Goal: Task Accomplishment & Management: Use online tool/utility

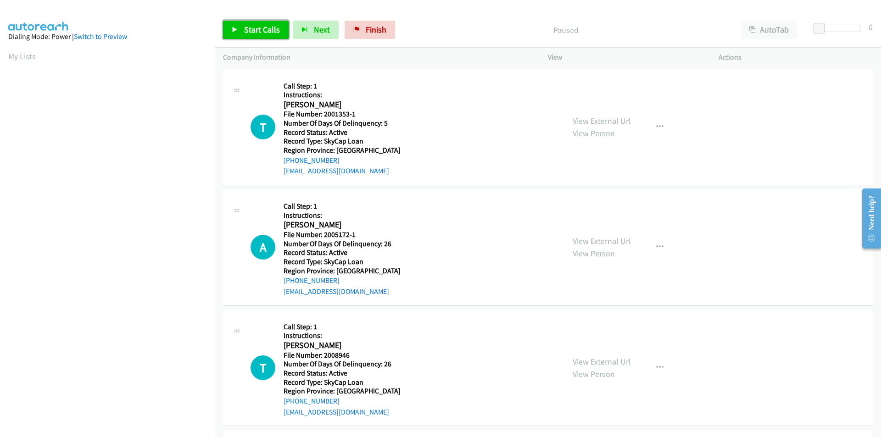
click at [257, 28] on span "Start Calls" at bounding box center [262, 29] width 36 height 11
click at [259, 30] on span "Pause" at bounding box center [254, 29] width 21 height 11
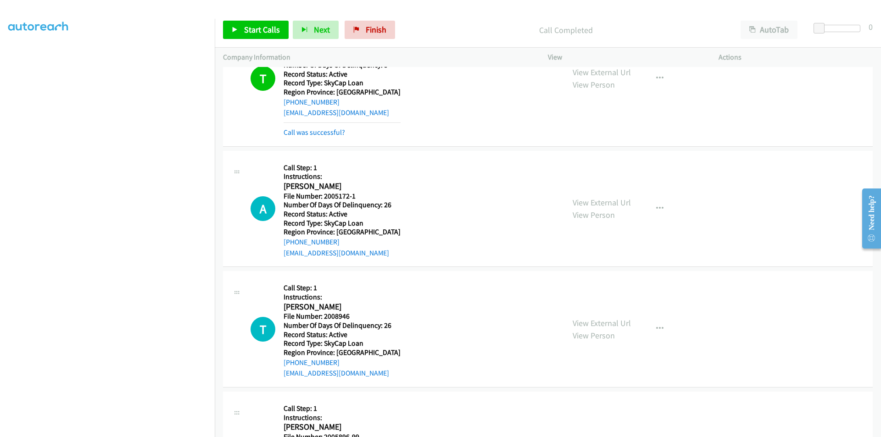
scroll to position [138, 0]
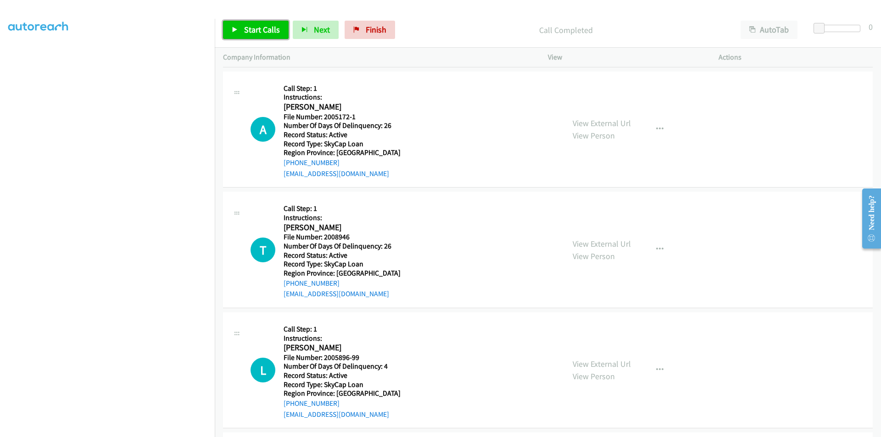
click at [245, 29] on span "Start Calls" at bounding box center [262, 29] width 36 height 11
click at [255, 32] on span "Pause" at bounding box center [254, 29] width 21 height 11
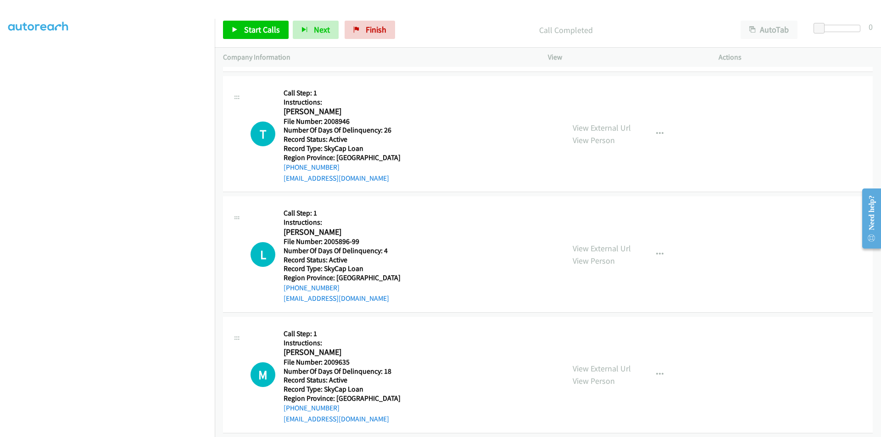
scroll to position [275, 0]
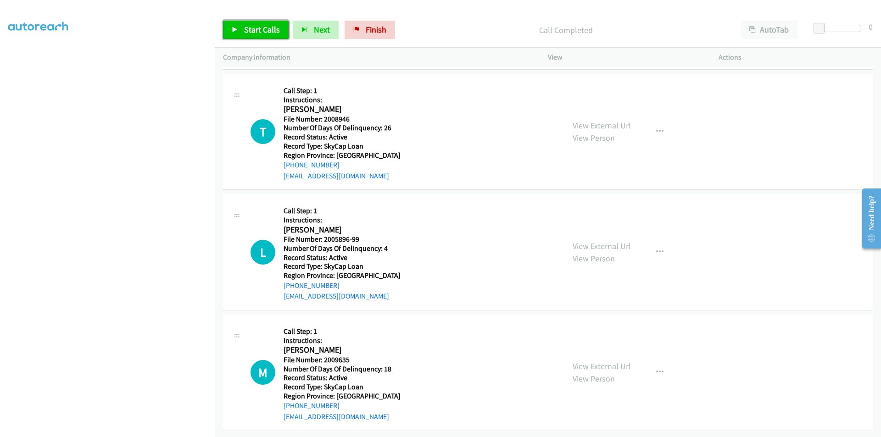
click at [254, 31] on span "Start Calls" at bounding box center [262, 29] width 36 height 11
click at [254, 31] on span "Pause" at bounding box center [254, 29] width 21 height 11
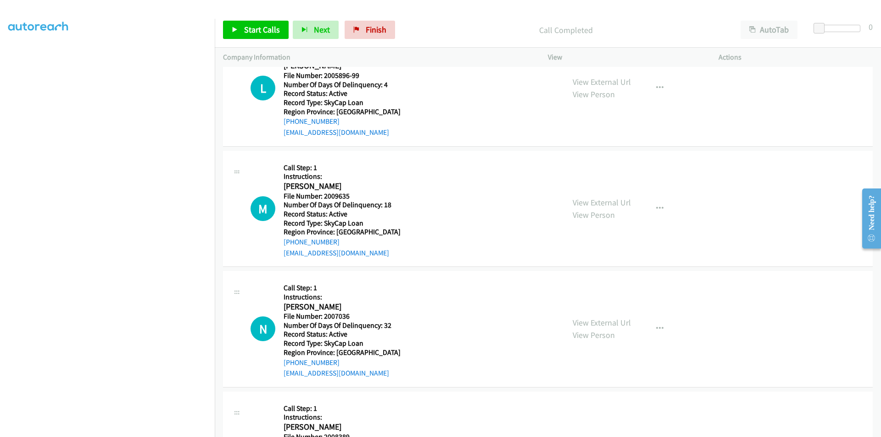
scroll to position [413, 0]
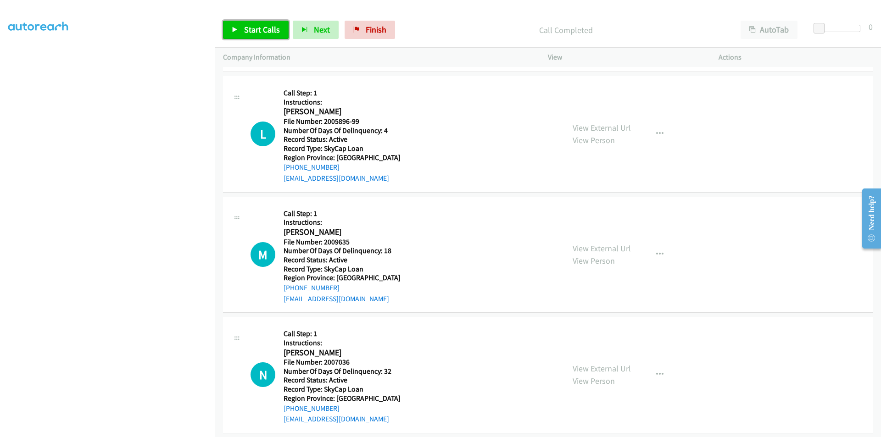
click at [262, 28] on span "Start Calls" at bounding box center [262, 29] width 36 height 11
click at [262, 28] on span "Pause" at bounding box center [254, 29] width 21 height 11
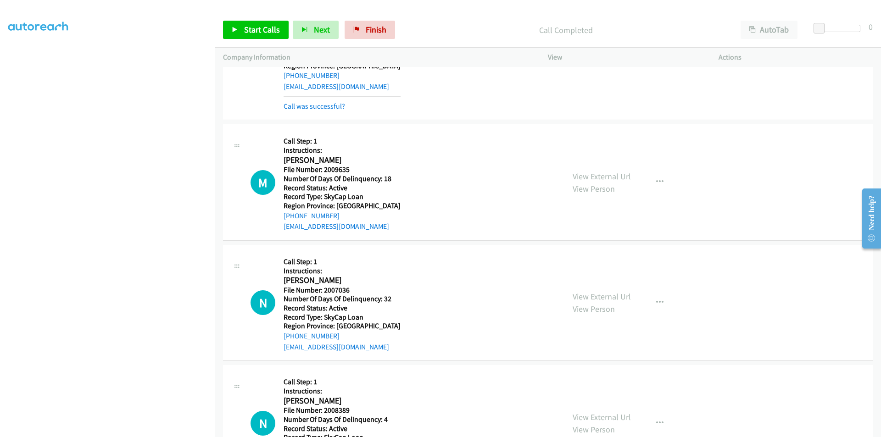
scroll to position [551, 0]
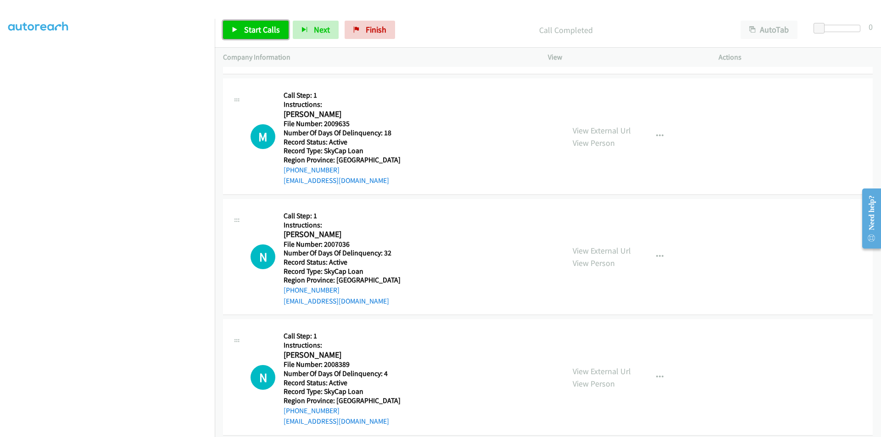
click at [262, 28] on span "Start Calls" at bounding box center [262, 29] width 36 height 11
click at [262, 28] on span "Pause" at bounding box center [254, 29] width 21 height 11
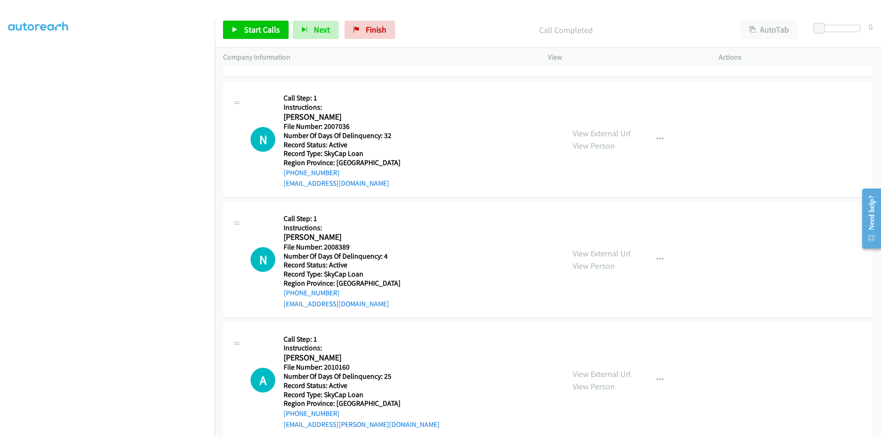
scroll to position [688, 0]
click at [251, 33] on span "Start Calls" at bounding box center [262, 29] width 36 height 11
click at [244, 31] on span "Pause" at bounding box center [254, 29] width 21 height 11
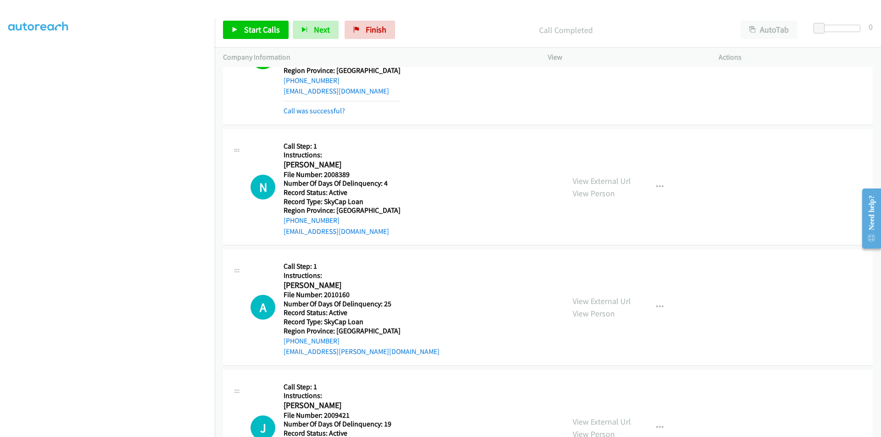
scroll to position [826, 0]
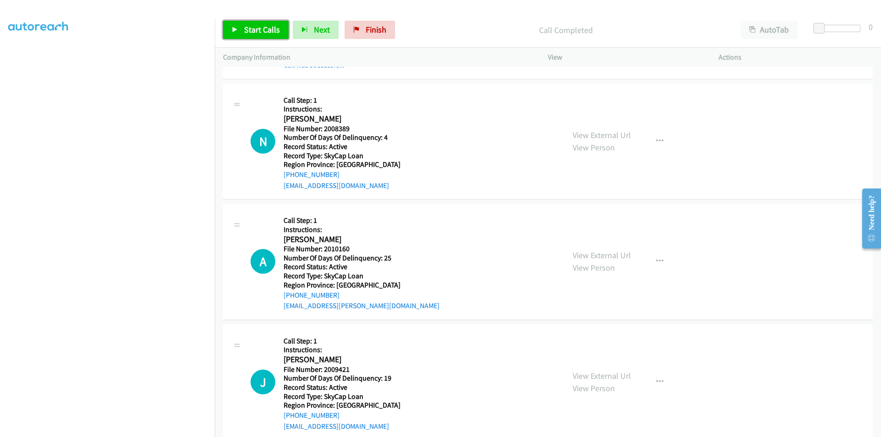
click at [246, 30] on span "Start Calls" at bounding box center [262, 29] width 36 height 11
click at [246, 30] on span "Pause" at bounding box center [254, 29] width 21 height 11
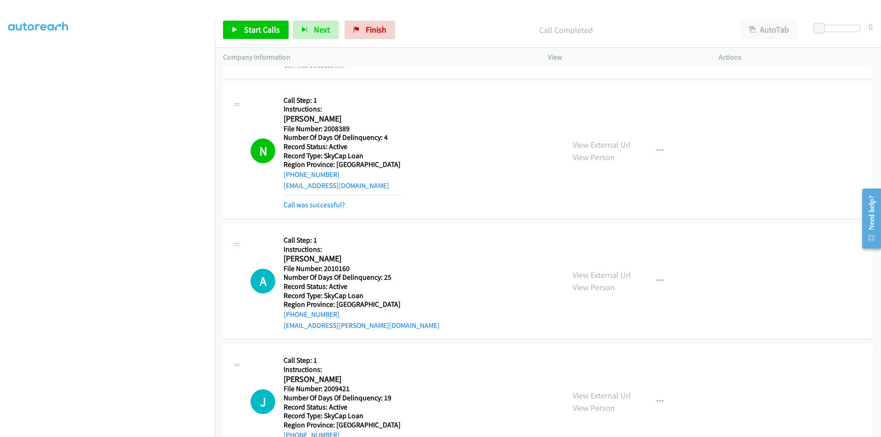
scroll to position [963, 0]
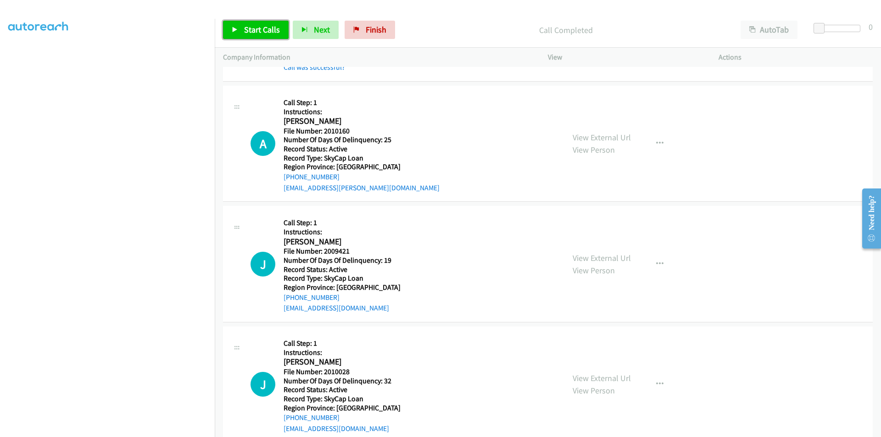
click at [255, 26] on span "Start Calls" at bounding box center [262, 29] width 36 height 11
click at [254, 24] on span "Pause" at bounding box center [254, 29] width 21 height 11
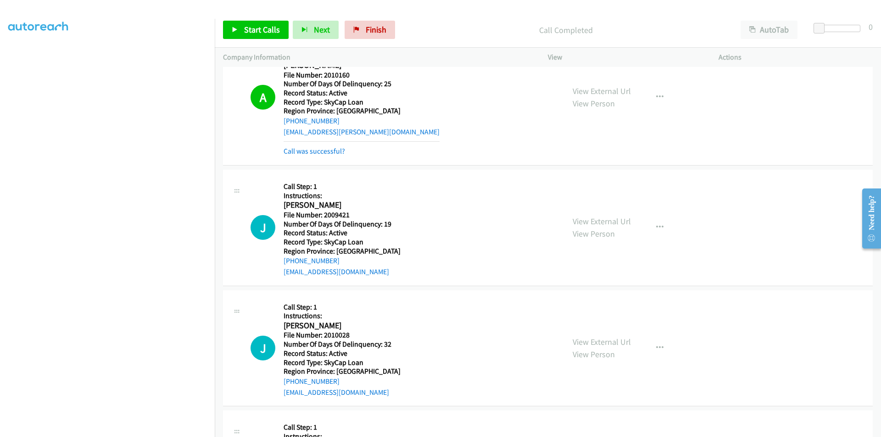
scroll to position [1101, 0]
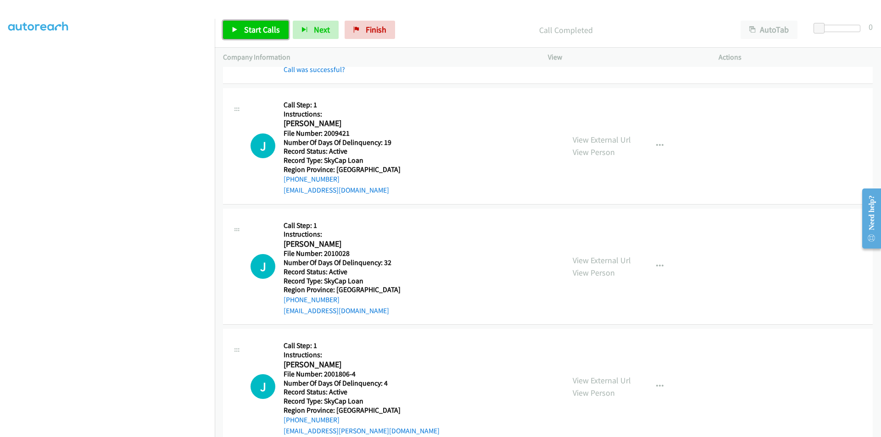
click at [253, 27] on span "Start Calls" at bounding box center [262, 29] width 36 height 11
click at [253, 27] on span "Pause" at bounding box center [254, 29] width 21 height 11
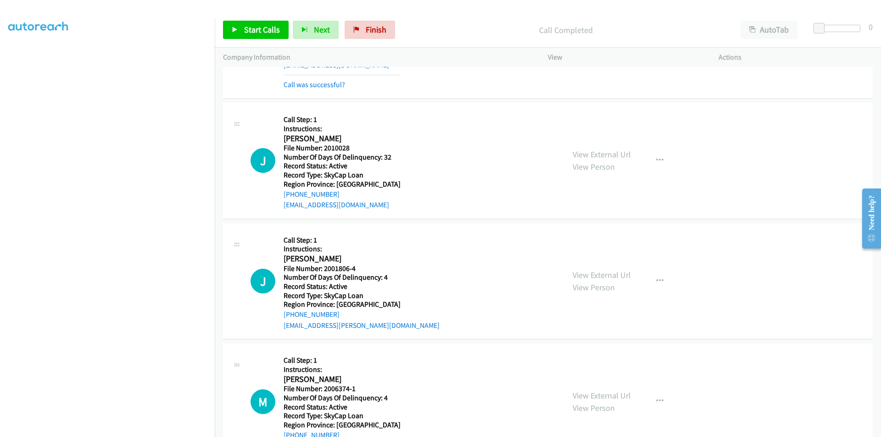
scroll to position [1239, 0]
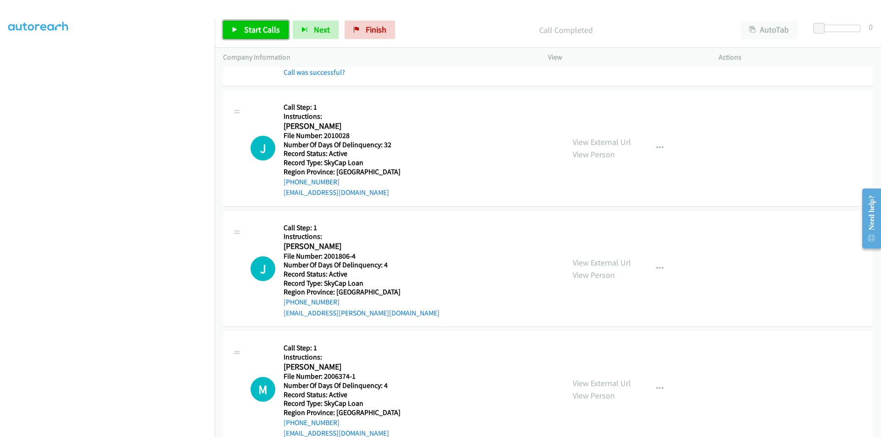
click at [263, 25] on span "Start Calls" at bounding box center [262, 29] width 36 height 11
click at [263, 25] on span "Pause" at bounding box center [254, 29] width 21 height 11
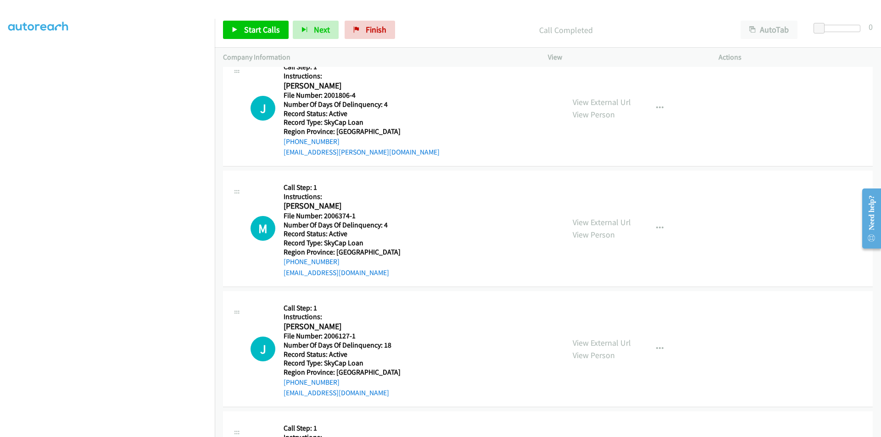
scroll to position [1422, 0]
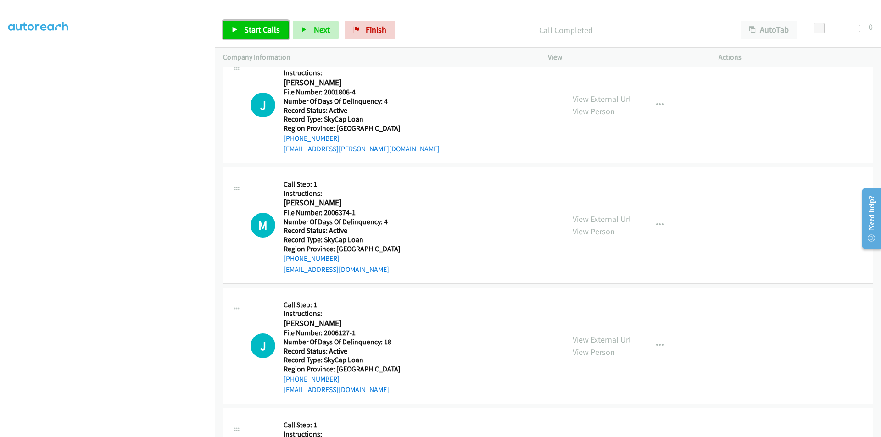
click at [249, 31] on span "Start Calls" at bounding box center [262, 29] width 36 height 11
click at [249, 31] on span "Pause" at bounding box center [254, 29] width 21 height 11
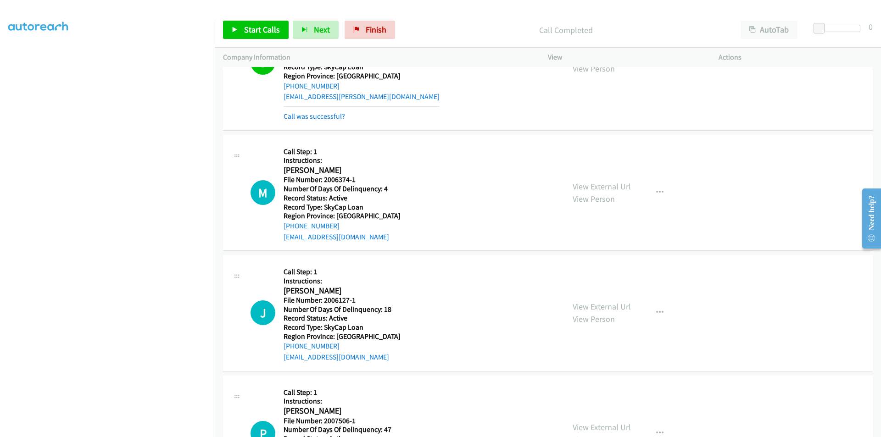
scroll to position [1543, 0]
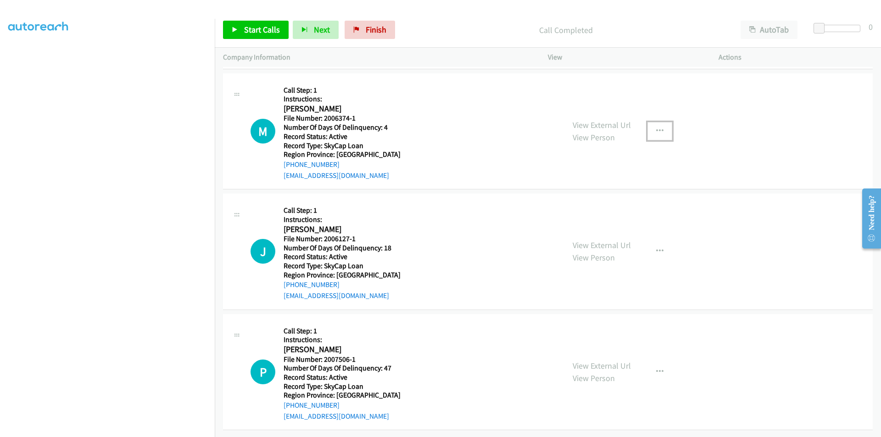
click at [656, 128] on icon "button" at bounding box center [659, 131] width 7 height 7
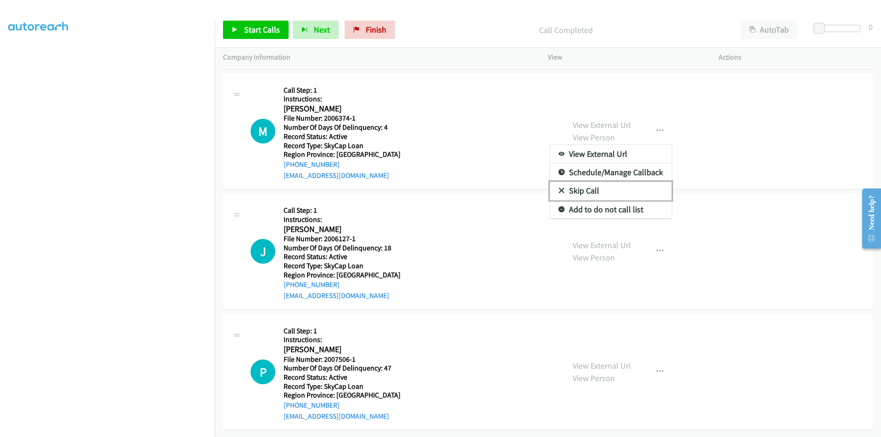
click at [620, 182] on link "Skip Call" at bounding box center [611, 191] width 122 height 18
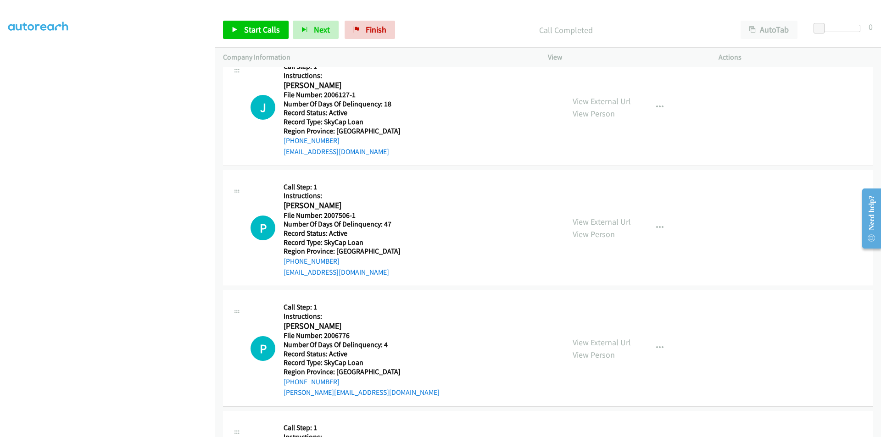
scroll to position [1681, 0]
click at [254, 24] on link "Start Calls" at bounding box center [256, 30] width 66 height 18
click at [255, 25] on span "Pause" at bounding box center [254, 29] width 21 height 11
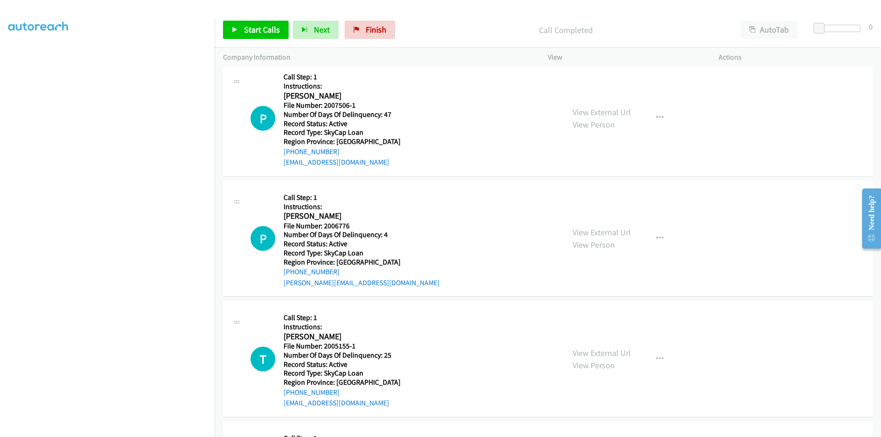
scroll to position [1818, 0]
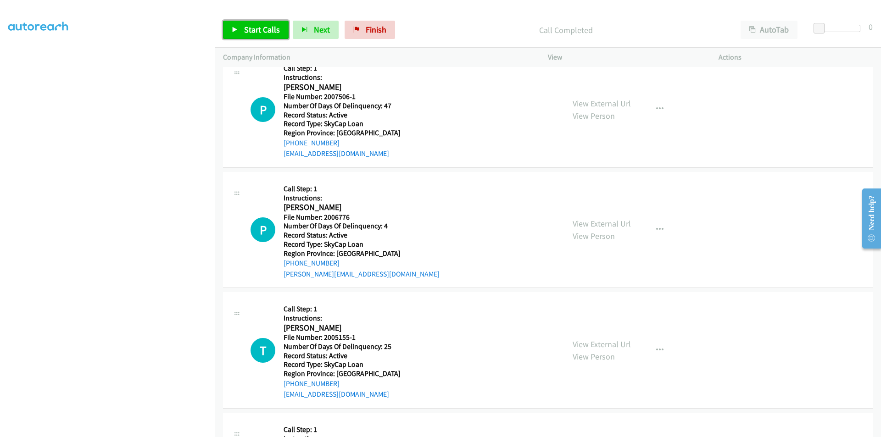
click at [250, 25] on span "Start Calls" at bounding box center [262, 29] width 36 height 11
click at [250, 25] on span "Pause" at bounding box center [254, 29] width 21 height 11
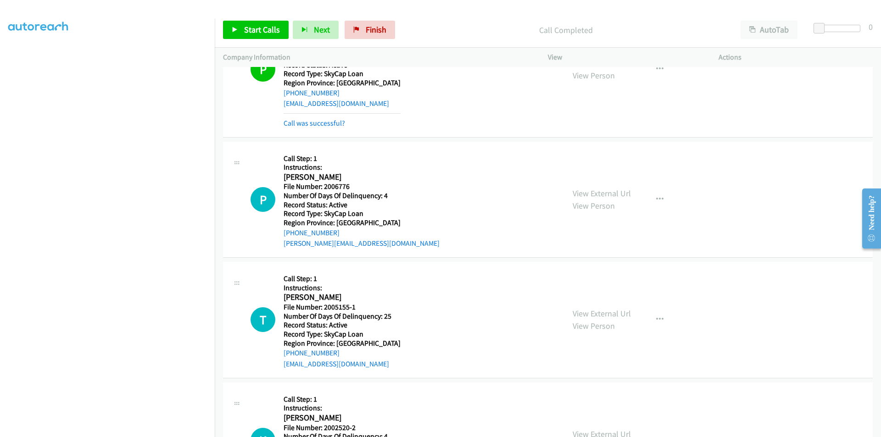
scroll to position [1943, 0]
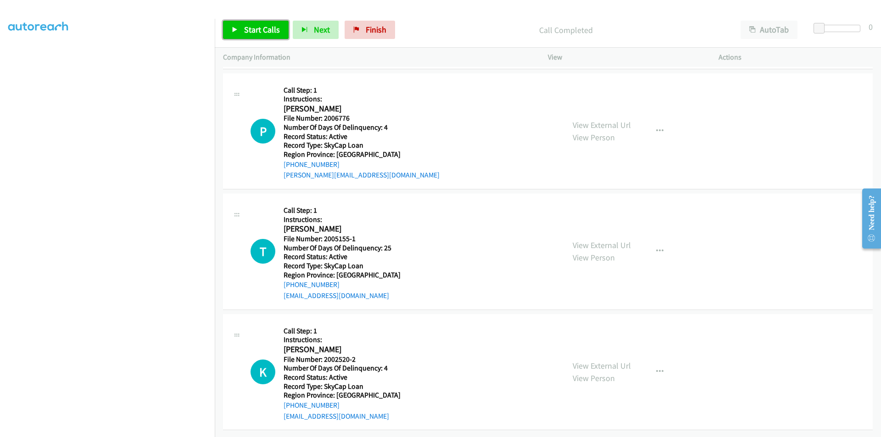
click at [266, 25] on span "Start Calls" at bounding box center [262, 29] width 36 height 11
click at [266, 25] on link "Pause" at bounding box center [248, 30] width 50 height 18
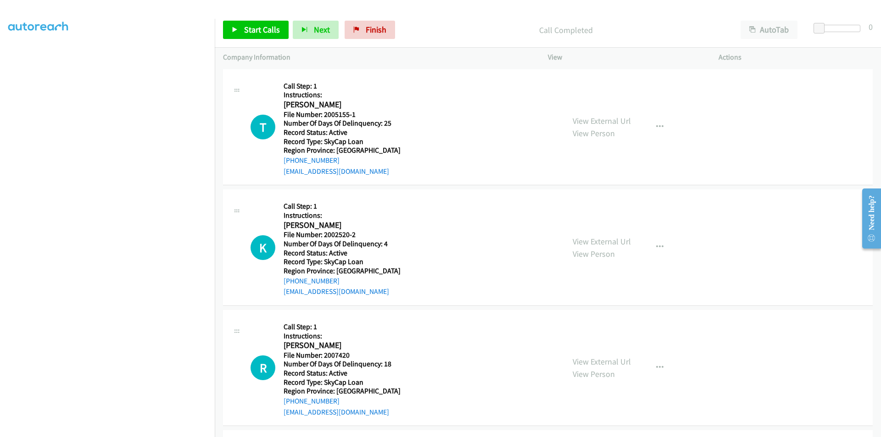
scroll to position [2081, 0]
click at [272, 29] on span "Start Calls" at bounding box center [262, 29] width 36 height 11
click at [251, 29] on span "Pause" at bounding box center [254, 29] width 21 height 11
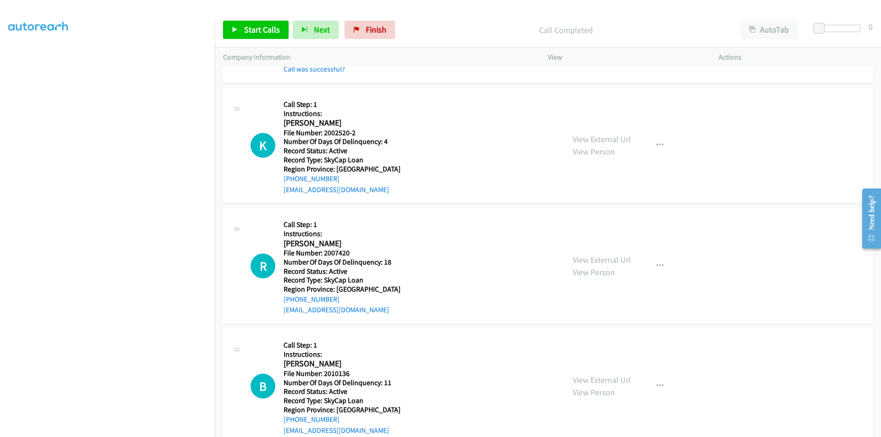
scroll to position [2219, 0]
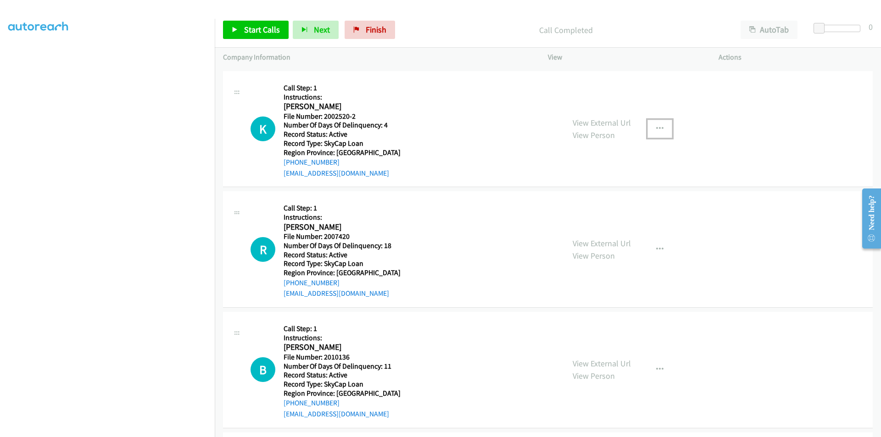
click at [656, 127] on icon "button" at bounding box center [659, 128] width 7 height 7
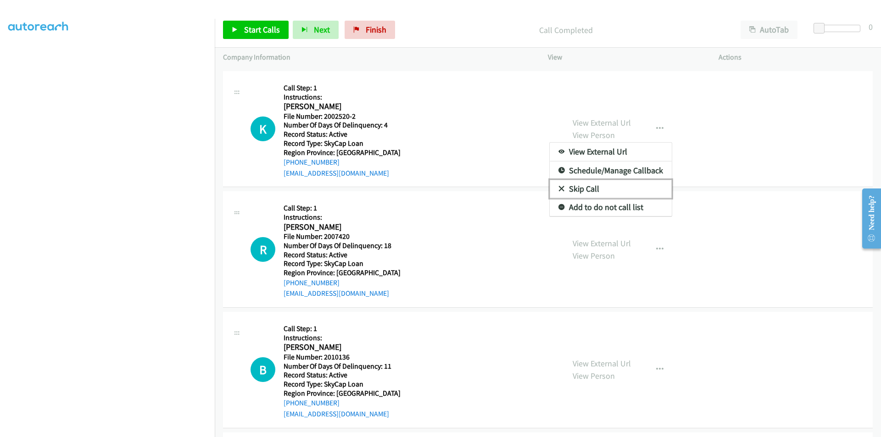
click at [586, 190] on link "Skip Call" at bounding box center [611, 189] width 122 height 18
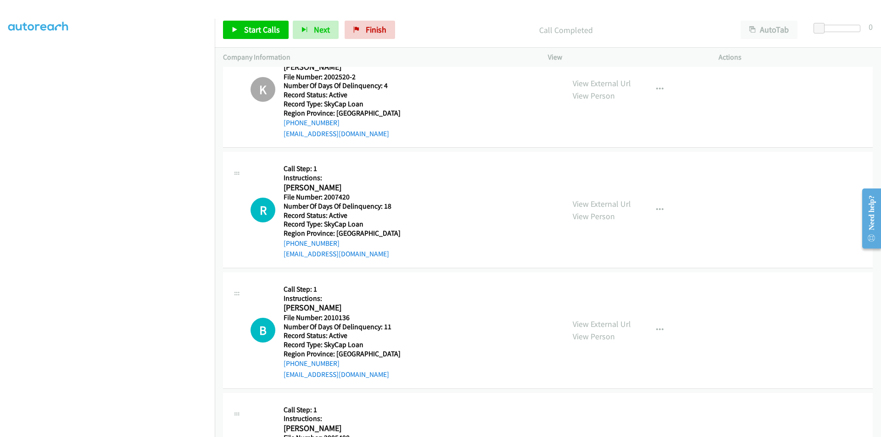
scroll to position [2344, 0]
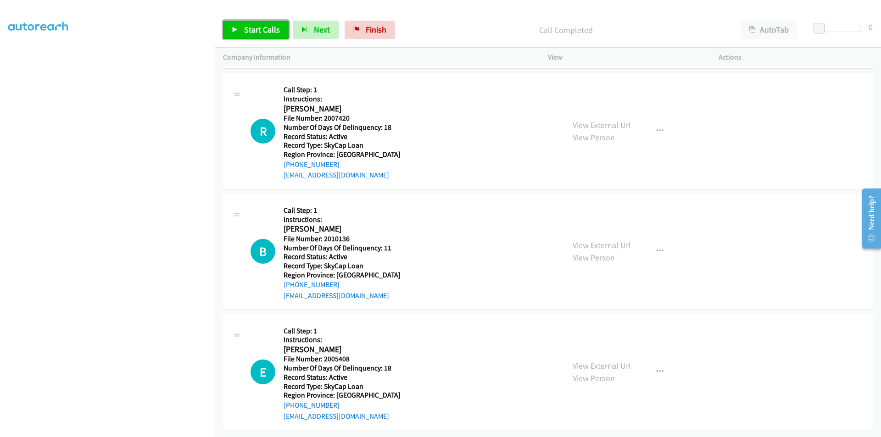
click at [259, 32] on span "Start Calls" at bounding box center [262, 29] width 36 height 11
click at [259, 32] on span "Pause" at bounding box center [254, 29] width 21 height 11
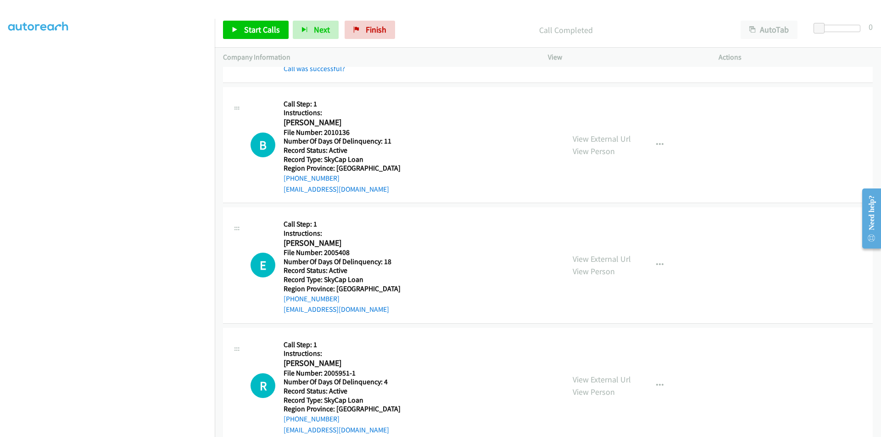
scroll to position [2482, 0]
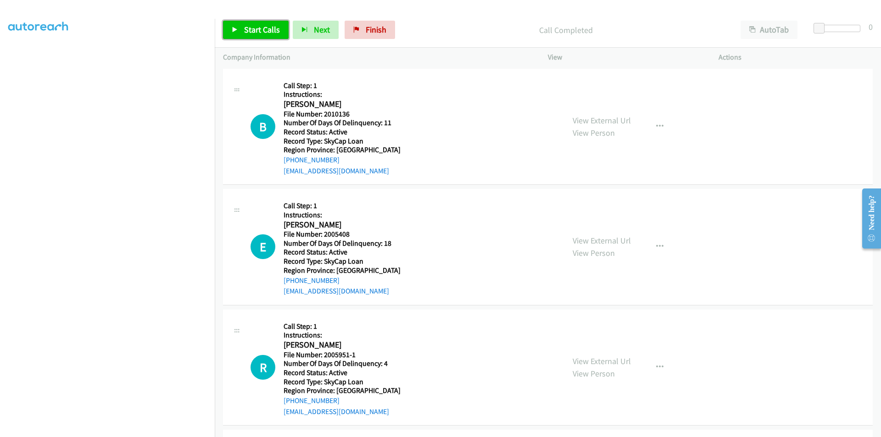
click at [256, 29] on span "Start Calls" at bounding box center [262, 29] width 36 height 11
click at [256, 29] on span "Pause" at bounding box center [254, 29] width 21 height 11
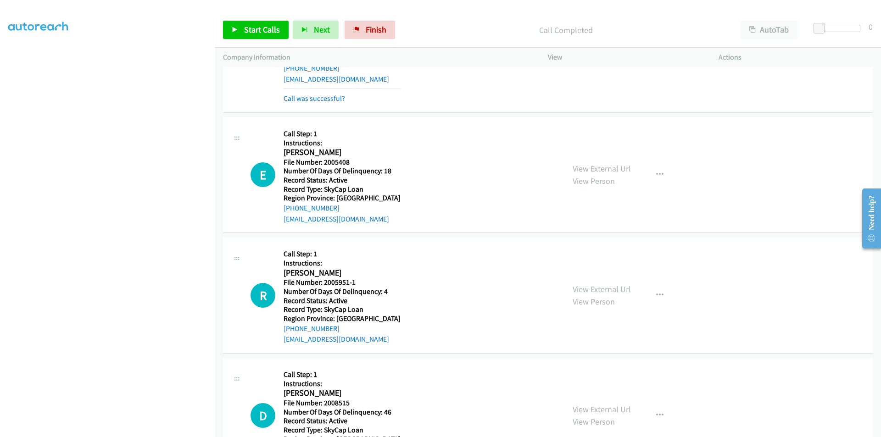
scroll to position [2619, 0]
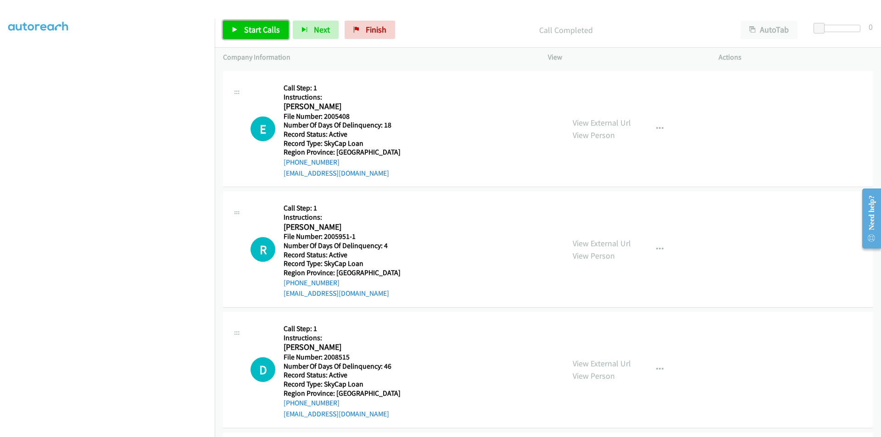
click at [240, 31] on link "Start Calls" at bounding box center [256, 30] width 66 height 18
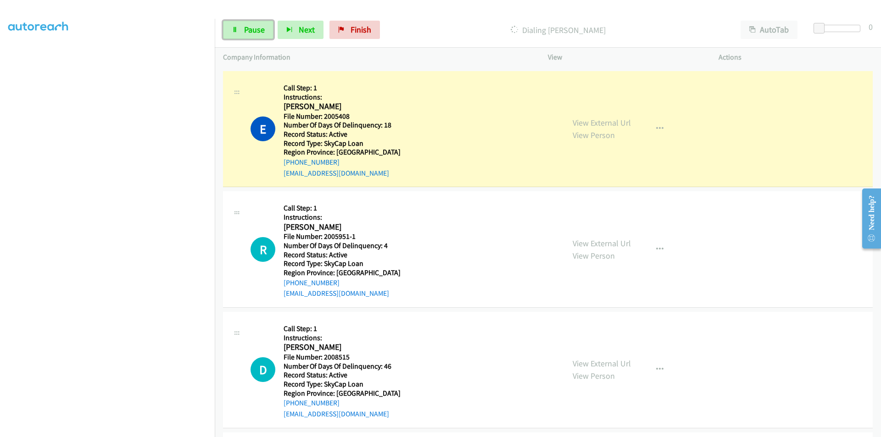
click at [240, 31] on link "Pause" at bounding box center [248, 30] width 50 height 18
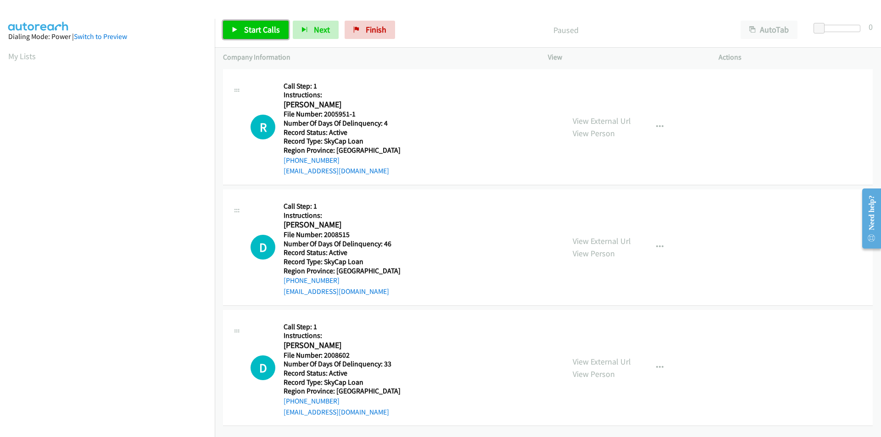
click at [265, 30] on span "Start Calls" at bounding box center [262, 29] width 36 height 11
click at [263, 30] on span "Pause" at bounding box center [254, 29] width 21 height 11
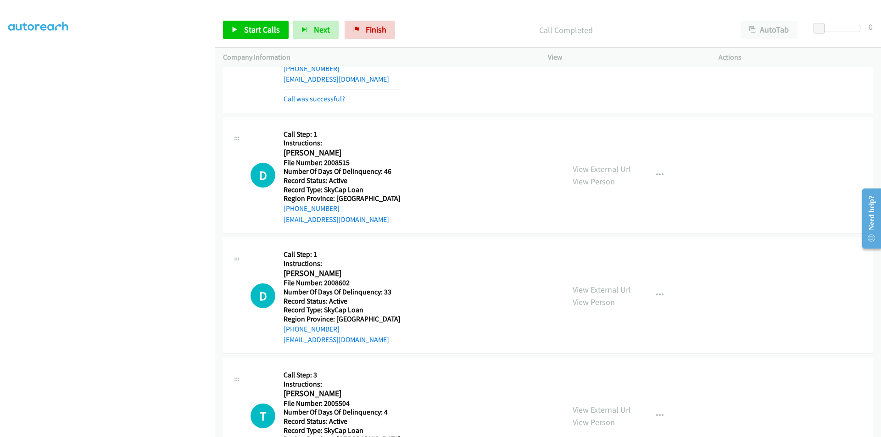
scroll to position [138, 0]
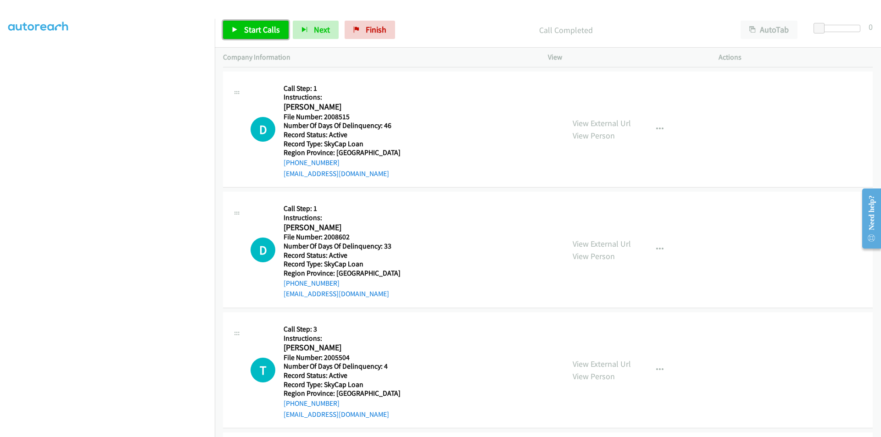
click at [256, 33] on span "Start Calls" at bounding box center [262, 29] width 36 height 11
click at [256, 33] on span "Pause" at bounding box center [254, 29] width 21 height 11
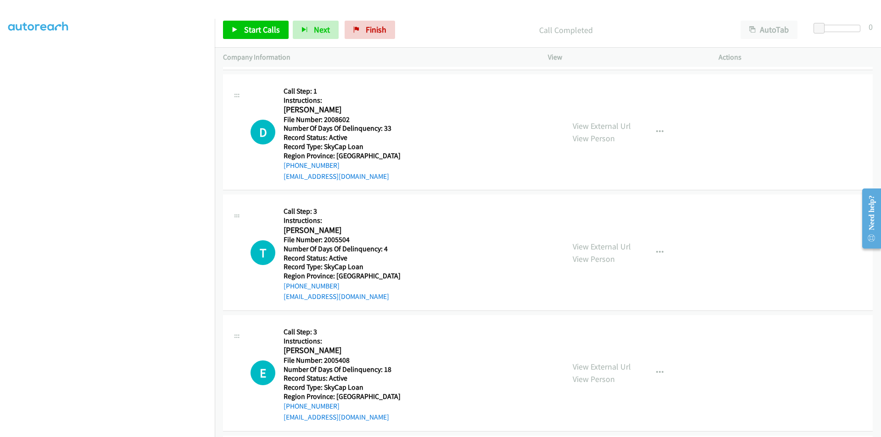
scroll to position [275, 0]
click at [264, 32] on span "Start Calls" at bounding box center [262, 29] width 36 height 11
click at [264, 32] on link "Pause" at bounding box center [248, 30] width 50 height 18
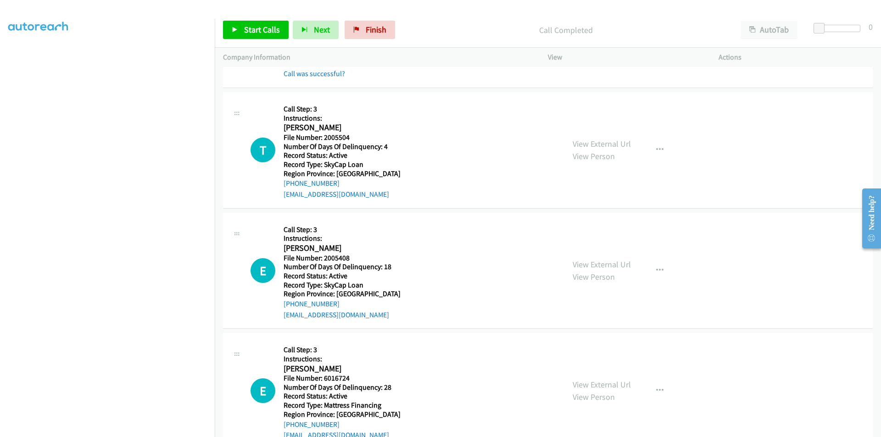
scroll to position [413, 0]
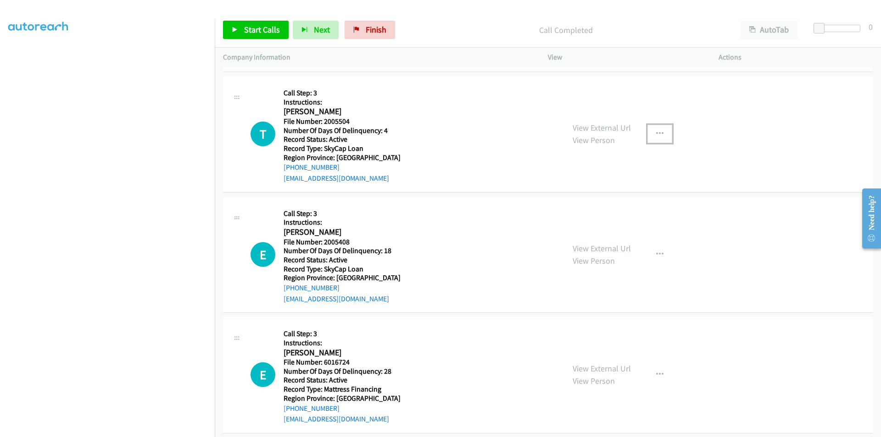
click at [651, 134] on button "button" at bounding box center [659, 134] width 25 height 18
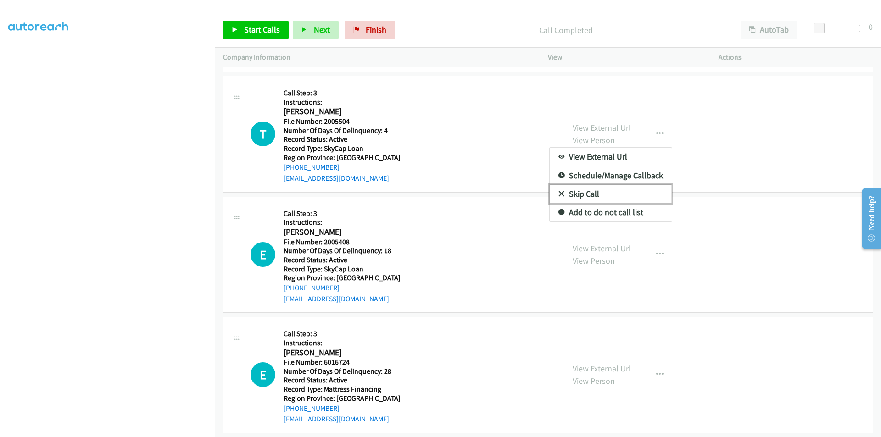
click at [568, 189] on link "Skip Call" at bounding box center [611, 194] width 122 height 18
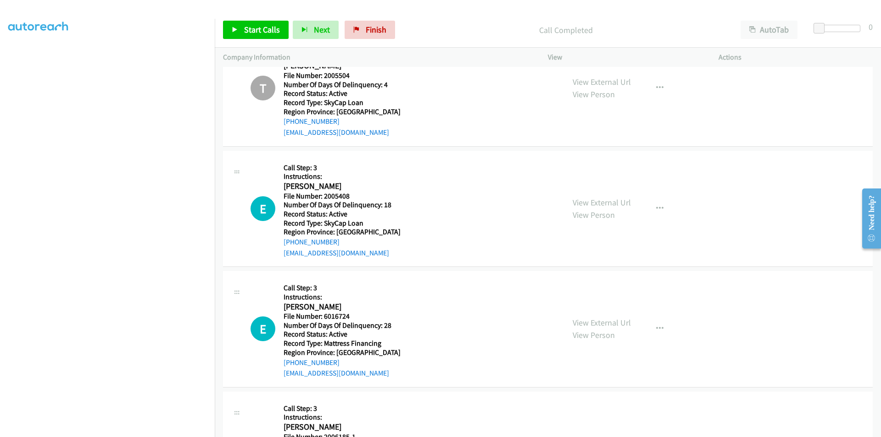
scroll to position [514, 0]
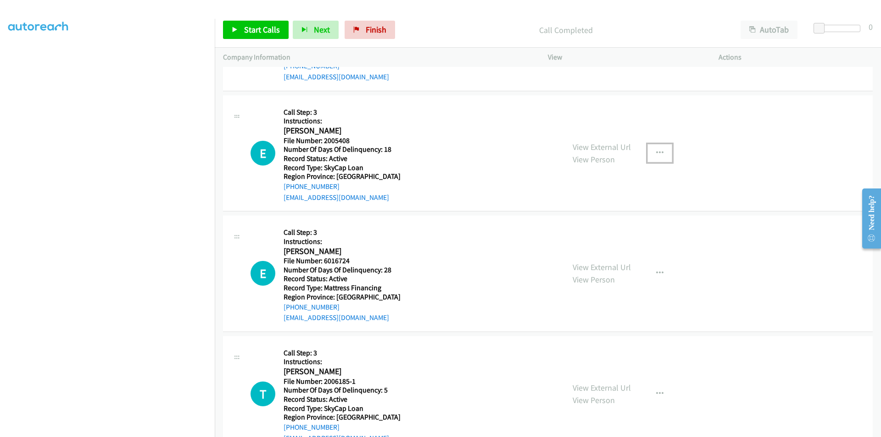
click at [656, 150] on icon "button" at bounding box center [659, 153] width 7 height 7
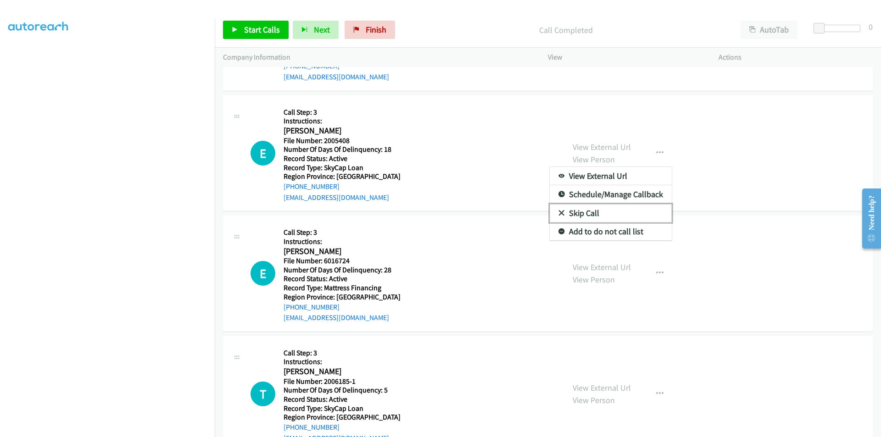
click at [598, 212] on link "Skip Call" at bounding box center [611, 213] width 122 height 18
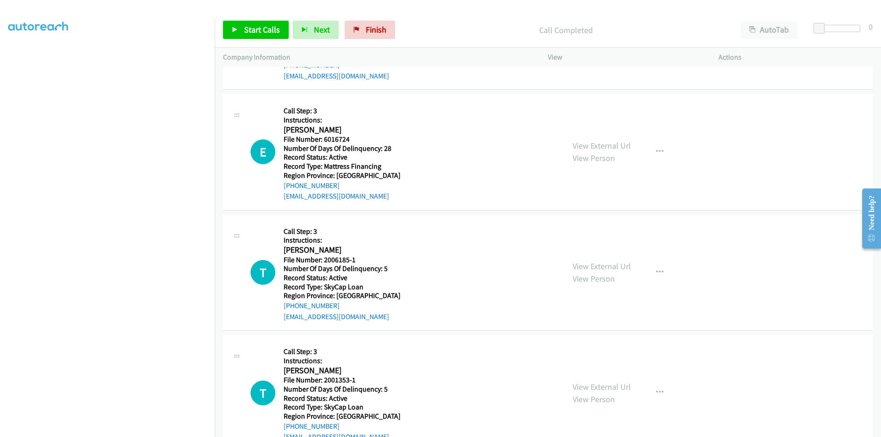
scroll to position [652, 0]
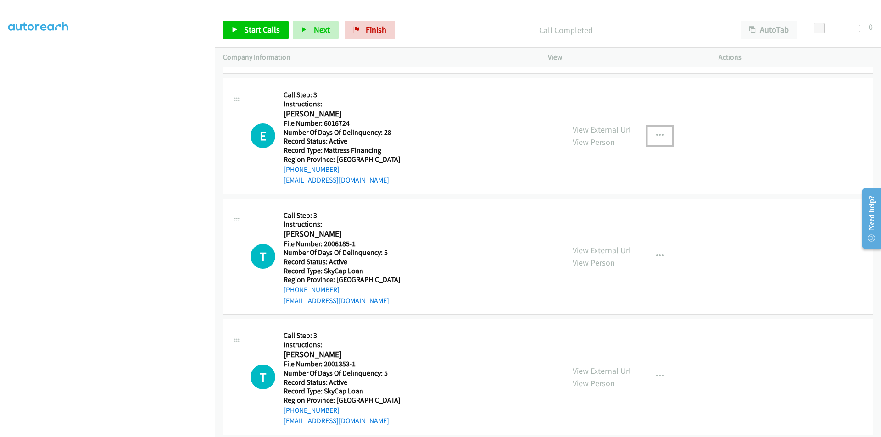
click at [656, 138] on icon "button" at bounding box center [659, 135] width 7 height 7
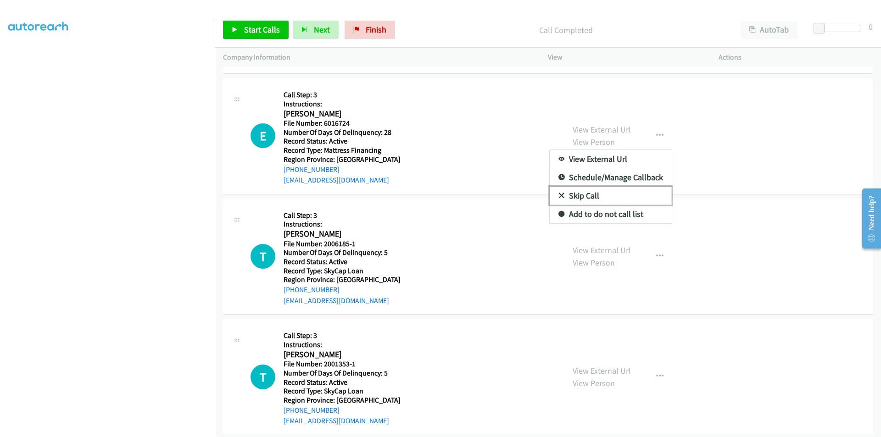
click at [625, 193] on link "Skip Call" at bounding box center [611, 196] width 122 height 18
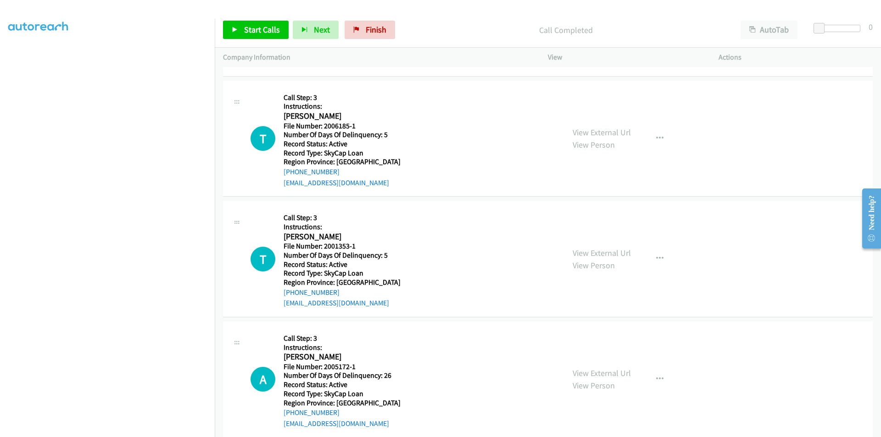
scroll to position [784, 0]
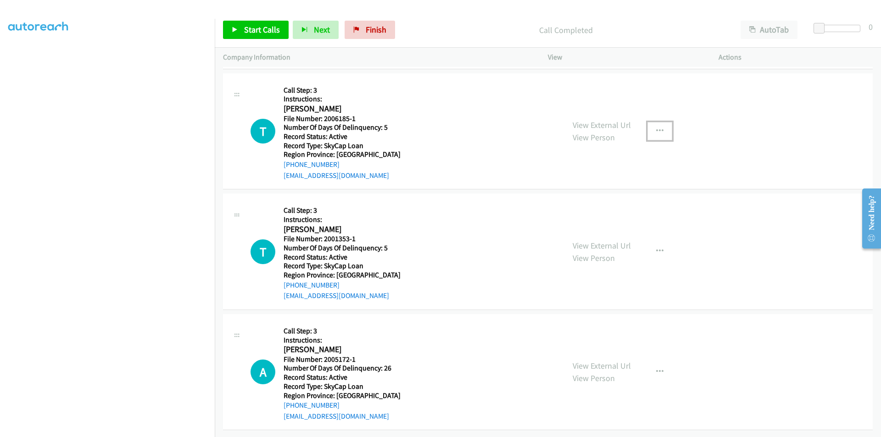
click at [657, 122] on button "button" at bounding box center [659, 131] width 25 height 18
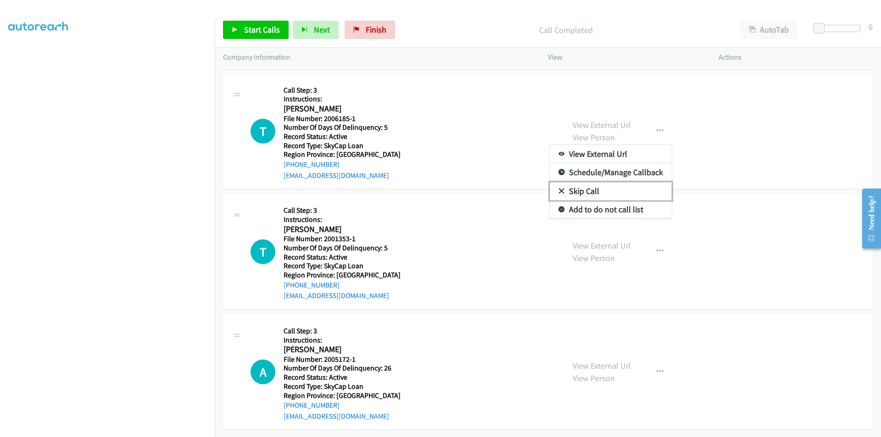
click at [579, 183] on link "Skip Call" at bounding box center [611, 191] width 122 height 18
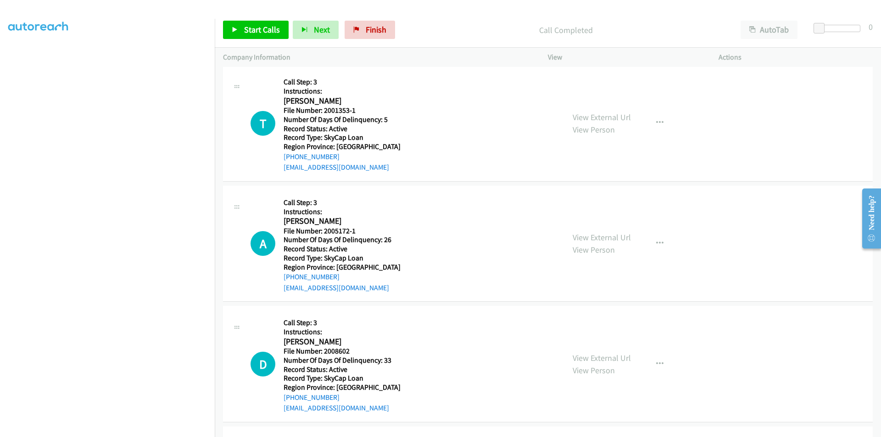
scroll to position [922, 0]
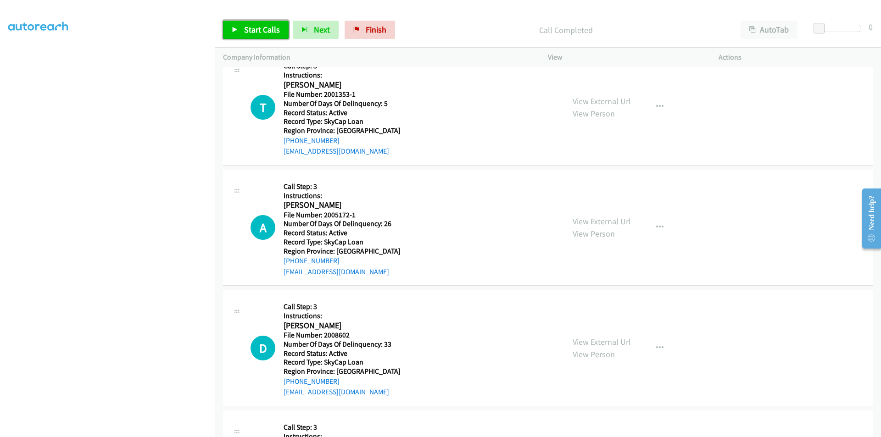
click at [258, 30] on span "Start Calls" at bounding box center [262, 29] width 36 height 11
click at [254, 34] on span "Pause" at bounding box center [254, 29] width 21 height 11
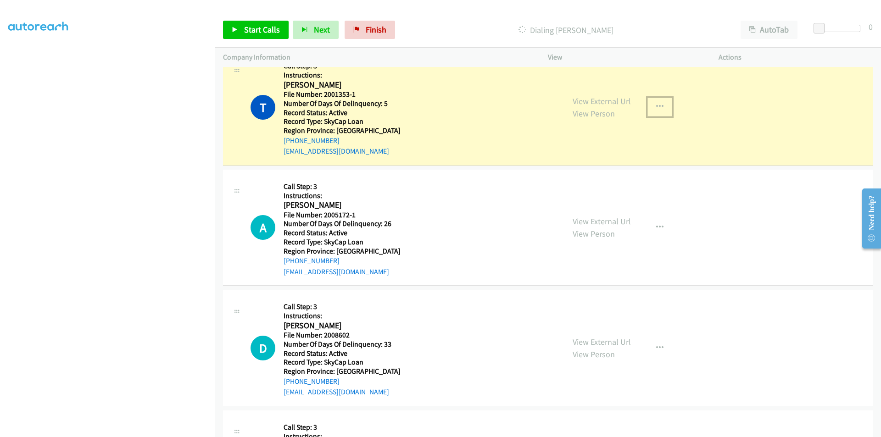
click at [657, 106] on icon "button" at bounding box center [659, 106] width 7 height 7
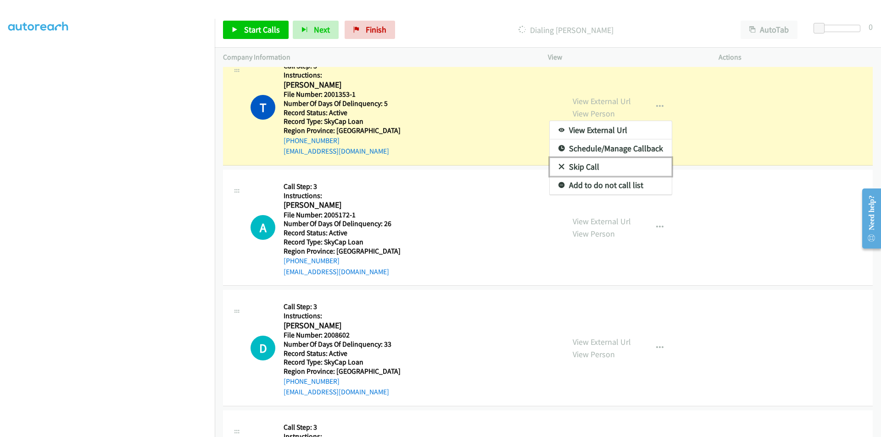
click at [610, 164] on link "Skip Call" at bounding box center [611, 167] width 122 height 18
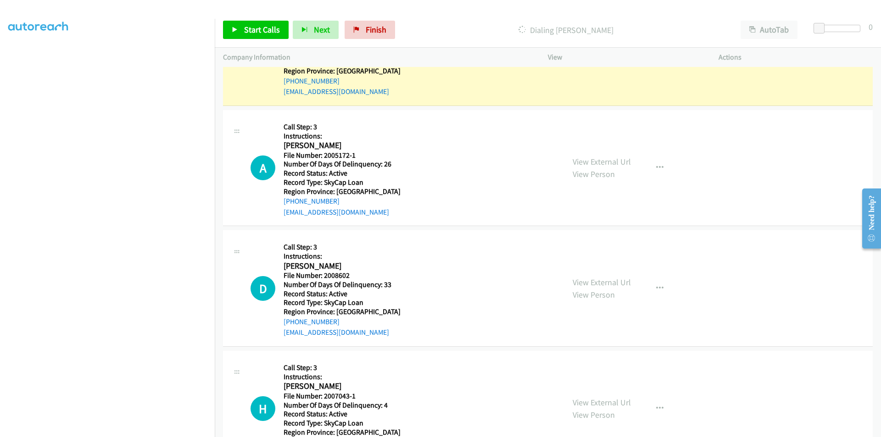
scroll to position [968, 0]
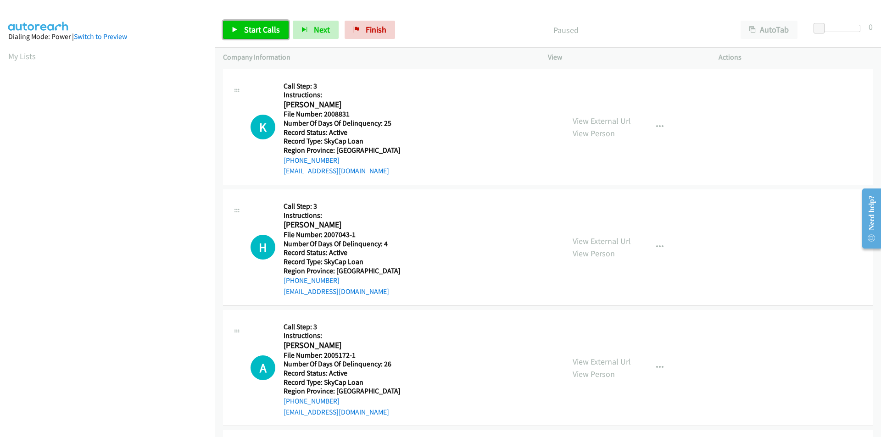
click at [268, 32] on span "Start Calls" at bounding box center [262, 29] width 36 height 11
click at [262, 30] on span "Pause" at bounding box center [254, 29] width 21 height 11
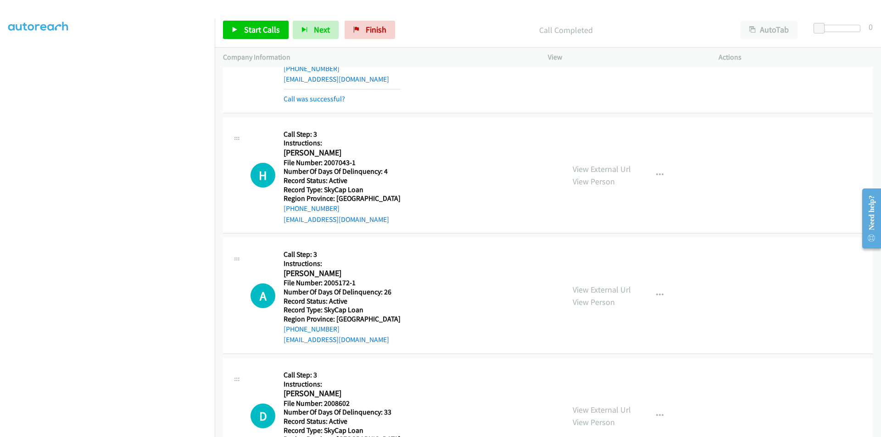
scroll to position [138, 0]
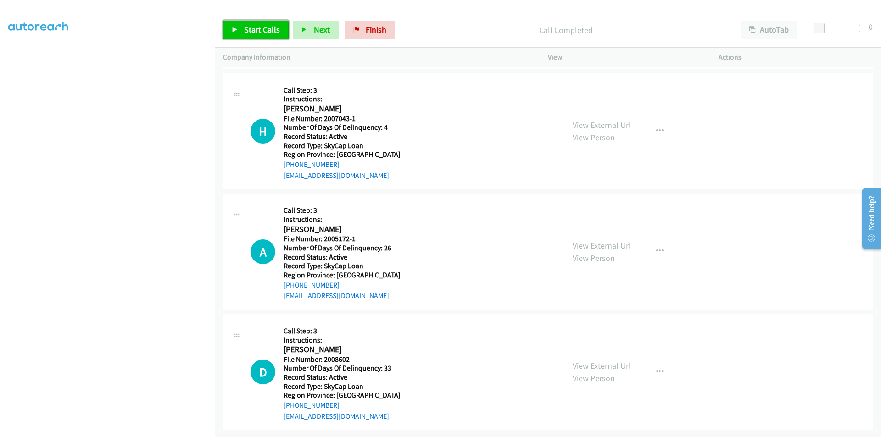
click at [260, 33] on span "Start Calls" at bounding box center [262, 29] width 36 height 11
click at [234, 34] on link "Pause" at bounding box center [248, 30] width 50 height 18
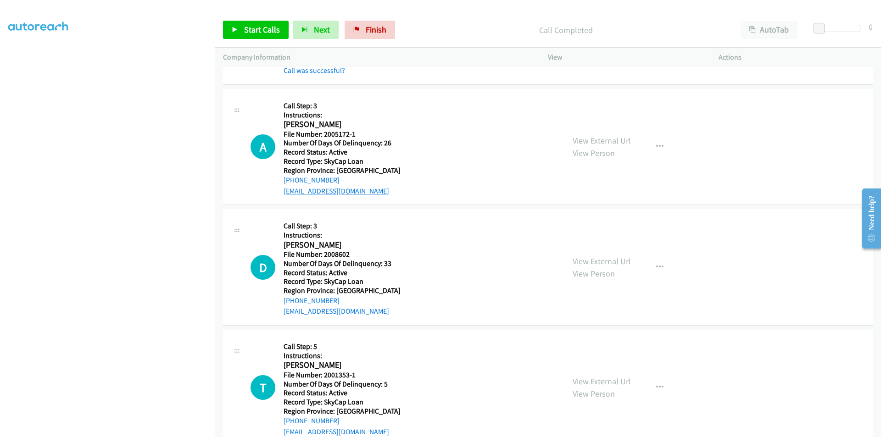
scroll to position [275, 0]
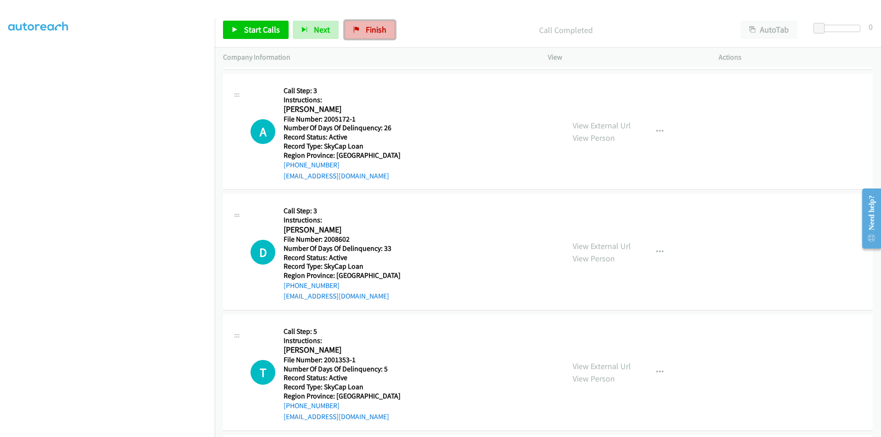
drag, startPoint x: 367, startPoint y: 28, endPoint x: 481, endPoint y: 41, distance: 114.5
click at [367, 28] on span "Finish" at bounding box center [376, 29] width 21 height 11
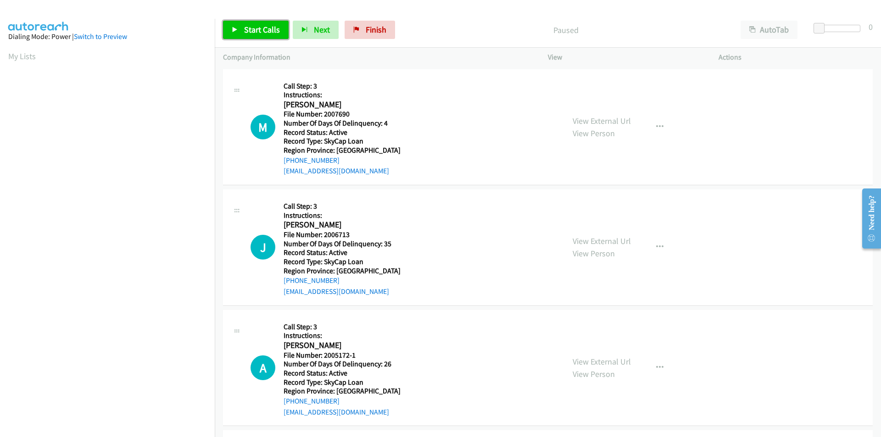
click at [262, 23] on link "Start Calls" at bounding box center [256, 30] width 66 height 18
click at [257, 28] on span "Pause" at bounding box center [254, 29] width 21 height 11
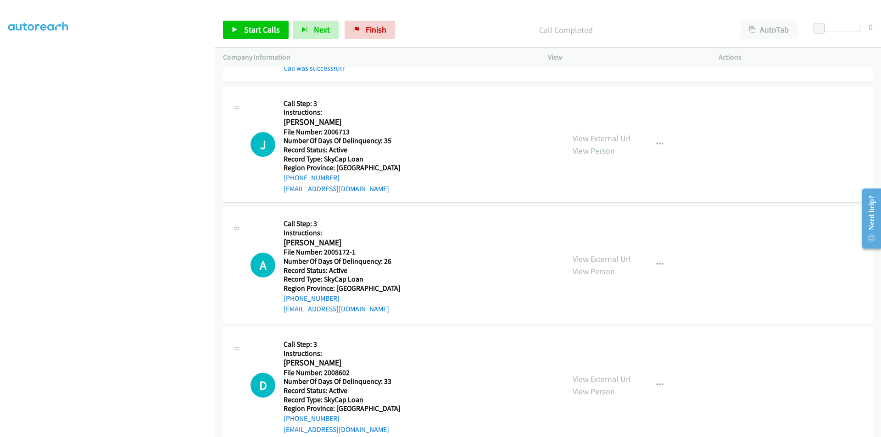
scroll to position [138, 0]
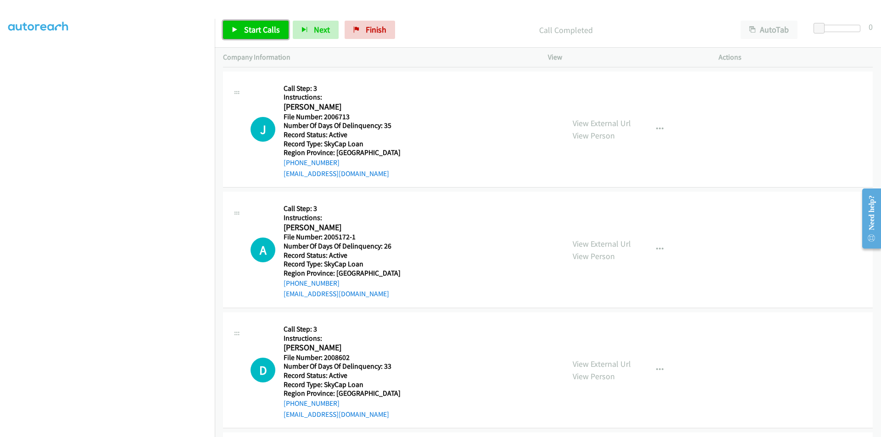
click at [256, 30] on span "Start Calls" at bounding box center [262, 29] width 36 height 11
click at [256, 30] on span "Pause" at bounding box center [254, 29] width 21 height 11
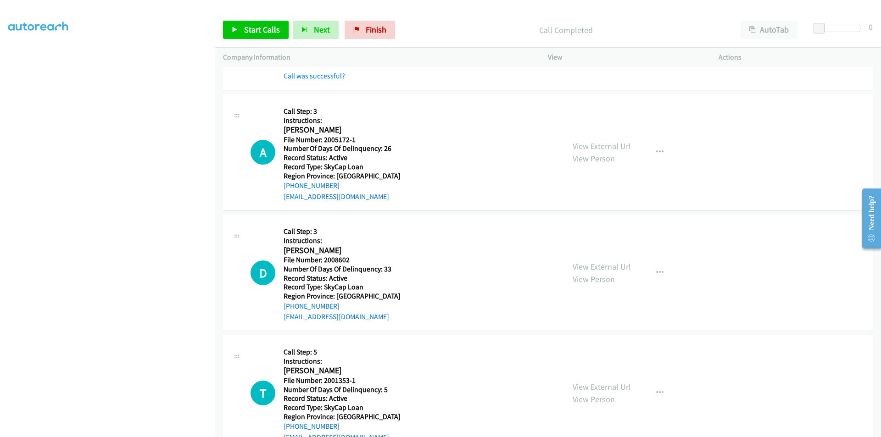
scroll to position [275, 0]
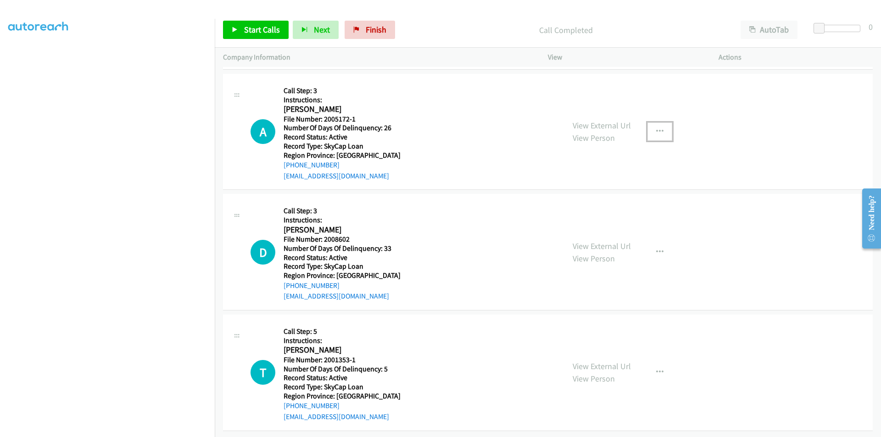
click at [658, 134] on icon "button" at bounding box center [659, 131] width 7 height 7
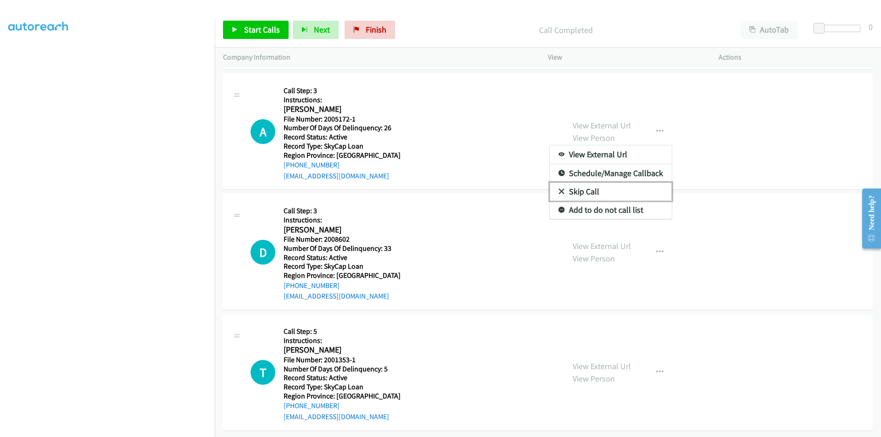
click at [584, 195] on link "Skip Call" at bounding box center [611, 192] width 122 height 18
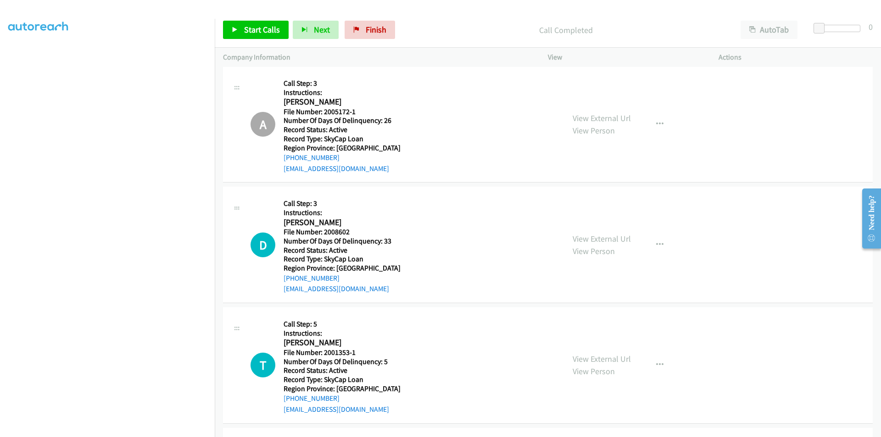
scroll to position [374, 0]
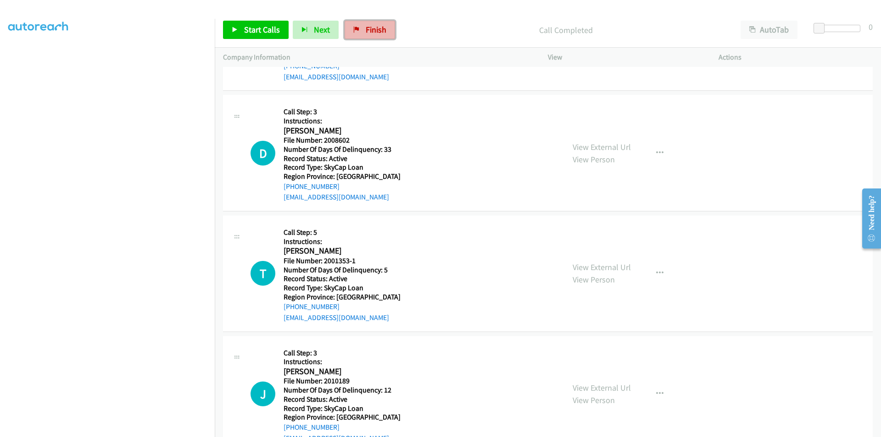
click at [360, 24] on link "Finish" at bounding box center [370, 30] width 50 height 18
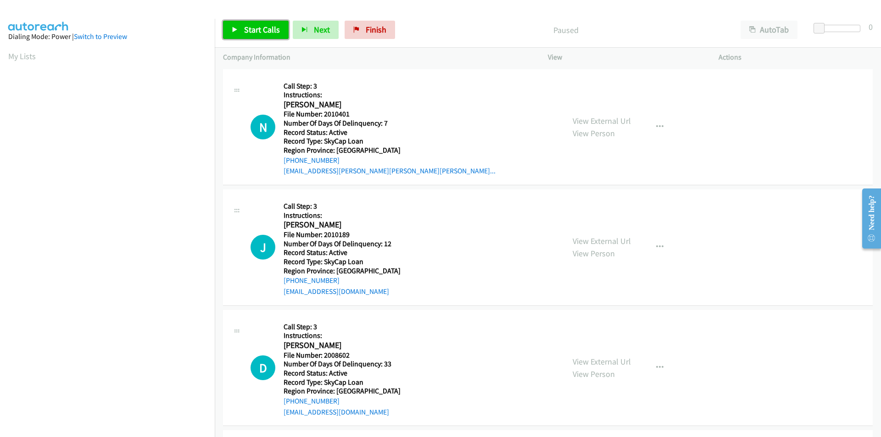
click at [248, 31] on span "Start Calls" at bounding box center [262, 29] width 36 height 11
click at [248, 31] on span "Pause" at bounding box center [254, 29] width 21 height 11
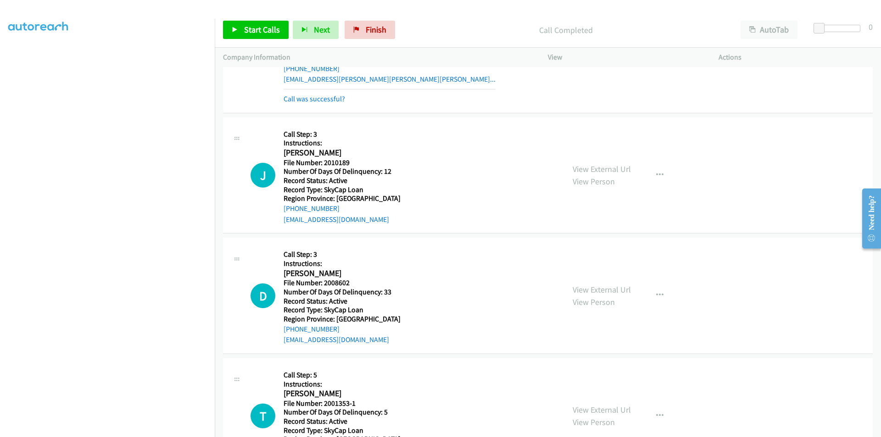
scroll to position [138, 0]
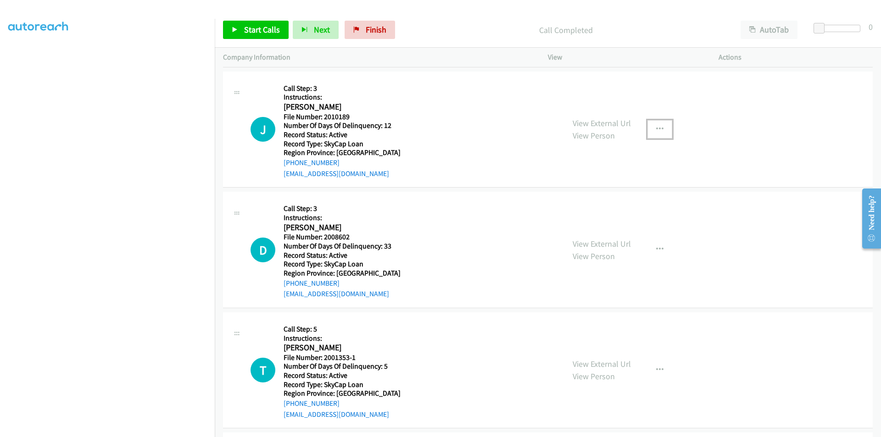
click at [665, 126] on button "button" at bounding box center [659, 129] width 25 height 18
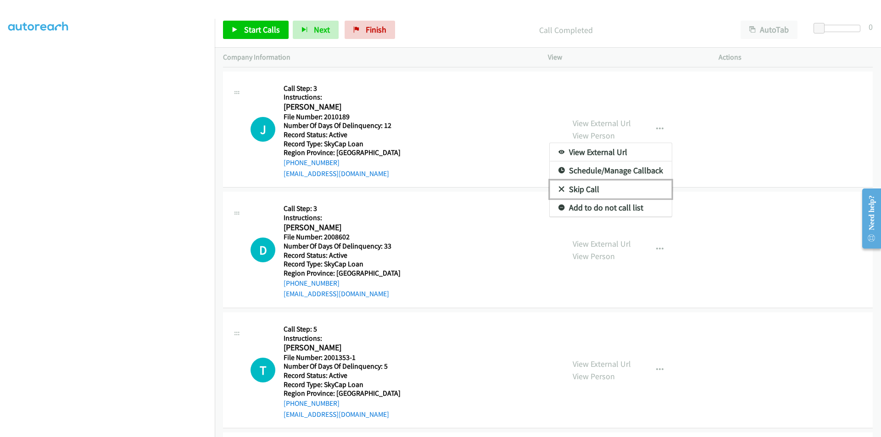
click at [585, 191] on link "Skip Call" at bounding box center [611, 189] width 122 height 18
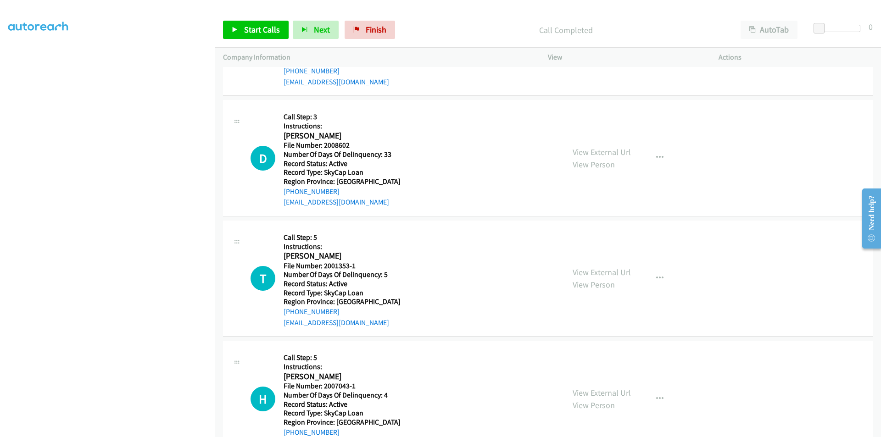
scroll to position [263, 0]
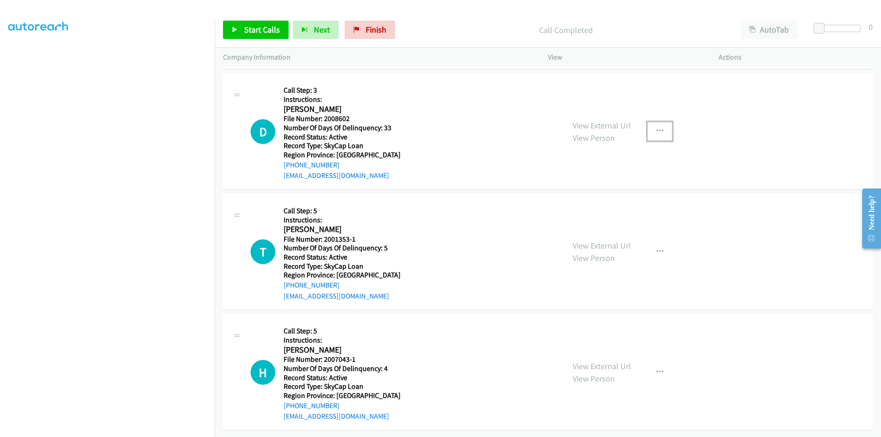
click at [660, 125] on button "button" at bounding box center [659, 131] width 25 height 18
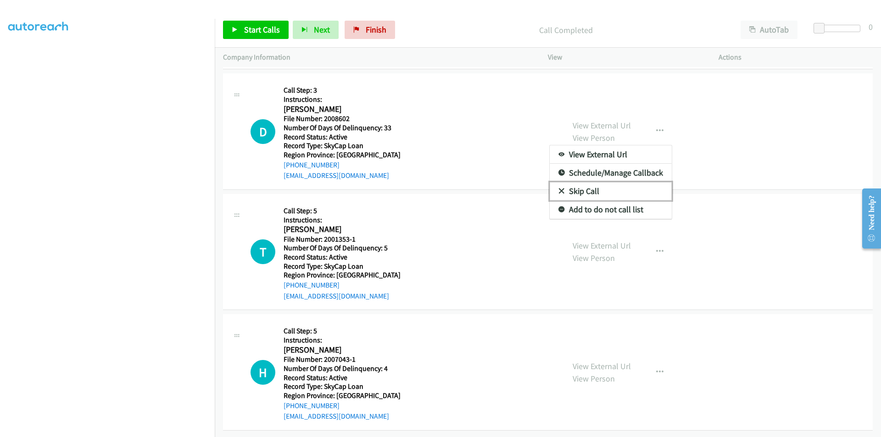
click at [619, 187] on link "Skip Call" at bounding box center [611, 191] width 122 height 18
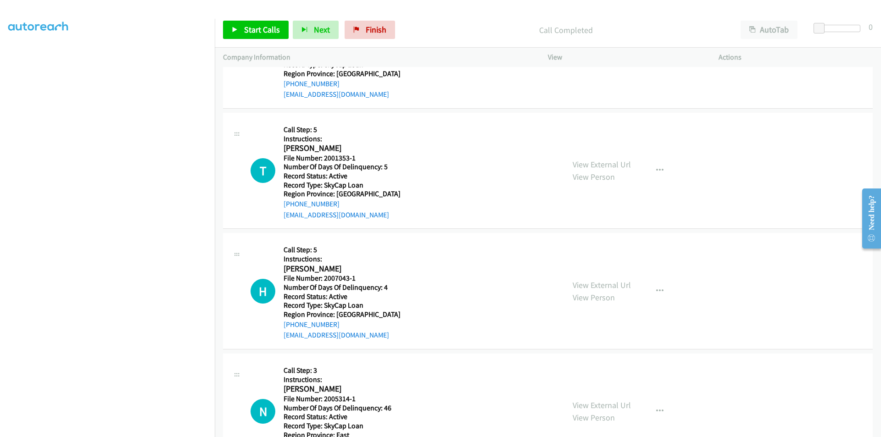
scroll to position [355, 0]
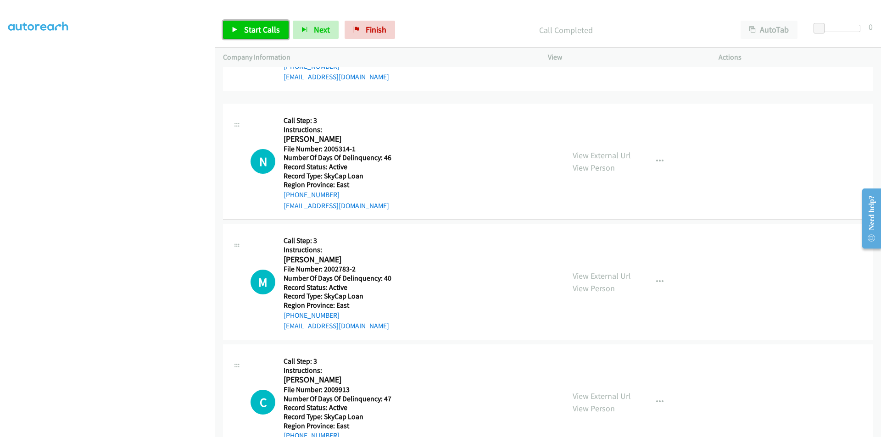
click at [258, 24] on span "Start Calls" at bounding box center [262, 29] width 36 height 11
click at [258, 24] on span "Pause" at bounding box center [254, 29] width 21 height 11
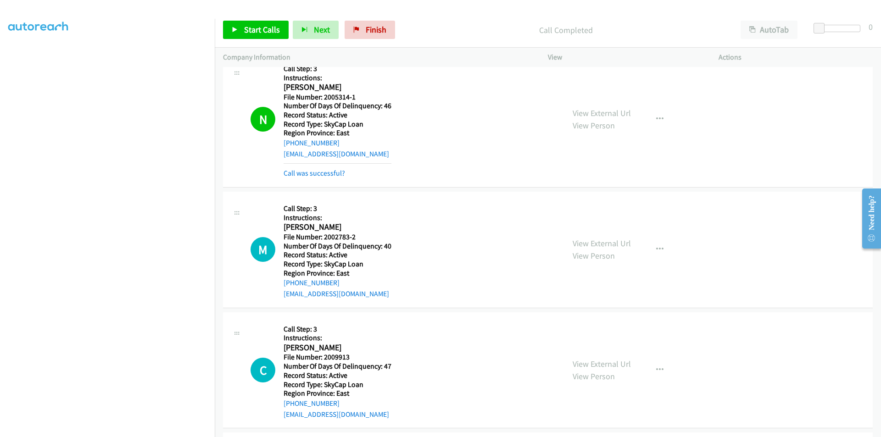
scroll to position [492, 0]
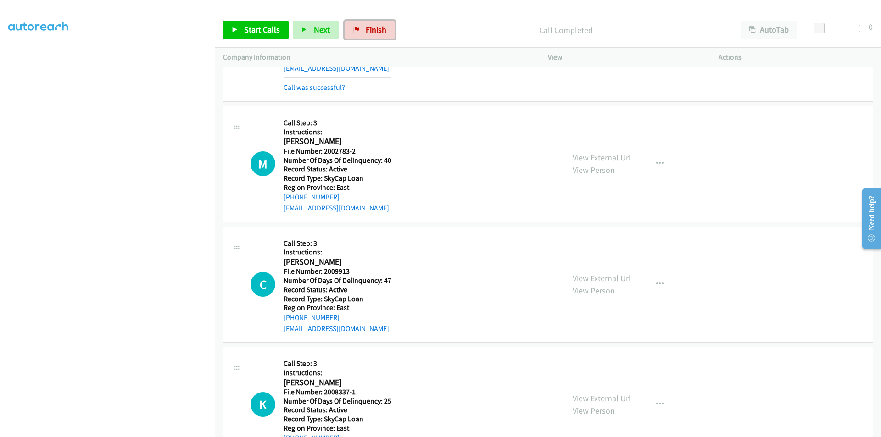
drag, startPoint x: 371, startPoint y: 26, endPoint x: 479, endPoint y: 44, distance: 109.7
click at [371, 26] on span "Finish" at bounding box center [376, 29] width 21 height 11
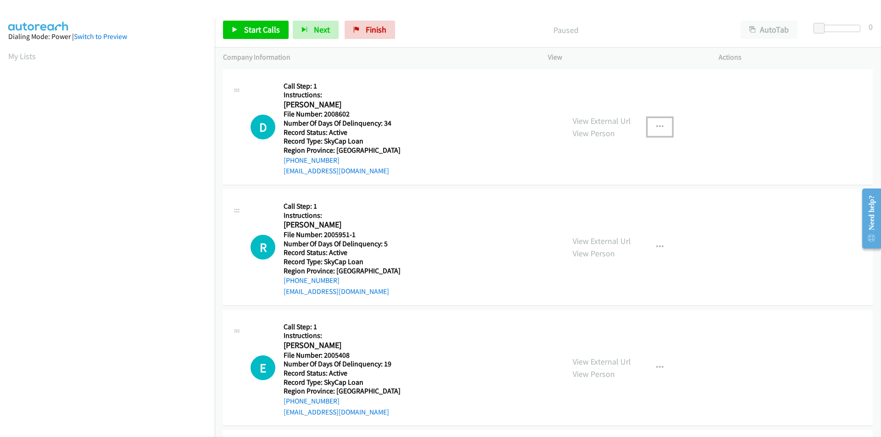
click at [656, 125] on icon "button" at bounding box center [659, 126] width 7 height 7
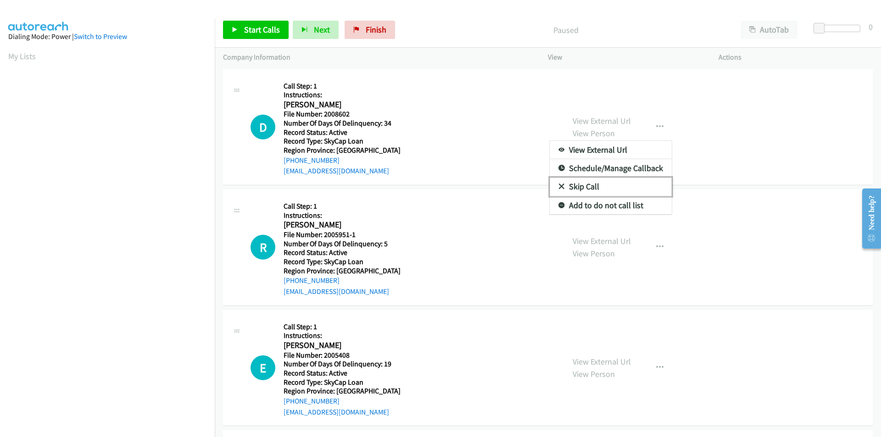
click at [604, 184] on link "Skip Call" at bounding box center [611, 187] width 122 height 18
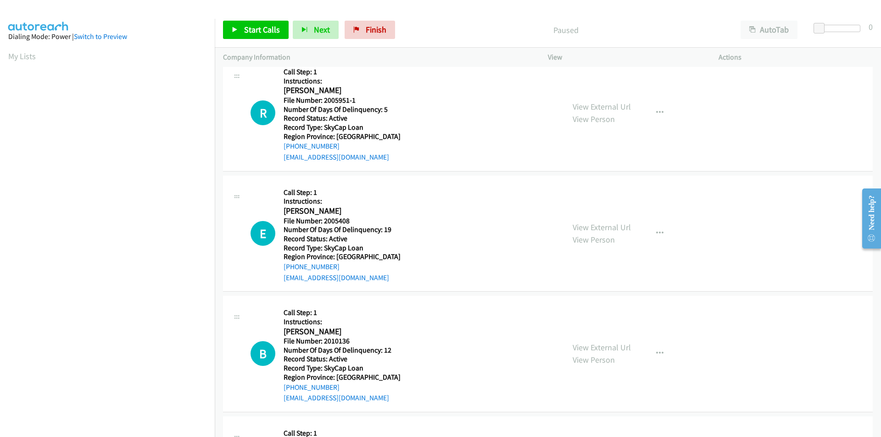
scroll to position [138, 0]
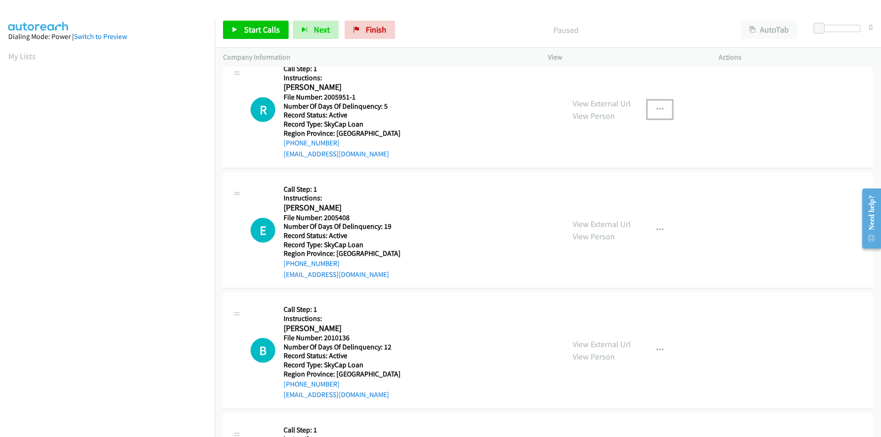
click at [658, 110] on icon "button" at bounding box center [659, 109] width 7 height 7
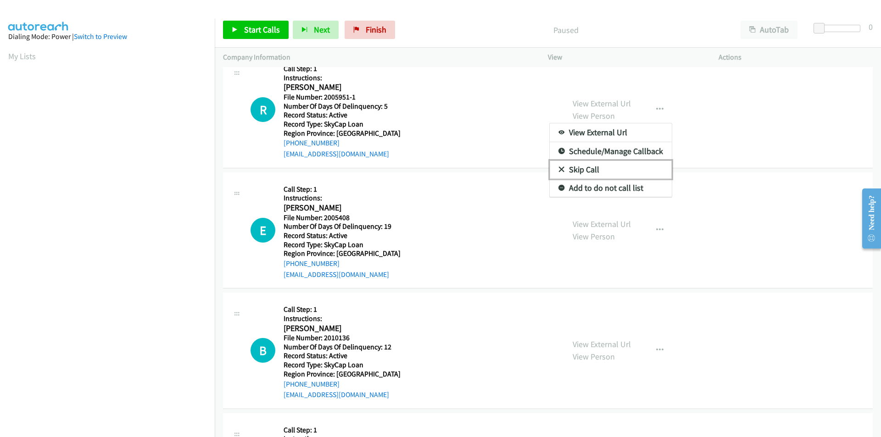
click at [581, 165] on link "Skip Call" at bounding box center [611, 170] width 122 height 18
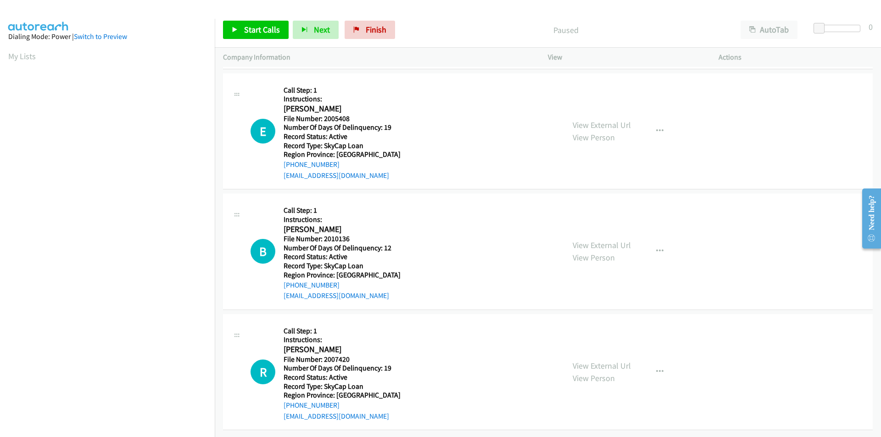
scroll to position [244, 0]
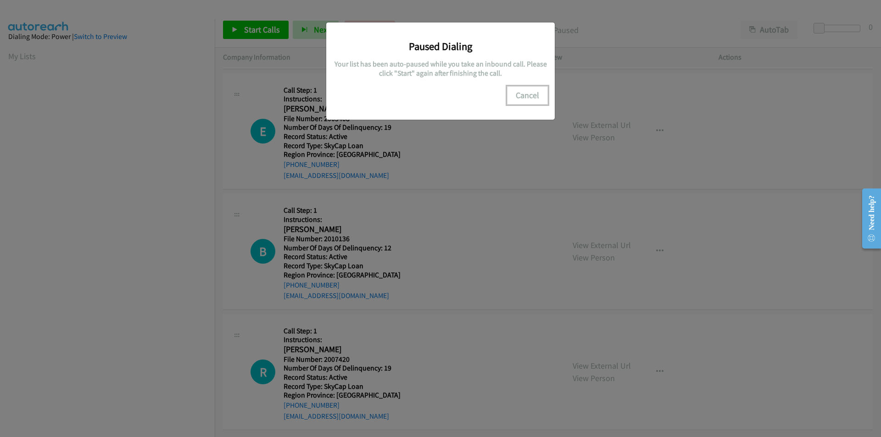
click at [527, 94] on button "Cancel" at bounding box center [527, 95] width 41 height 18
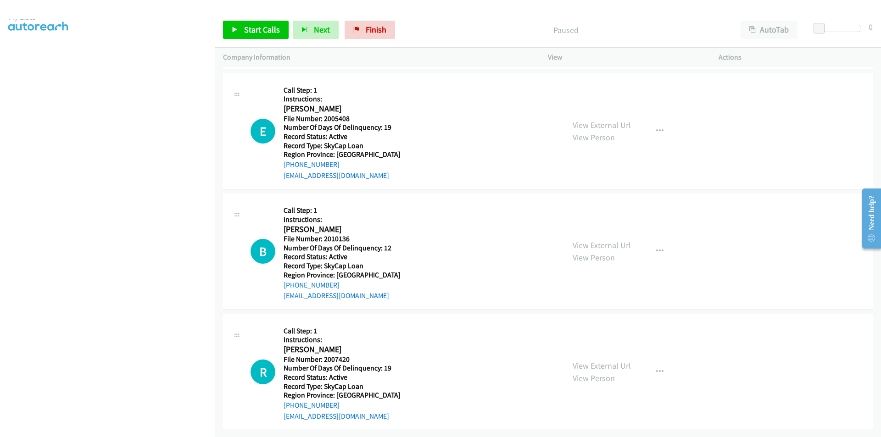
scroll to position [77, 0]
click at [253, 28] on span "Pause" at bounding box center [254, 29] width 21 height 11
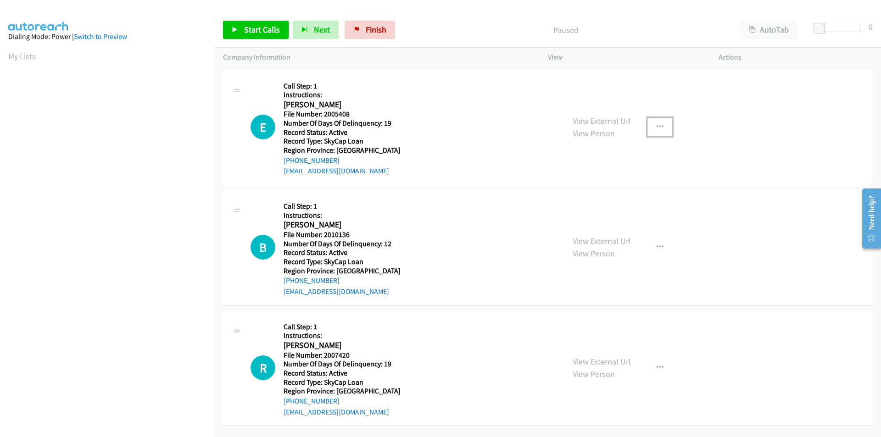
click at [657, 125] on icon "button" at bounding box center [659, 126] width 7 height 7
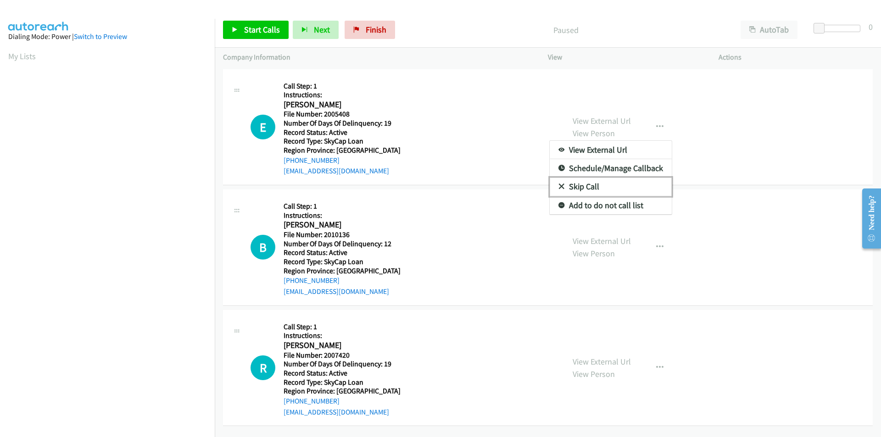
click at [579, 191] on link "Skip Call" at bounding box center [611, 187] width 122 height 18
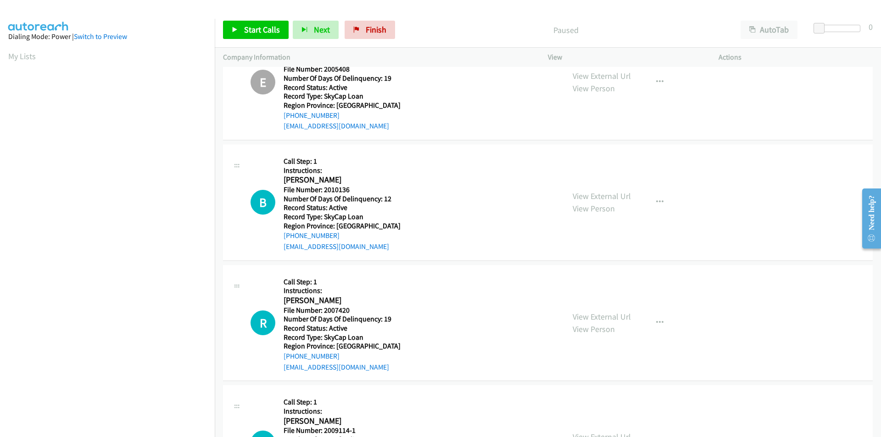
scroll to position [95, 0]
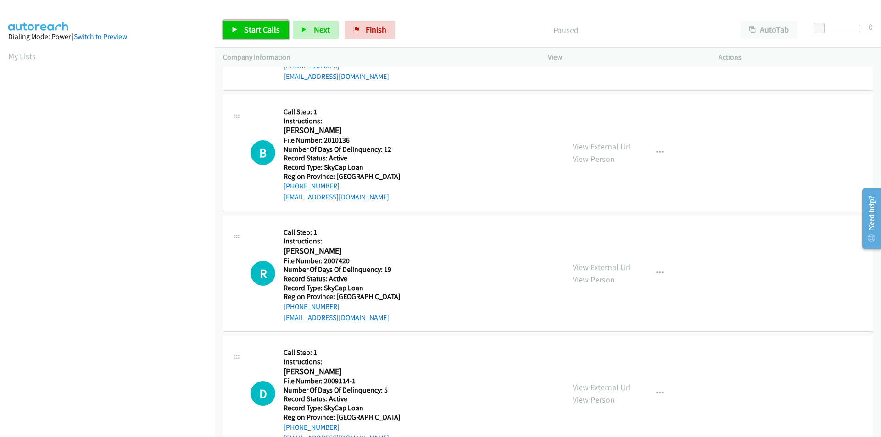
click at [256, 28] on span "Start Calls" at bounding box center [262, 29] width 36 height 11
click at [256, 28] on span "Pause" at bounding box center [254, 29] width 21 height 11
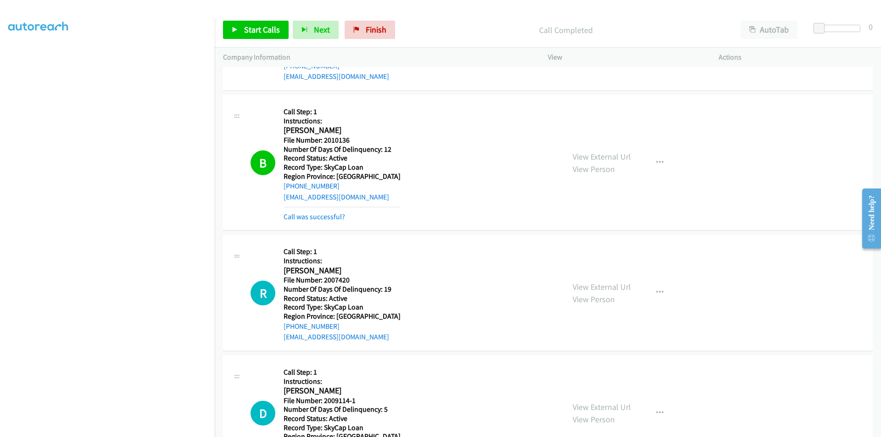
scroll to position [232, 0]
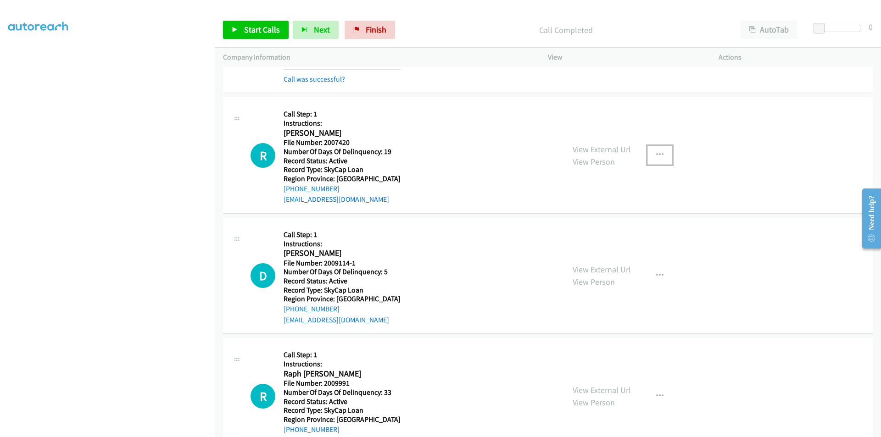
click at [663, 151] on button "button" at bounding box center [659, 155] width 25 height 18
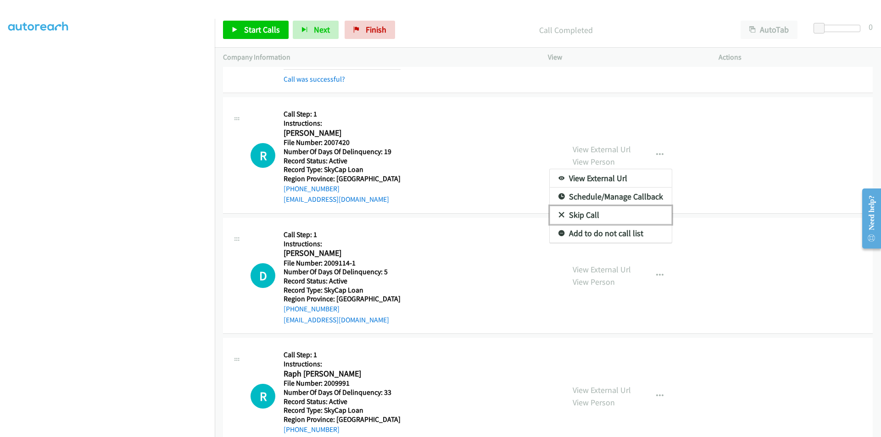
click at [580, 214] on link "Skip Call" at bounding box center [611, 215] width 122 height 18
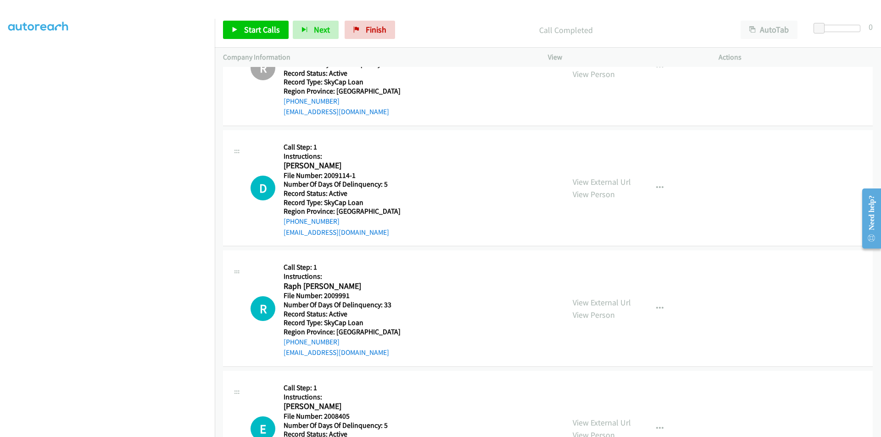
scroll to position [370, 0]
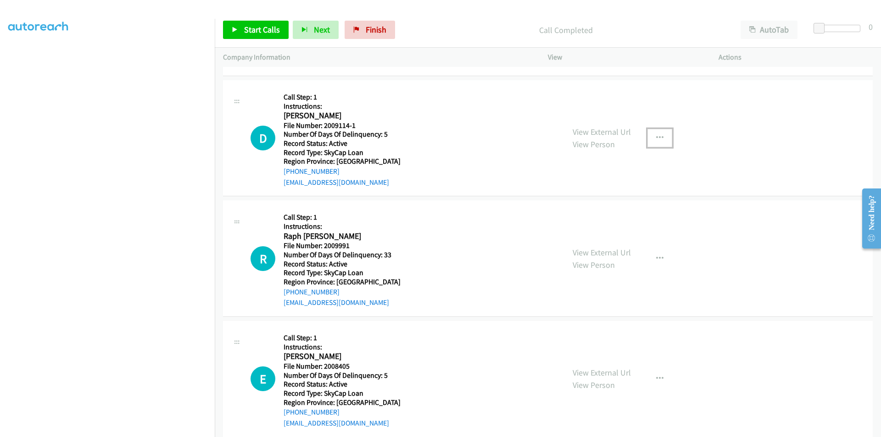
click at [656, 139] on icon "button" at bounding box center [659, 137] width 7 height 7
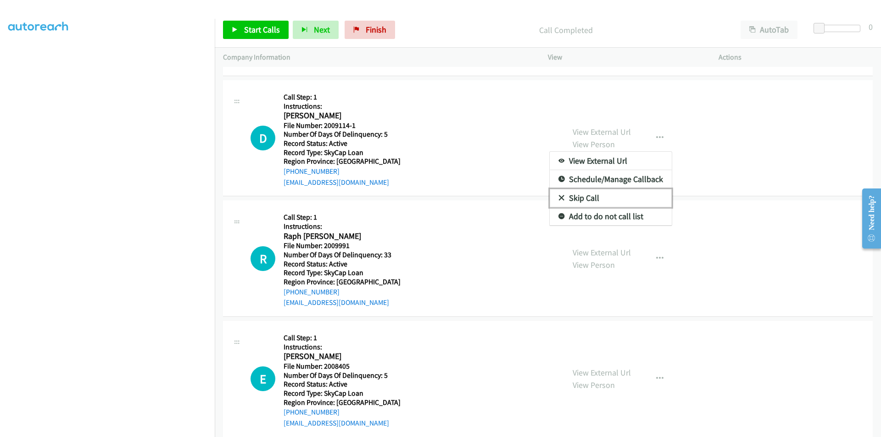
click at [624, 195] on link "Skip Call" at bounding box center [611, 198] width 122 height 18
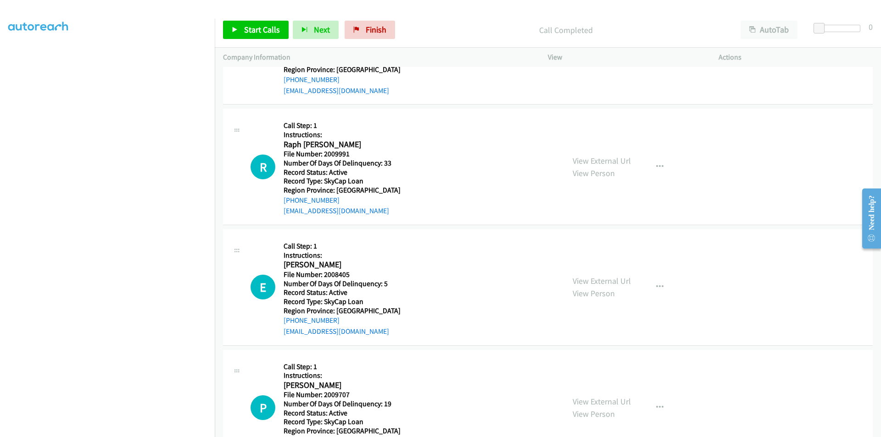
scroll to position [507, 0]
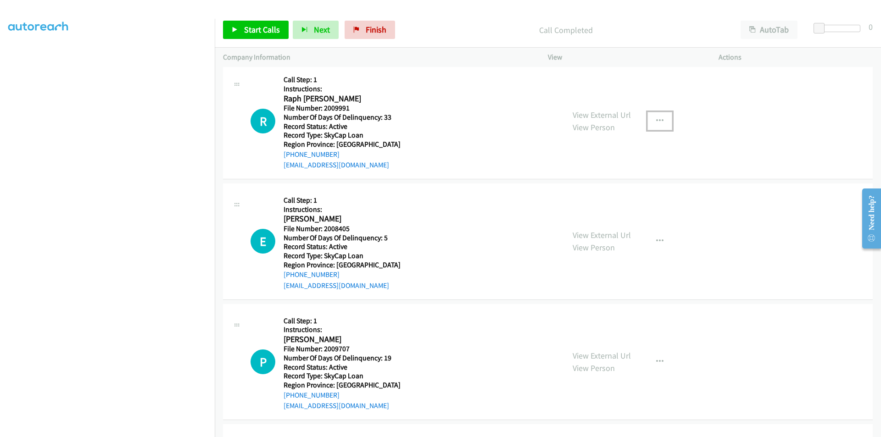
click at [656, 117] on icon "button" at bounding box center [659, 120] width 7 height 7
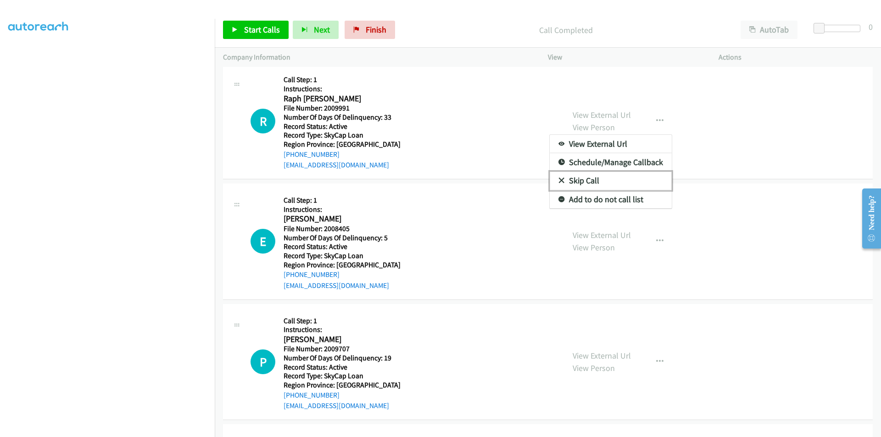
click at [607, 179] on link "Skip Call" at bounding box center [611, 181] width 122 height 18
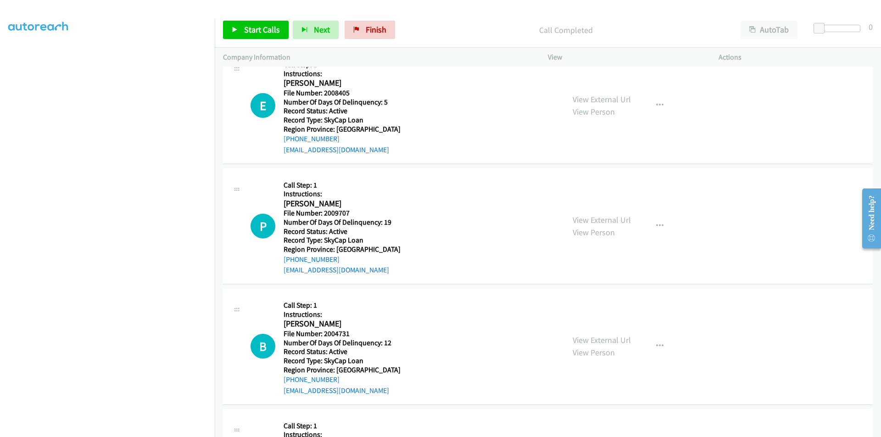
scroll to position [645, 0]
click at [657, 102] on icon "button" at bounding box center [659, 103] width 7 height 7
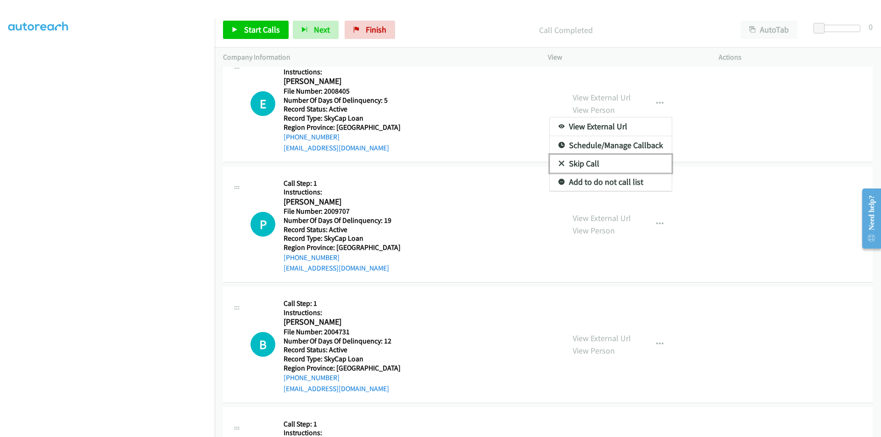
click at [593, 167] on link "Skip Call" at bounding box center [611, 164] width 122 height 18
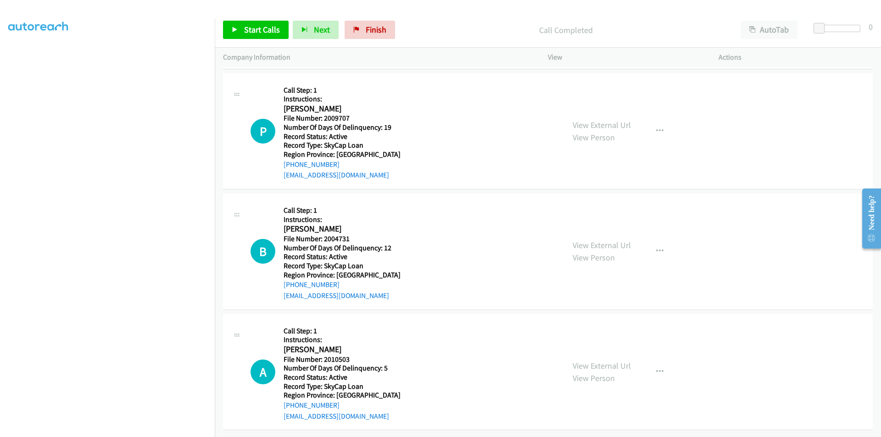
scroll to position [745, 0]
click at [651, 122] on button "button" at bounding box center [659, 131] width 25 height 18
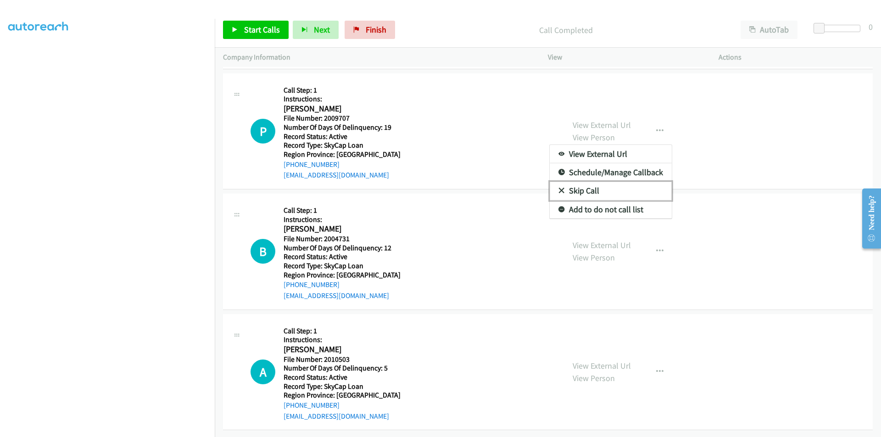
click at [594, 183] on link "Skip Call" at bounding box center [611, 191] width 122 height 18
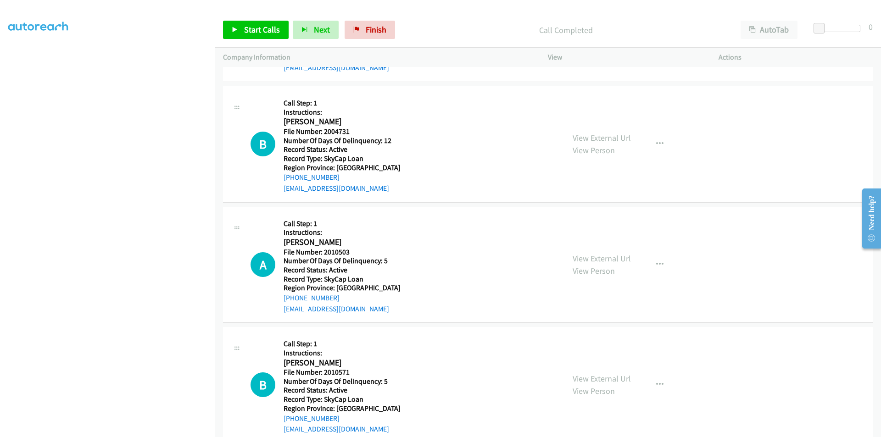
scroll to position [883, 0]
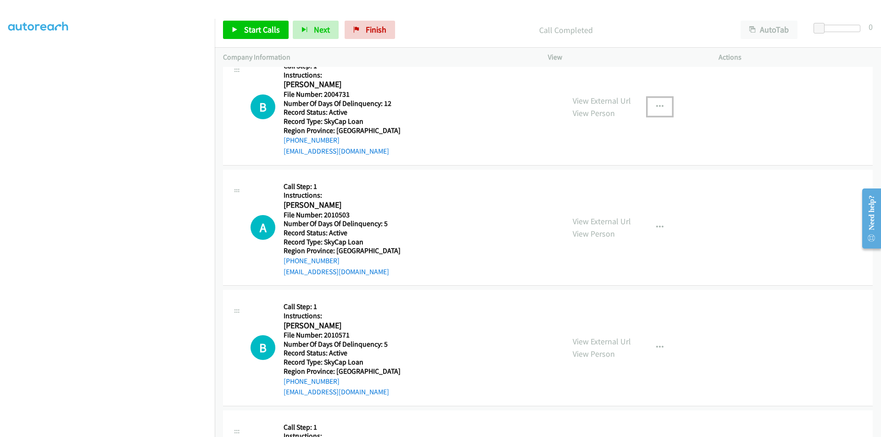
click at [656, 105] on icon "button" at bounding box center [659, 106] width 7 height 7
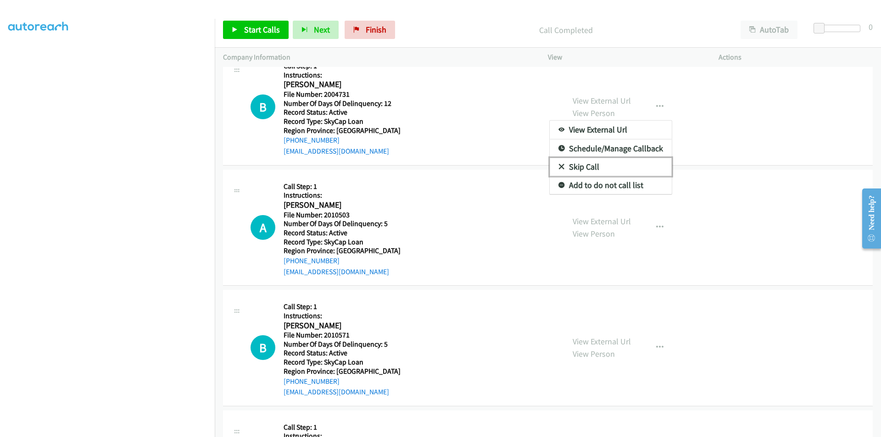
click at [617, 165] on link "Skip Call" at bounding box center [611, 167] width 122 height 18
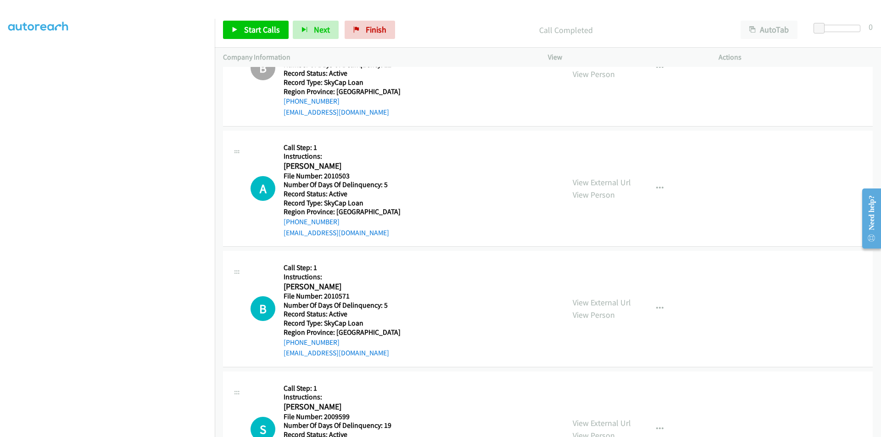
scroll to position [974, 0]
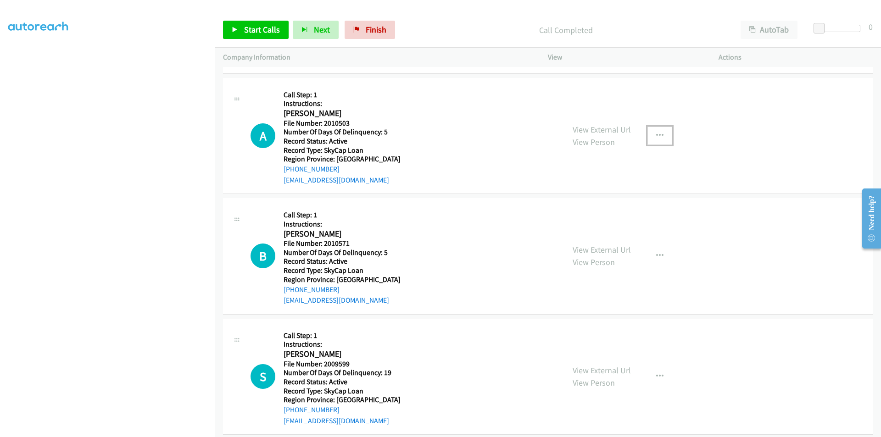
click at [656, 132] on icon "button" at bounding box center [659, 135] width 7 height 7
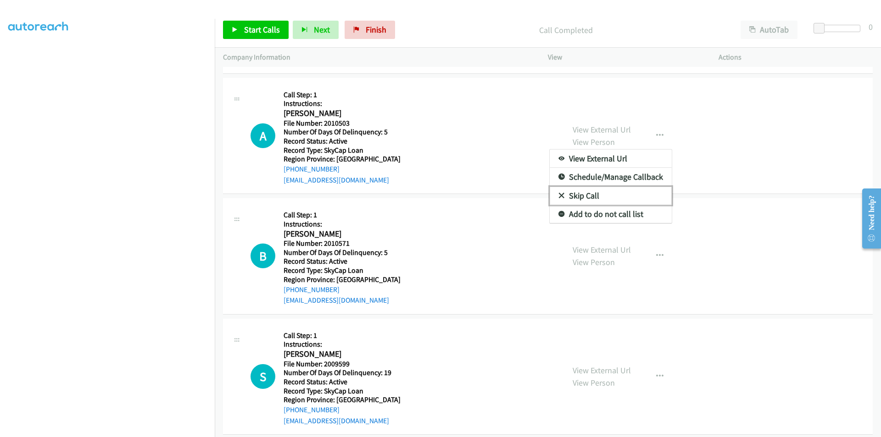
click at [612, 193] on link "Skip Call" at bounding box center [611, 196] width 122 height 18
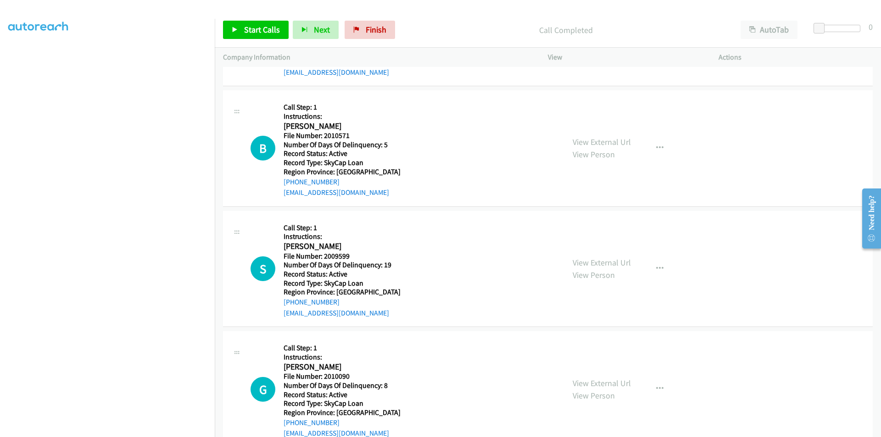
scroll to position [1106, 0]
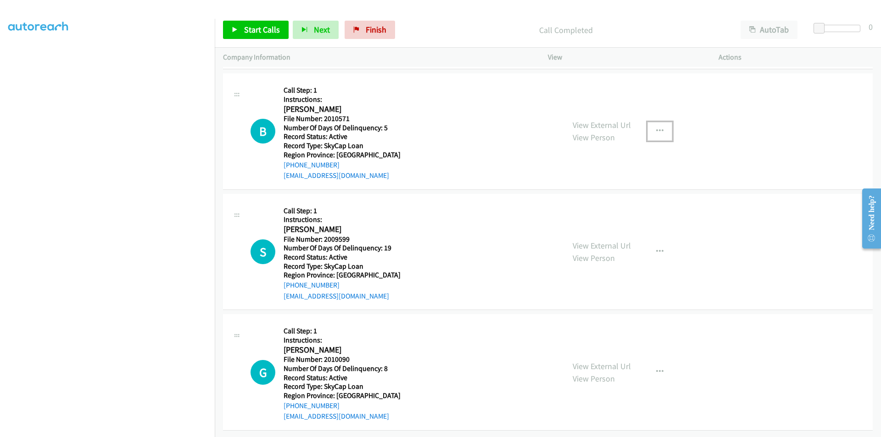
click at [659, 128] on icon "button" at bounding box center [659, 131] width 7 height 7
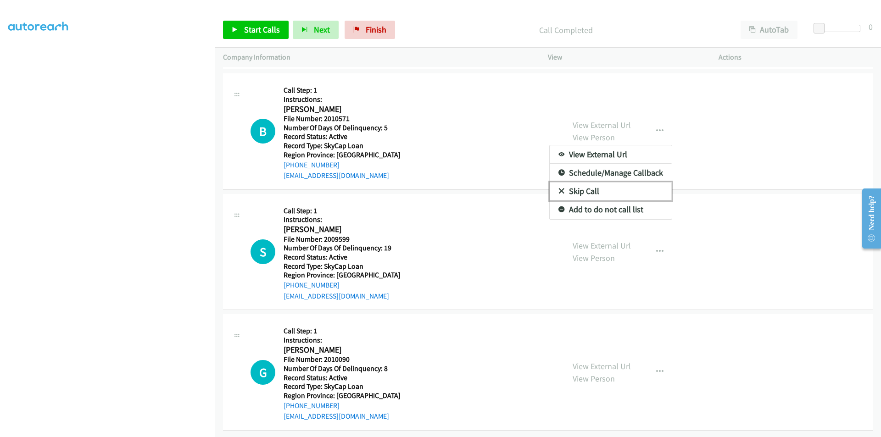
click at [603, 185] on link "Skip Call" at bounding box center [611, 191] width 122 height 18
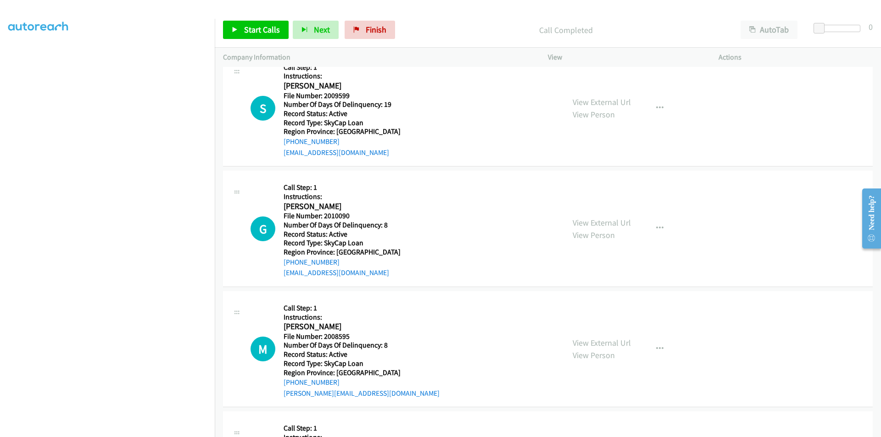
scroll to position [1244, 0]
click at [662, 108] on button "button" at bounding box center [659, 107] width 25 height 18
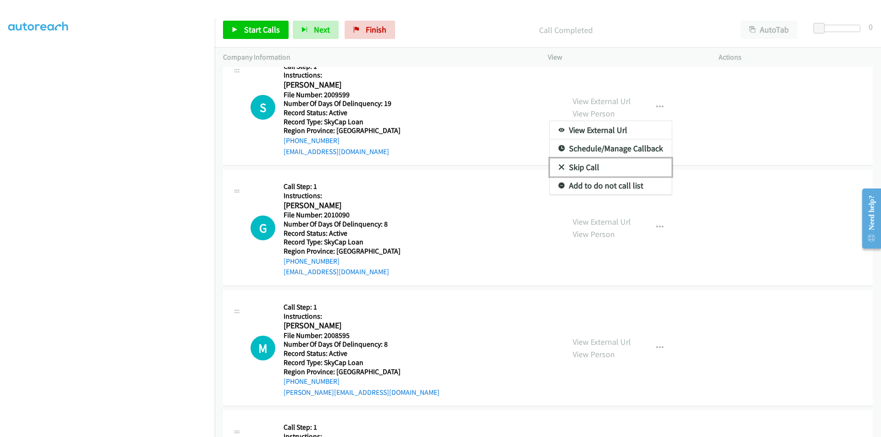
click at [595, 163] on link "Skip Call" at bounding box center [611, 167] width 122 height 18
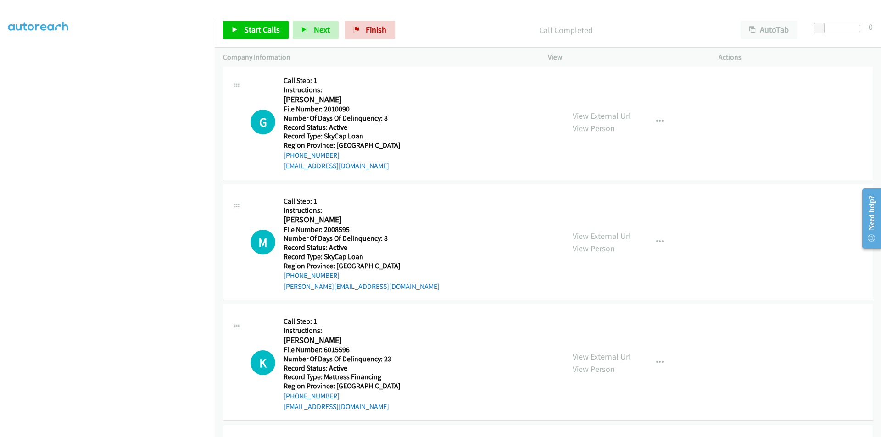
scroll to position [1336, 0]
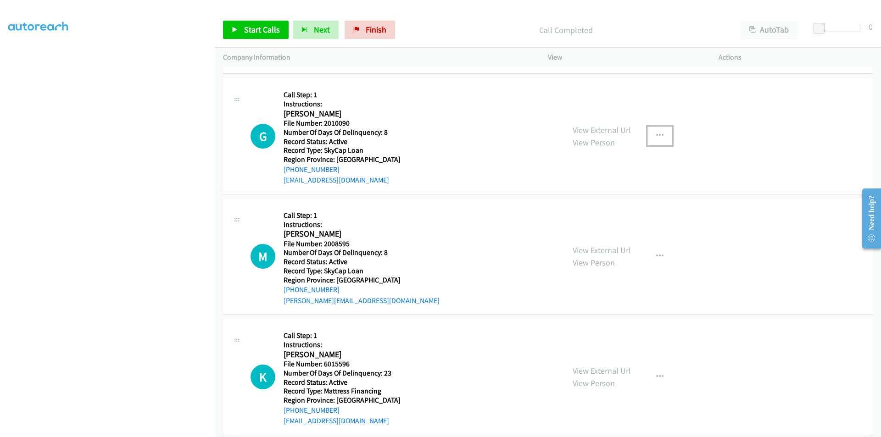
click at [660, 131] on button "button" at bounding box center [659, 136] width 25 height 18
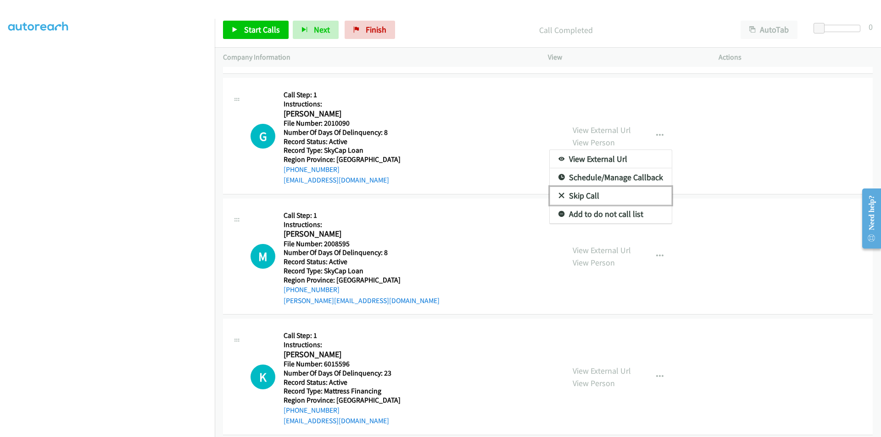
click at [582, 193] on link "Skip Call" at bounding box center [611, 196] width 122 height 18
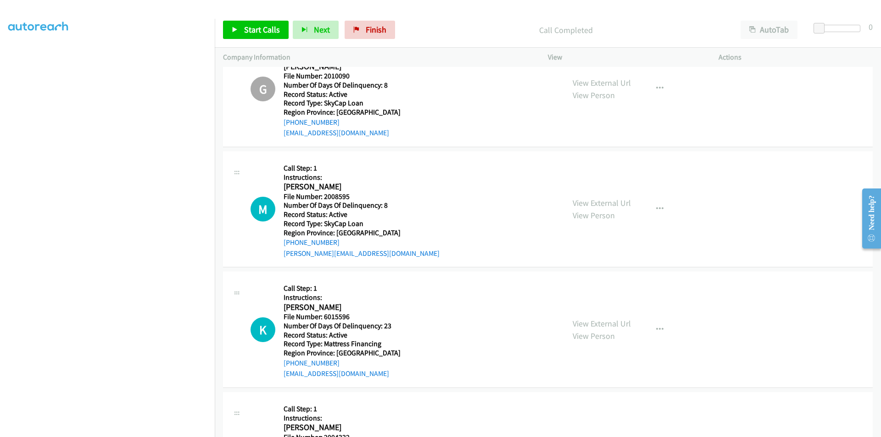
scroll to position [1468, 0]
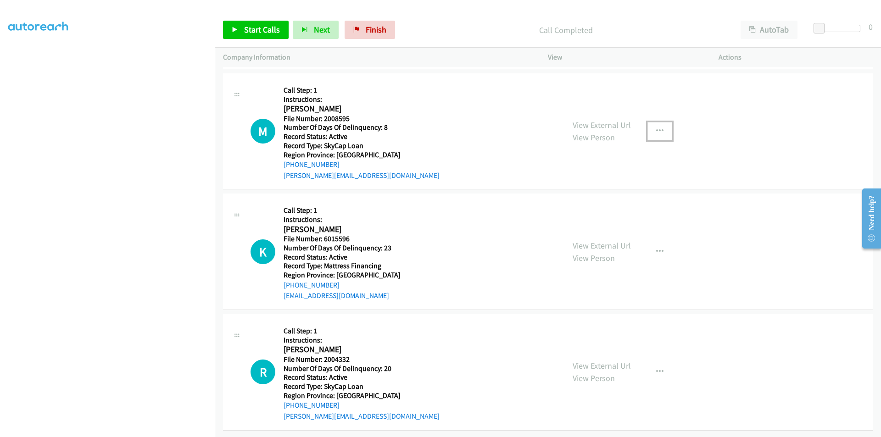
click at [656, 128] on icon "button" at bounding box center [659, 131] width 7 height 7
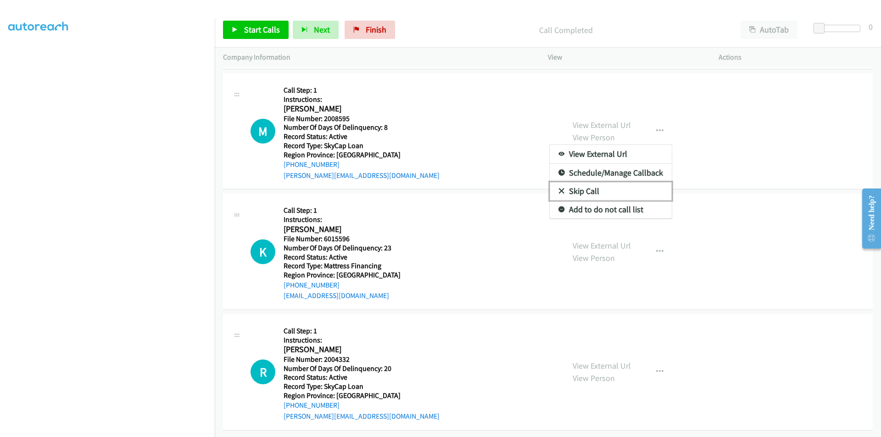
click at [605, 183] on link "Skip Call" at bounding box center [611, 191] width 122 height 18
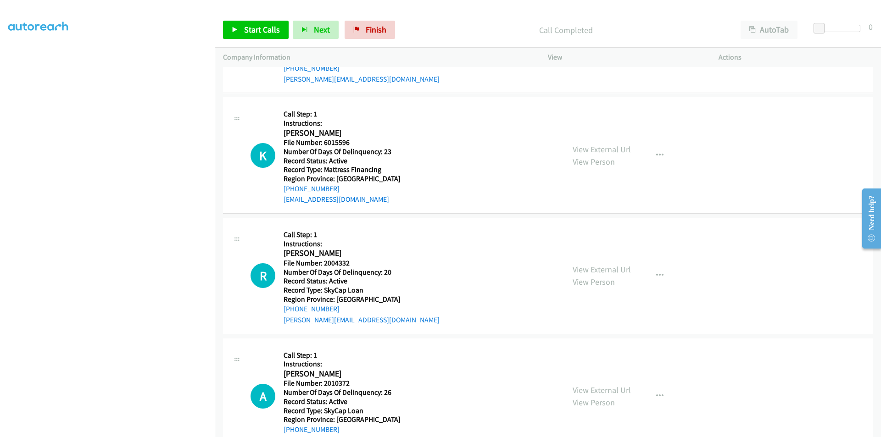
scroll to position [1559, 0]
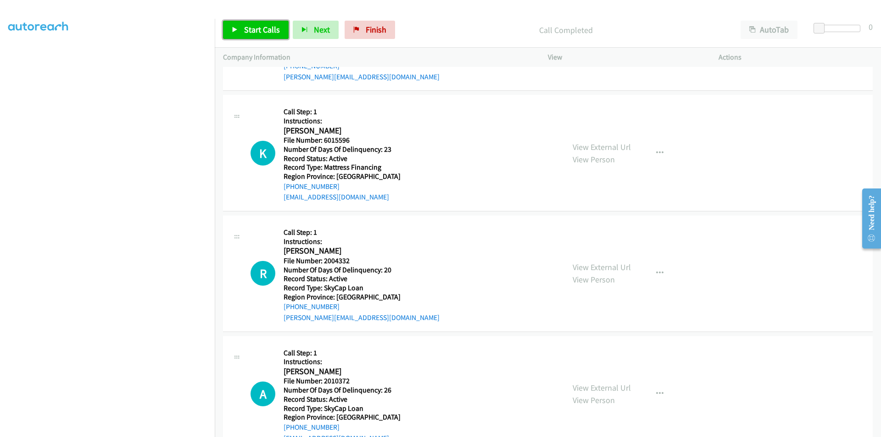
click at [260, 23] on link "Start Calls" at bounding box center [256, 30] width 66 height 18
click at [260, 23] on link "Pause" at bounding box center [248, 30] width 50 height 18
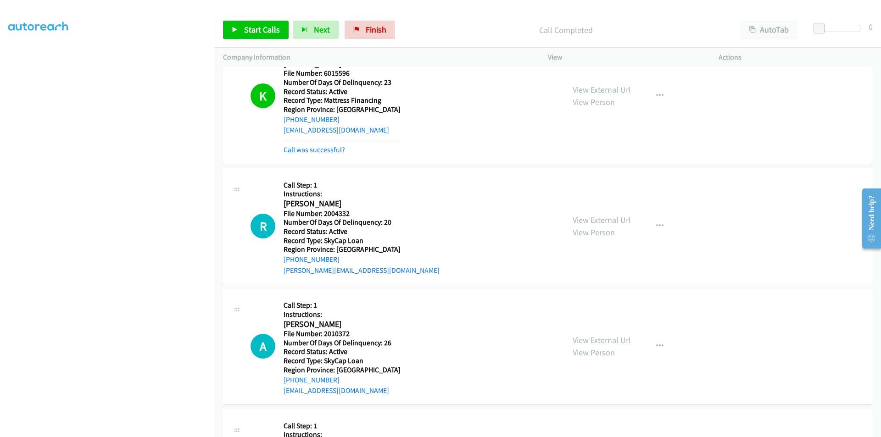
scroll to position [1697, 0]
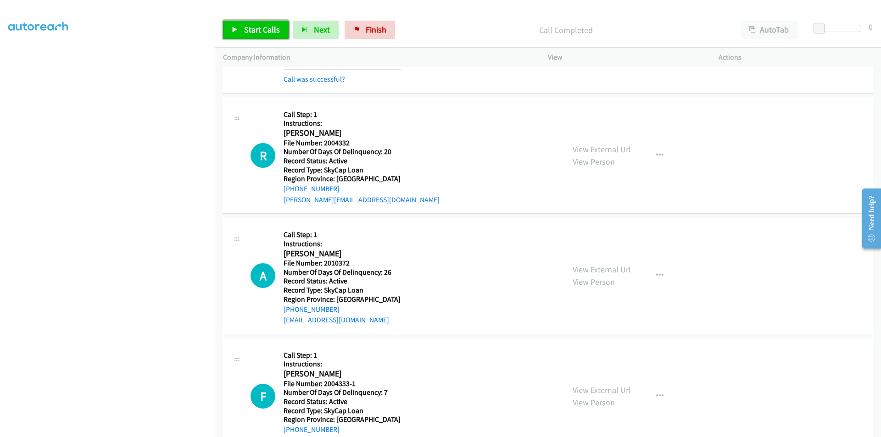
click at [256, 29] on span "Start Calls" at bounding box center [262, 29] width 36 height 11
click at [256, 29] on span "Pause" at bounding box center [254, 29] width 21 height 11
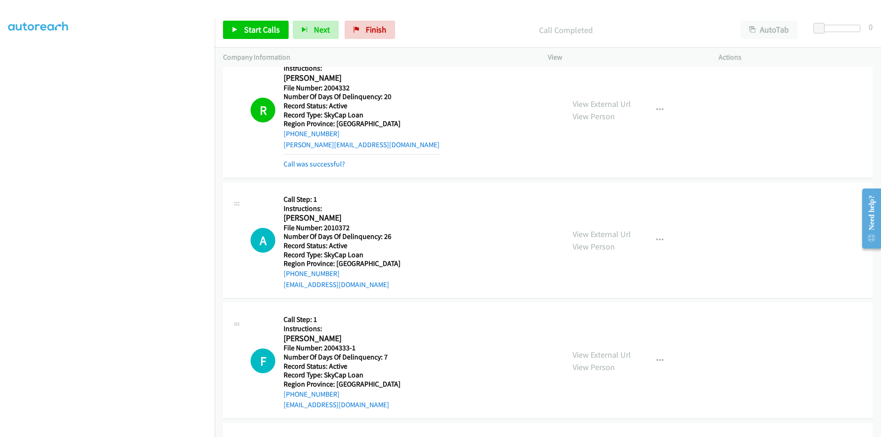
scroll to position [1835, 0]
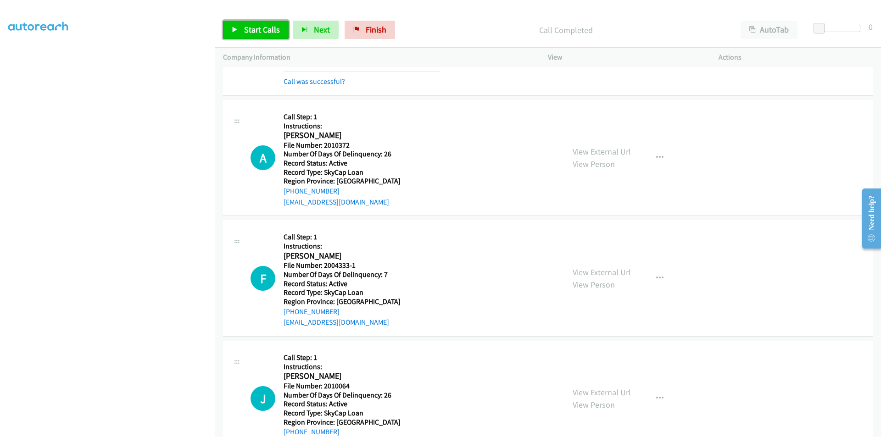
click at [257, 27] on span "Start Calls" at bounding box center [262, 29] width 36 height 11
click at [255, 27] on span "Pause" at bounding box center [254, 29] width 21 height 11
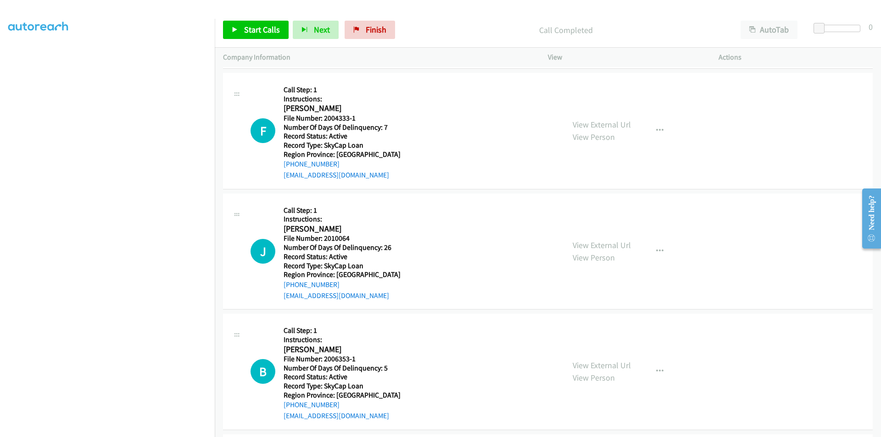
scroll to position [2018, 0]
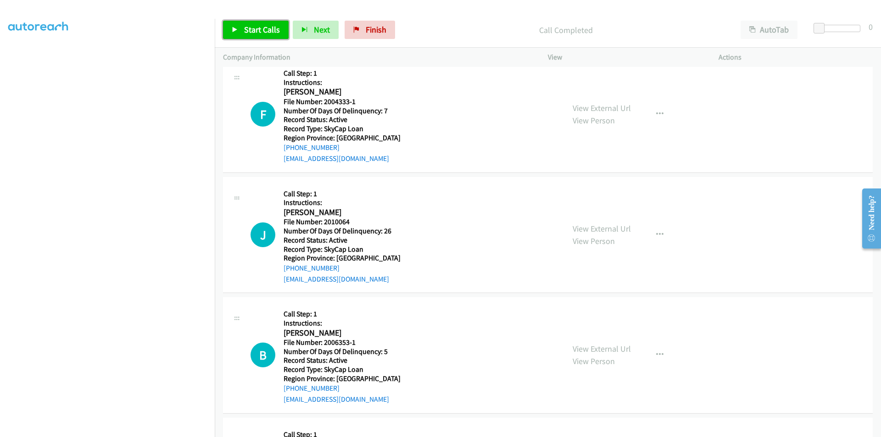
click at [252, 28] on span "Start Calls" at bounding box center [262, 29] width 36 height 11
click at [252, 28] on span "Pause" at bounding box center [254, 29] width 21 height 11
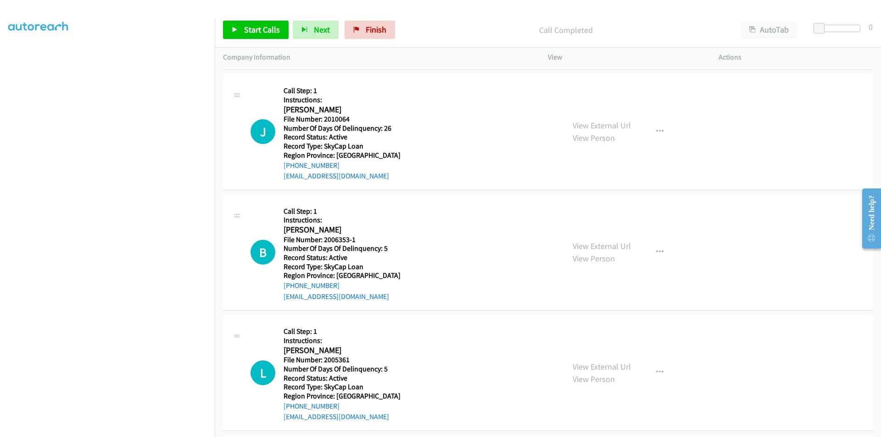
scroll to position [2156, 0]
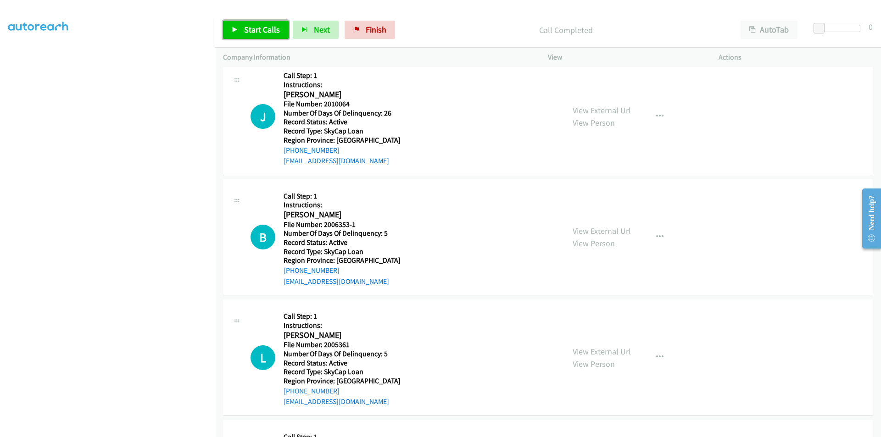
click at [261, 23] on link "Start Calls" at bounding box center [256, 30] width 66 height 18
click at [261, 23] on link "Pause" at bounding box center [248, 30] width 50 height 18
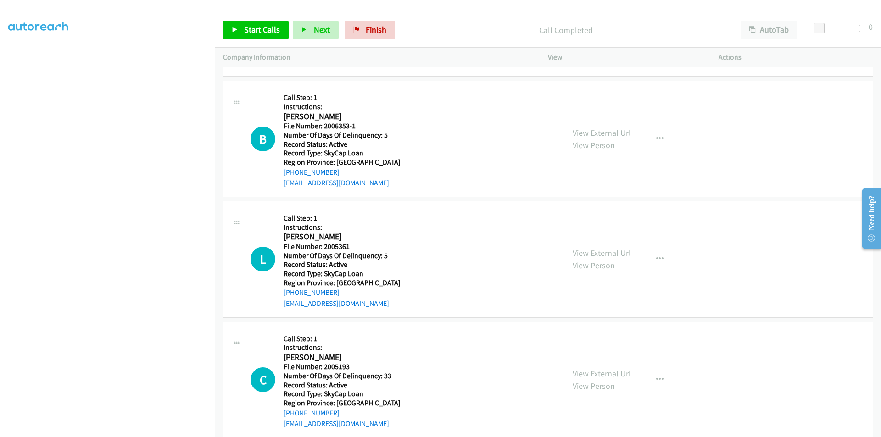
scroll to position [2288, 0]
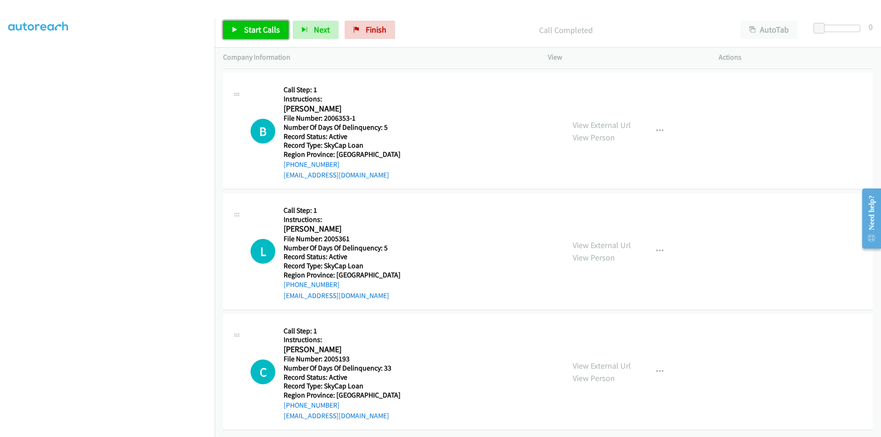
click at [262, 25] on span "Start Calls" at bounding box center [262, 29] width 36 height 11
click at [262, 25] on span "Pause" at bounding box center [254, 29] width 21 height 11
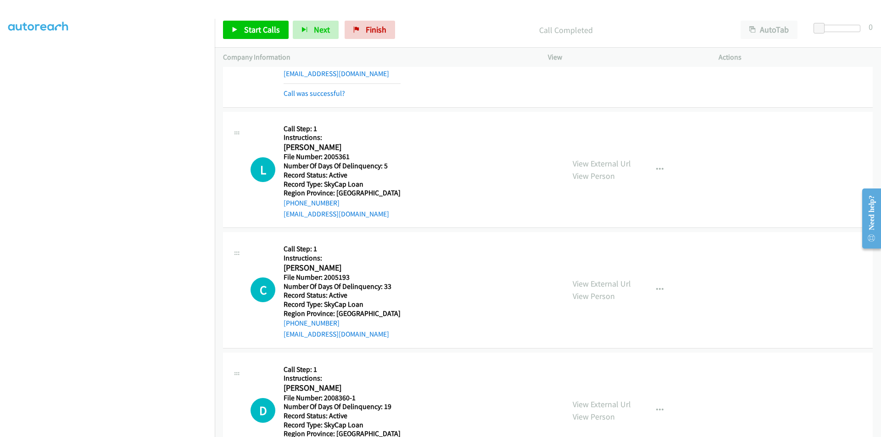
scroll to position [2380, 0]
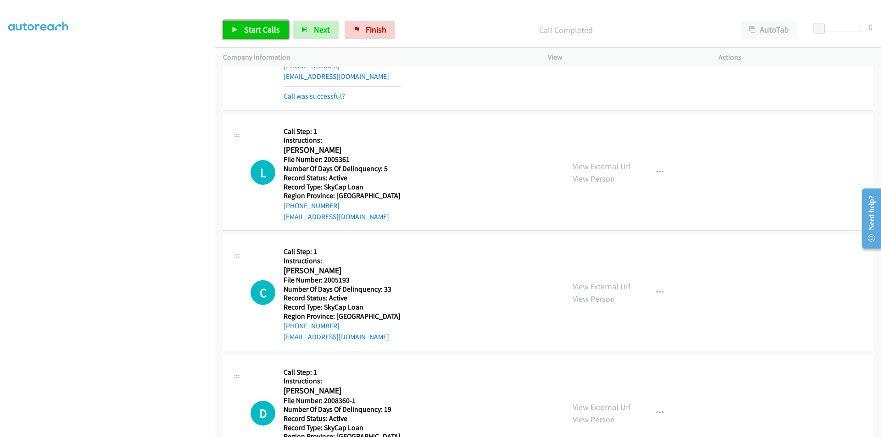
click at [255, 27] on span "Start Calls" at bounding box center [262, 29] width 36 height 11
click at [255, 27] on span "Pause" at bounding box center [254, 29] width 21 height 11
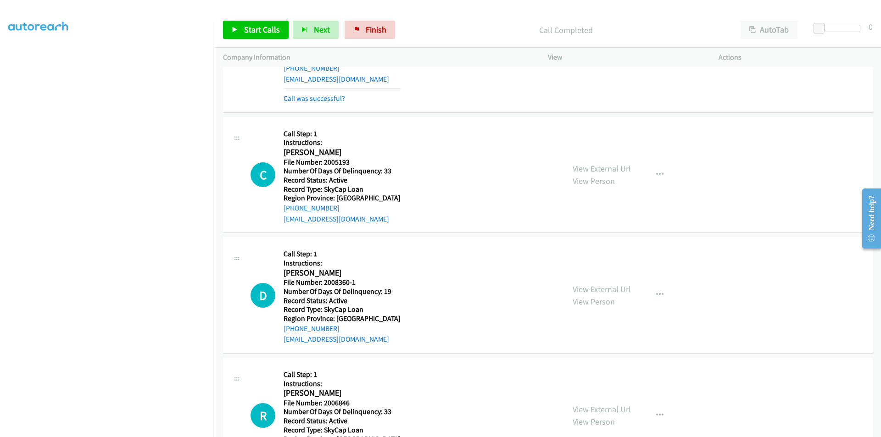
scroll to position [2564, 0]
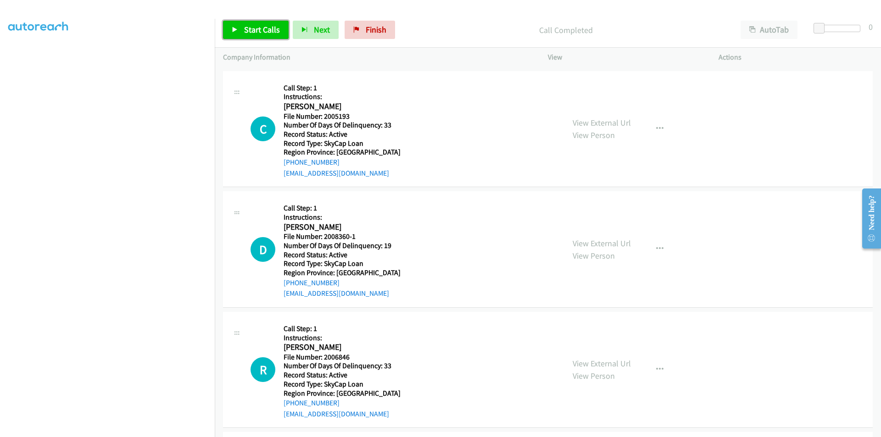
click at [245, 27] on span "Start Calls" at bounding box center [262, 29] width 36 height 11
click at [265, 27] on link "Pause" at bounding box center [248, 30] width 50 height 18
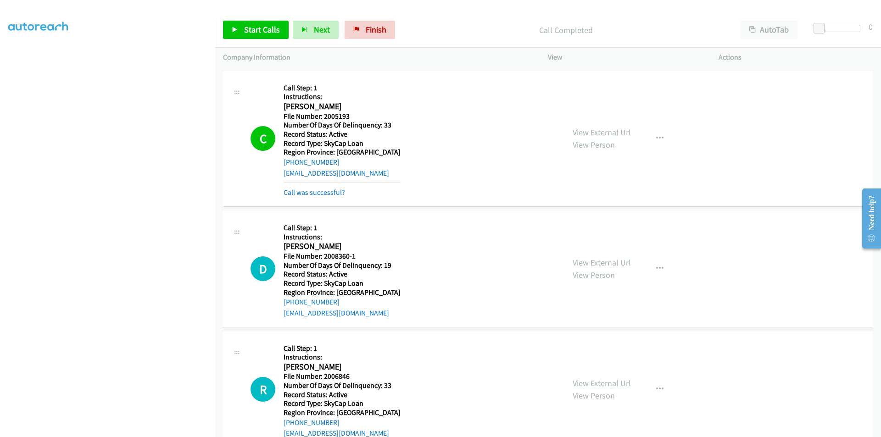
scroll to position [2701, 0]
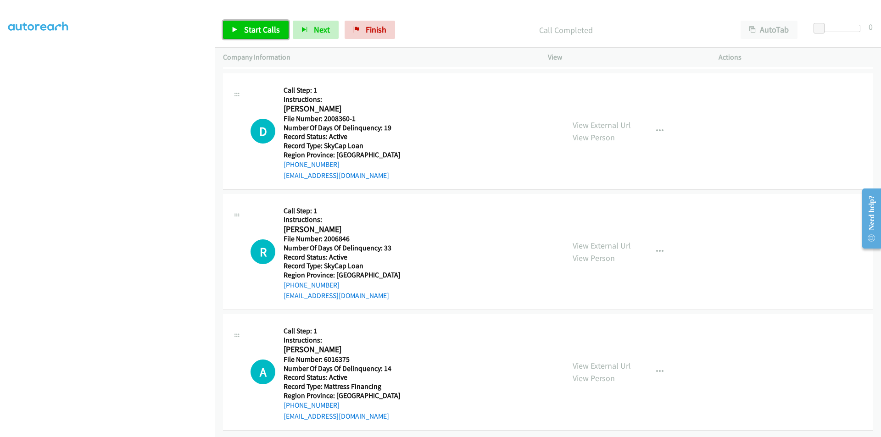
click at [261, 27] on span "Start Calls" at bounding box center [262, 29] width 36 height 11
click at [258, 27] on span "Pause" at bounding box center [254, 29] width 21 height 11
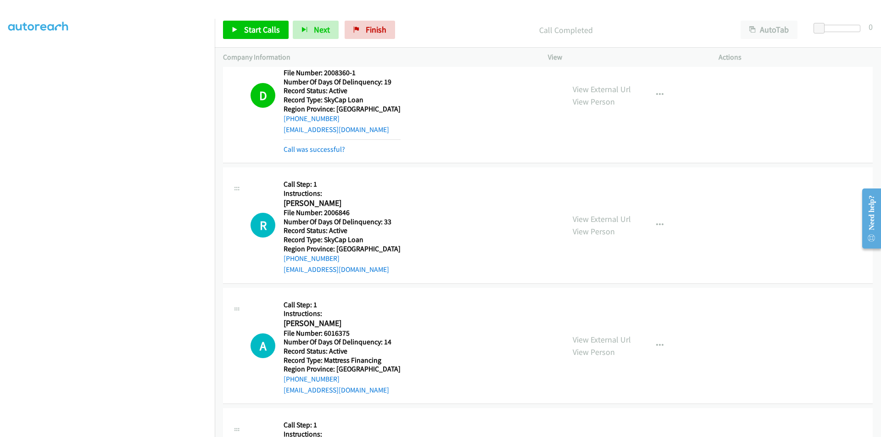
scroll to position [2839, 0]
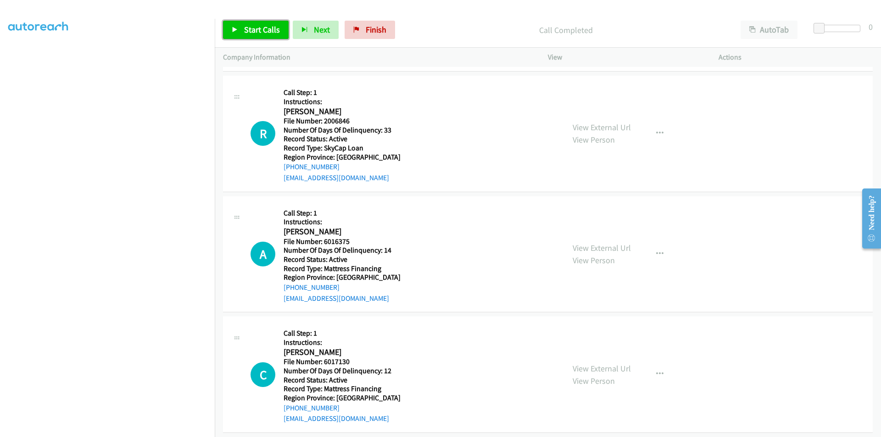
click at [271, 28] on span "Start Calls" at bounding box center [262, 29] width 36 height 11
click at [251, 29] on span "Pause" at bounding box center [254, 29] width 21 height 11
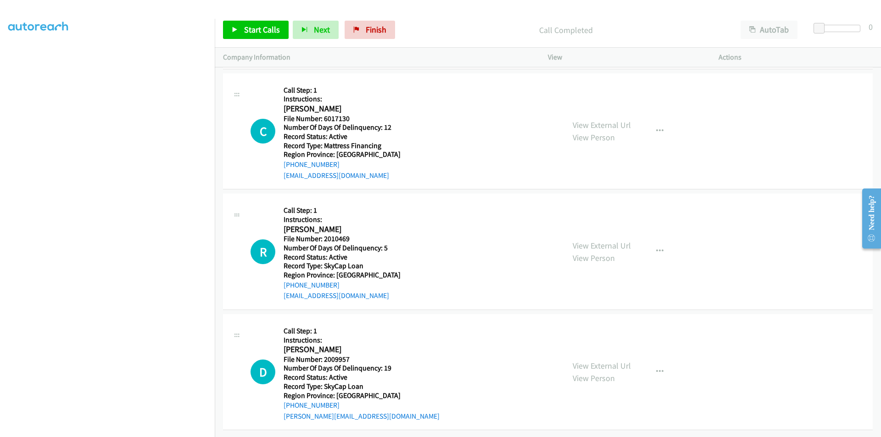
scroll to position [2977, 0]
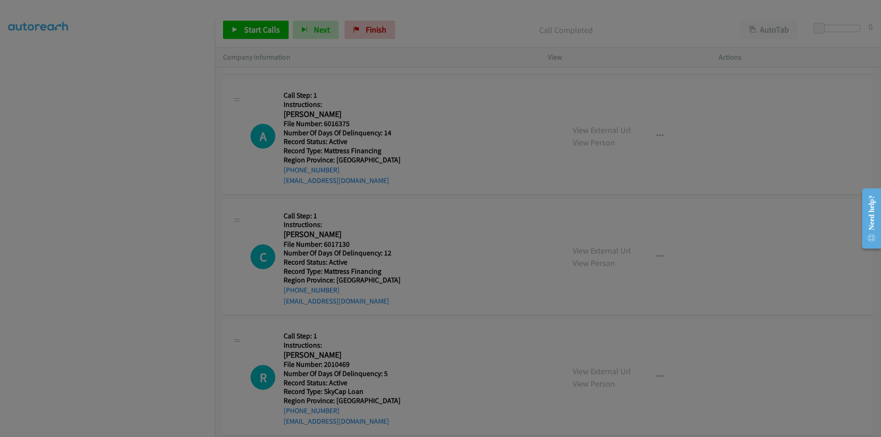
click at [132, 44] on body "Start Calls Pause Next Finish Call Completed AutoTab AutoTab 0 Company Informat…" at bounding box center [440, 22] width 881 height 44
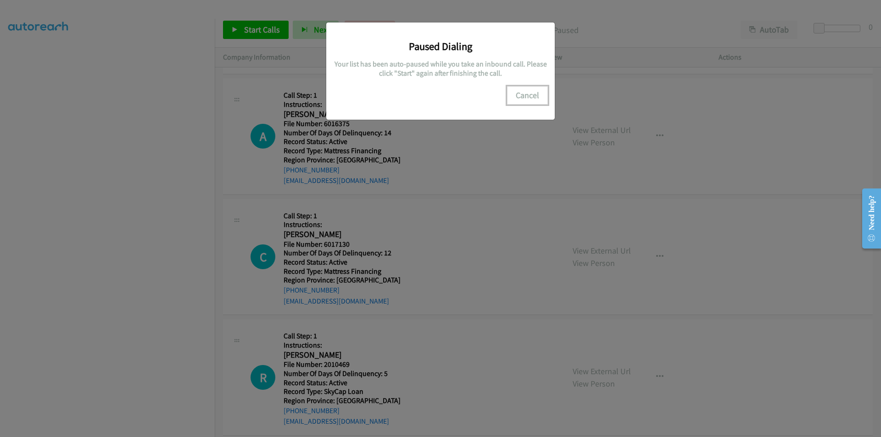
click at [523, 98] on button "Cancel" at bounding box center [527, 95] width 41 height 18
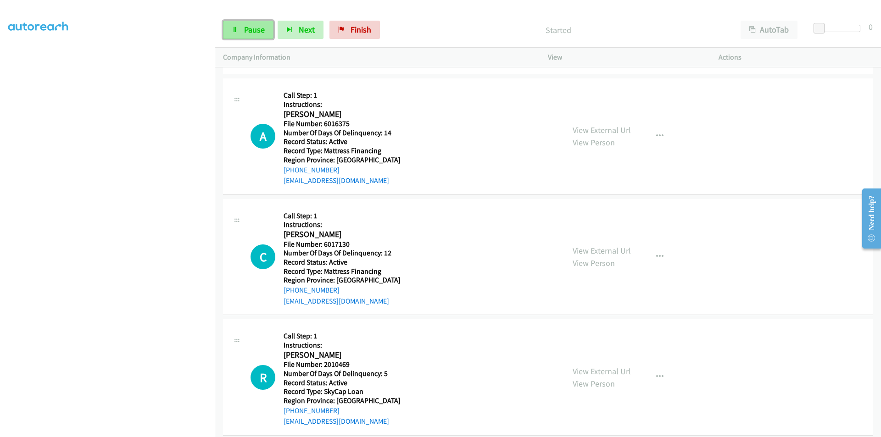
click at [257, 27] on span "Pause" at bounding box center [254, 29] width 21 height 11
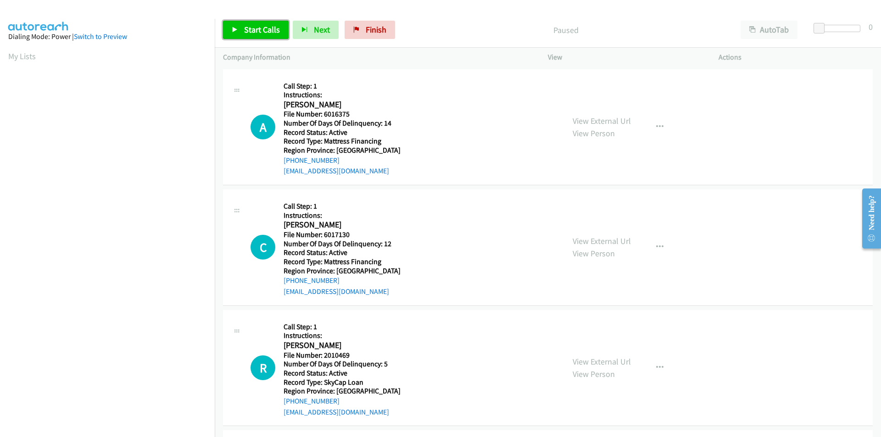
click at [253, 33] on span "Start Calls" at bounding box center [262, 29] width 36 height 11
click at [253, 33] on span "Pause" at bounding box center [254, 29] width 21 height 11
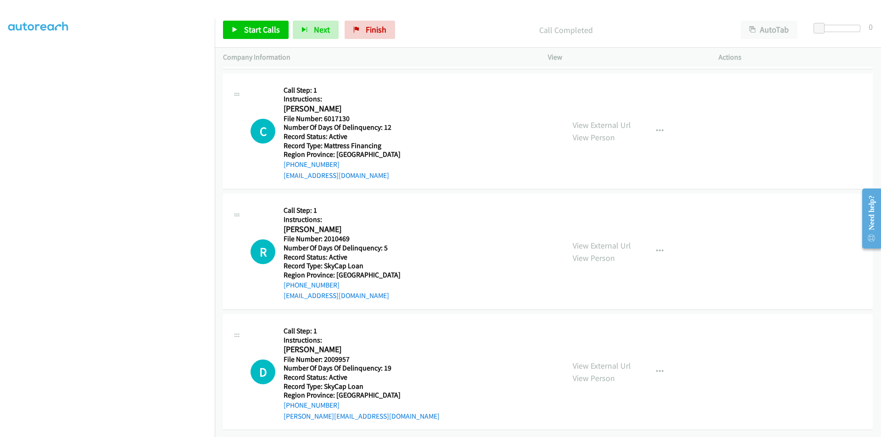
scroll to position [138, 0]
click at [259, 31] on span "Start Calls" at bounding box center [262, 29] width 36 height 11
click at [252, 30] on span "Pause" at bounding box center [254, 29] width 21 height 11
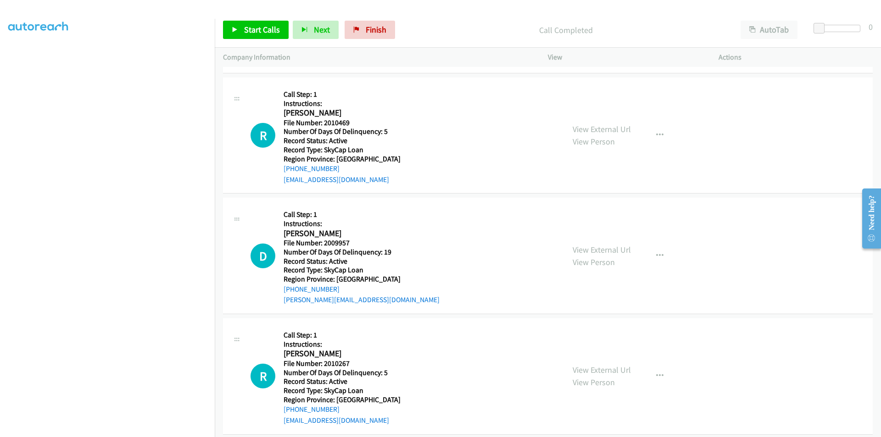
scroll to position [275, 0]
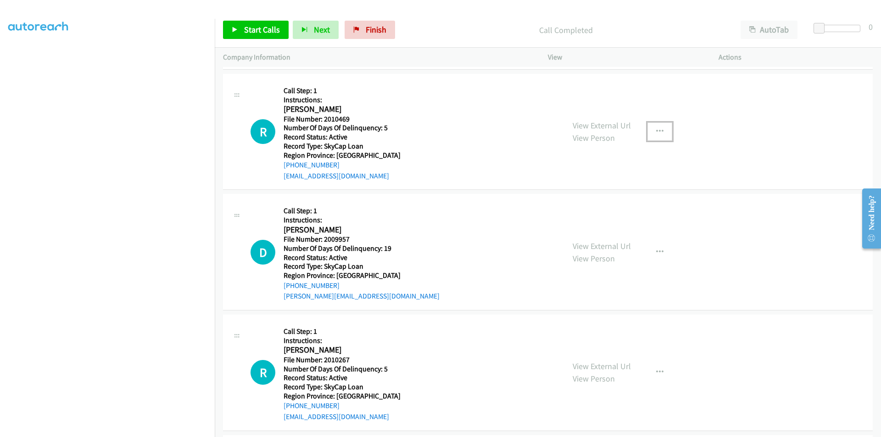
click at [656, 128] on icon "button" at bounding box center [659, 131] width 7 height 7
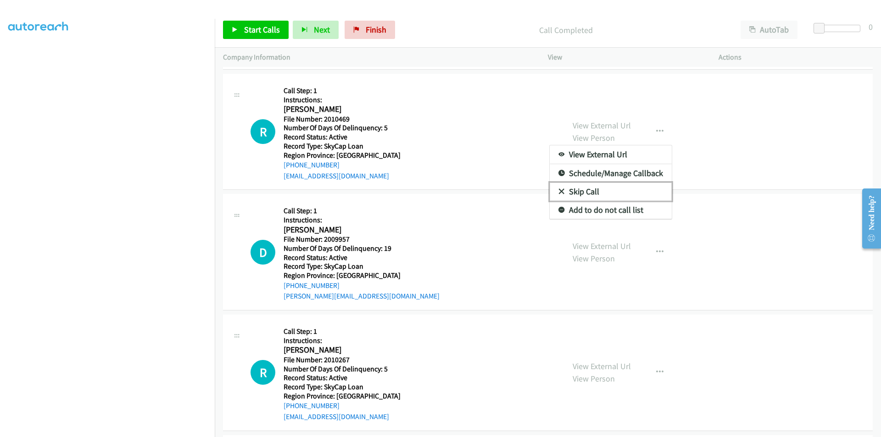
click at [596, 191] on link "Skip Call" at bounding box center [611, 192] width 122 height 18
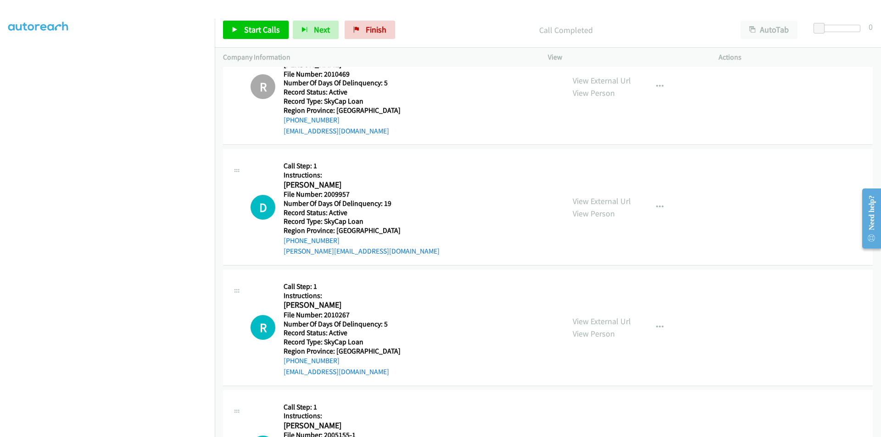
scroll to position [413, 0]
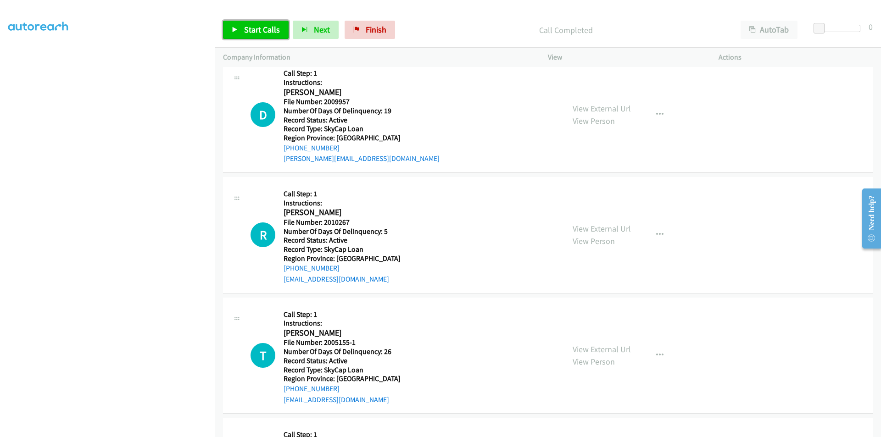
click at [257, 29] on span "Start Calls" at bounding box center [262, 29] width 36 height 11
click at [257, 29] on span "Pause" at bounding box center [254, 29] width 21 height 11
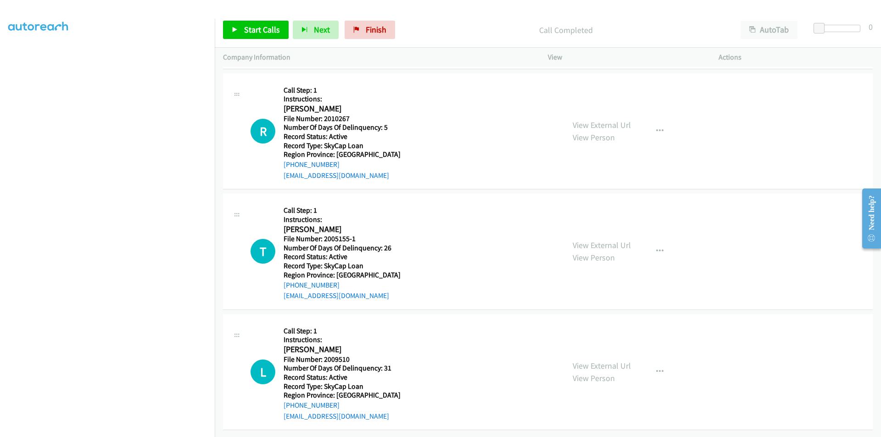
scroll to position [543, 0]
click at [267, 30] on span "Start Calls" at bounding box center [262, 29] width 36 height 11
click at [252, 28] on span "Pause" at bounding box center [254, 29] width 21 height 11
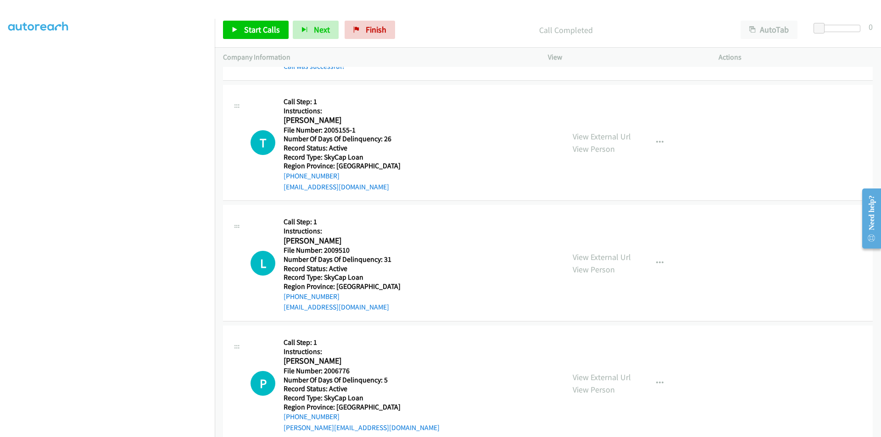
scroll to position [681, 0]
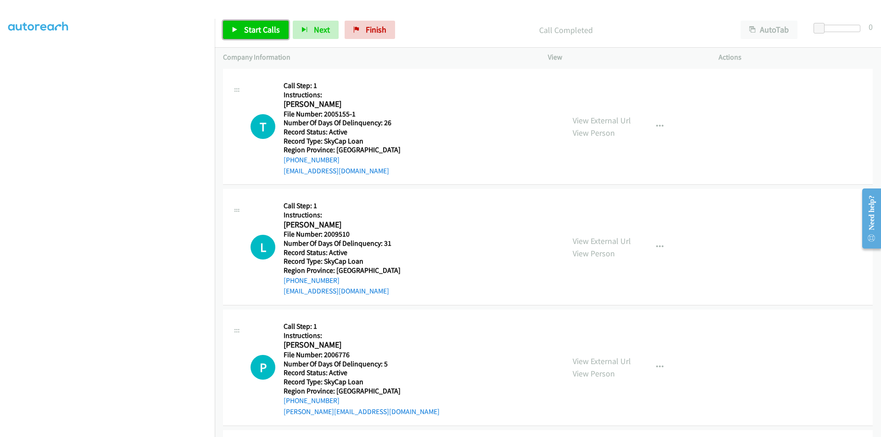
click at [262, 25] on span "Start Calls" at bounding box center [262, 29] width 36 height 11
click at [257, 30] on span "Pause" at bounding box center [254, 29] width 21 height 11
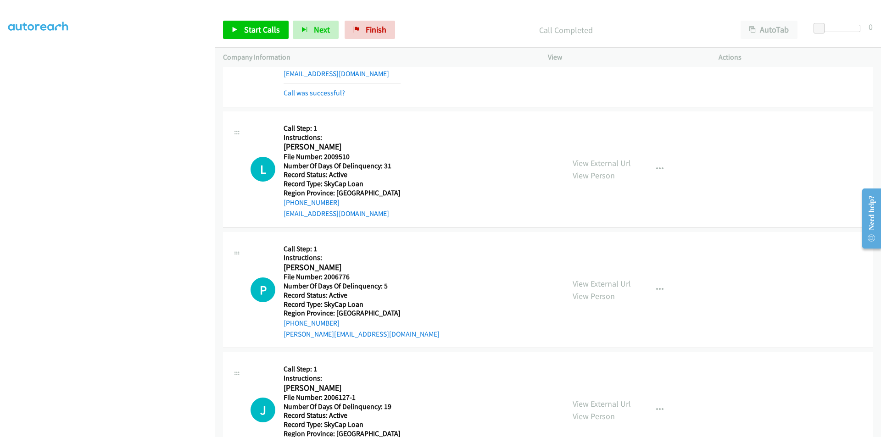
scroll to position [818, 0]
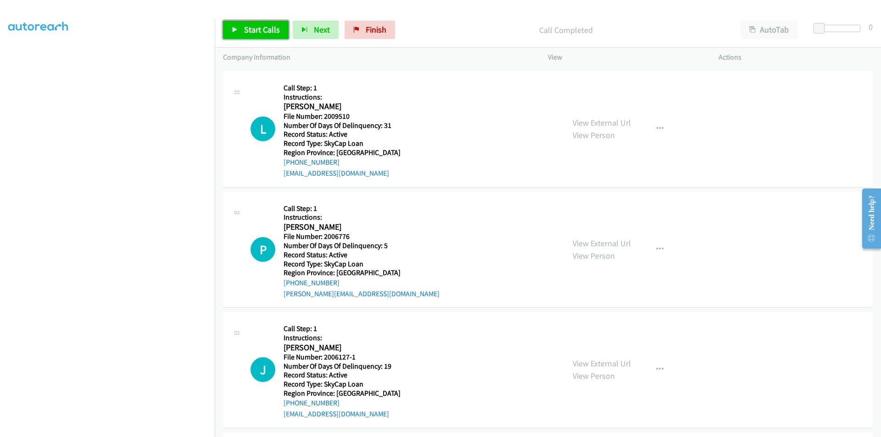
click at [278, 24] on span "Start Calls" at bounding box center [262, 29] width 36 height 11
click at [264, 24] on link "Pause" at bounding box center [248, 30] width 50 height 18
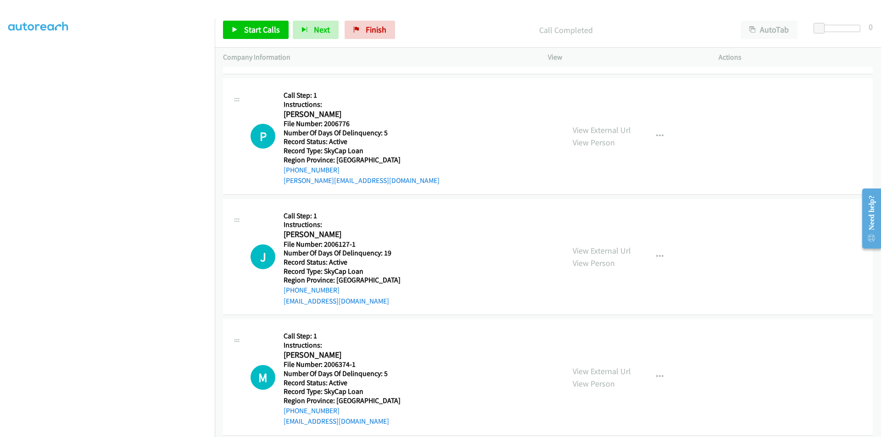
scroll to position [956, 0]
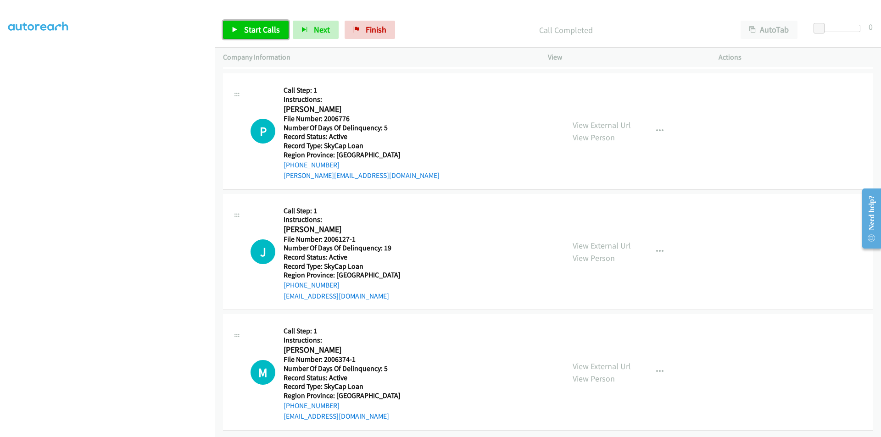
click at [265, 29] on span "Start Calls" at bounding box center [262, 29] width 36 height 11
click at [265, 29] on link "Pause" at bounding box center [248, 30] width 50 height 18
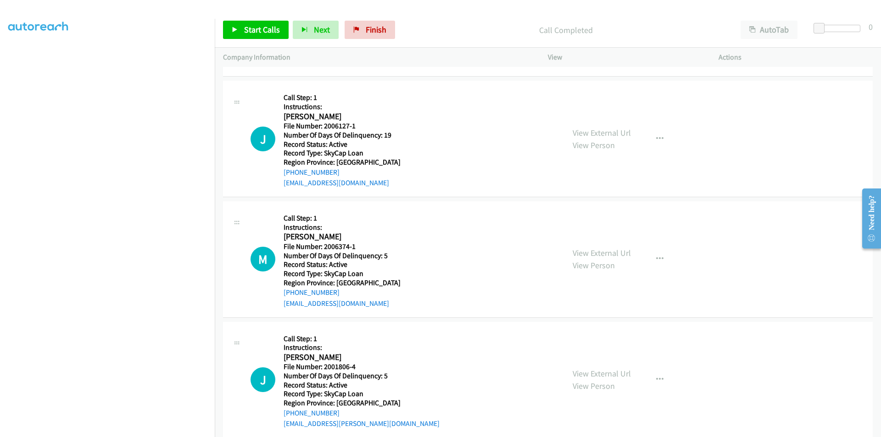
scroll to position [1094, 0]
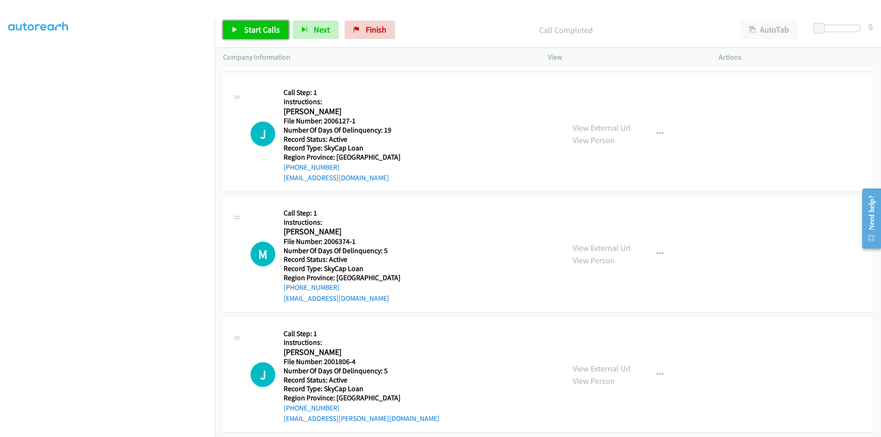
click at [242, 25] on link "Start Calls" at bounding box center [256, 30] width 66 height 18
click at [244, 27] on span "Pause" at bounding box center [254, 29] width 21 height 11
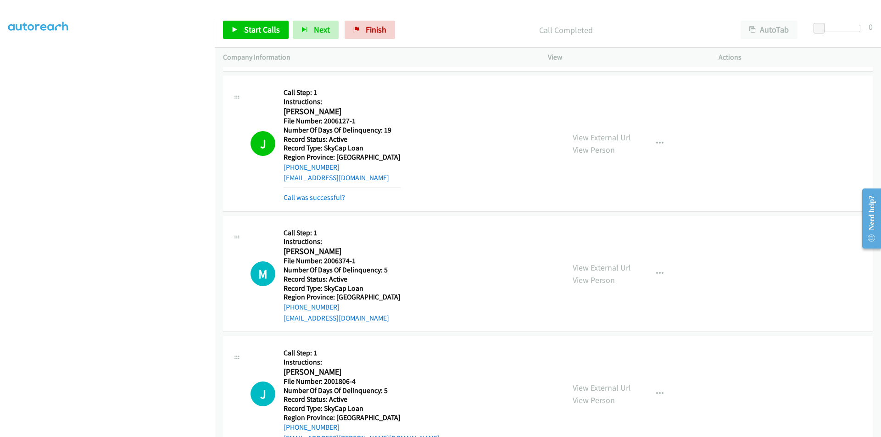
scroll to position [1231, 0]
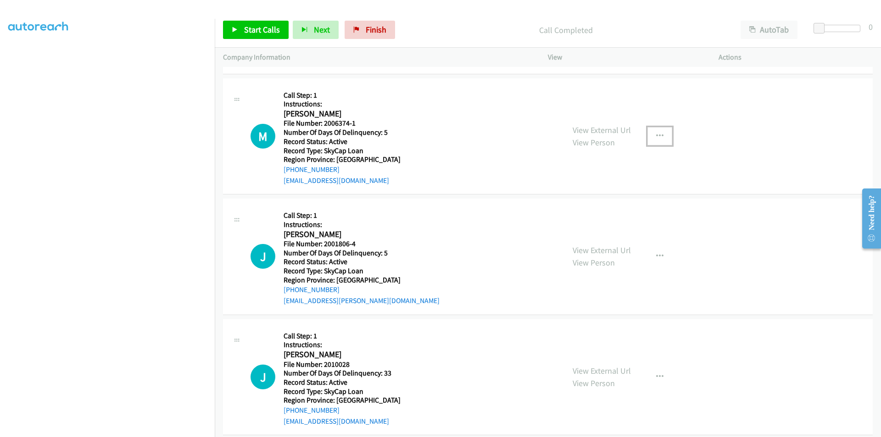
click at [656, 133] on icon "button" at bounding box center [659, 136] width 7 height 7
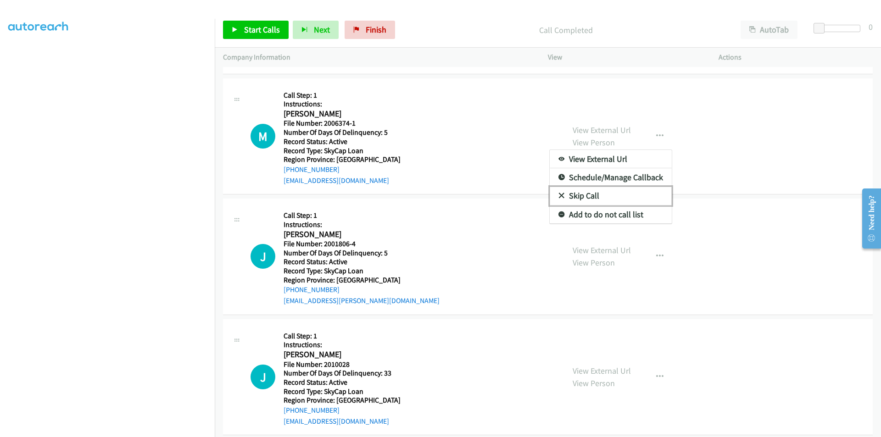
click at [580, 196] on link "Skip Call" at bounding box center [611, 196] width 122 height 18
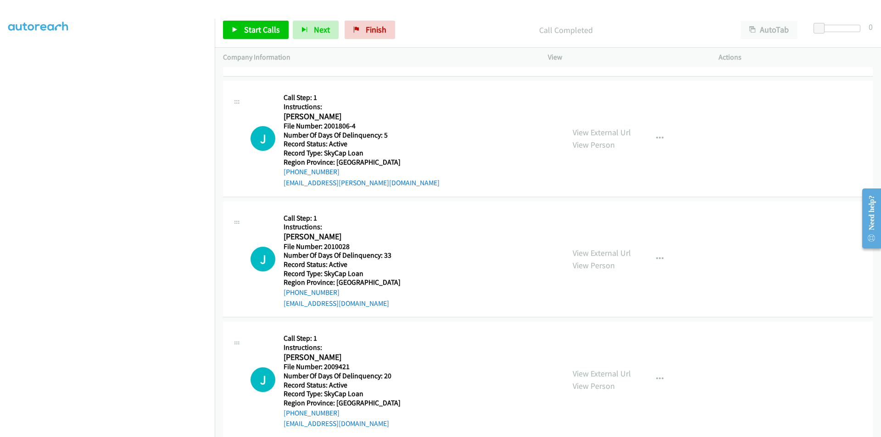
scroll to position [1364, 0]
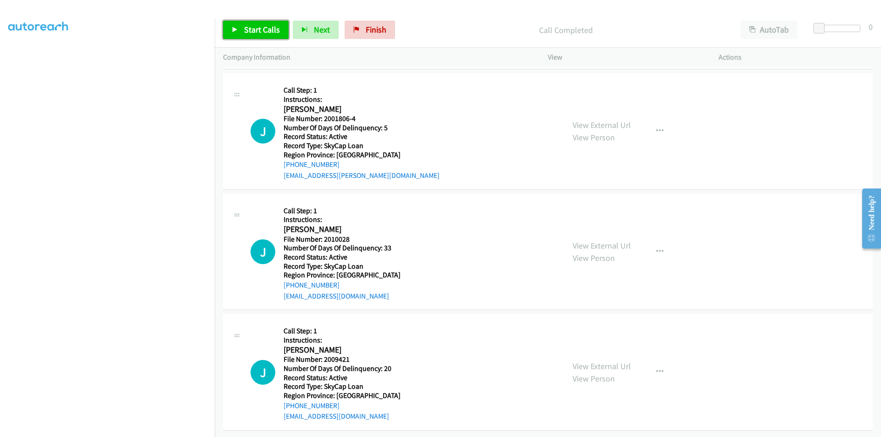
click at [250, 27] on span "Start Calls" at bounding box center [262, 29] width 36 height 11
click at [250, 27] on span "Pause" at bounding box center [254, 29] width 21 height 11
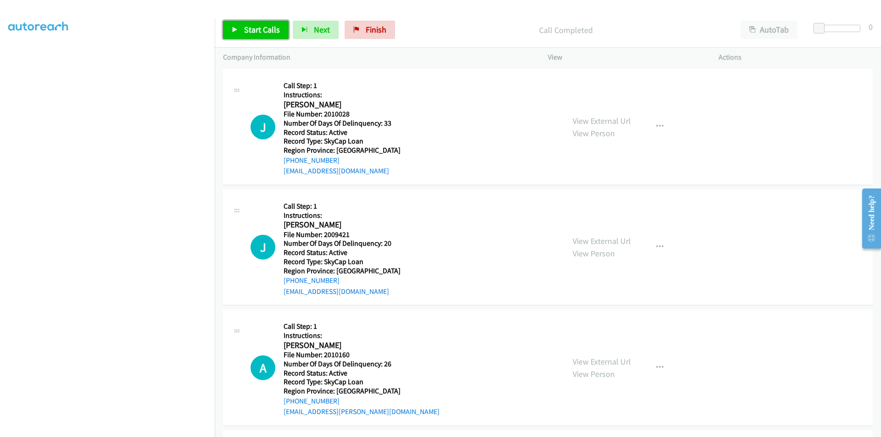
click at [245, 29] on span "Start Calls" at bounding box center [262, 29] width 36 height 11
click at [253, 32] on span "Pause" at bounding box center [254, 29] width 21 height 11
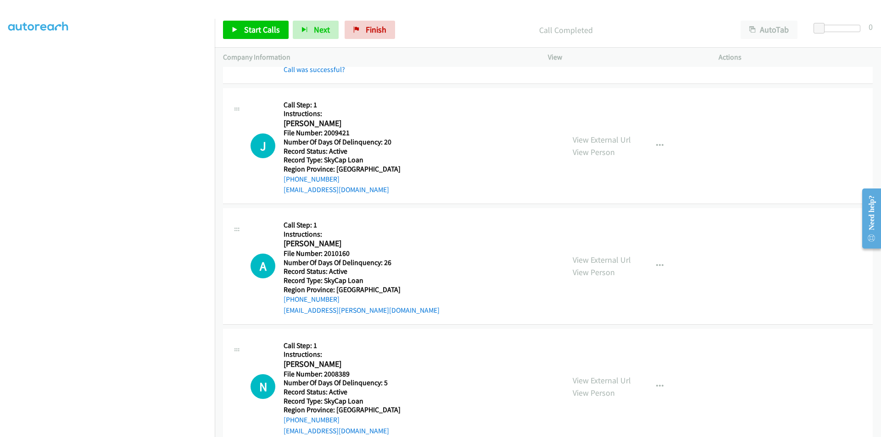
scroll to position [1639, 0]
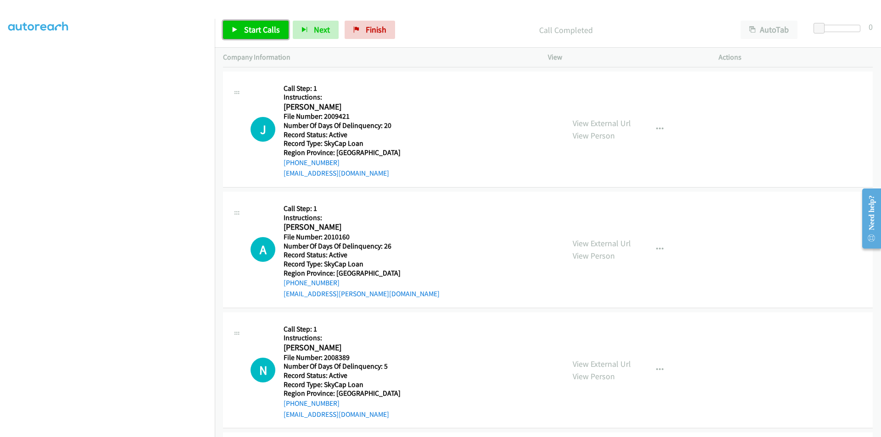
click at [245, 22] on link "Start Calls" at bounding box center [256, 30] width 66 height 18
click at [245, 22] on link "Pause" at bounding box center [248, 30] width 50 height 18
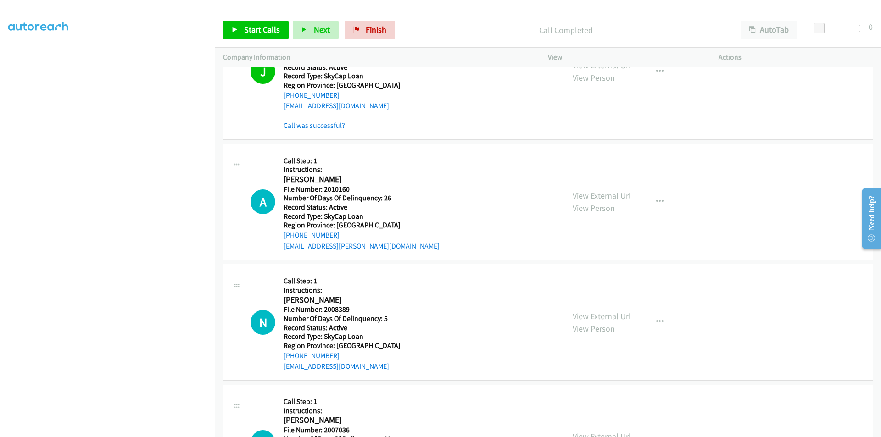
scroll to position [1776, 0]
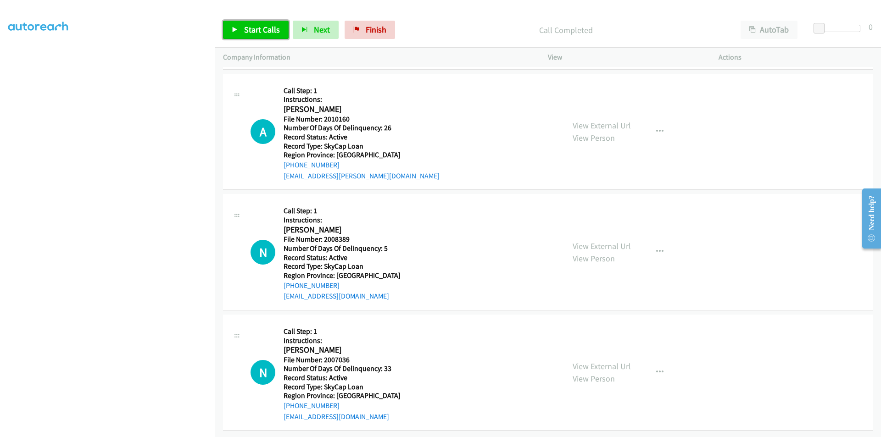
click at [247, 25] on span "Start Calls" at bounding box center [262, 29] width 36 height 11
click at [247, 25] on span "Pause" at bounding box center [254, 29] width 21 height 11
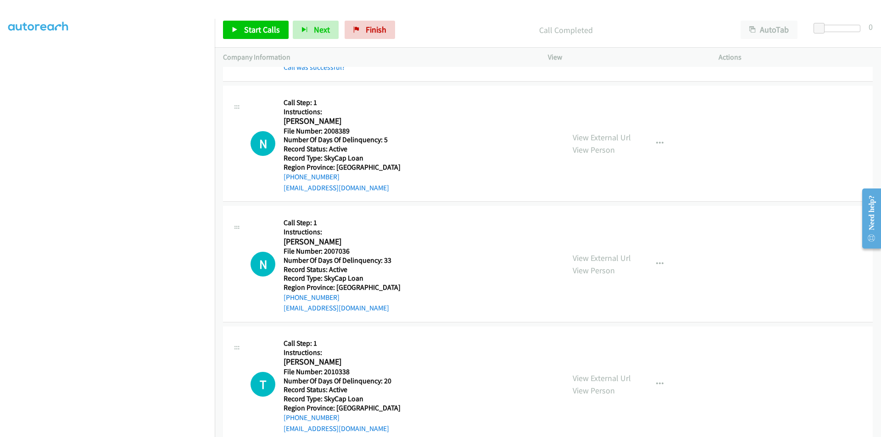
scroll to position [1921, 0]
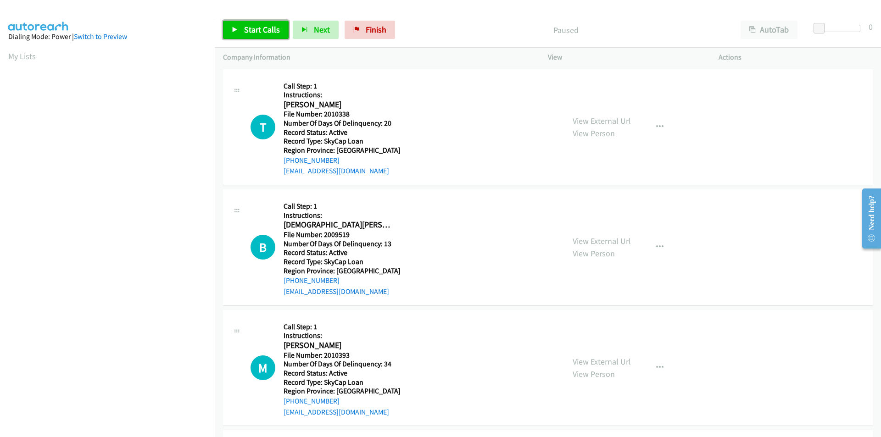
click at [270, 34] on span "Start Calls" at bounding box center [262, 29] width 36 height 11
click at [265, 28] on link "Pause" at bounding box center [248, 30] width 50 height 18
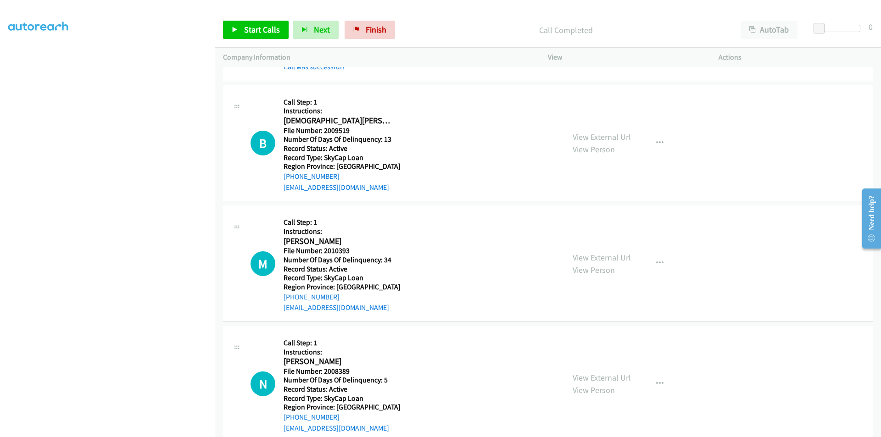
scroll to position [138, 0]
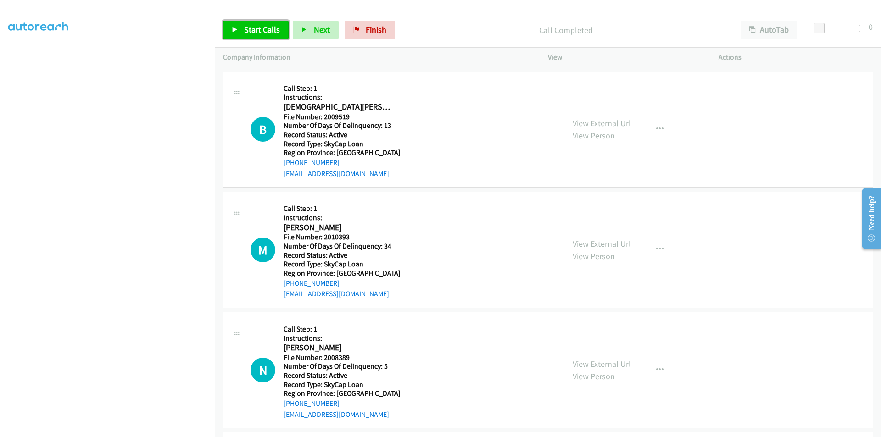
click at [253, 24] on span "Start Calls" at bounding box center [262, 29] width 36 height 11
click at [255, 31] on span "Pause" at bounding box center [254, 29] width 21 height 11
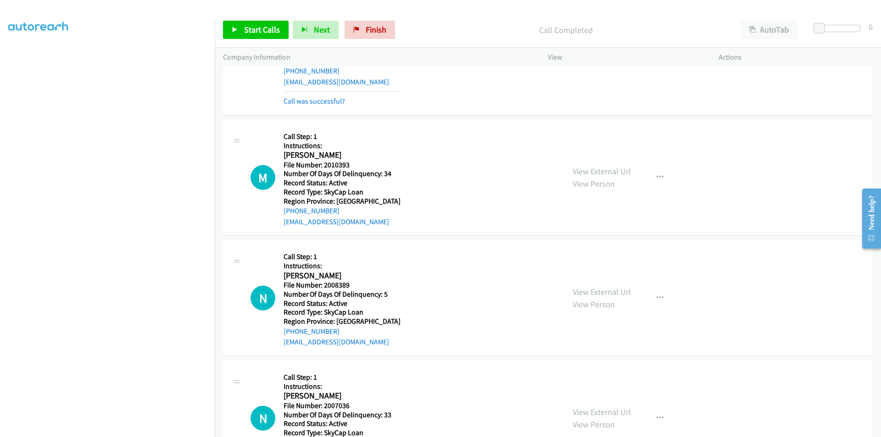
scroll to position [275, 0]
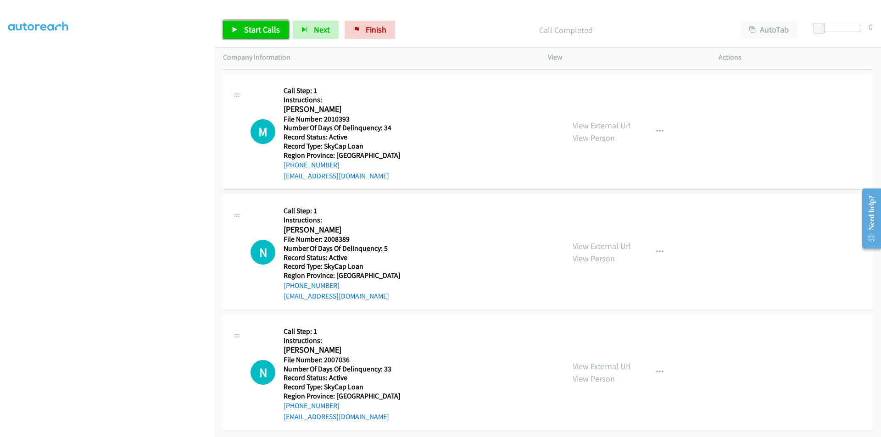
click at [258, 28] on span "Start Calls" at bounding box center [262, 29] width 36 height 11
click at [258, 28] on span "Pause" at bounding box center [254, 29] width 21 height 11
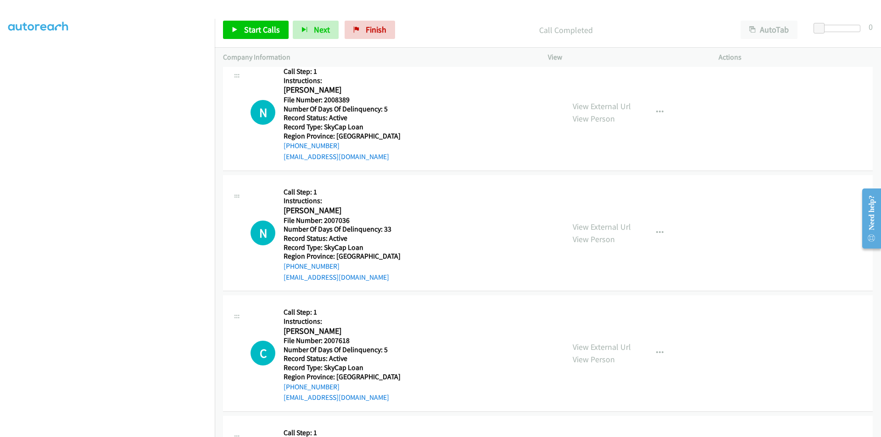
scroll to position [413, 0]
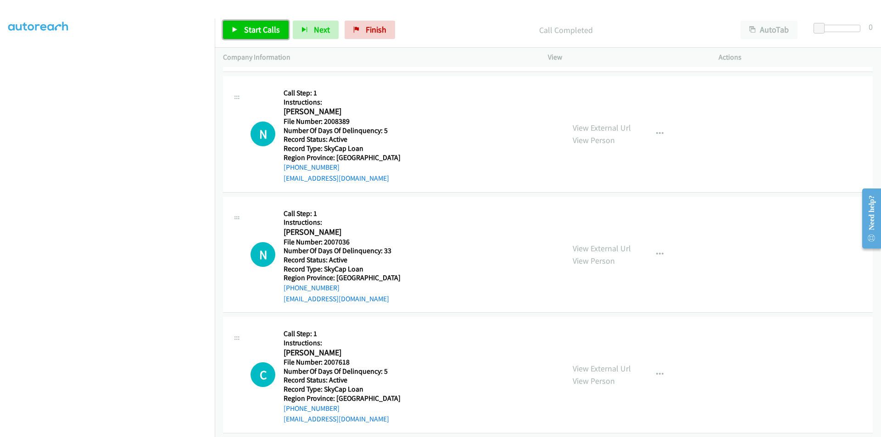
click at [252, 25] on span "Start Calls" at bounding box center [262, 29] width 36 height 11
click at [252, 25] on span "Pause" at bounding box center [254, 29] width 21 height 11
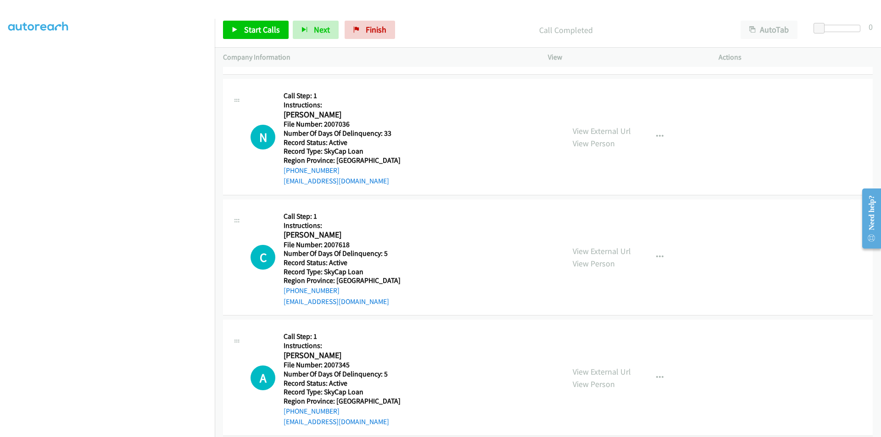
scroll to position [551, 0]
click at [242, 27] on link "Start Calls" at bounding box center [256, 30] width 66 height 18
click at [242, 27] on link "Pause" at bounding box center [248, 30] width 50 height 18
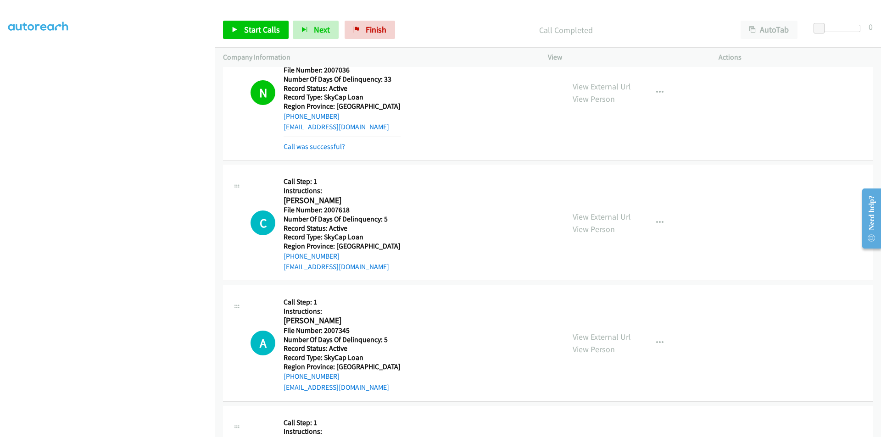
scroll to position [688, 0]
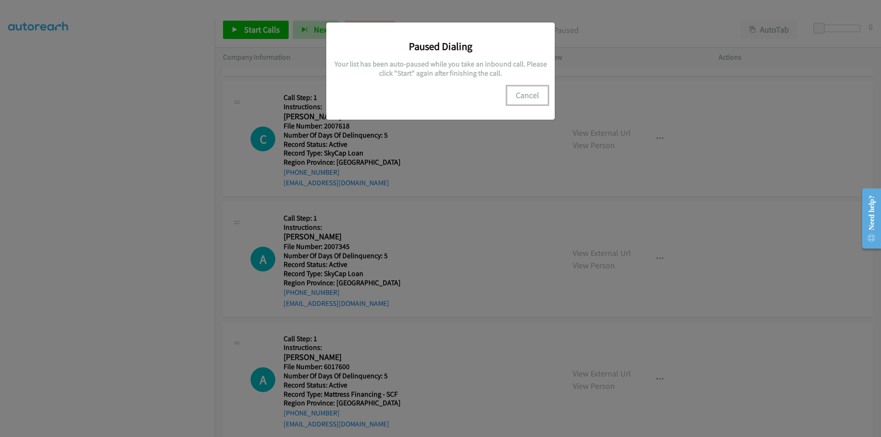
drag, startPoint x: 521, startPoint y: 94, endPoint x: 432, endPoint y: 112, distance: 91.3
click at [509, 98] on button "Cancel" at bounding box center [527, 95] width 41 height 18
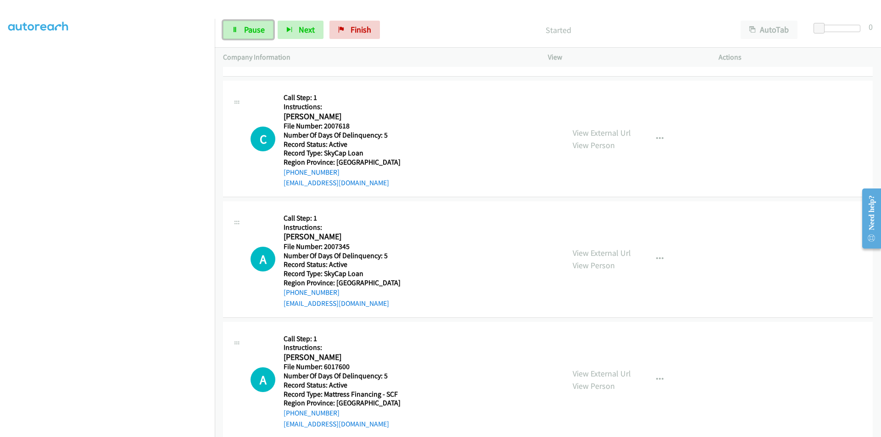
click at [256, 30] on span "Pause" at bounding box center [254, 29] width 21 height 11
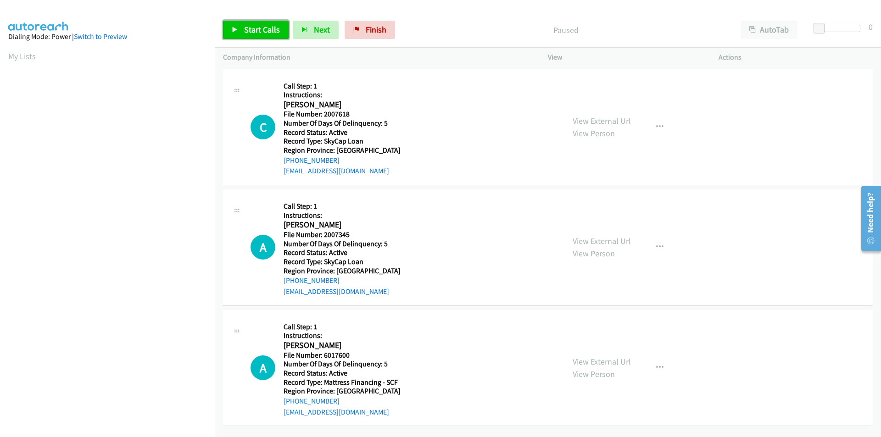
click at [260, 28] on span "Start Calls" at bounding box center [262, 29] width 36 height 11
click at [260, 28] on span "Pause" at bounding box center [254, 29] width 21 height 11
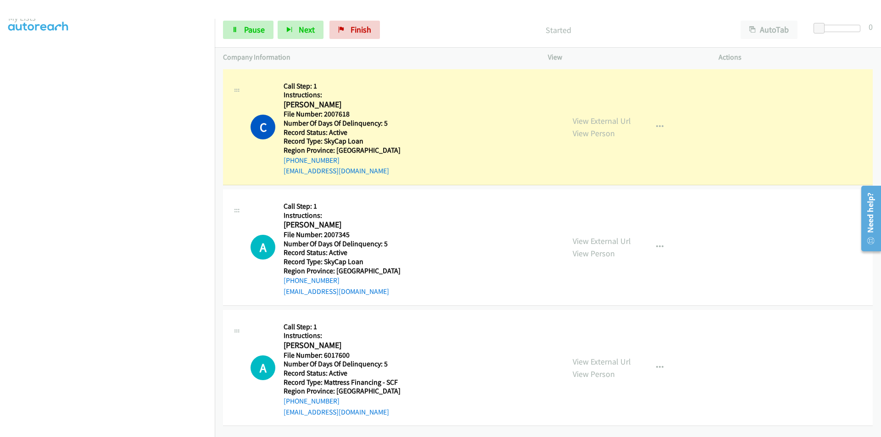
scroll to position [77, 0]
click at [259, 28] on span "Pause" at bounding box center [254, 29] width 21 height 11
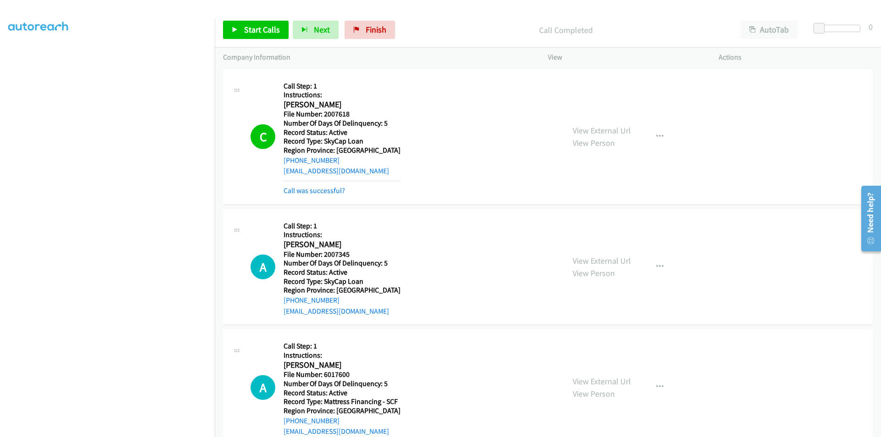
scroll to position [138, 0]
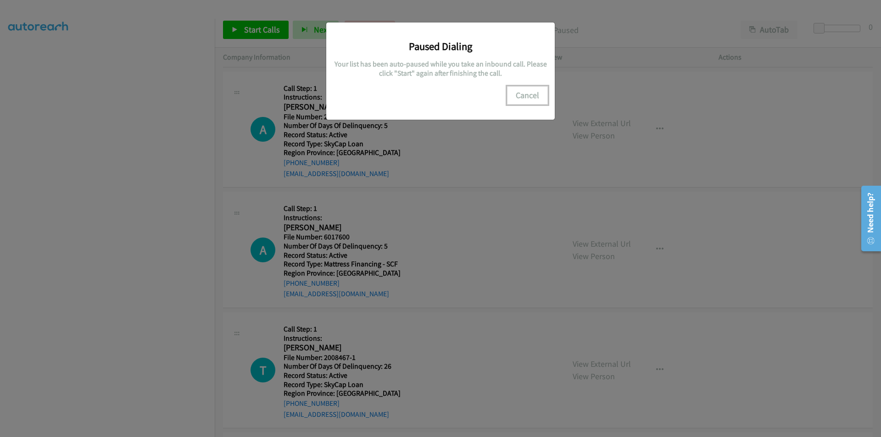
drag, startPoint x: 525, startPoint y: 93, endPoint x: 484, endPoint y: 108, distance: 43.4
click at [525, 94] on button "Cancel" at bounding box center [527, 95] width 41 height 18
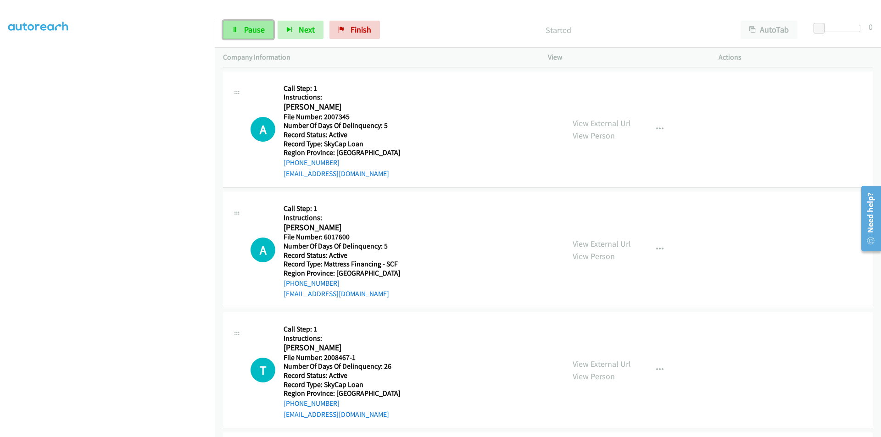
click at [261, 29] on span "Pause" at bounding box center [254, 29] width 21 height 11
click at [255, 33] on span "Start Calls" at bounding box center [262, 29] width 36 height 11
click at [255, 30] on span "Pause" at bounding box center [254, 29] width 21 height 11
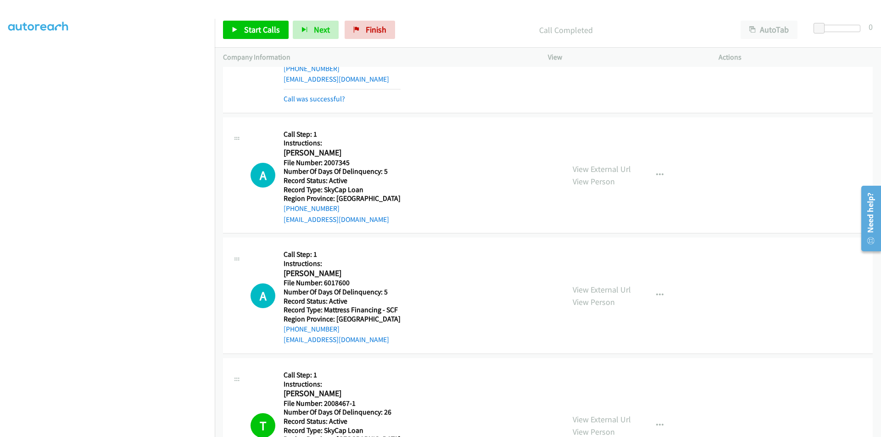
scroll to position [138, 0]
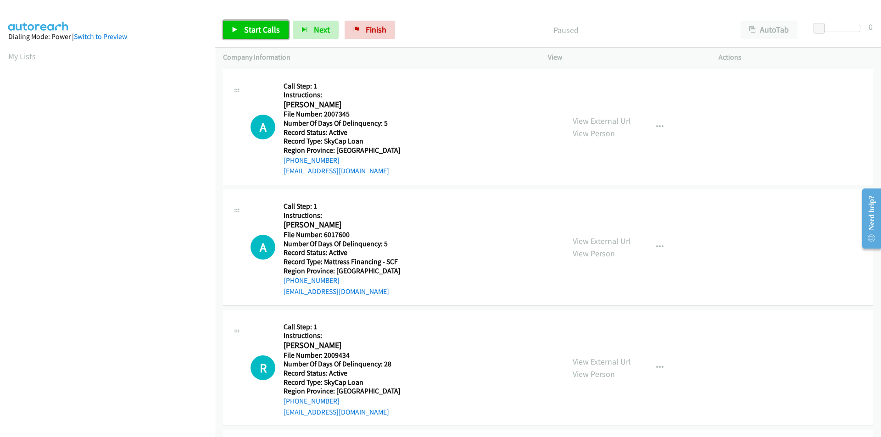
click at [267, 25] on span "Start Calls" at bounding box center [262, 29] width 36 height 11
click at [252, 30] on span "Pause" at bounding box center [254, 29] width 21 height 11
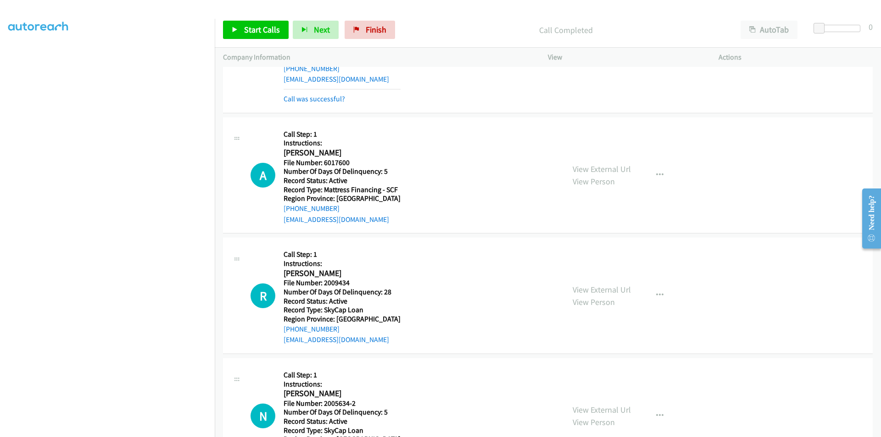
scroll to position [138, 0]
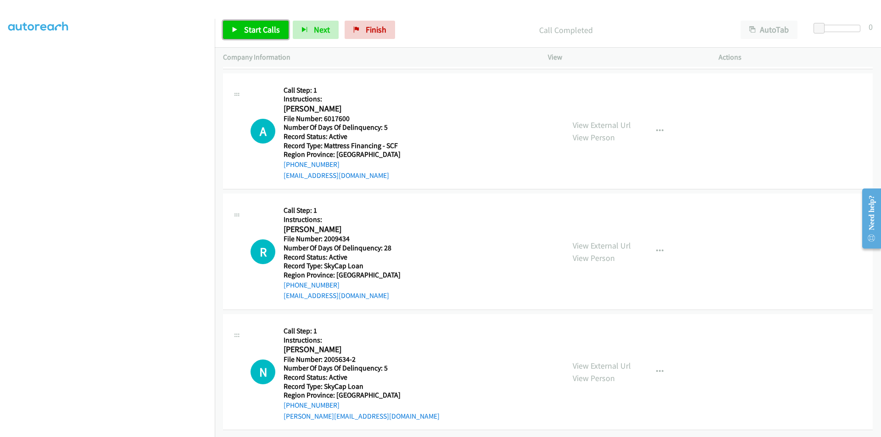
click at [267, 34] on span "Start Calls" at bounding box center [262, 29] width 36 height 11
click at [256, 30] on span "Pause" at bounding box center [254, 29] width 21 height 11
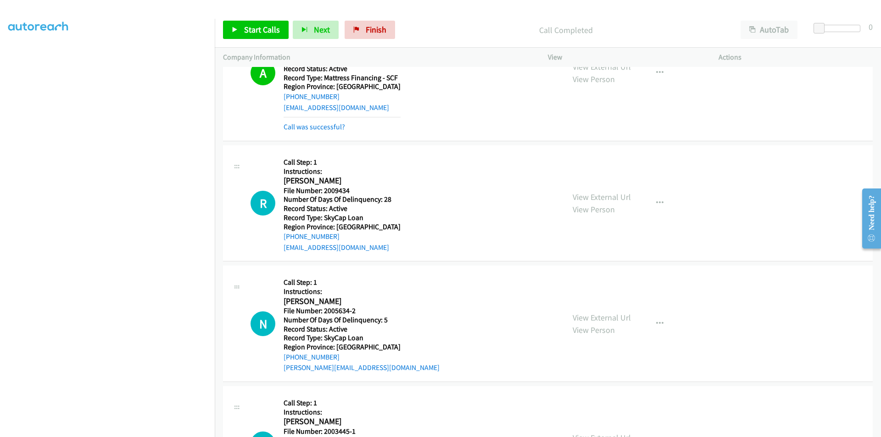
scroll to position [275, 0]
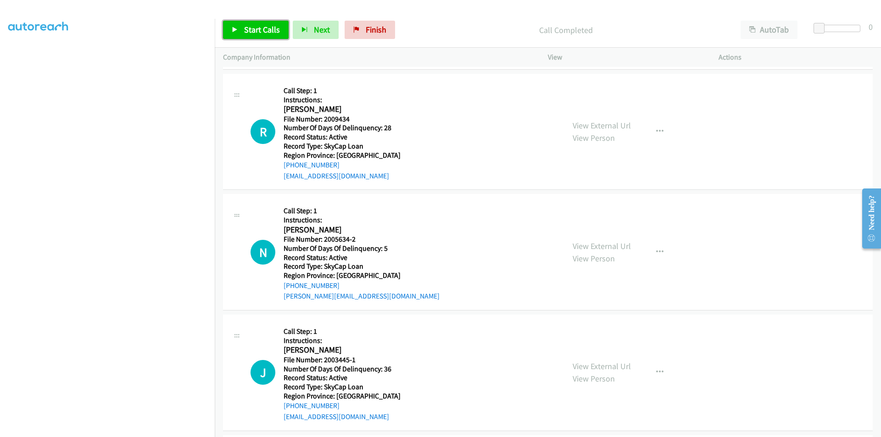
click at [266, 26] on span "Start Calls" at bounding box center [262, 29] width 36 height 11
click at [256, 28] on span "Pause" at bounding box center [254, 29] width 21 height 11
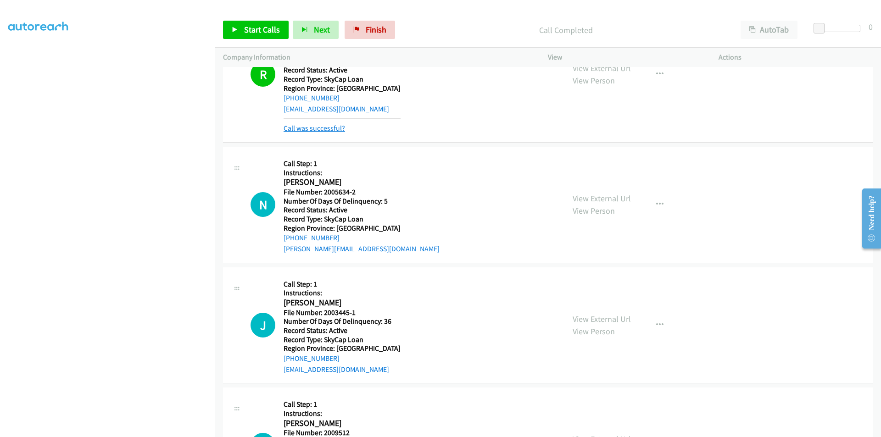
scroll to position [413, 0]
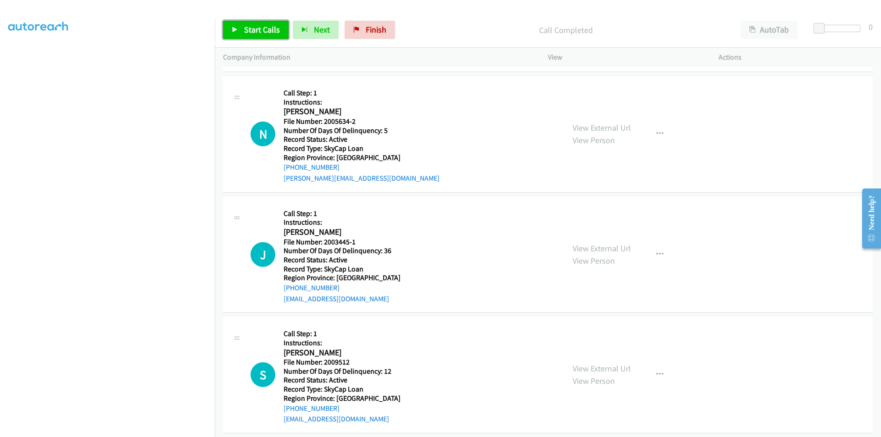
click at [266, 33] on span "Start Calls" at bounding box center [262, 29] width 36 height 11
click at [266, 33] on link "Pause" at bounding box center [248, 30] width 50 height 18
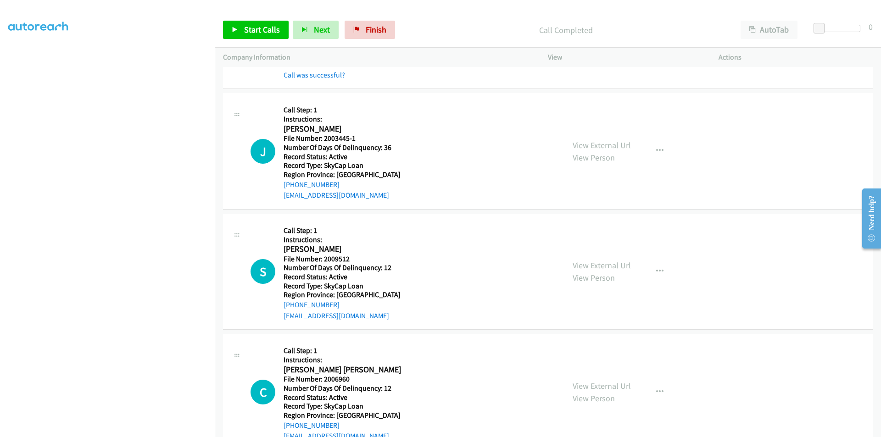
scroll to position [551, 0]
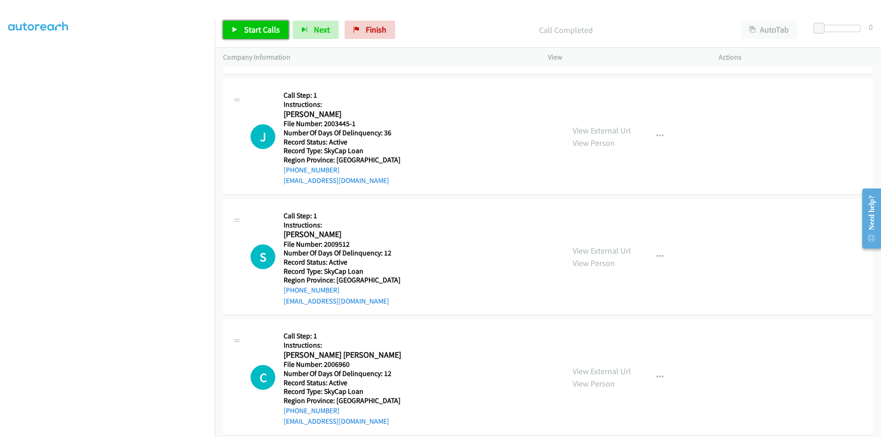
click at [256, 30] on span "Start Calls" at bounding box center [262, 29] width 36 height 11
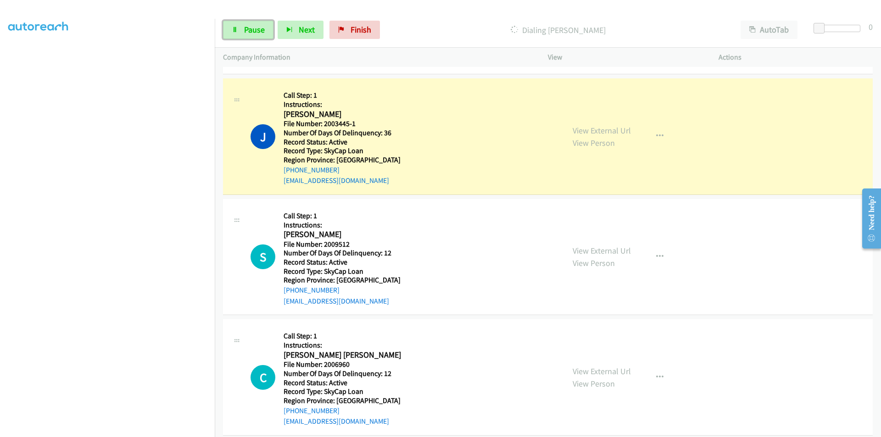
click at [256, 30] on span "Pause" at bounding box center [254, 29] width 21 height 11
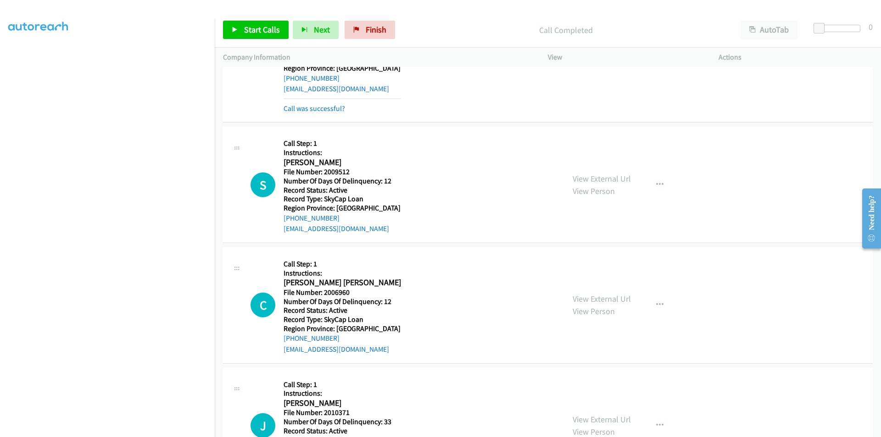
scroll to position [688, 0]
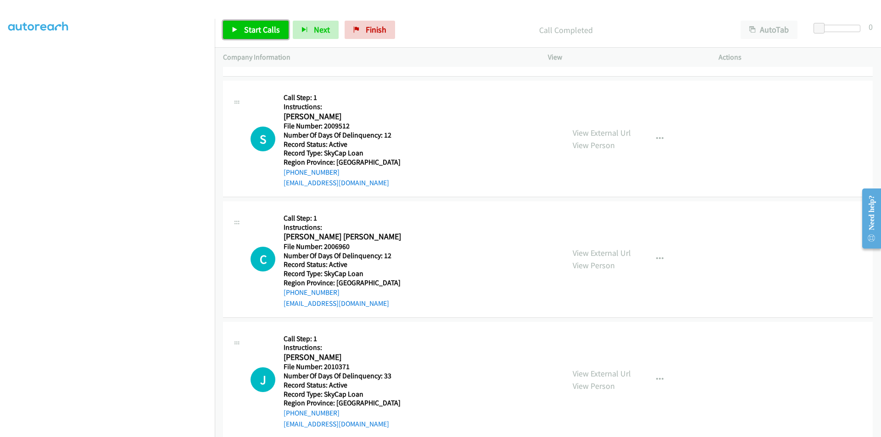
click at [253, 27] on span "Start Calls" at bounding box center [262, 29] width 36 height 11
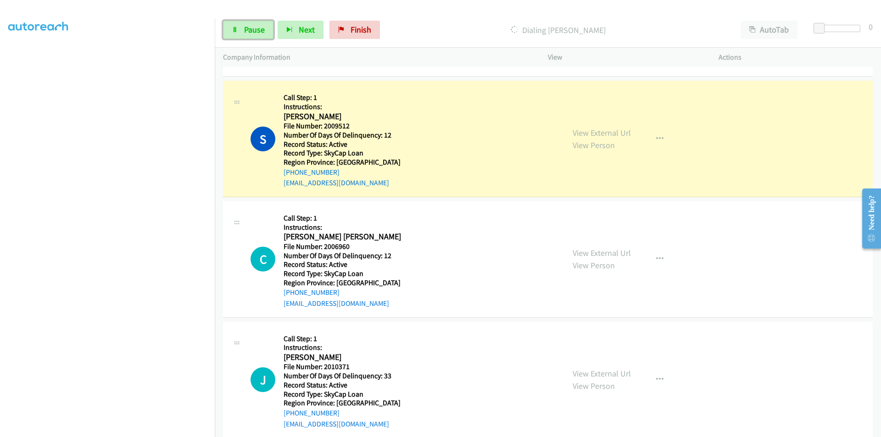
click at [249, 29] on span "Pause" at bounding box center [254, 29] width 21 height 11
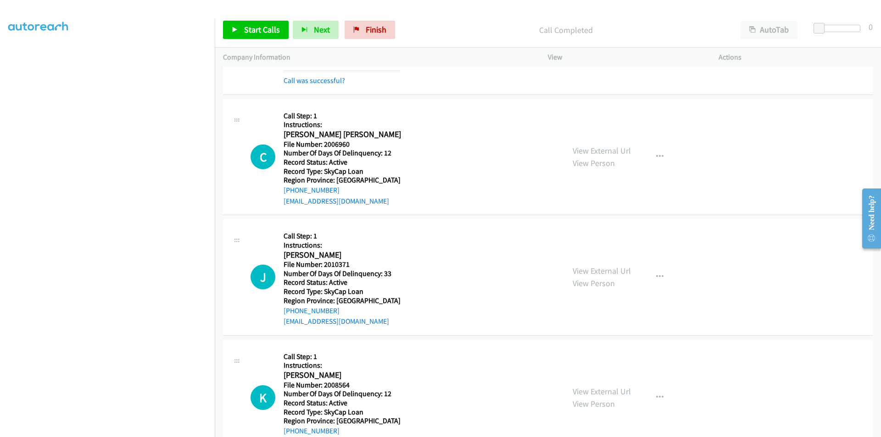
scroll to position [826, 0]
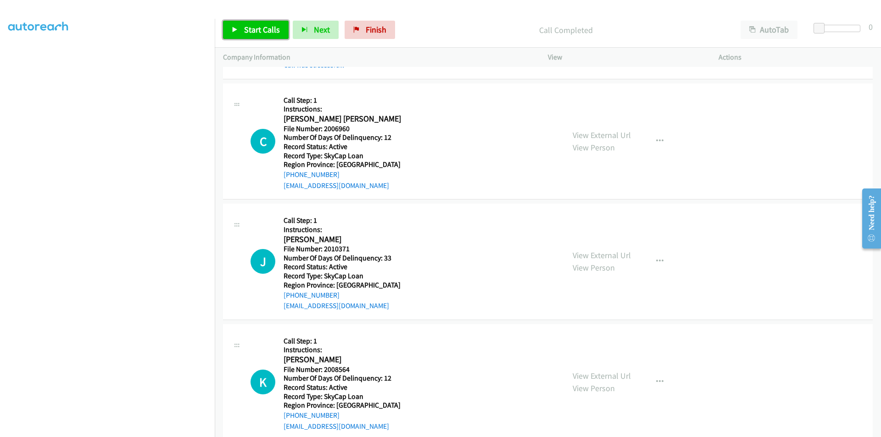
click at [269, 30] on span "Start Calls" at bounding box center [262, 29] width 36 height 11
click at [269, 30] on link "Pause" at bounding box center [248, 30] width 50 height 18
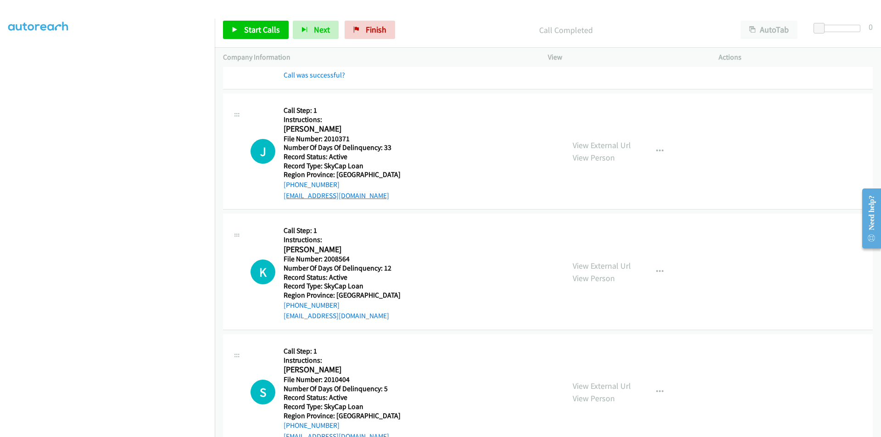
scroll to position [963, 0]
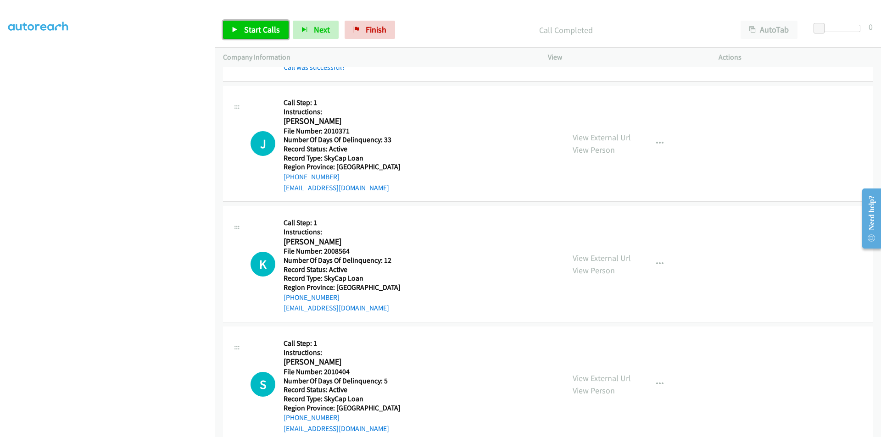
click at [266, 25] on span "Start Calls" at bounding box center [262, 29] width 36 height 11
click at [268, 25] on link "Pause" at bounding box center [248, 30] width 50 height 18
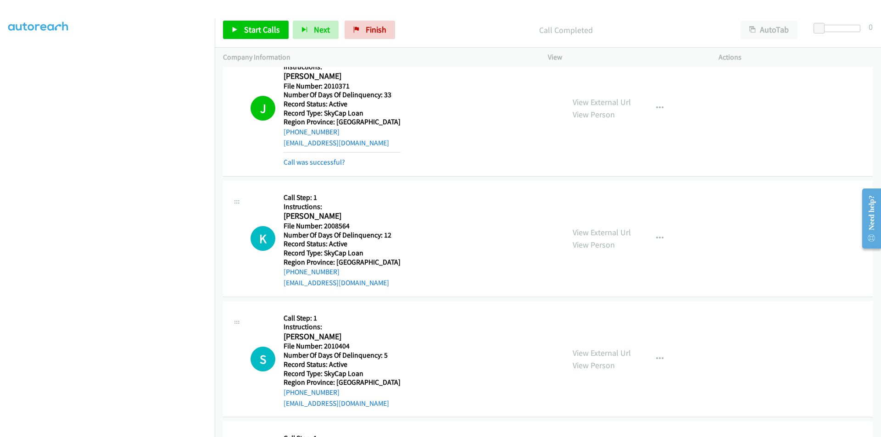
scroll to position [1101, 0]
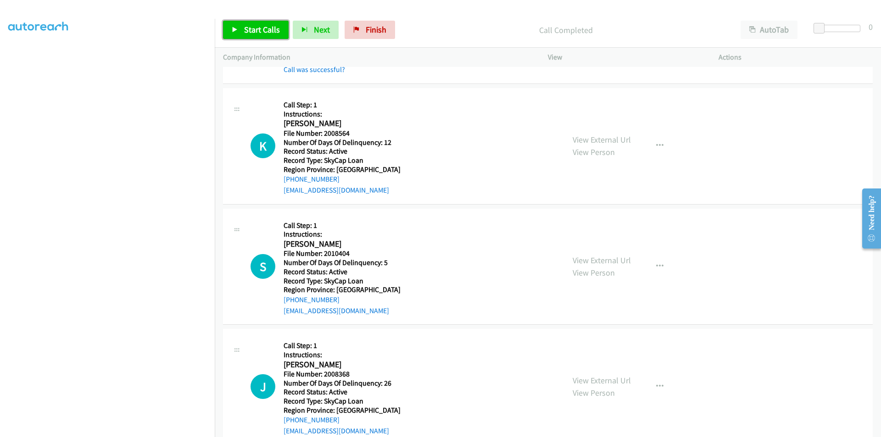
click at [264, 35] on link "Start Calls" at bounding box center [256, 30] width 66 height 18
click at [260, 28] on span "Pause" at bounding box center [254, 29] width 21 height 11
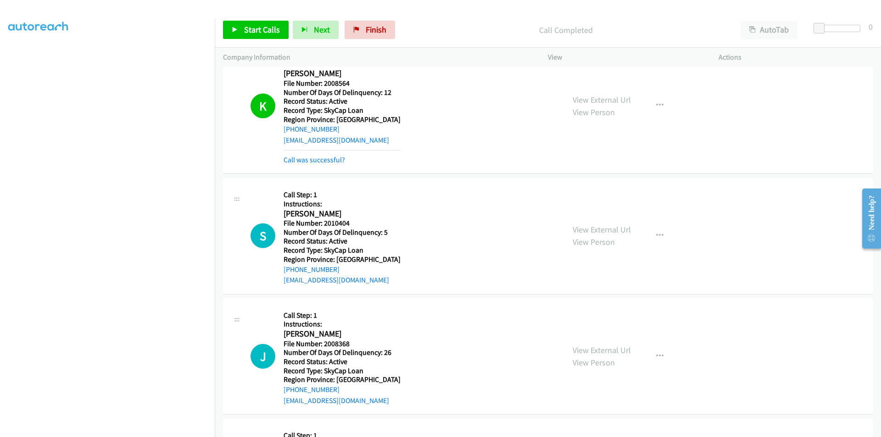
scroll to position [1239, 0]
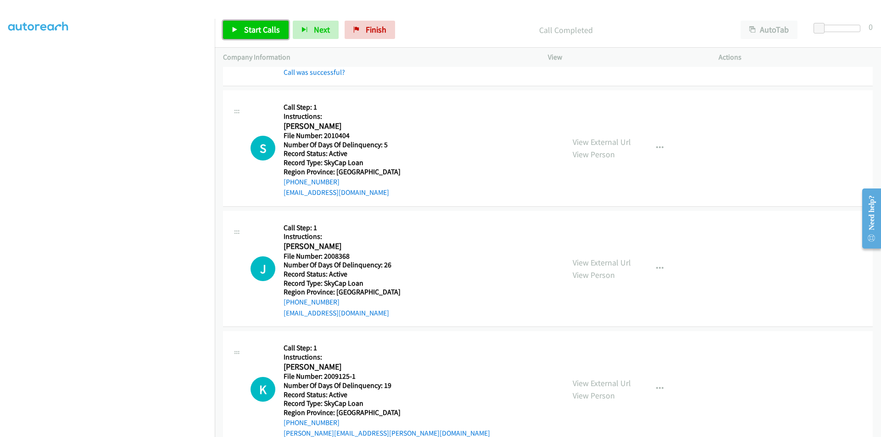
click at [265, 25] on span "Start Calls" at bounding box center [262, 29] width 36 height 11
click at [258, 26] on span "Pause" at bounding box center [254, 29] width 21 height 11
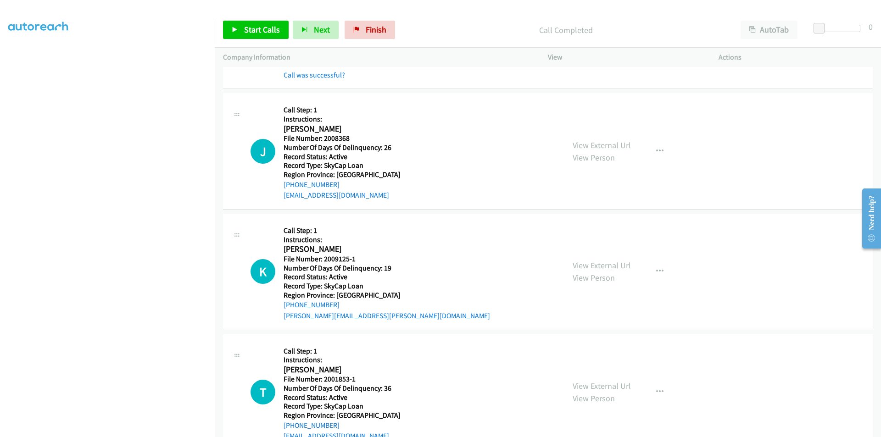
scroll to position [1376, 0]
click at [258, 28] on span "Start Calls" at bounding box center [262, 29] width 36 height 11
click at [258, 28] on span "Pause" at bounding box center [254, 29] width 21 height 11
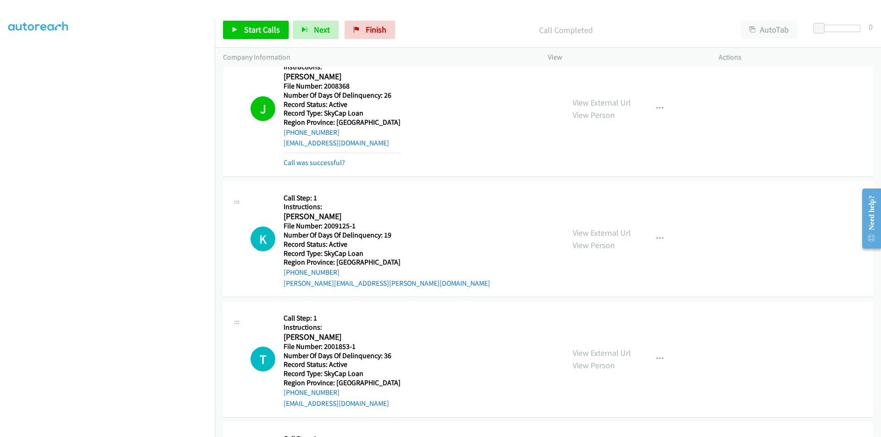
scroll to position [1514, 0]
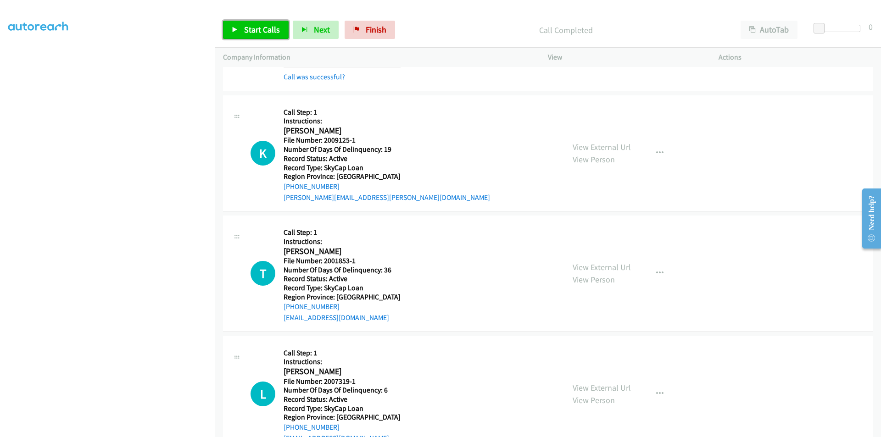
click at [256, 28] on span "Start Calls" at bounding box center [262, 29] width 36 height 11
click at [256, 28] on span "Pause" at bounding box center [254, 29] width 21 height 11
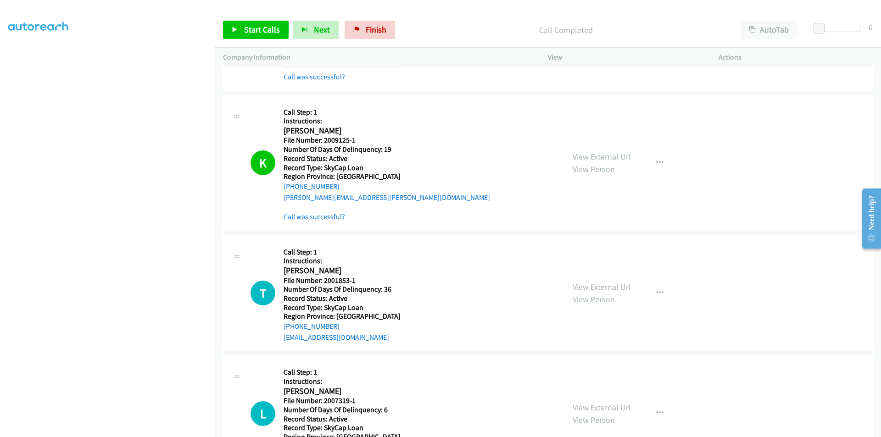
scroll to position [1652, 0]
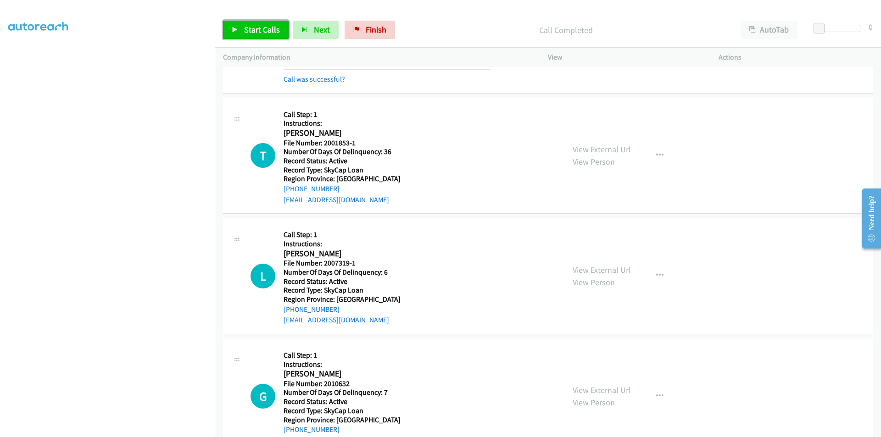
click at [251, 34] on span "Start Calls" at bounding box center [262, 29] width 36 height 11
click at [252, 29] on span "Pause" at bounding box center [254, 29] width 21 height 11
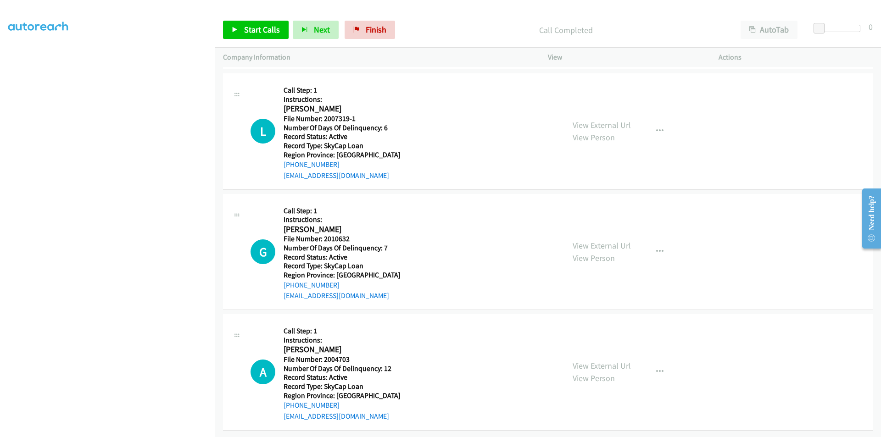
scroll to position [1823, 0]
click at [249, 30] on span "Start Calls" at bounding box center [262, 29] width 36 height 11
click at [249, 30] on span "Pause" at bounding box center [254, 29] width 21 height 11
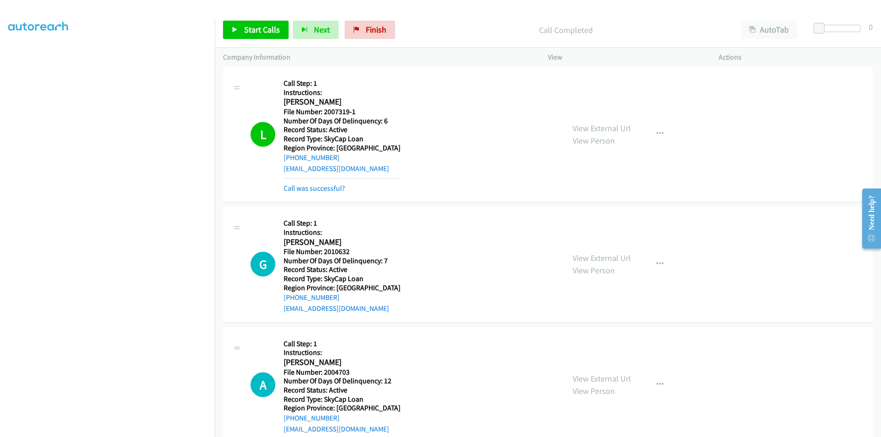
scroll to position [1960, 0]
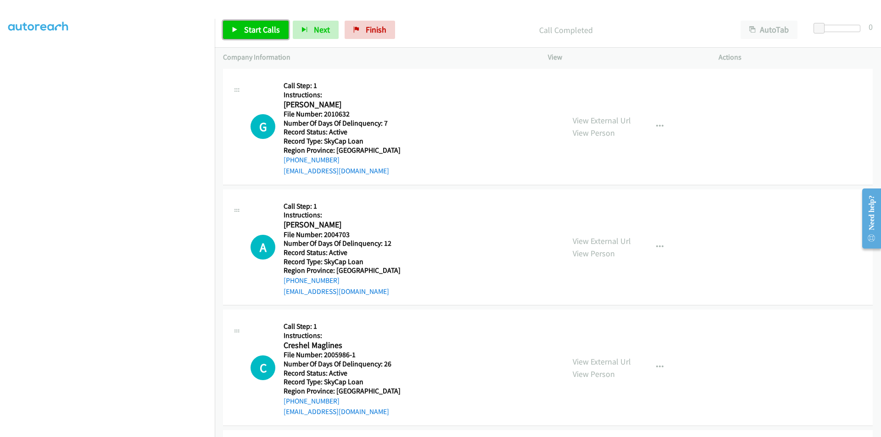
click at [263, 27] on span "Start Calls" at bounding box center [262, 29] width 36 height 11
click at [257, 28] on span "Pause" at bounding box center [254, 29] width 21 height 11
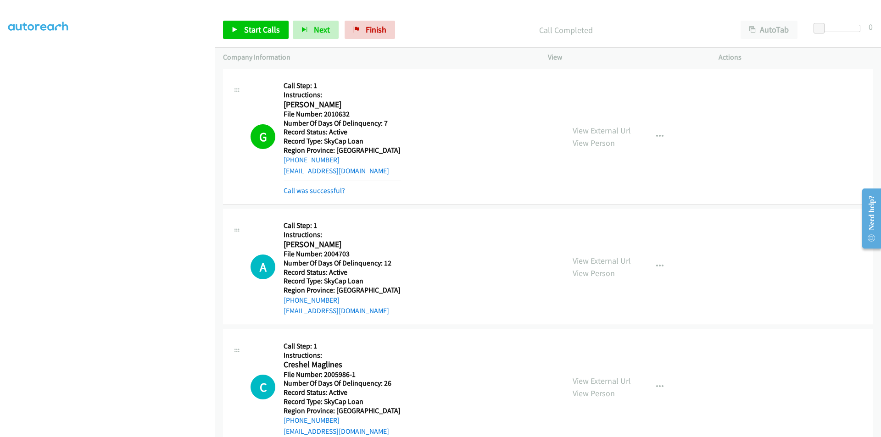
scroll to position [2098, 0]
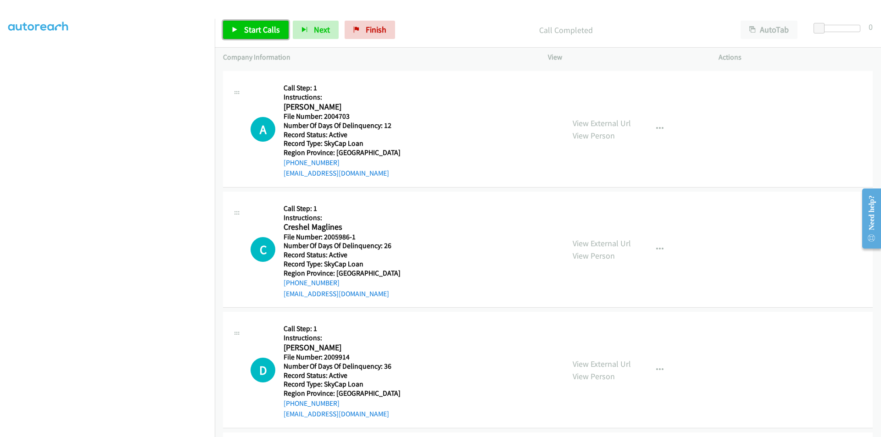
click at [266, 29] on span "Start Calls" at bounding box center [262, 29] width 36 height 11
drag, startPoint x: 253, startPoint y: 28, endPoint x: 203, endPoint y: 59, distance: 59.1
click at [253, 28] on span "Pause" at bounding box center [254, 29] width 21 height 11
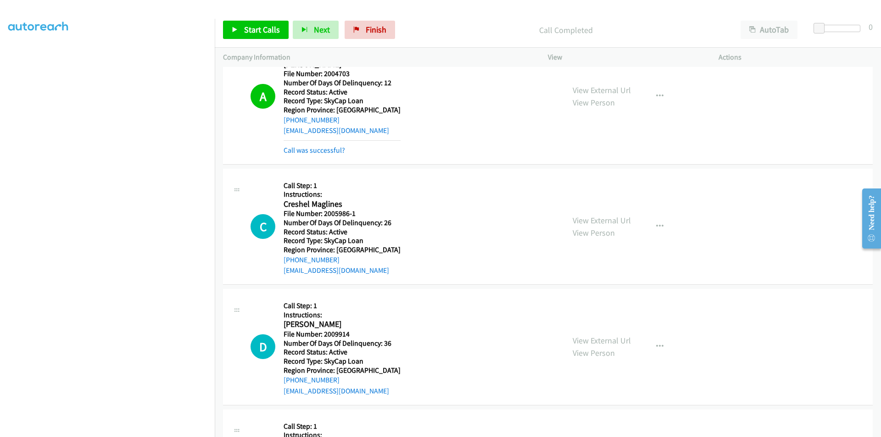
scroll to position [2236, 0]
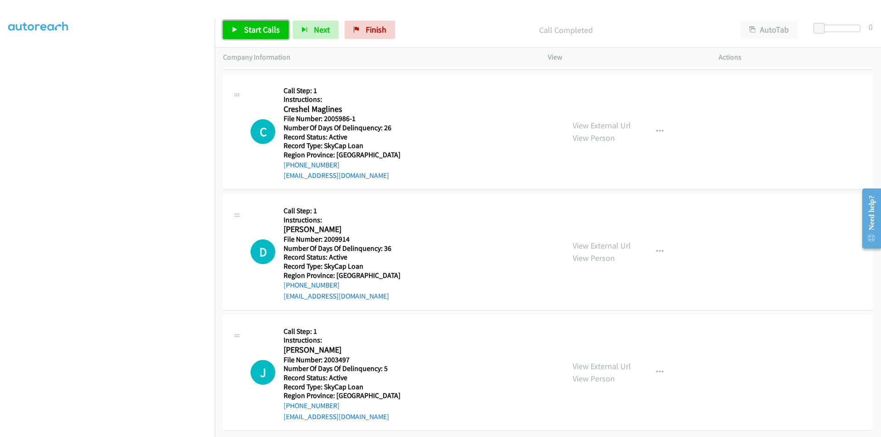
click at [264, 24] on link "Start Calls" at bounding box center [256, 30] width 66 height 18
click at [253, 24] on link "Pause" at bounding box center [248, 30] width 50 height 18
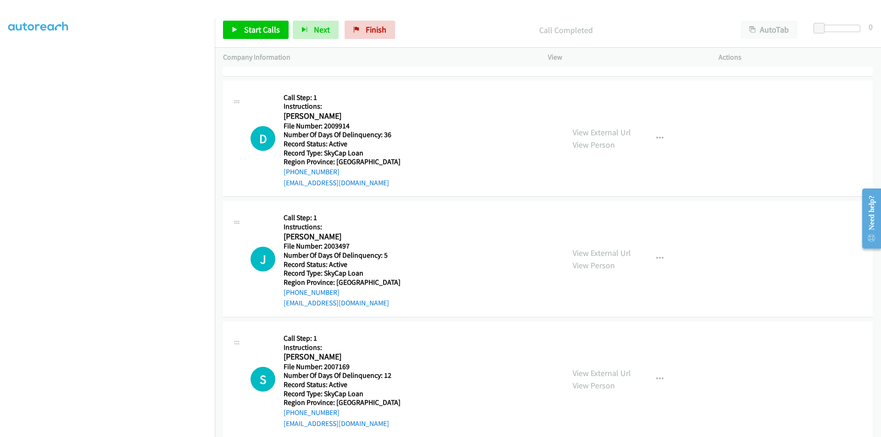
scroll to position [2373, 0]
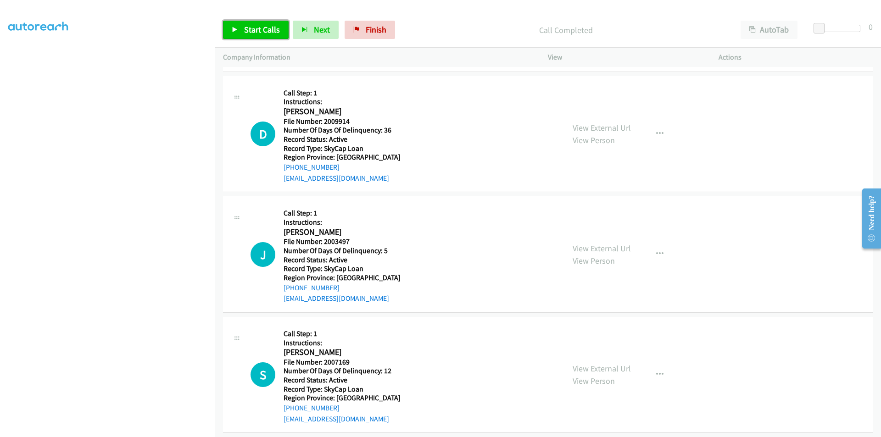
click at [256, 27] on span "Start Calls" at bounding box center [262, 29] width 36 height 11
click at [256, 27] on span "Pause" at bounding box center [254, 29] width 21 height 11
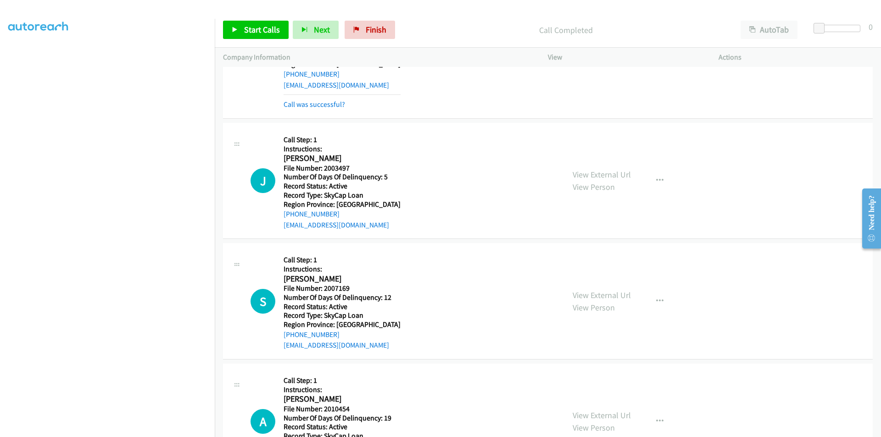
scroll to position [2511, 0]
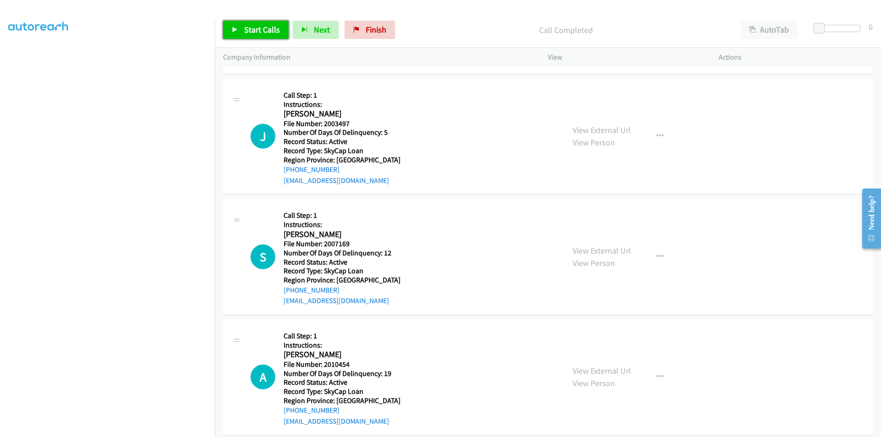
drag, startPoint x: 261, startPoint y: 32, endPoint x: 257, endPoint y: 28, distance: 5.2
click at [262, 32] on span "Start Calls" at bounding box center [262, 29] width 36 height 11
click at [257, 28] on span "Pause" at bounding box center [254, 29] width 21 height 11
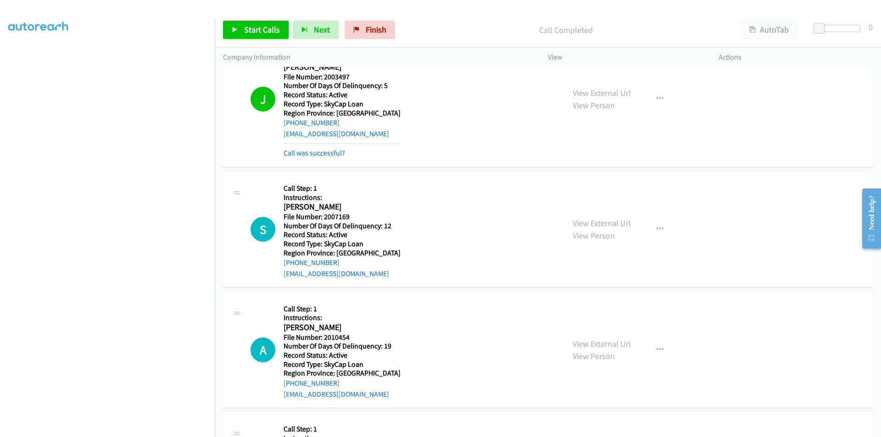
scroll to position [2649, 0]
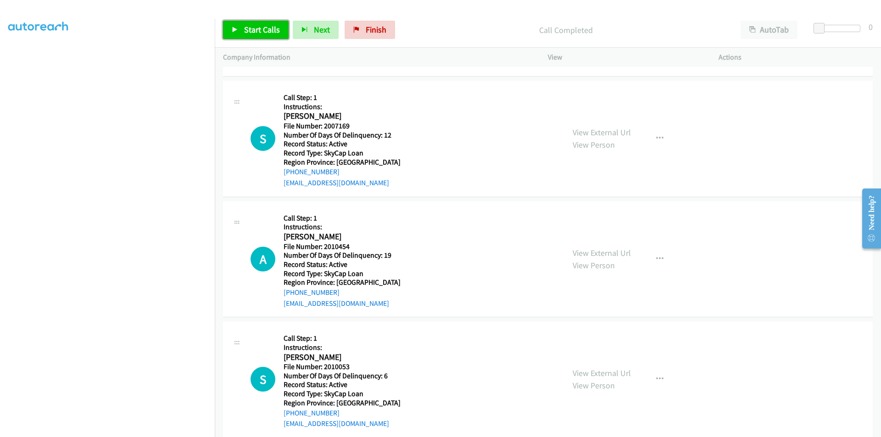
click at [266, 29] on span "Start Calls" at bounding box center [262, 29] width 36 height 11
click at [266, 29] on link "Pause" at bounding box center [248, 30] width 50 height 18
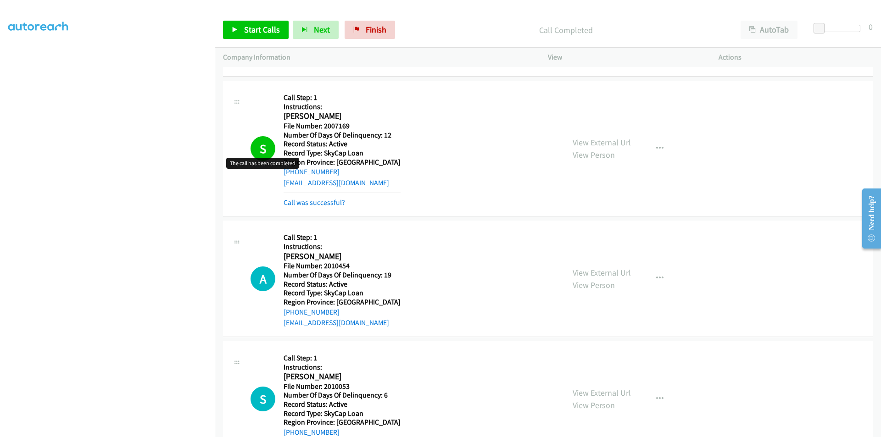
scroll to position [2786, 0]
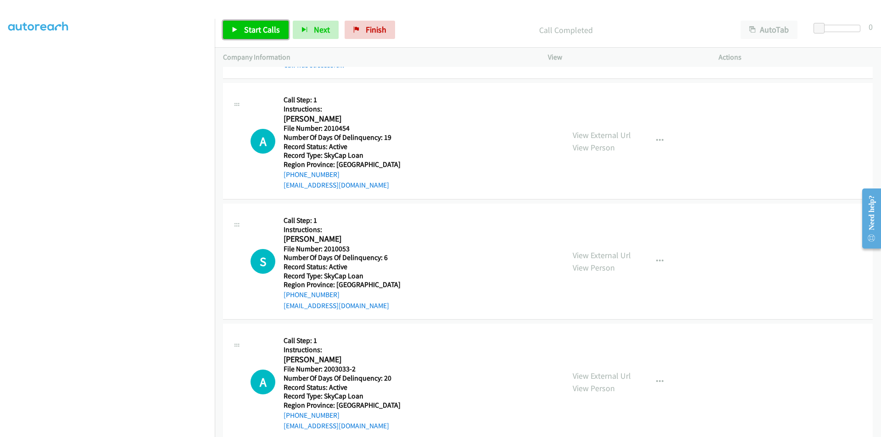
click at [255, 24] on link "Start Calls" at bounding box center [256, 30] width 66 height 18
click at [255, 32] on span "Pause" at bounding box center [254, 29] width 21 height 11
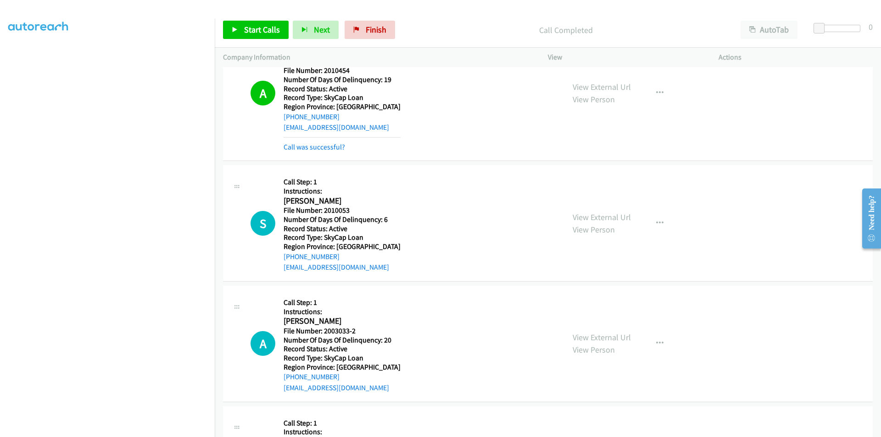
scroll to position [2924, 0]
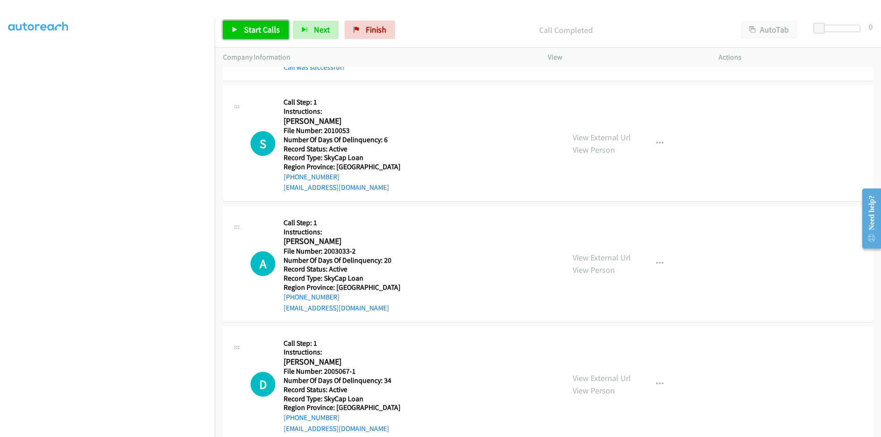
click at [244, 28] on span "Start Calls" at bounding box center [262, 29] width 36 height 11
click at [247, 26] on span "Pause" at bounding box center [254, 29] width 21 height 11
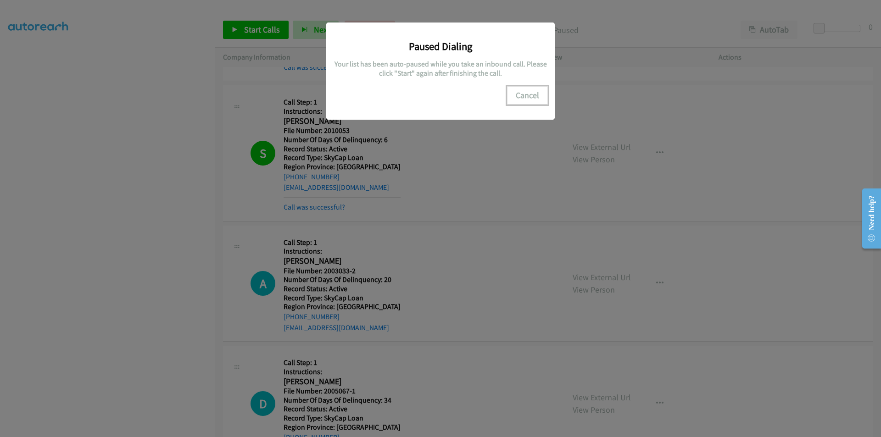
drag, startPoint x: 537, startPoint y: 95, endPoint x: 415, endPoint y: 112, distance: 123.3
click at [537, 95] on button "Cancel" at bounding box center [527, 95] width 41 height 18
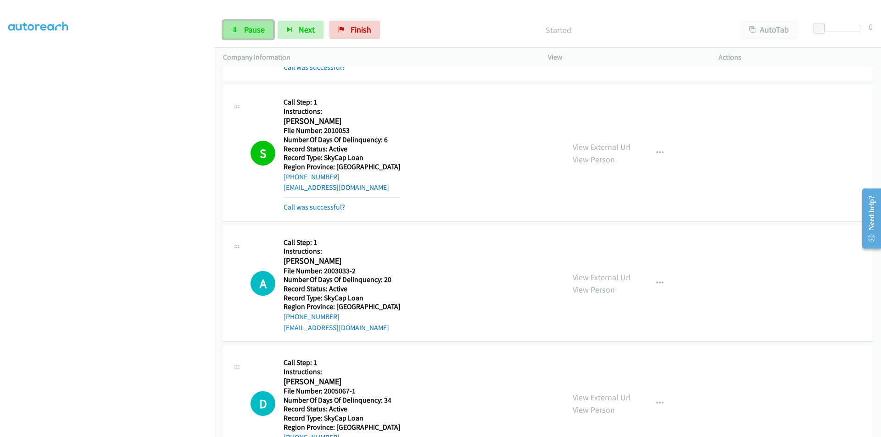
click at [255, 29] on span "Pause" at bounding box center [254, 29] width 21 height 11
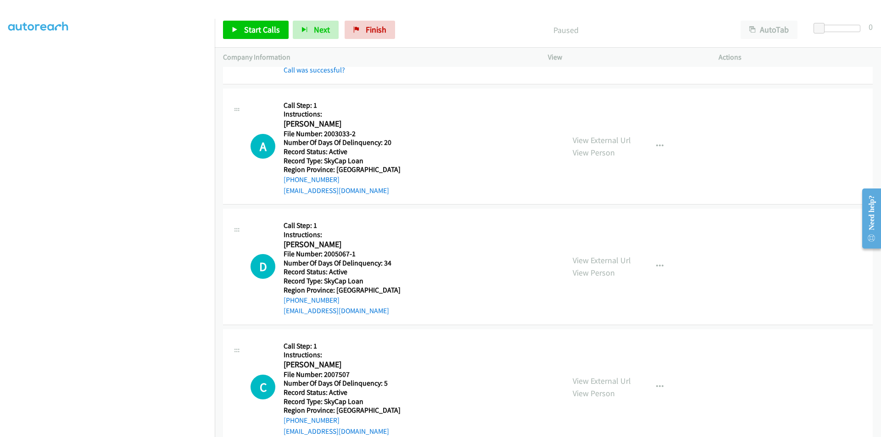
scroll to position [3061, 0]
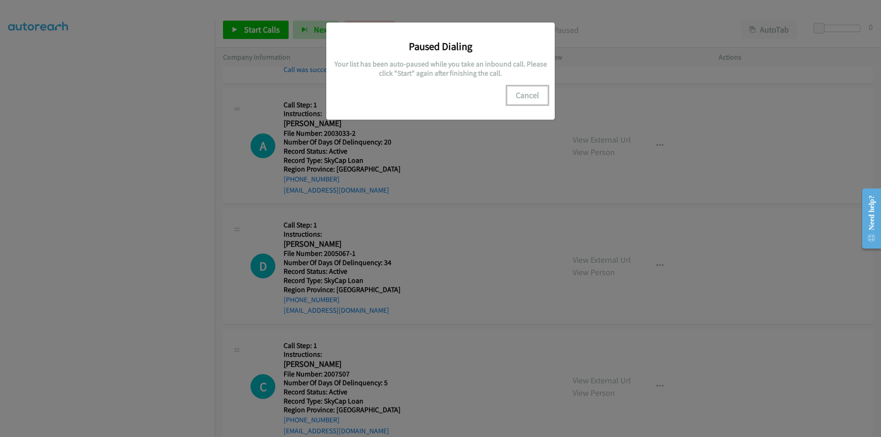
click at [522, 96] on button "Cancel" at bounding box center [527, 95] width 41 height 18
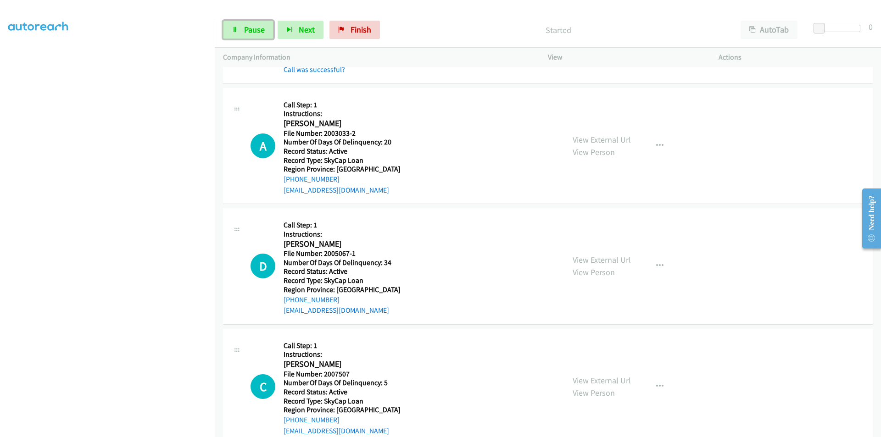
click at [254, 30] on span "Pause" at bounding box center [254, 29] width 21 height 11
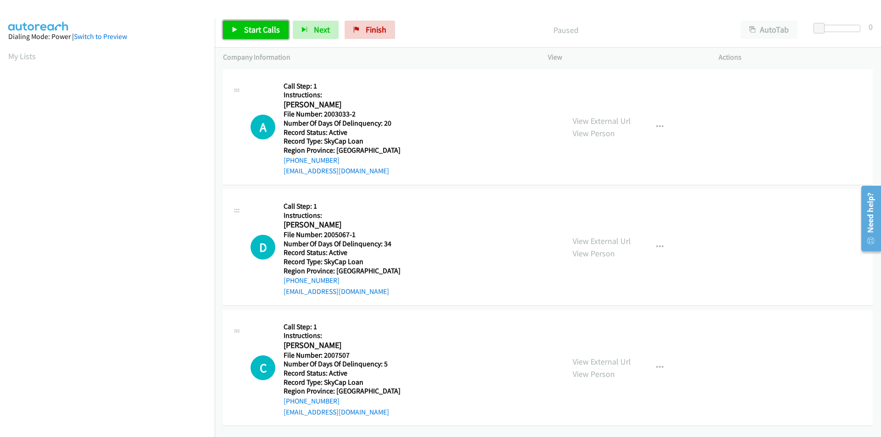
click at [273, 35] on link "Start Calls" at bounding box center [256, 30] width 66 height 18
click at [260, 28] on span "Pause" at bounding box center [254, 29] width 21 height 11
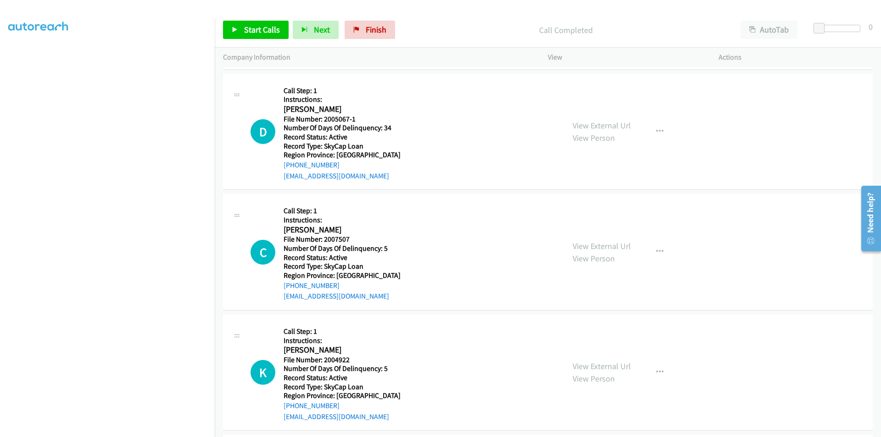
scroll to position [138, 0]
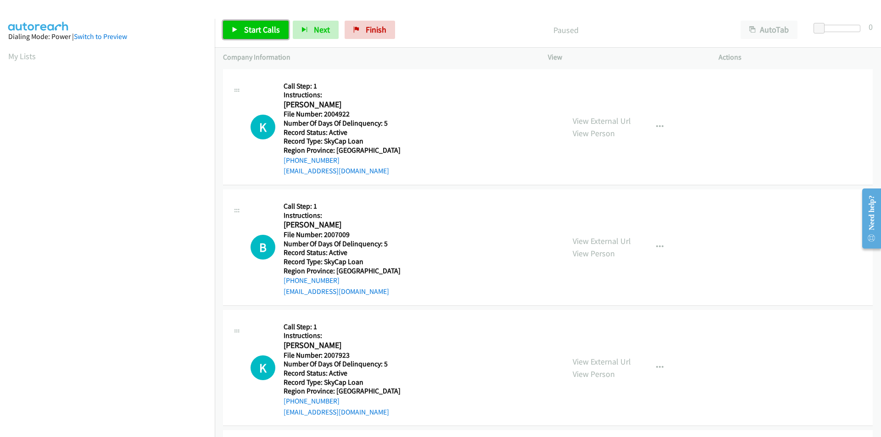
click at [247, 28] on span "Start Calls" at bounding box center [262, 29] width 36 height 11
click at [247, 27] on span "Pause" at bounding box center [254, 29] width 21 height 11
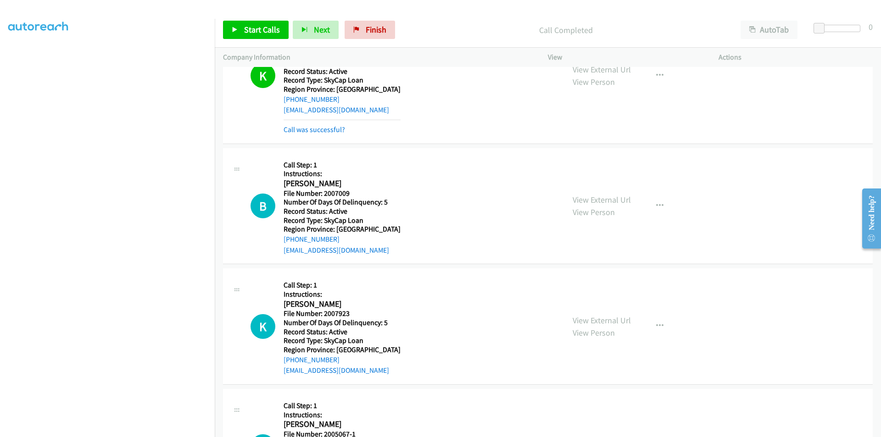
scroll to position [138, 0]
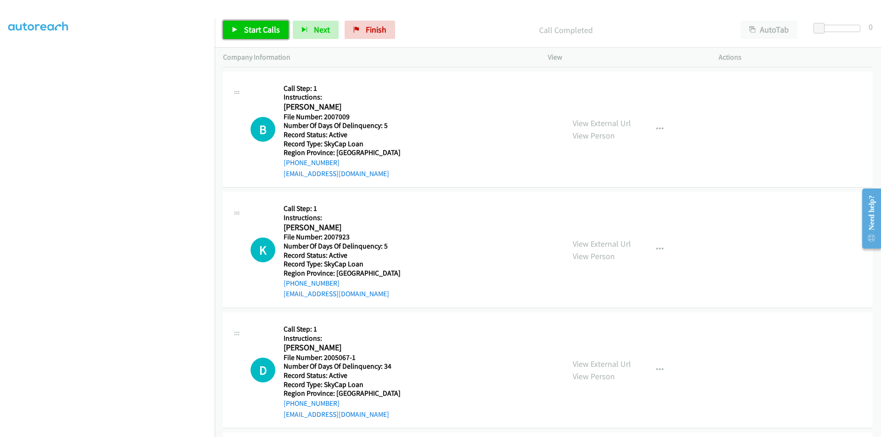
click at [254, 27] on span "Start Calls" at bounding box center [262, 29] width 36 height 11
click at [254, 27] on span "Pause" at bounding box center [254, 29] width 21 height 11
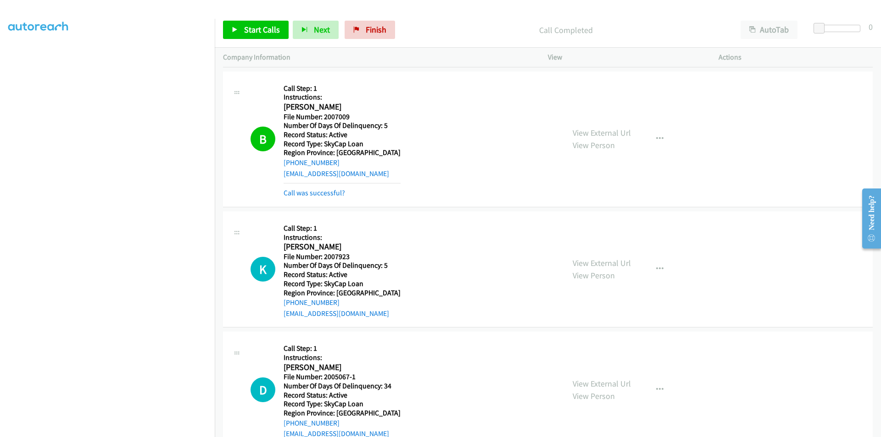
scroll to position [275, 0]
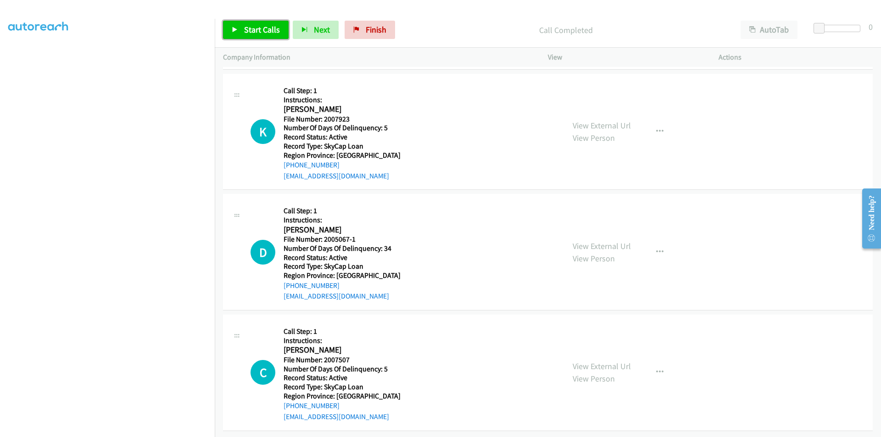
click at [250, 30] on span "Start Calls" at bounding box center [262, 29] width 36 height 11
click at [250, 30] on span "Pause" at bounding box center [254, 29] width 21 height 11
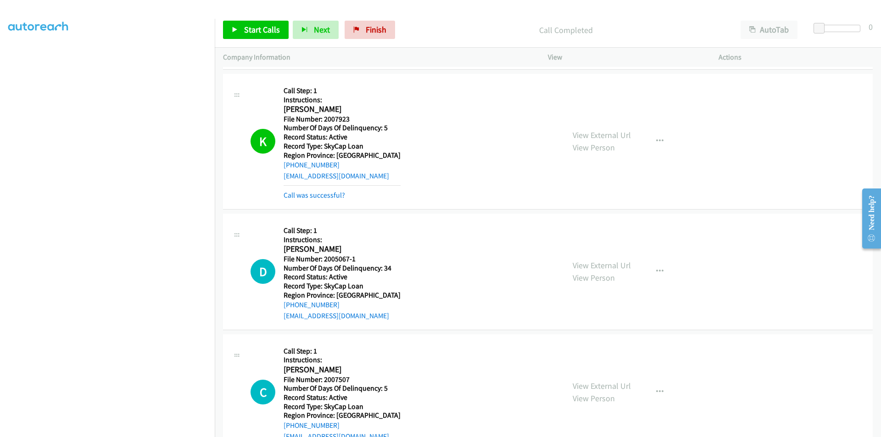
scroll to position [413, 0]
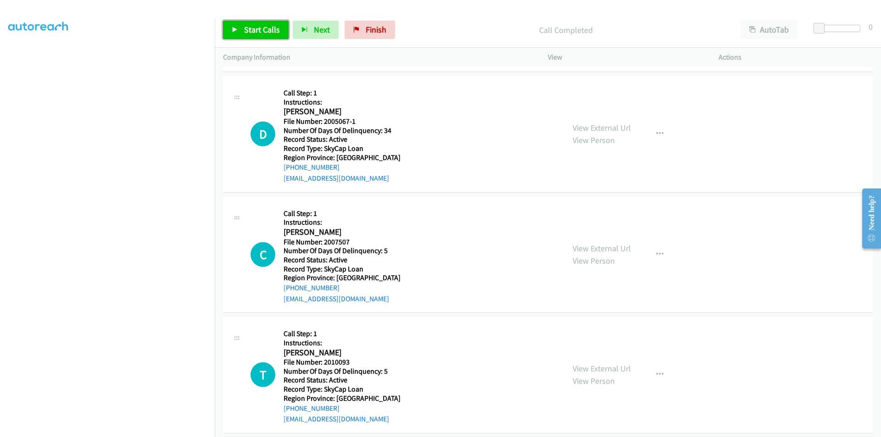
click at [257, 30] on span "Start Calls" at bounding box center [262, 29] width 36 height 11
click at [257, 30] on span "Pause" at bounding box center [254, 29] width 21 height 11
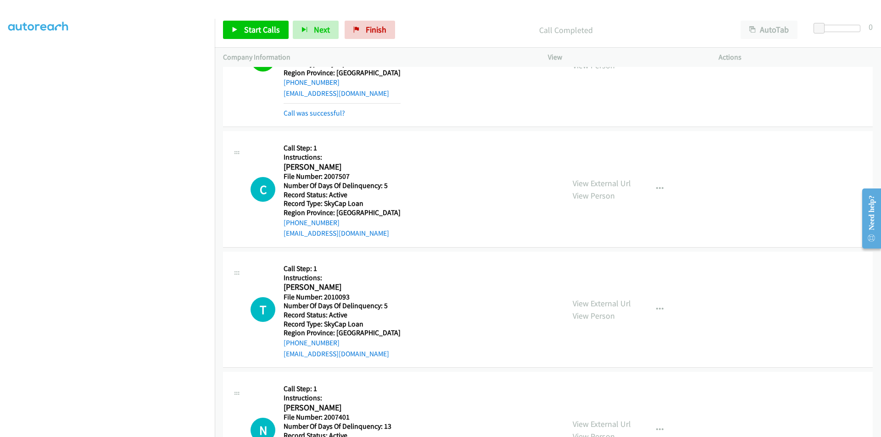
scroll to position [551, 0]
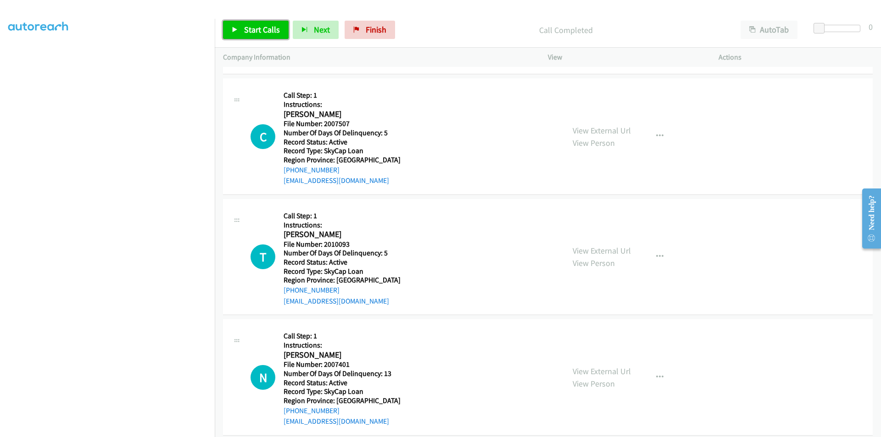
click at [261, 28] on span "Start Calls" at bounding box center [262, 29] width 36 height 11
click at [250, 29] on span "Pause" at bounding box center [254, 29] width 21 height 11
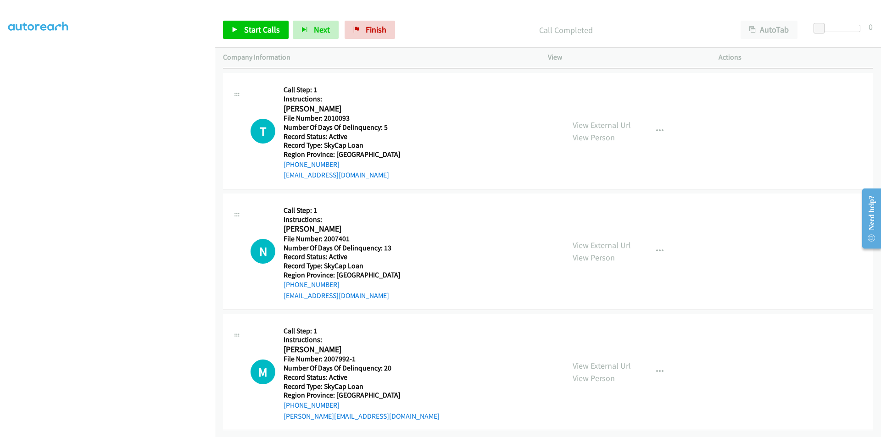
scroll to position [703, 0]
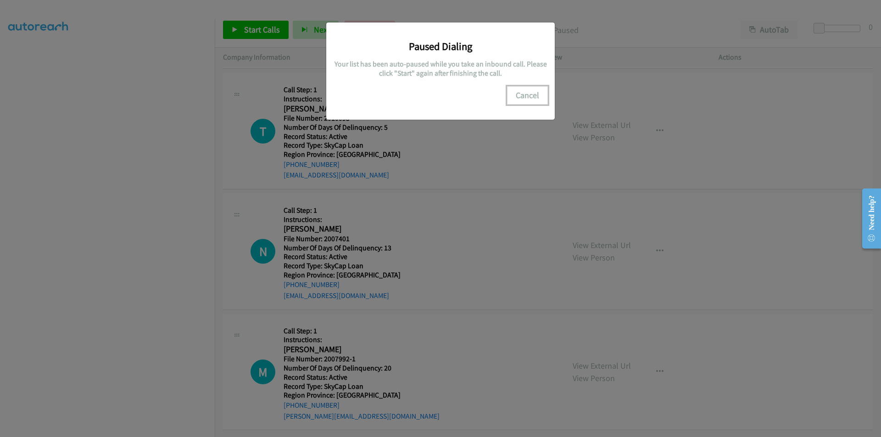
click at [522, 96] on button "Cancel" at bounding box center [527, 95] width 41 height 18
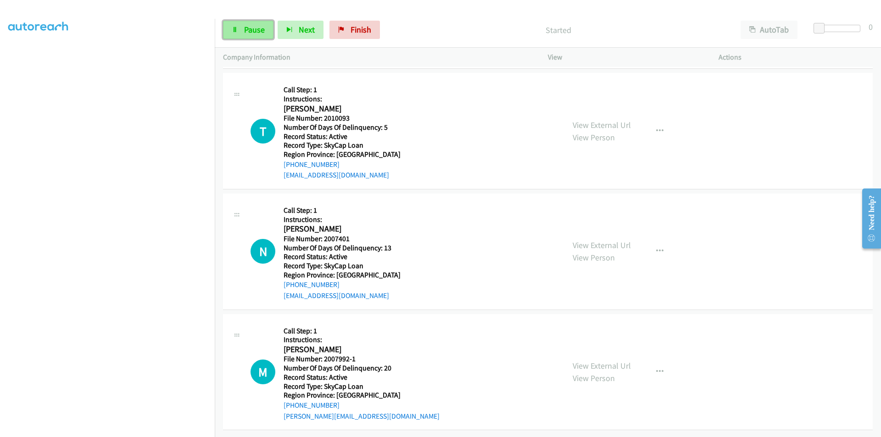
click at [261, 31] on span "Pause" at bounding box center [254, 29] width 21 height 11
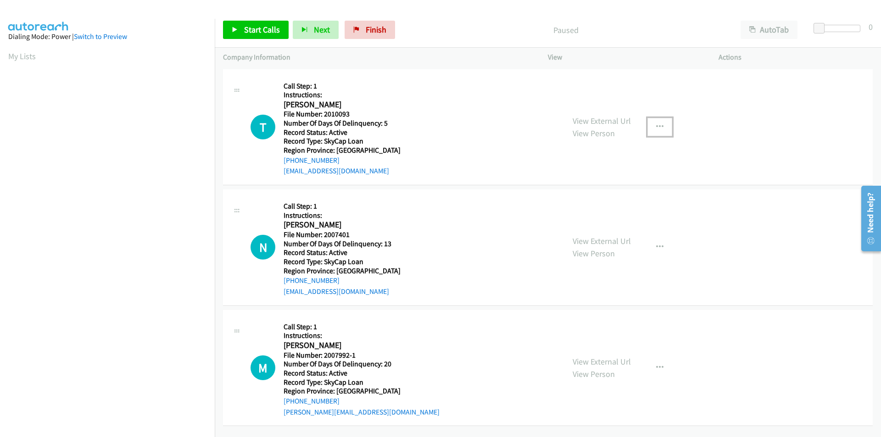
click at [656, 125] on icon "button" at bounding box center [659, 126] width 7 height 7
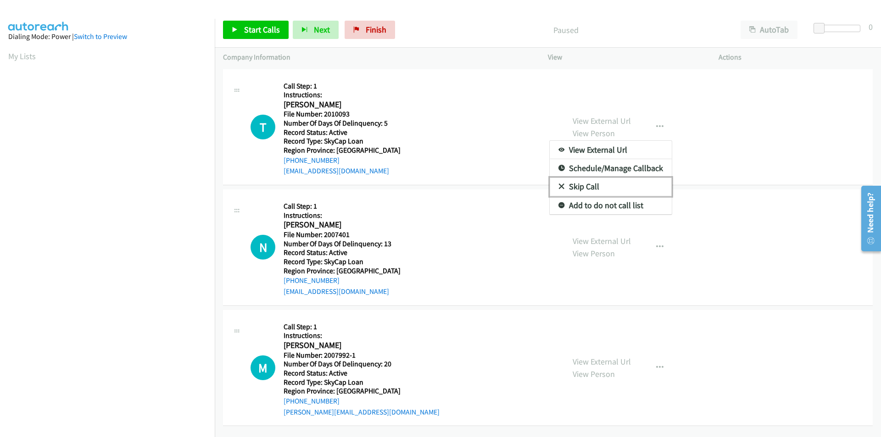
click at [608, 180] on link "Skip Call" at bounding box center [611, 187] width 122 height 18
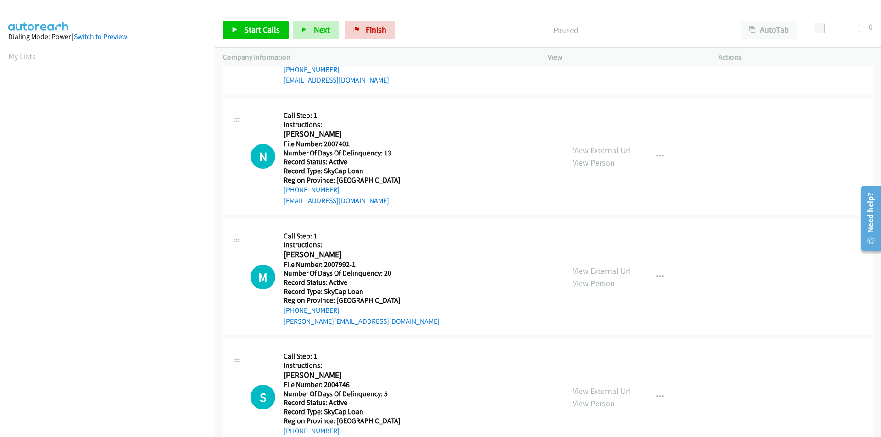
scroll to position [95, 0]
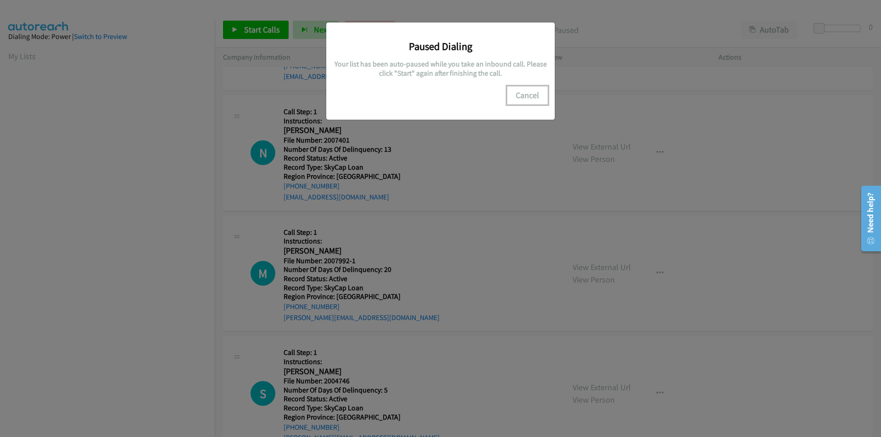
click at [517, 86] on button "Cancel" at bounding box center [527, 95] width 41 height 18
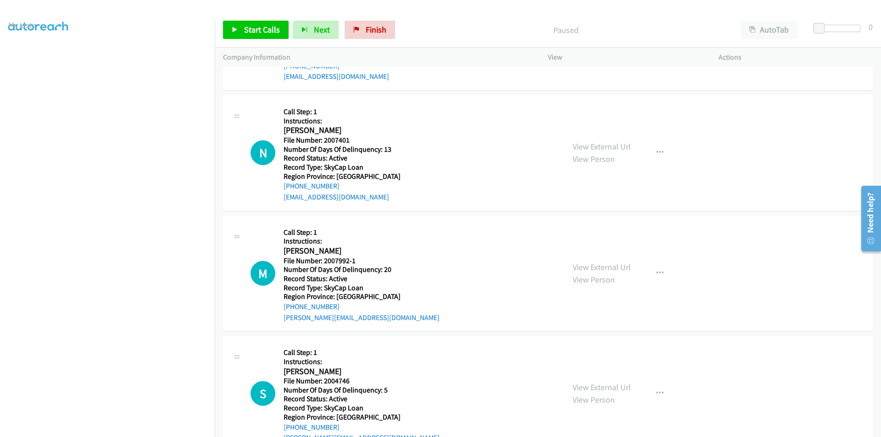
scroll to position [77, 0]
click at [254, 26] on span "Pause" at bounding box center [254, 29] width 21 height 11
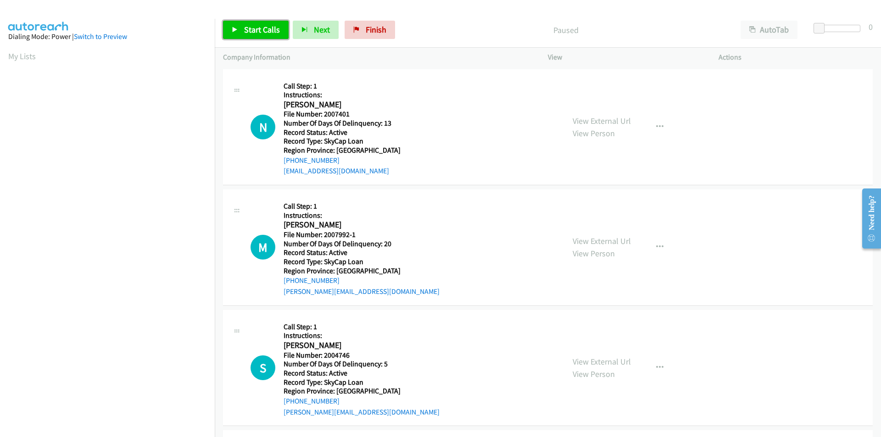
click at [266, 29] on span "Start Calls" at bounding box center [262, 29] width 36 height 11
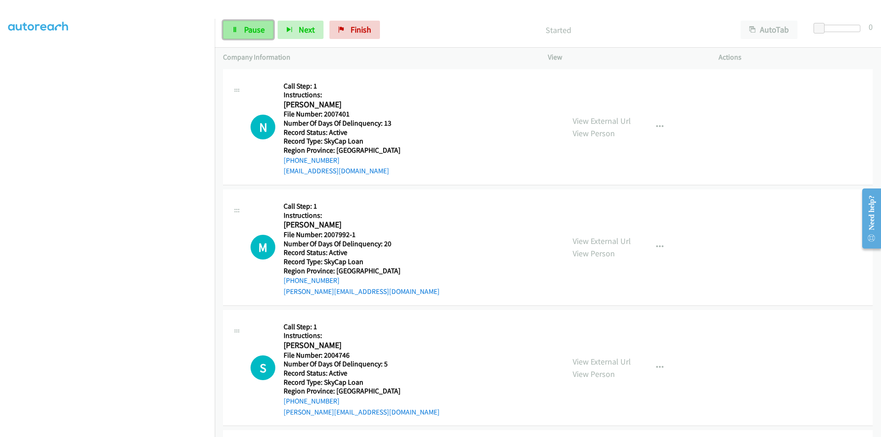
click at [246, 29] on span "Pause" at bounding box center [254, 29] width 21 height 11
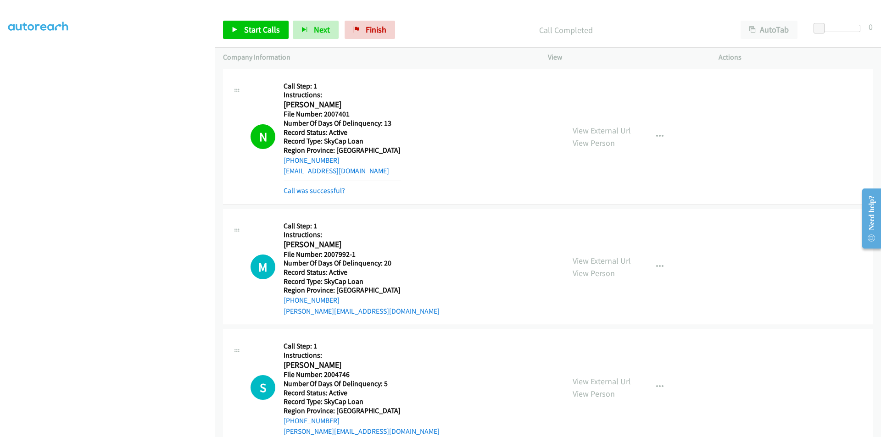
scroll to position [138, 0]
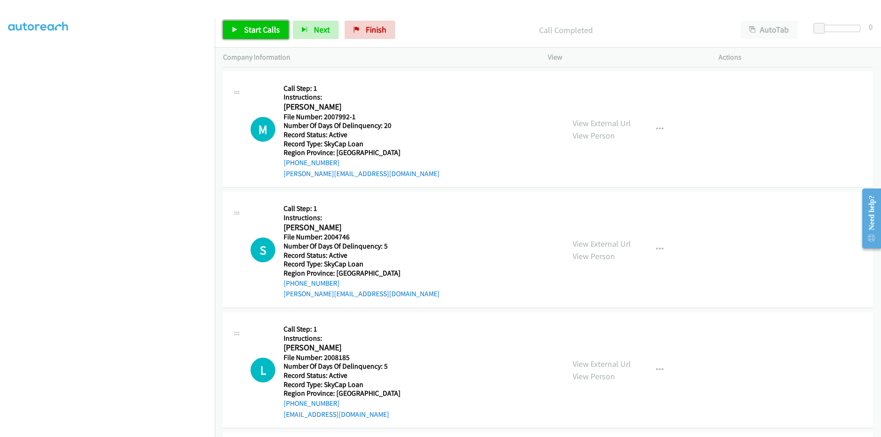
click at [262, 32] on span "Start Calls" at bounding box center [262, 29] width 36 height 11
click at [261, 28] on span "Pause" at bounding box center [254, 29] width 21 height 11
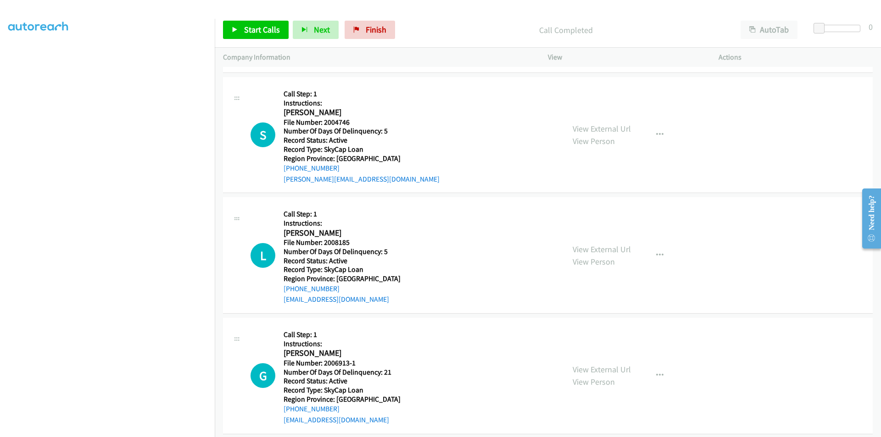
scroll to position [275, 0]
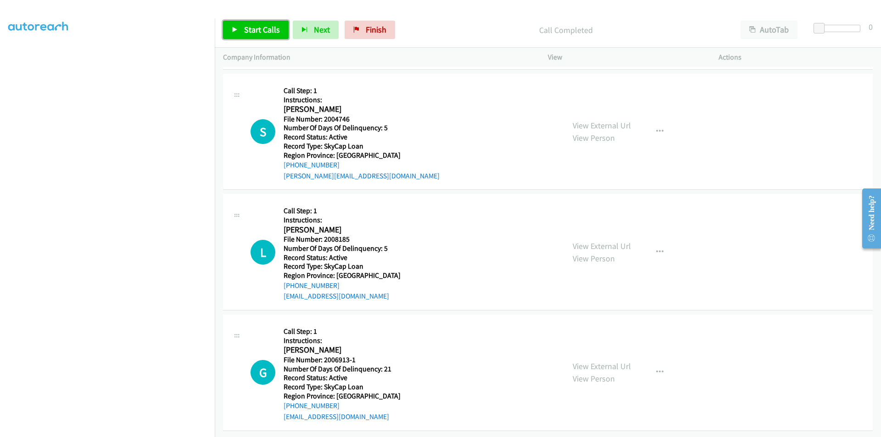
click at [252, 28] on span "Start Calls" at bounding box center [262, 29] width 36 height 11
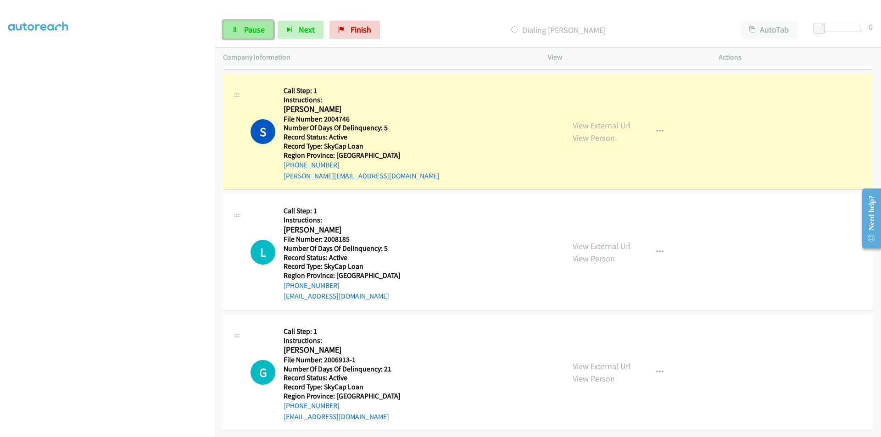
click at [245, 31] on span "Pause" at bounding box center [254, 29] width 21 height 11
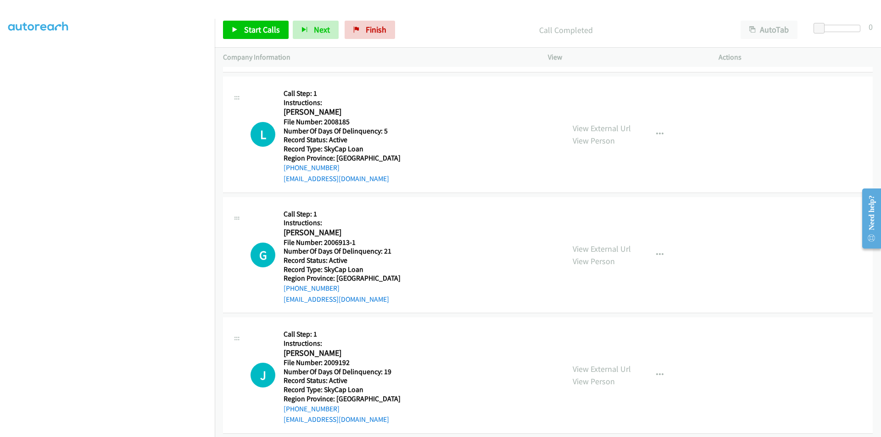
scroll to position [413, 0]
click at [251, 32] on span "Start Calls" at bounding box center [262, 29] width 36 height 11
click at [251, 32] on span "Pause" at bounding box center [254, 29] width 21 height 11
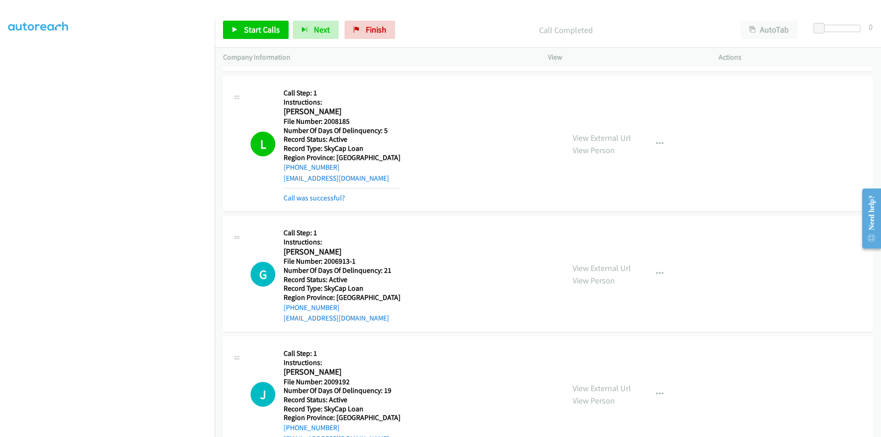
scroll to position [551, 0]
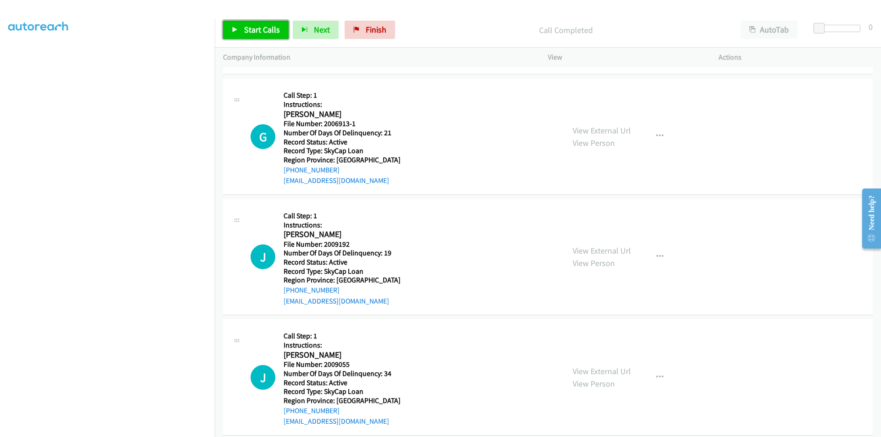
click at [255, 33] on span "Start Calls" at bounding box center [262, 29] width 36 height 11
click at [255, 33] on span "Pause" at bounding box center [254, 29] width 21 height 11
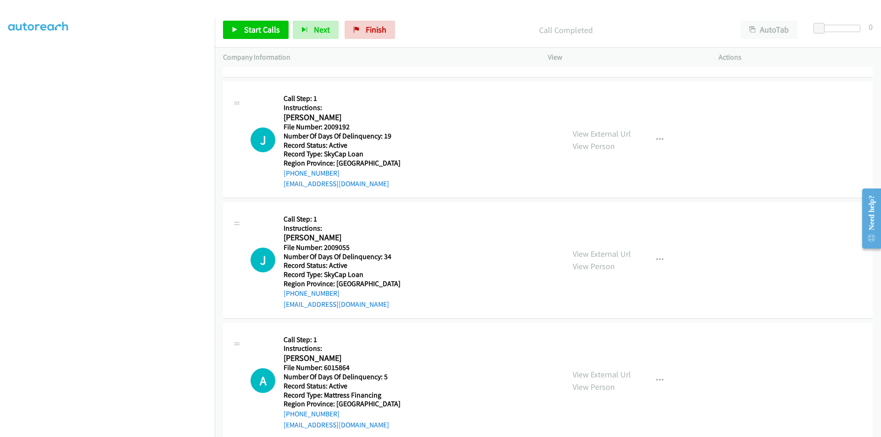
scroll to position [688, 0]
click at [273, 33] on span "Start Calls" at bounding box center [262, 29] width 36 height 11
click at [226, 30] on link "Pause" at bounding box center [248, 30] width 50 height 18
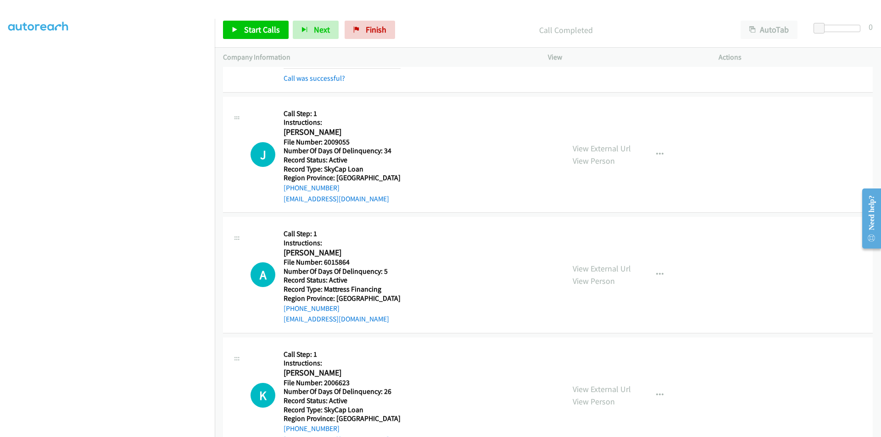
scroll to position [826, 0]
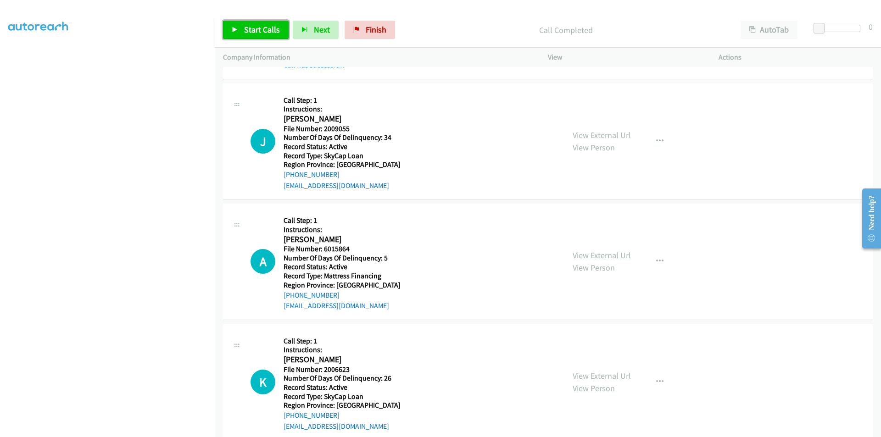
click at [256, 28] on span "Start Calls" at bounding box center [262, 29] width 36 height 11
click at [253, 28] on span "Pause" at bounding box center [254, 29] width 21 height 11
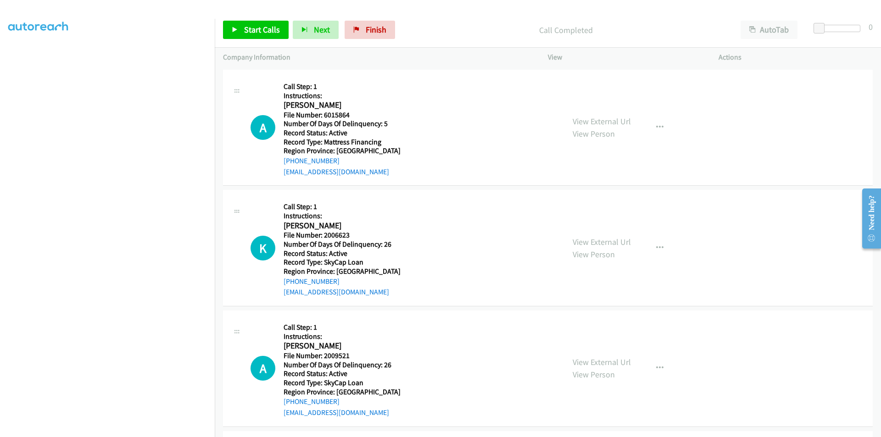
scroll to position [963, 0]
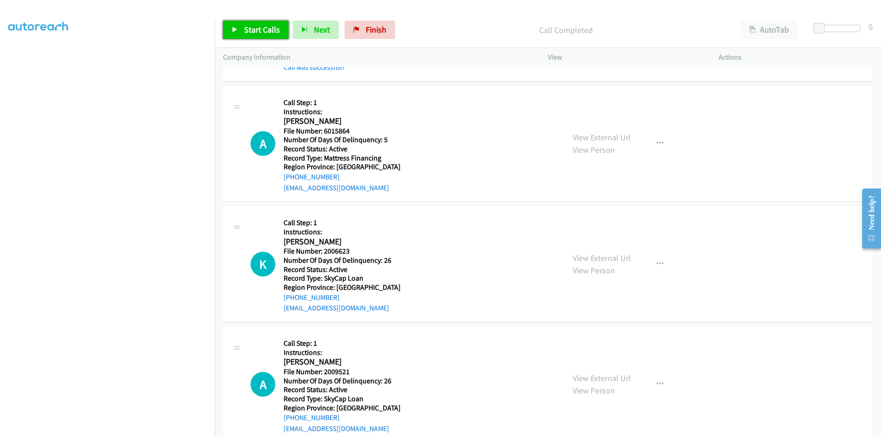
click at [264, 27] on span "Start Calls" at bounding box center [262, 29] width 36 height 11
click at [264, 27] on span "Pause" at bounding box center [254, 29] width 21 height 11
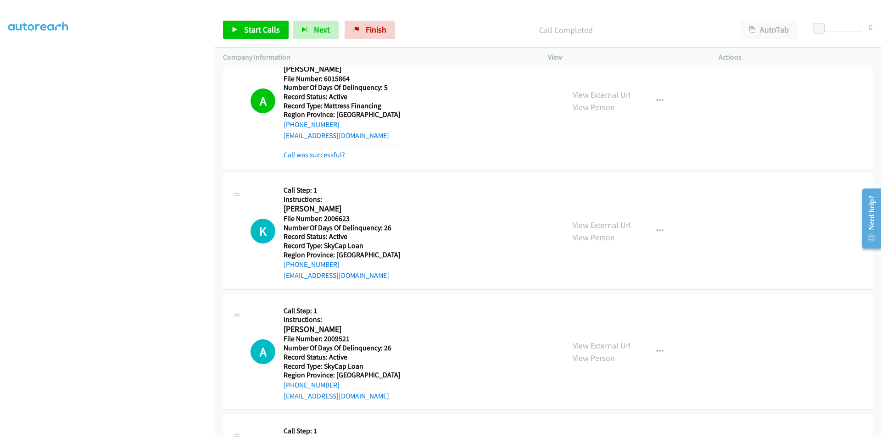
scroll to position [1101, 0]
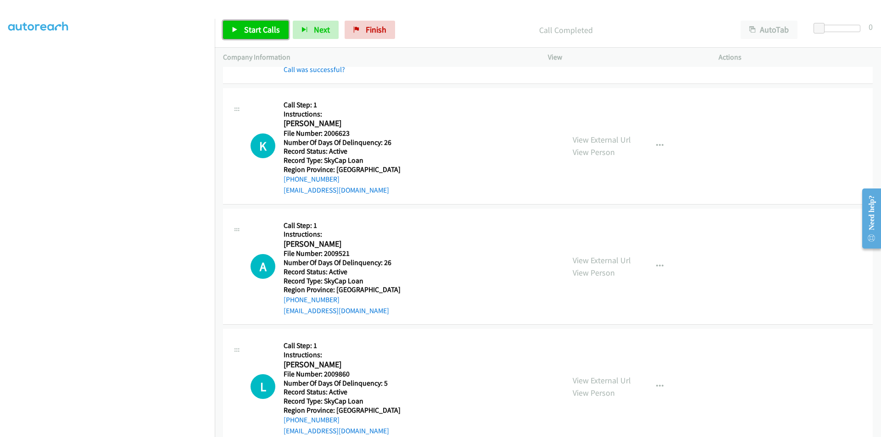
click at [264, 27] on span "Start Calls" at bounding box center [262, 29] width 36 height 11
click at [256, 28] on span "Pause" at bounding box center [254, 29] width 21 height 11
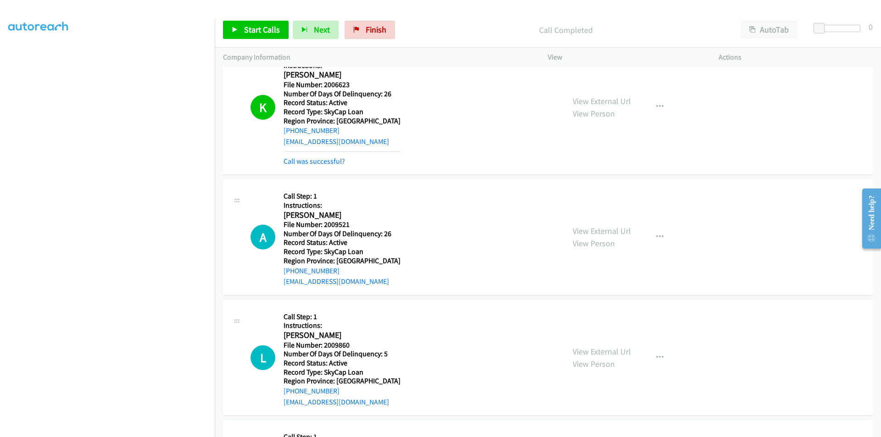
scroll to position [1239, 0]
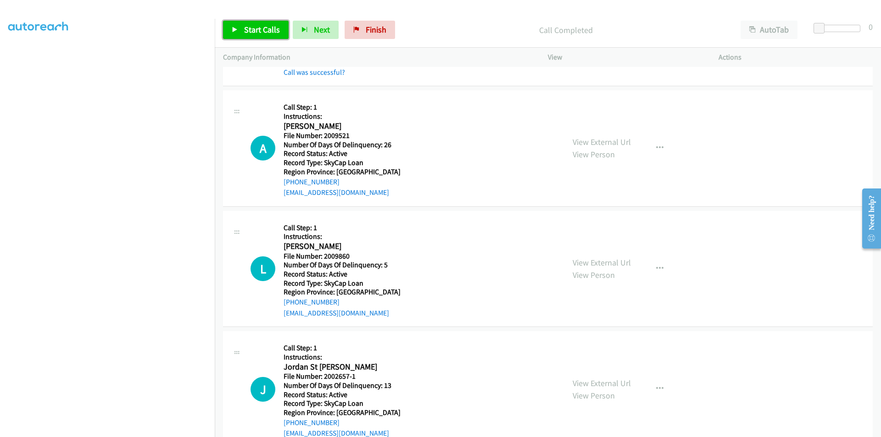
click at [269, 21] on link "Start Calls" at bounding box center [256, 30] width 66 height 18
click at [263, 29] on span "Pause" at bounding box center [254, 29] width 21 height 11
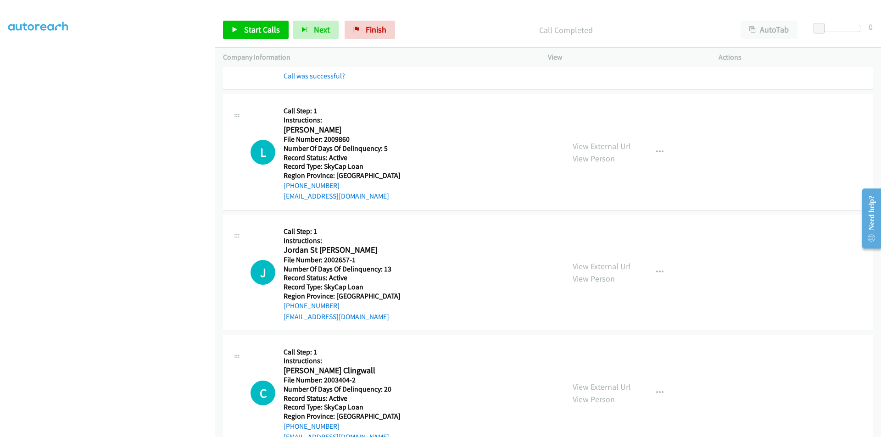
scroll to position [1376, 0]
click at [263, 28] on span "Start Calls" at bounding box center [262, 29] width 36 height 11
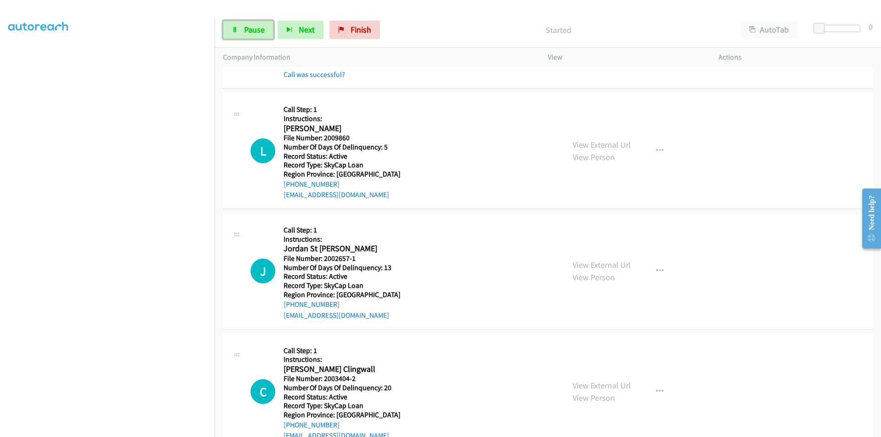
click at [263, 28] on span "Pause" at bounding box center [254, 29] width 21 height 11
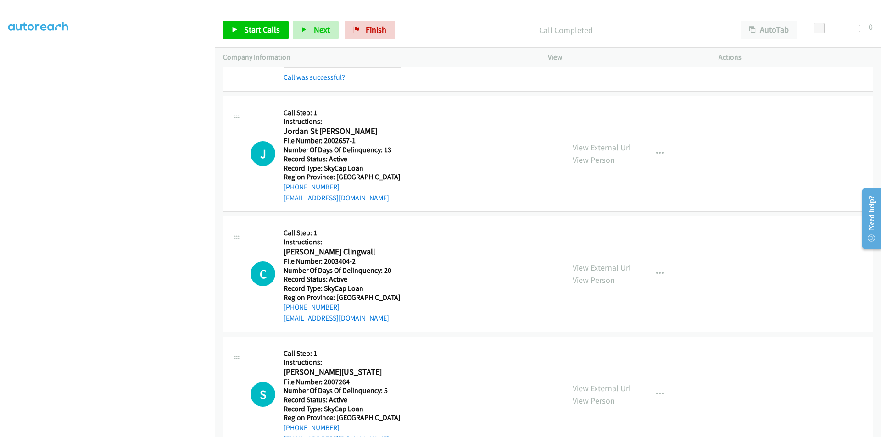
scroll to position [1514, 0]
click at [262, 28] on span "Start Calls" at bounding box center [262, 29] width 36 height 11
click at [262, 28] on span "Pause" at bounding box center [254, 29] width 21 height 11
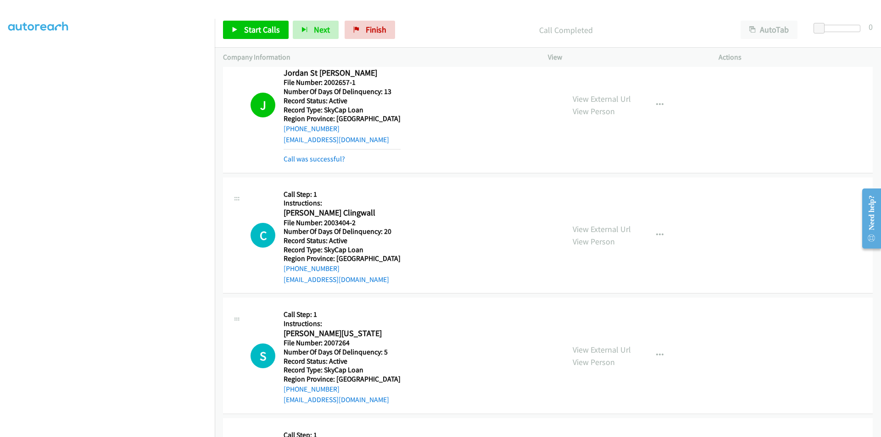
scroll to position [1652, 0]
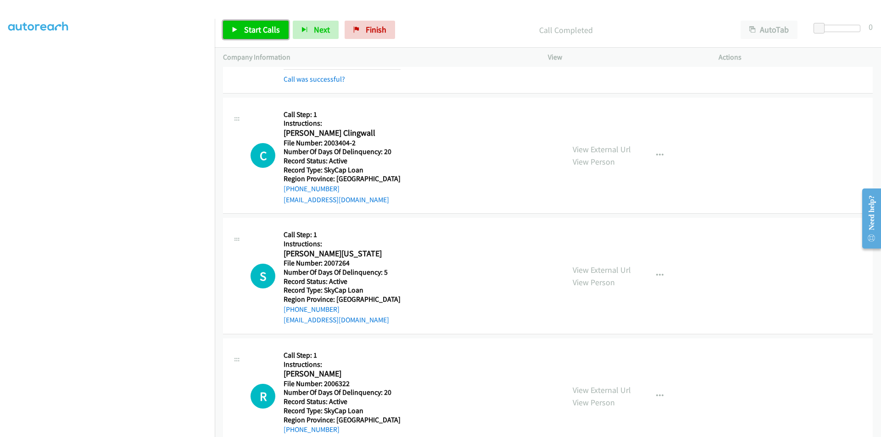
click at [254, 28] on span "Start Calls" at bounding box center [262, 29] width 36 height 11
click at [254, 28] on span "Pause" at bounding box center [254, 29] width 21 height 11
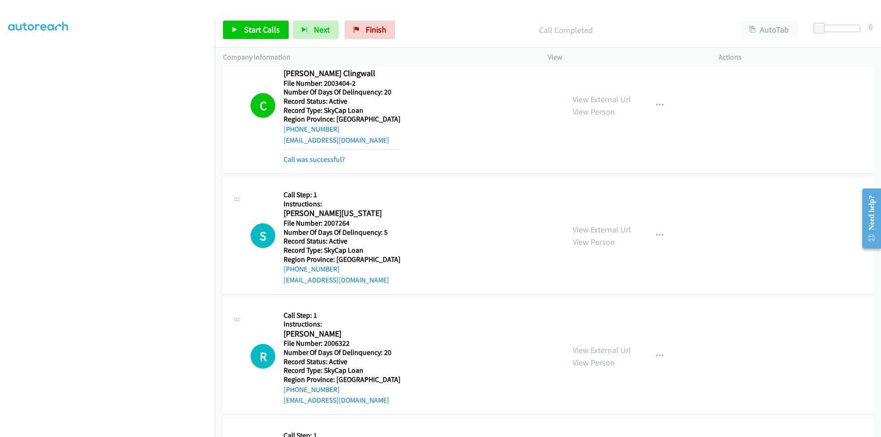
scroll to position [1789, 0]
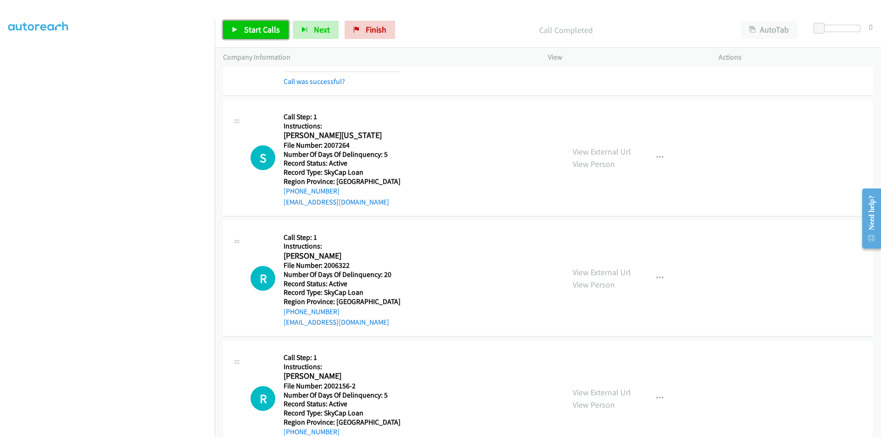
click at [255, 31] on span "Start Calls" at bounding box center [262, 29] width 36 height 11
click at [255, 30] on span "Pause" at bounding box center [254, 29] width 21 height 11
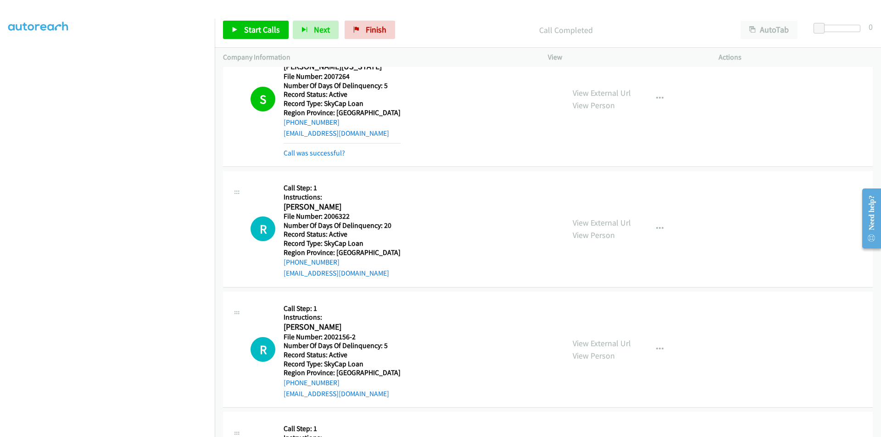
scroll to position [1927, 0]
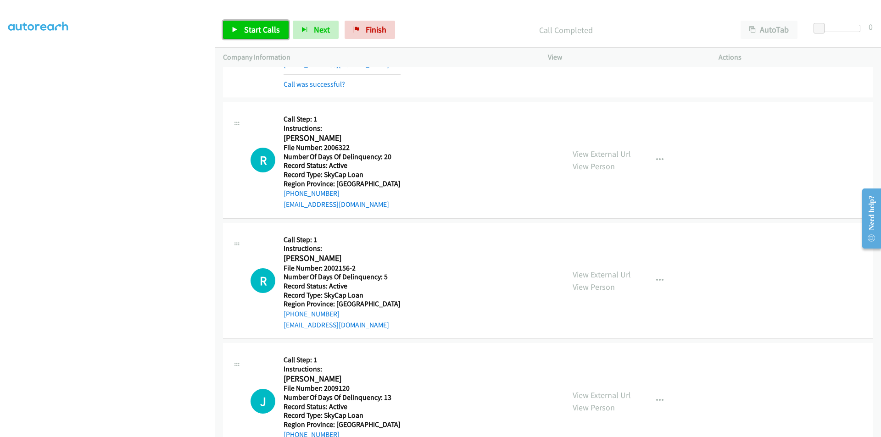
click at [257, 25] on span "Start Calls" at bounding box center [262, 29] width 36 height 11
click at [257, 25] on span "Pause" at bounding box center [254, 29] width 21 height 11
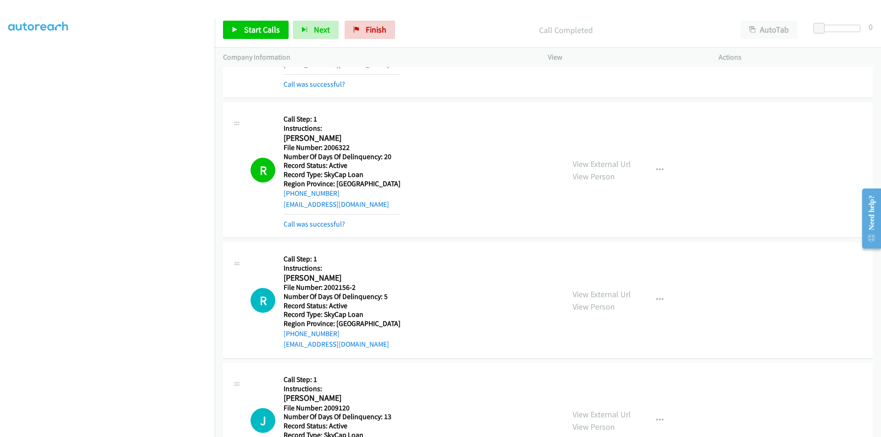
scroll to position [2065, 0]
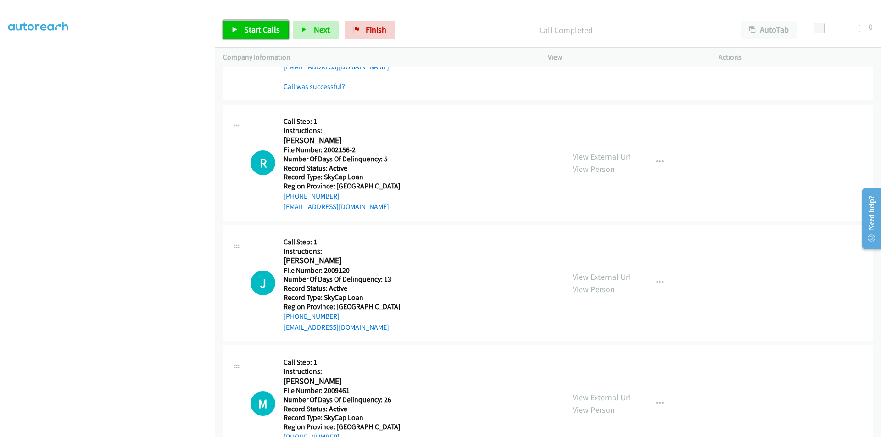
click at [250, 27] on span "Start Calls" at bounding box center [262, 29] width 36 height 11
click at [250, 27] on span "Pause" at bounding box center [254, 29] width 21 height 11
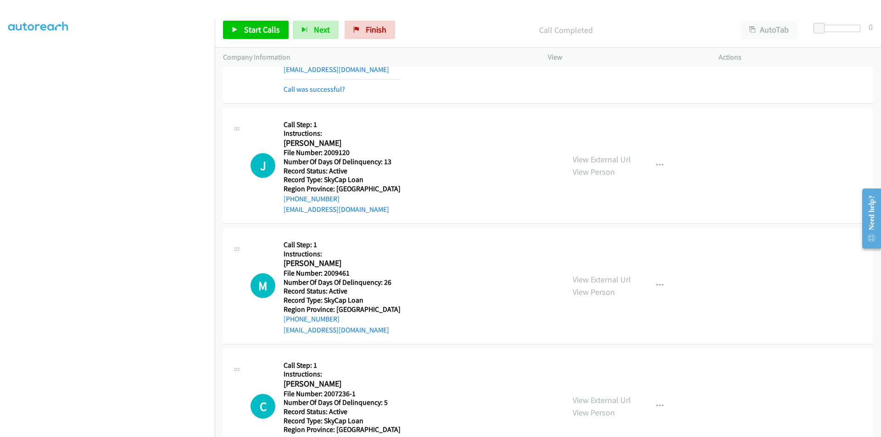
scroll to position [2202, 0]
click at [244, 25] on span "Start Calls" at bounding box center [262, 29] width 36 height 11
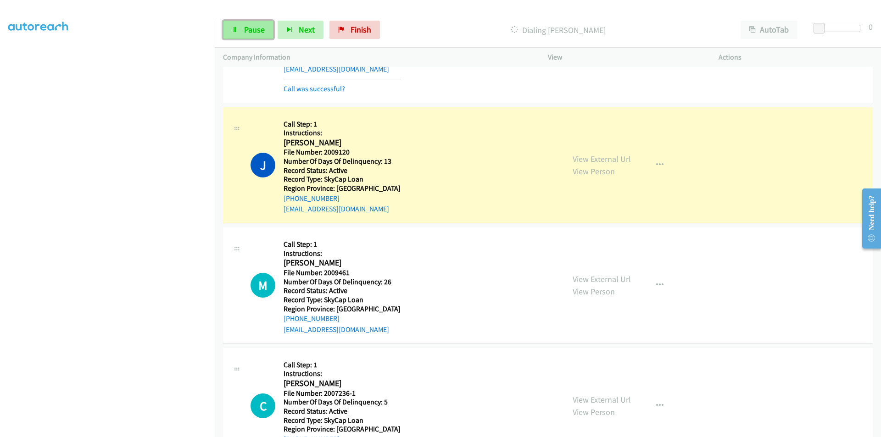
click at [244, 24] on span "Pause" at bounding box center [254, 29] width 21 height 11
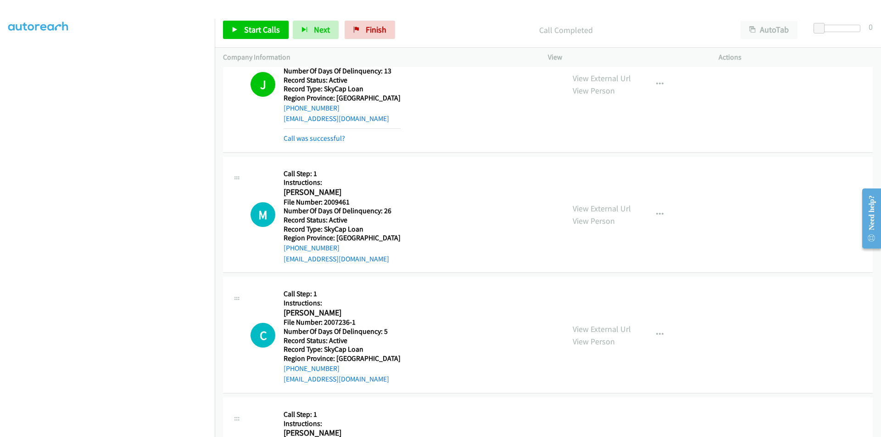
scroll to position [2340, 0]
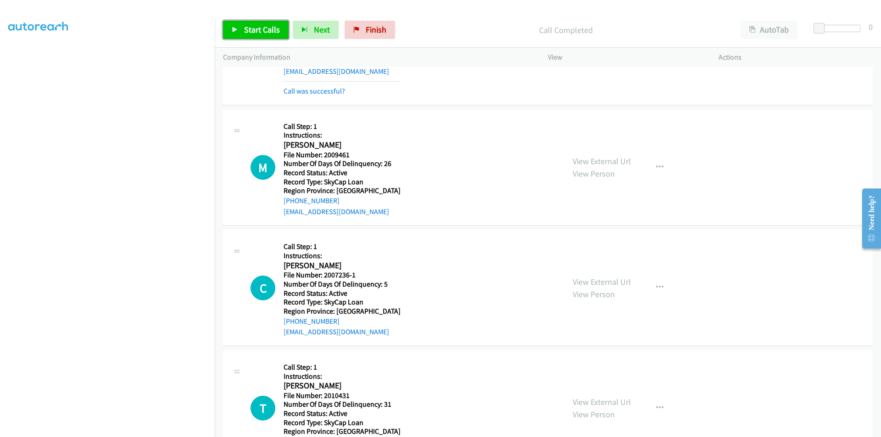
click at [256, 27] on span "Start Calls" at bounding box center [262, 29] width 36 height 11
click at [256, 27] on span "Pause" at bounding box center [254, 29] width 21 height 11
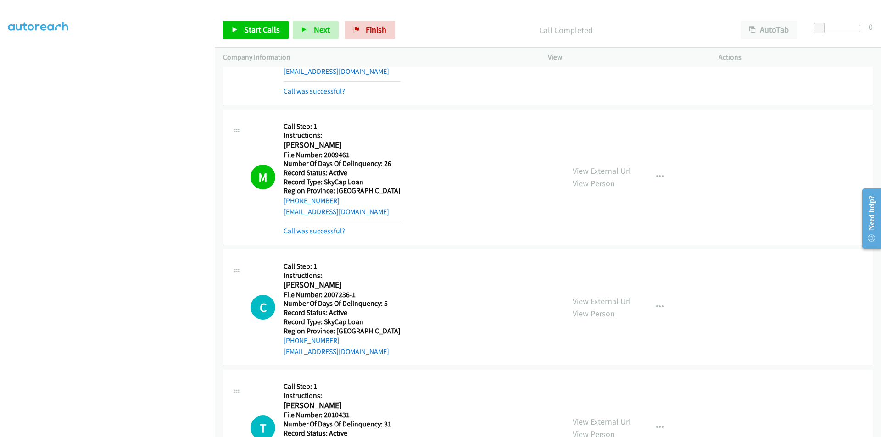
scroll to position [2477, 0]
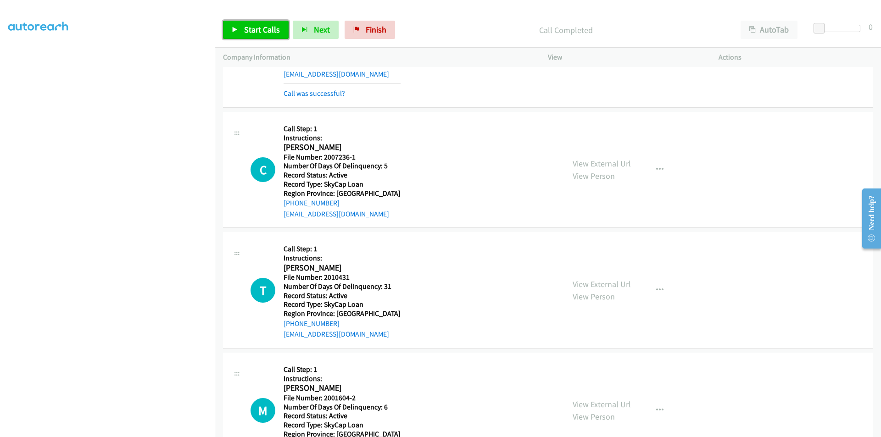
click at [261, 34] on span "Start Calls" at bounding box center [262, 29] width 36 height 11
click at [261, 31] on span "Pause" at bounding box center [254, 29] width 21 height 11
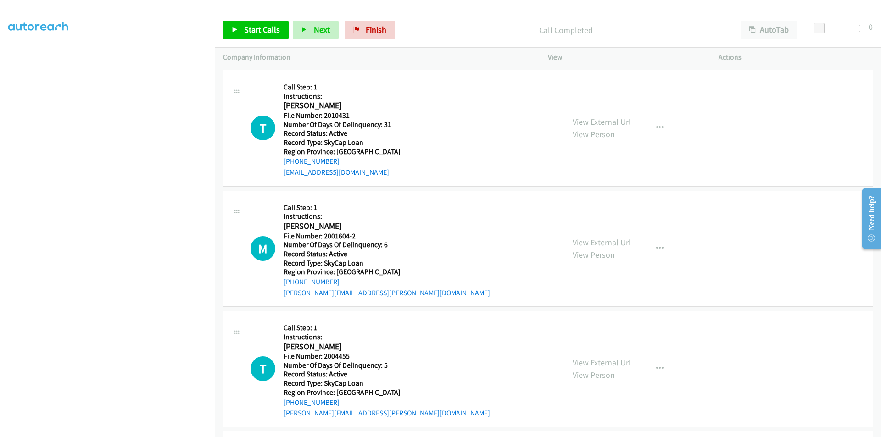
scroll to position [2661, 0]
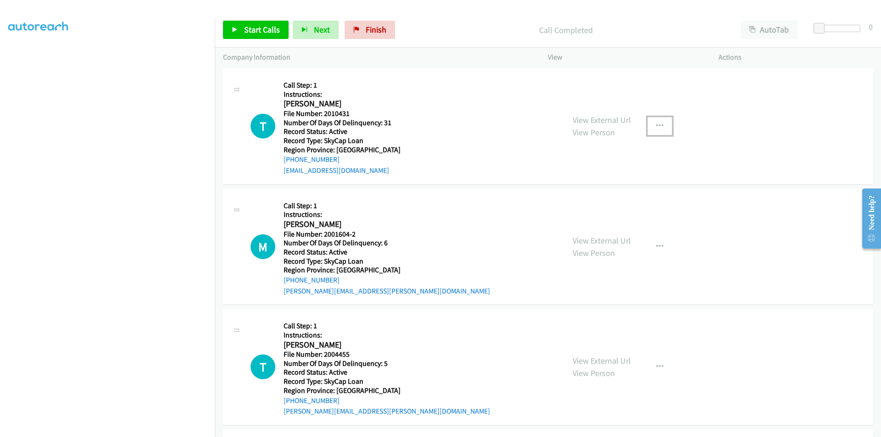
click at [660, 125] on button "button" at bounding box center [659, 126] width 25 height 18
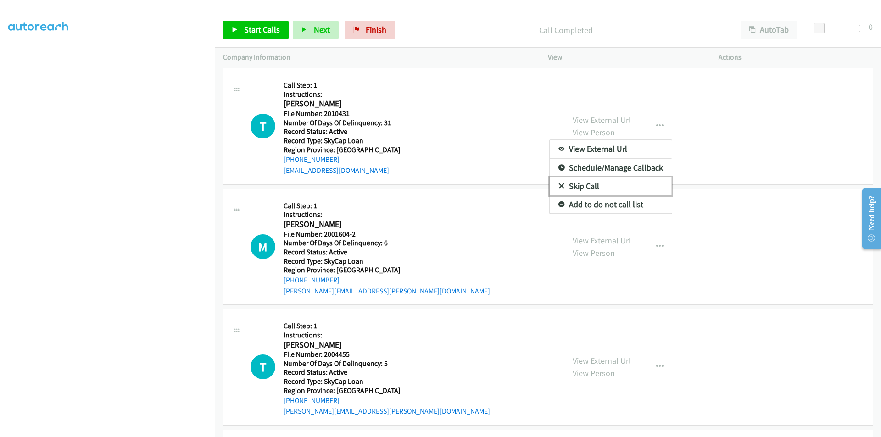
click at [576, 183] on link "Skip Call" at bounding box center [611, 186] width 122 height 18
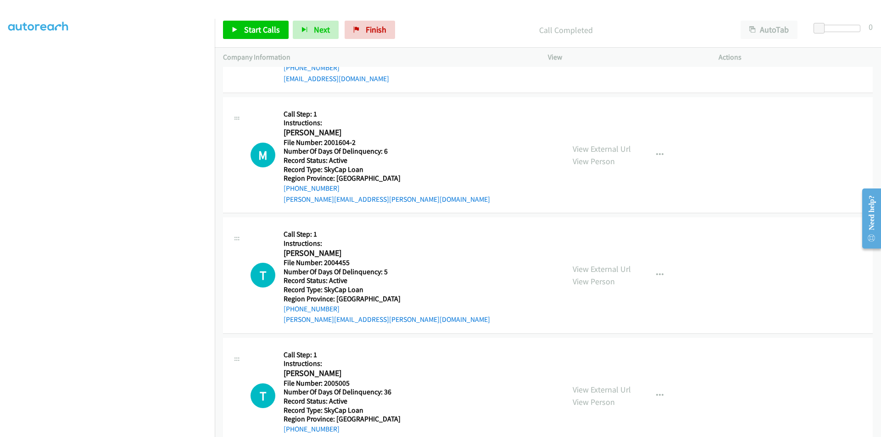
scroll to position [2783, 0]
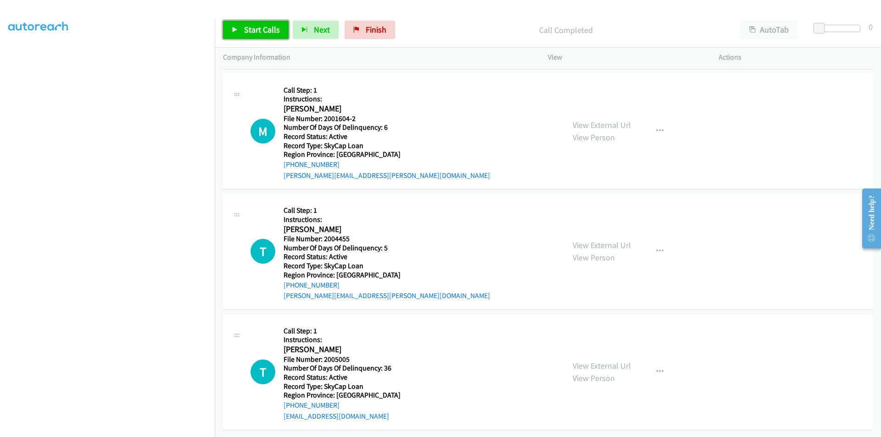
click at [260, 28] on span "Start Calls" at bounding box center [262, 29] width 36 height 11
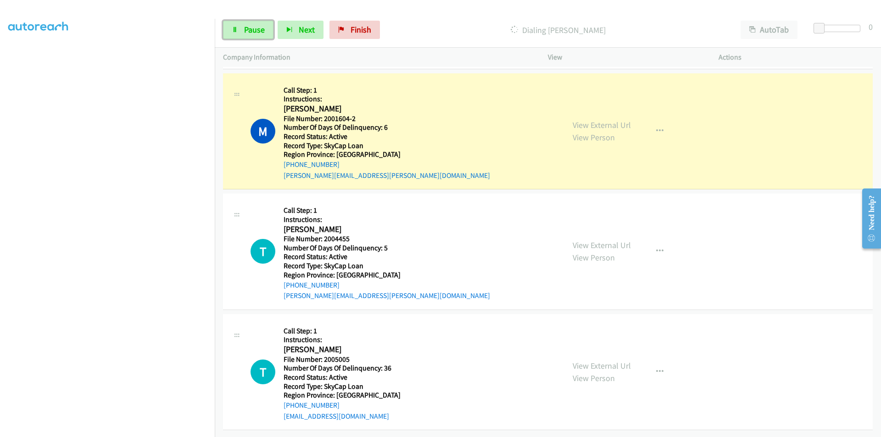
click at [260, 28] on span "Pause" at bounding box center [254, 29] width 21 height 11
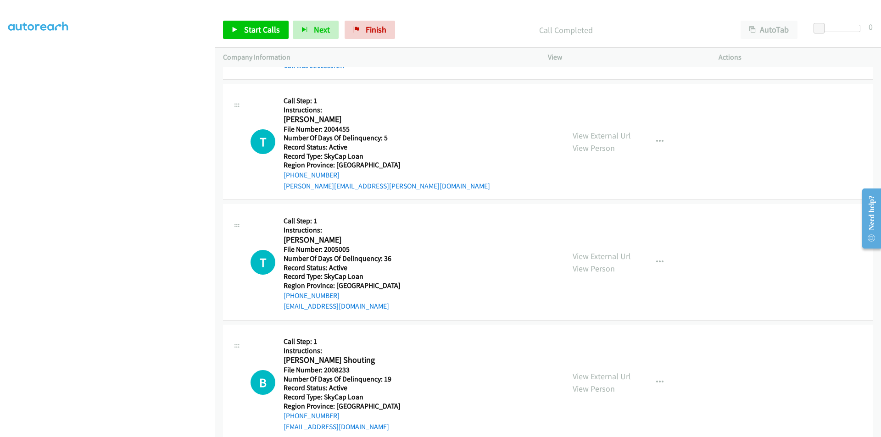
scroll to position [2921, 0]
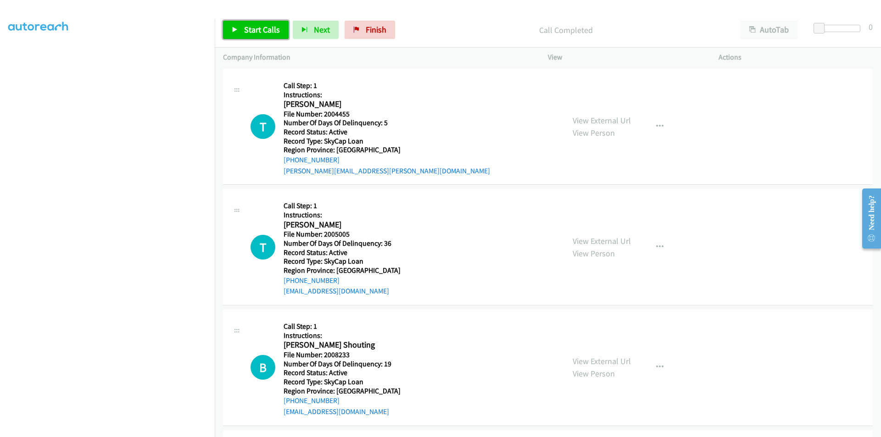
click at [243, 31] on link "Start Calls" at bounding box center [256, 30] width 66 height 18
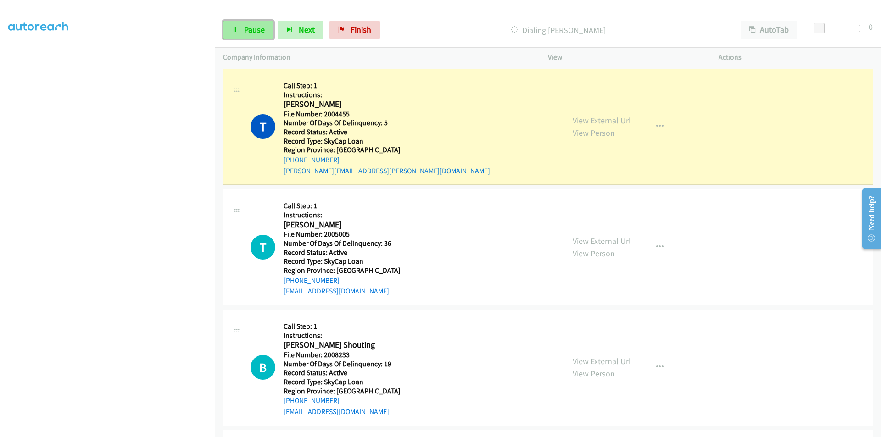
click at [249, 30] on span "Pause" at bounding box center [254, 29] width 21 height 11
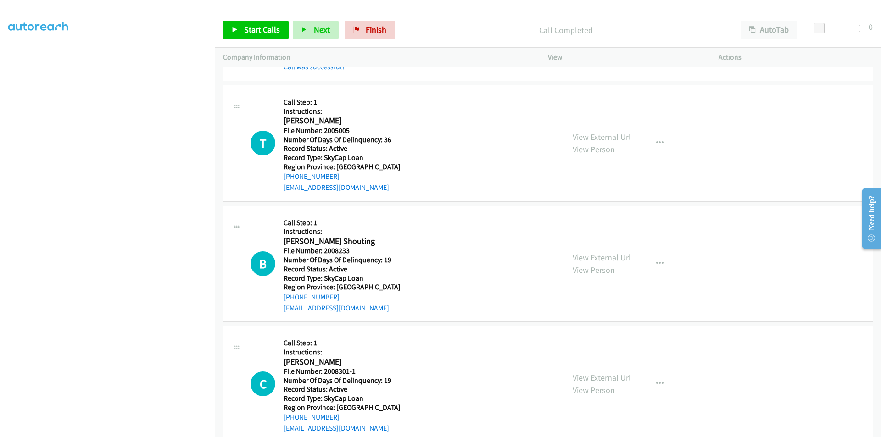
scroll to position [3059, 0]
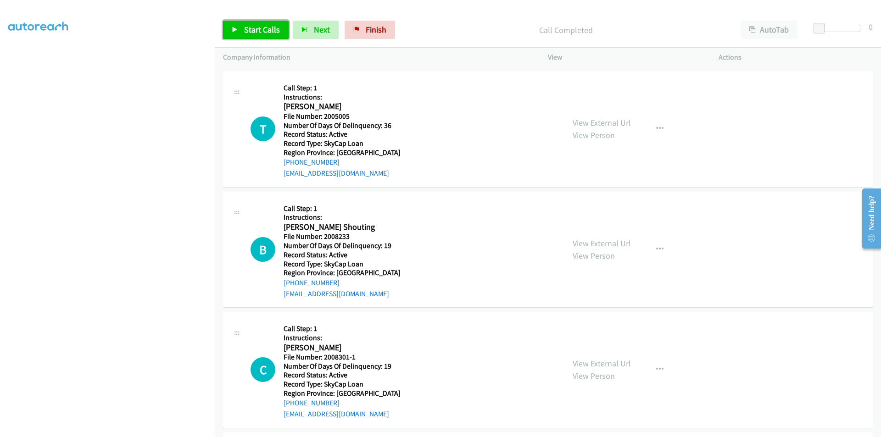
click at [254, 32] on span "Start Calls" at bounding box center [262, 29] width 36 height 11
click at [254, 32] on span "Pause" at bounding box center [254, 29] width 21 height 11
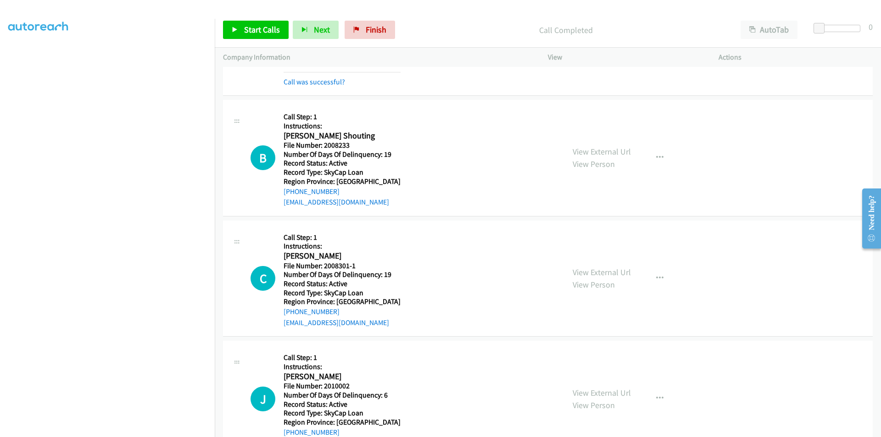
scroll to position [3196, 0]
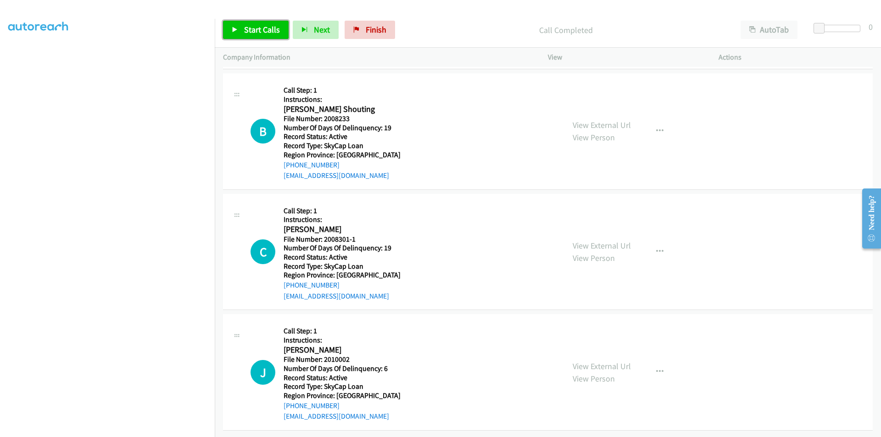
click at [261, 22] on link "Start Calls" at bounding box center [256, 30] width 66 height 18
click at [260, 30] on span "Pause" at bounding box center [254, 29] width 21 height 11
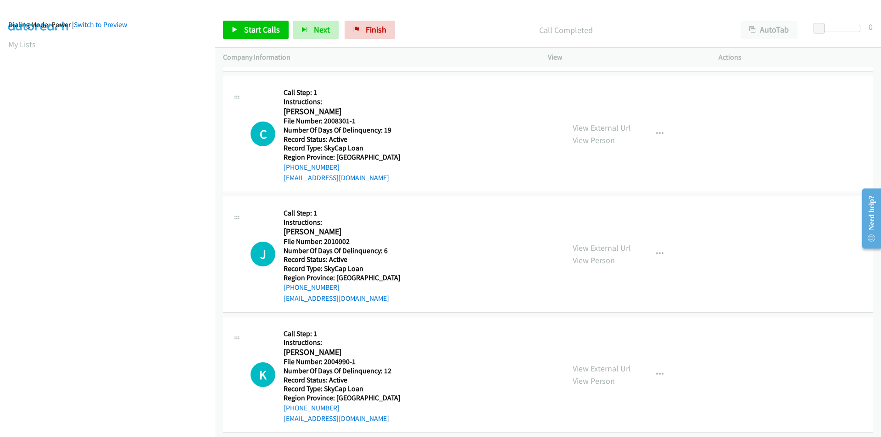
scroll to position [52, 0]
click at [254, 25] on span "Start Calls" at bounding box center [262, 29] width 36 height 11
click at [254, 26] on span "Pause" at bounding box center [254, 29] width 21 height 11
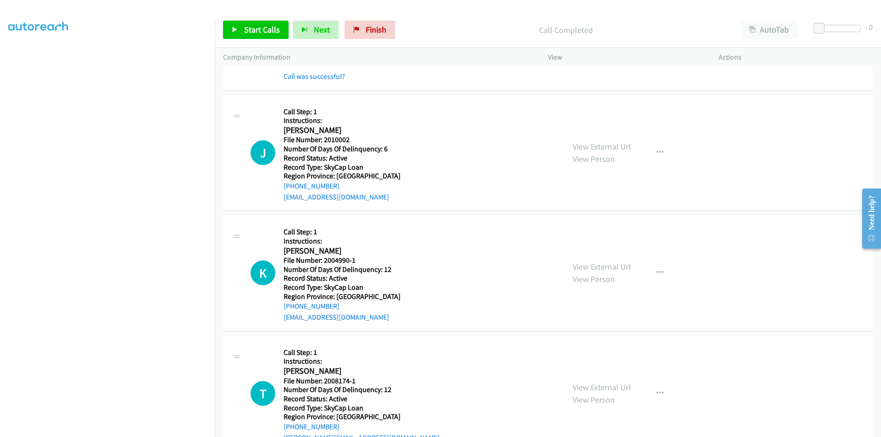
scroll to position [3472, 0]
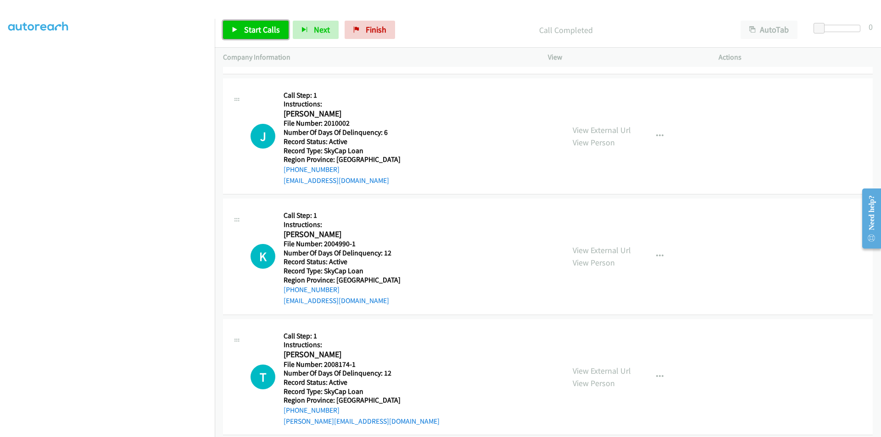
click at [243, 28] on link "Start Calls" at bounding box center [256, 30] width 66 height 18
click at [243, 28] on link "Pause" at bounding box center [248, 30] width 50 height 18
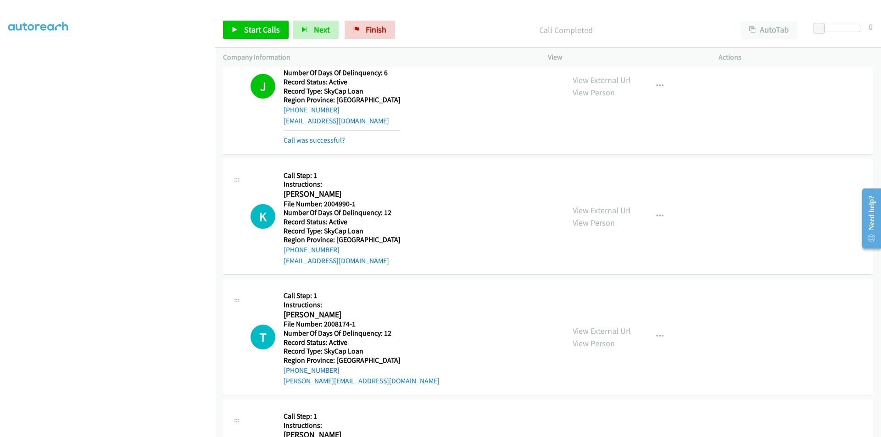
scroll to position [3609, 0]
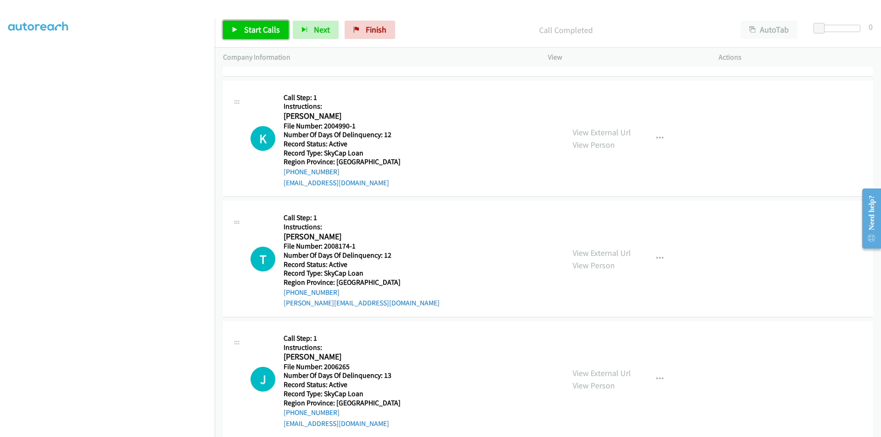
click at [258, 29] on span "Start Calls" at bounding box center [262, 29] width 36 height 11
click at [256, 27] on span "Pause" at bounding box center [254, 29] width 21 height 11
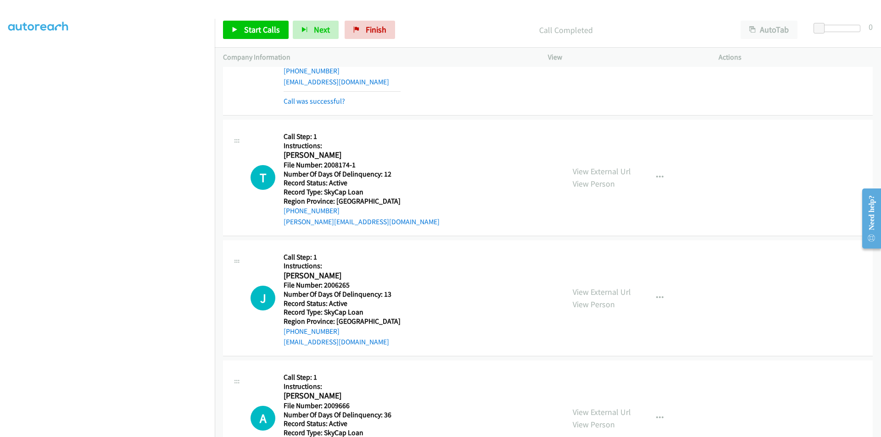
scroll to position [3747, 0]
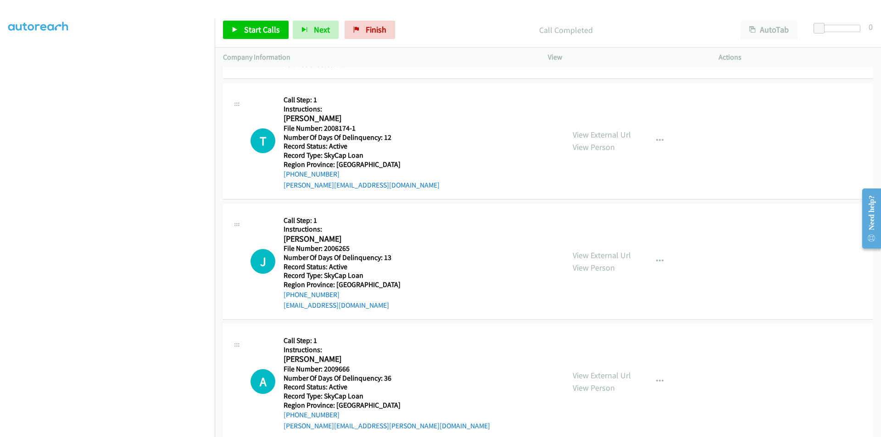
click at [273, 18] on div "Start Calls Pause Next Finish Call Completed AutoTab AutoTab 0" at bounding box center [548, 29] width 666 height 35
click at [267, 30] on span "Start Calls" at bounding box center [262, 29] width 36 height 11
click at [260, 29] on span "Pause" at bounding box center [254, 29] width 21 height 11
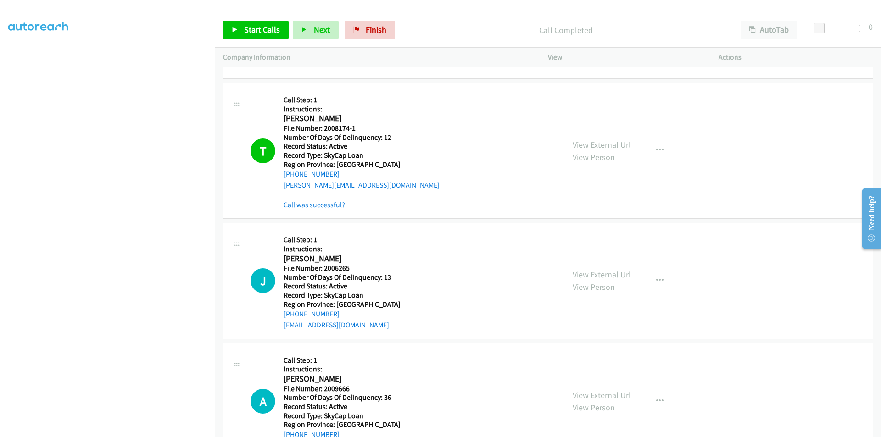
scroll to position [3885, 0]
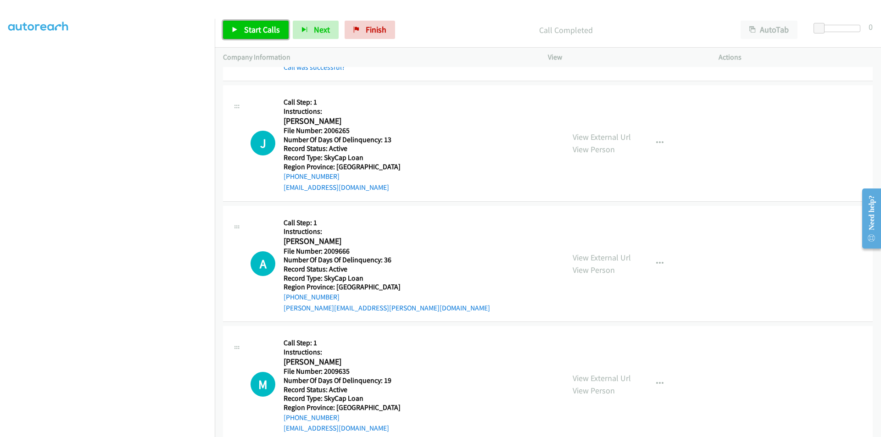
click at [262, 30] on span "Start Calls" at bounding box center [262, 29] width 36 height 11
click at [262, 30] on span "Pause" at bounding box center [254, 29] width 21 height 11
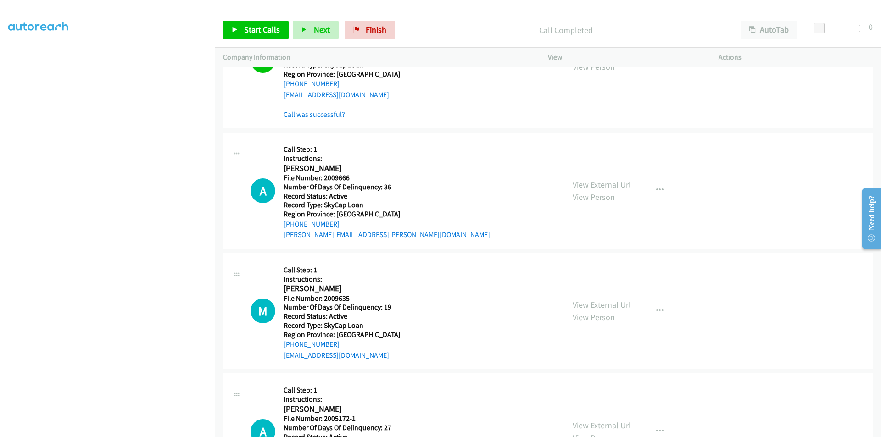
scroll to position [4022, 0]
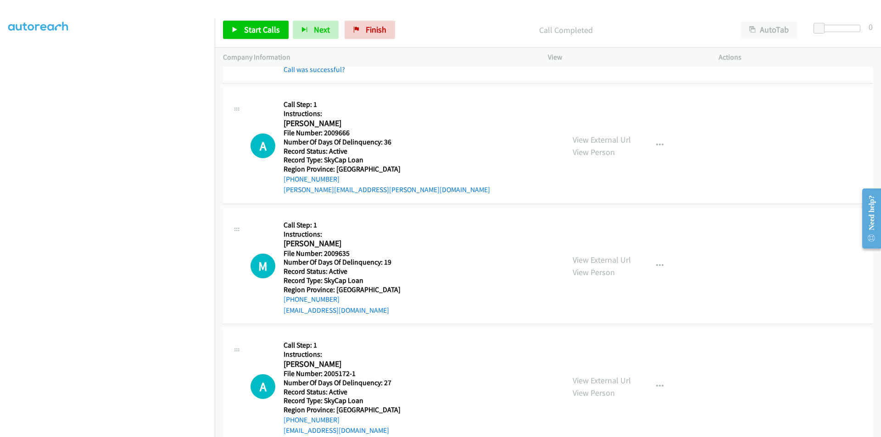
drag, startPoint x: 281, startPoint y: 20, endPoint x: 274, endPoint y: 22, distance: 6.8
click at [281, 20] on div "Start Calls Pause Next Finish Call Completed AutoTab AutoTab 0" at bounding box center [548, 29] width 666 height 35
click at [270, 25] on span "Start Calls" at bounding box center [262, 29] width 36 height 11
click at [254, 31] on span "Pause" at bounding box center [254, 29] width 21 height 11
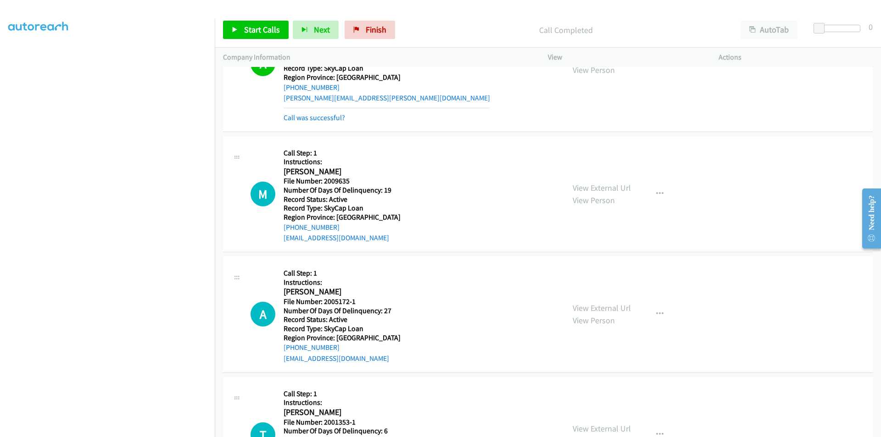
scroll to position [4160, 0]
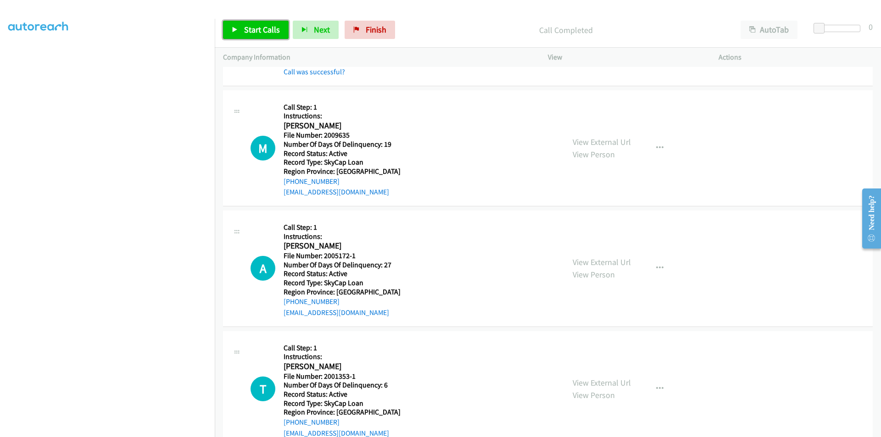
click at [247, 31] on span "Start Calls" at bounding box center [262, 29] width 36 height 11
click at [247, 31] on span "Pause" at bounding box center [254, 29] width 21 height 11
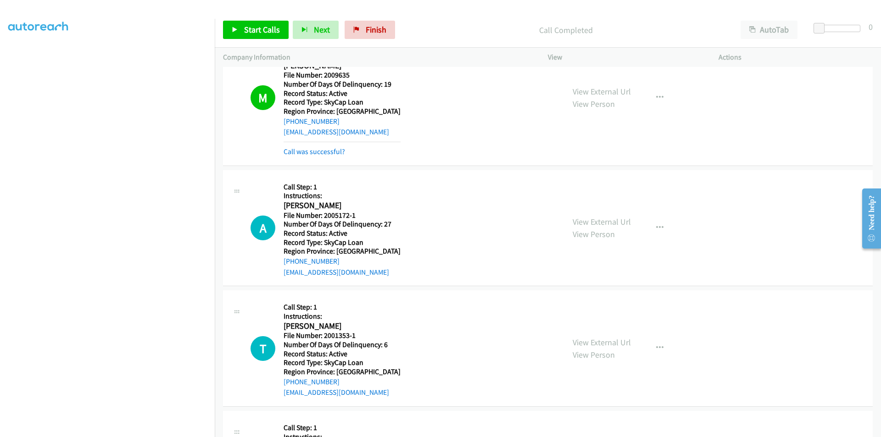
scroll to position [4297, 0]
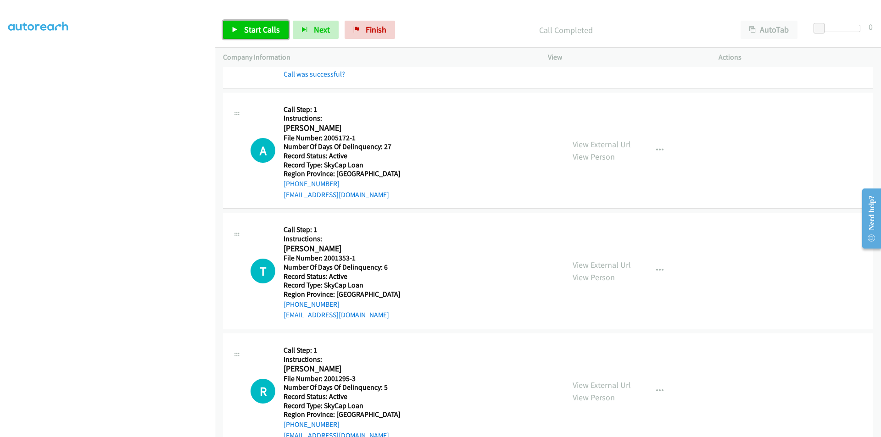
click at [272, 31] on span "Start Calls" at bounding box center [262, 29] width 36 height 11
click at [261, 33] on span "Pause" at bounding box center [254, 29] width 21 height 11
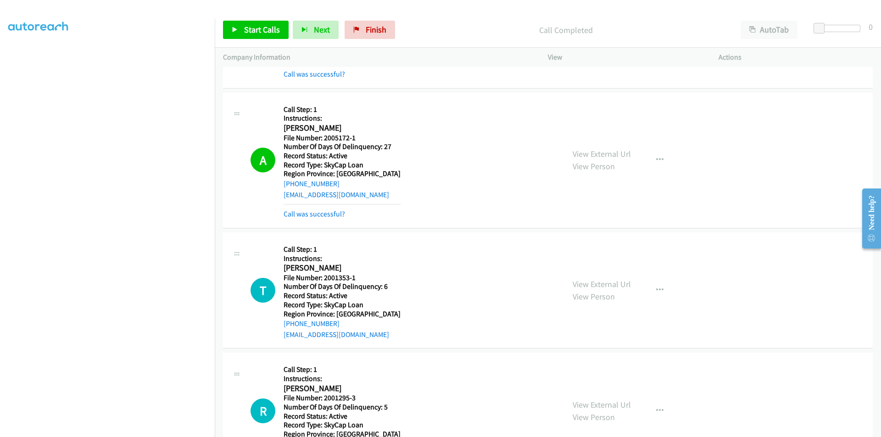
scroll to position [4435, 0]
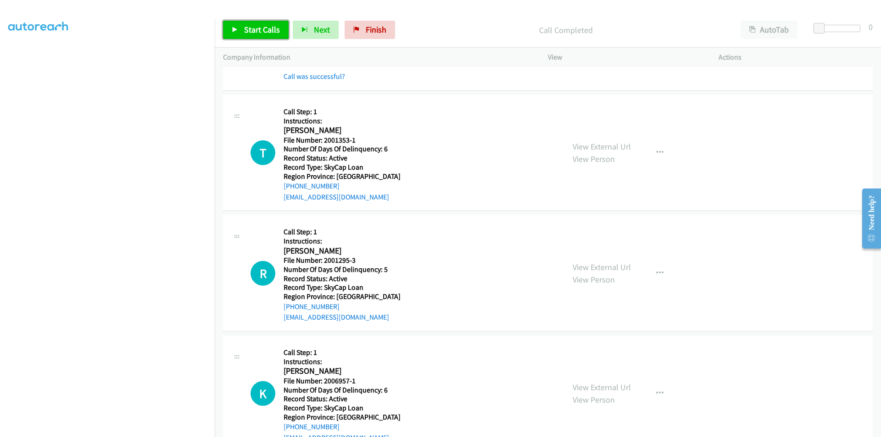
click at [259, 32] on span "Start Calls" at bounding box center [262, 29] width 36 height 11
click at [259, 32] on span "Pause" at bounding box center [254, 29] width 21 height 11
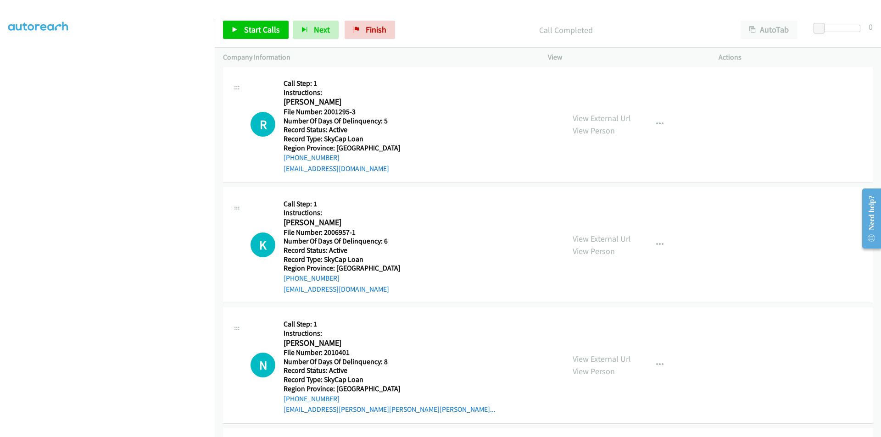
scroll to position [4619, 0]
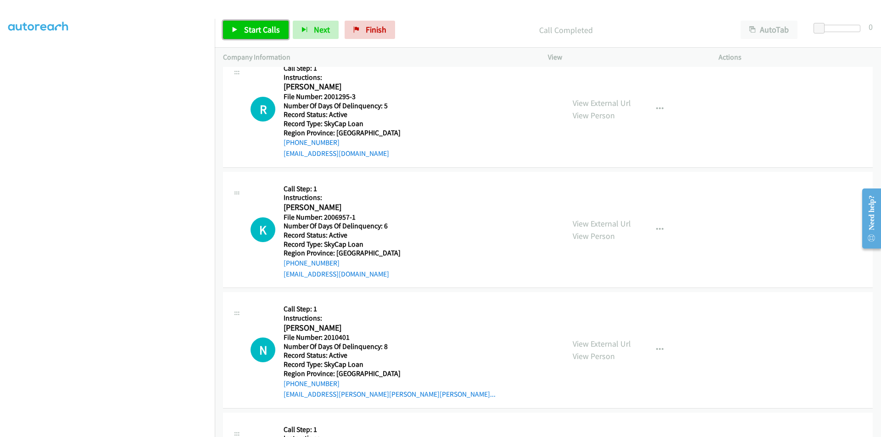
click at [266, 29] on span "Start Calls" at bounding box center [262, 29] width 36 height 11
click at [266, 29] on link "Pause" at bounding box center [248, 30] width 50 height 18
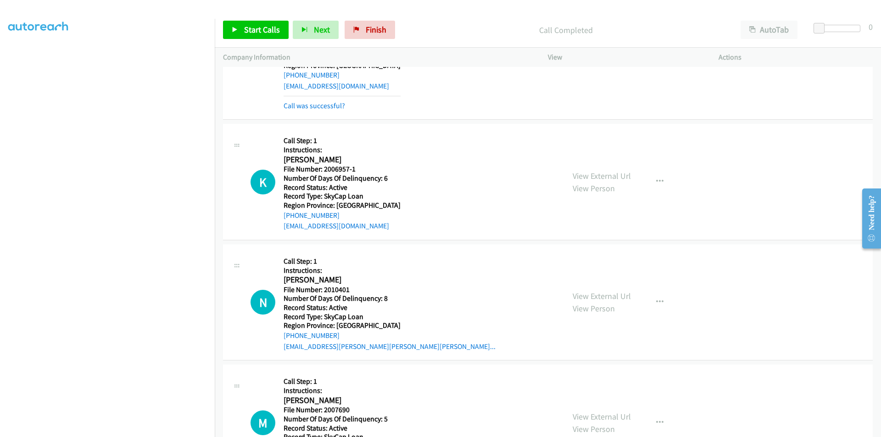
scroll to position [4756, 0]
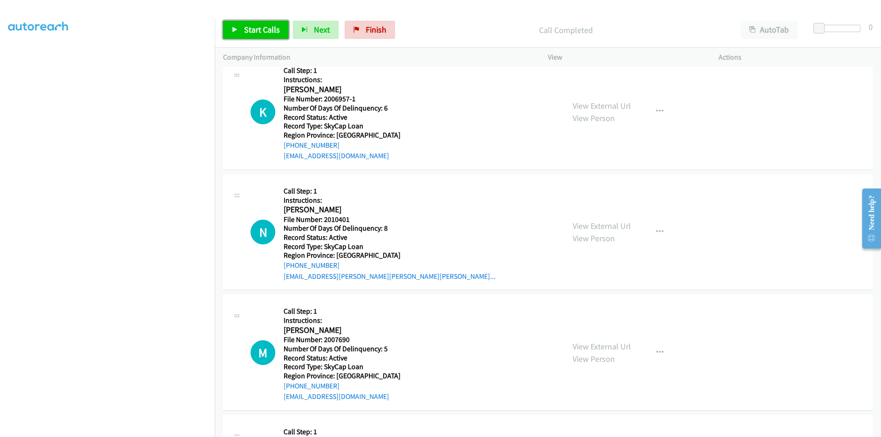
click at [256, 25] on span "Start Calls" at bounding box center [262, 29] width 36 height 11
click at [256, 25] on span "Pause" at bounding box center [254, 29] width 21 height 11
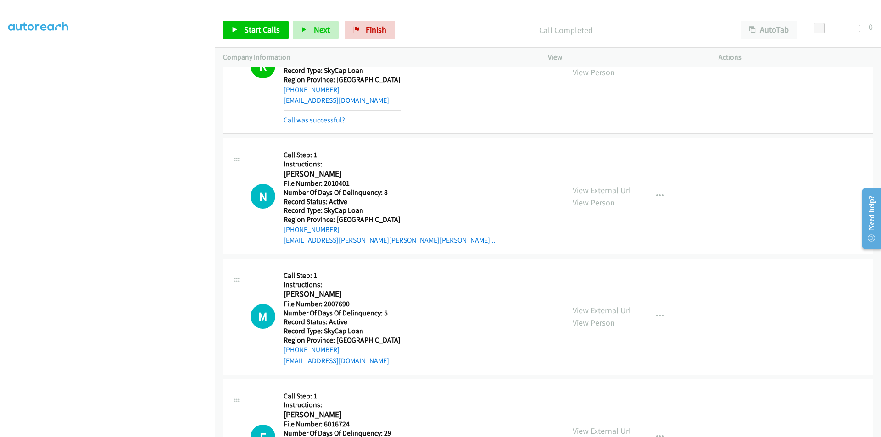
scroll to position [4884, 0]
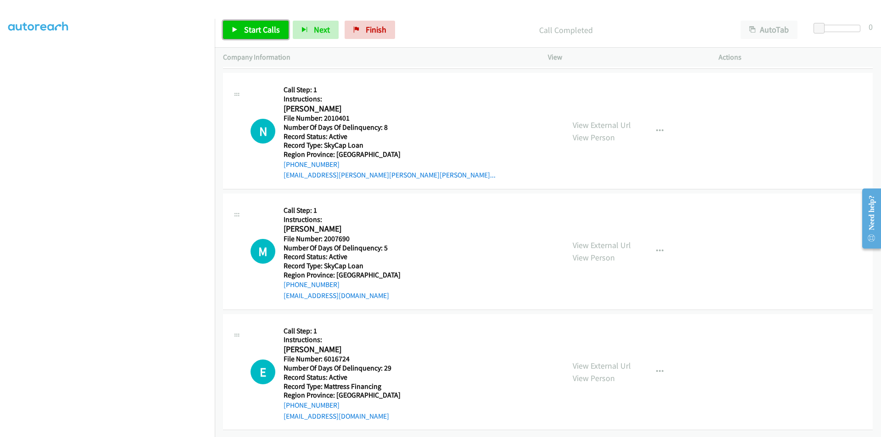
click at [253, 24] on link "Start Calls" at bounding box center [256, 30] width 66 height 18
click at [255, 27] on span "Pause" at bounding box center [254, 29] width 21 height 11
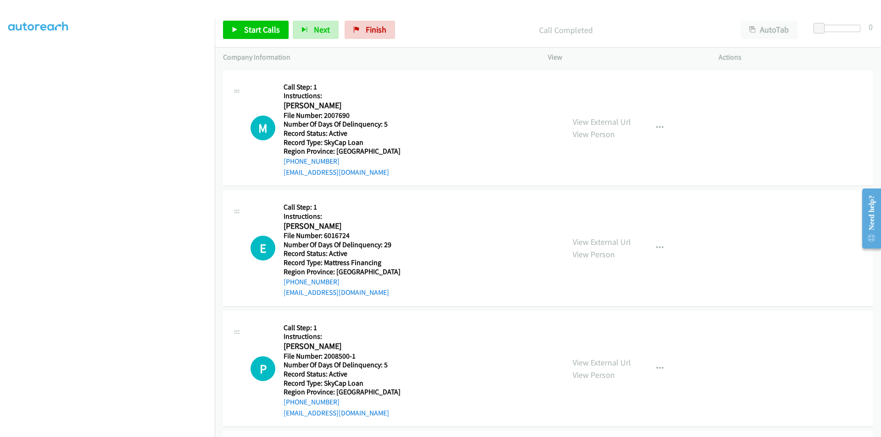
scroll to position [5021, 0]
click at [248, 26] on span "Start Calls" at bounding box center [262, 29] width 36 height 11
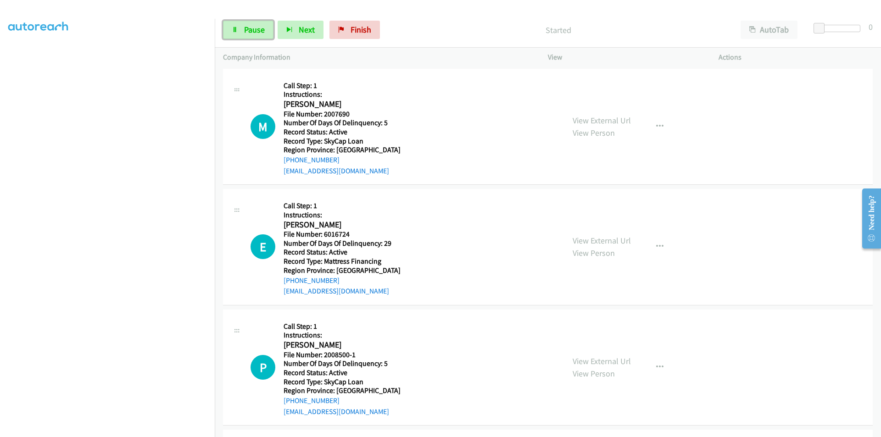
click at [248, 26] on span "Pause" at bounding box center [254, 29] width 21 height 11
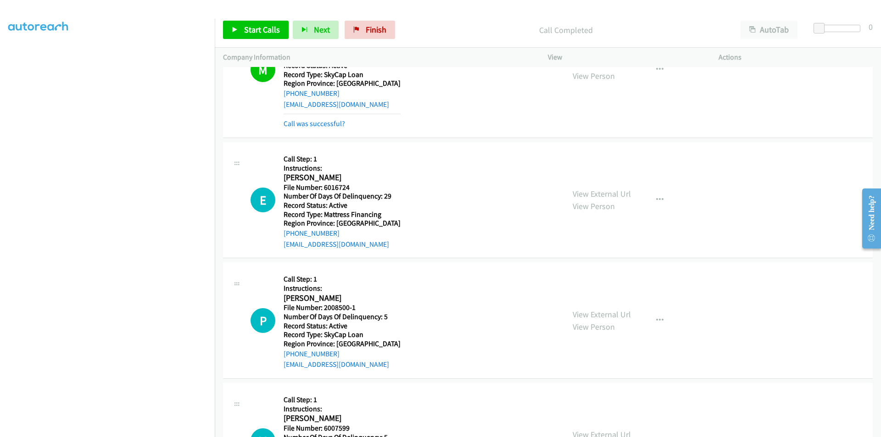
scroll to position [5159, 0]
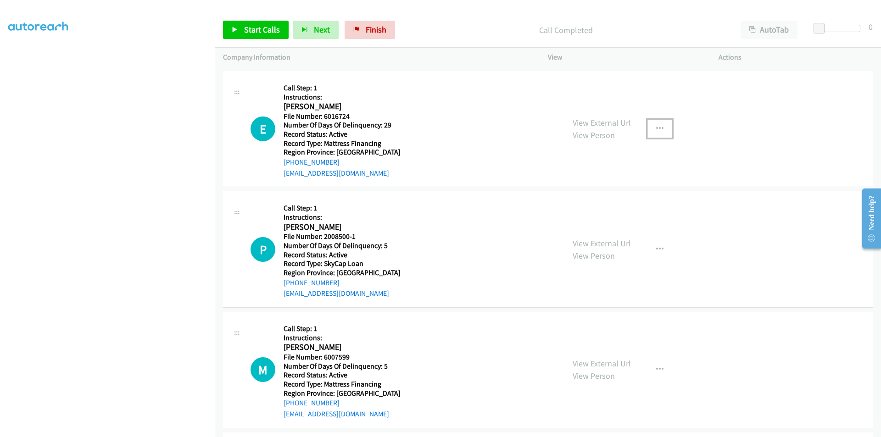
click at [656, 127] on icon "button" at bounding box center [659, 128] width 7 height 7
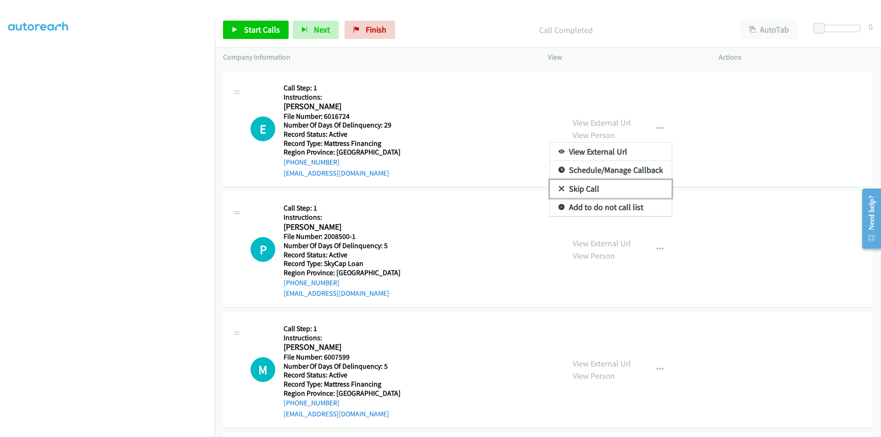
click at [578, 190] on link "Skip Call" at bounding box center [611, 189] width 122 height 18
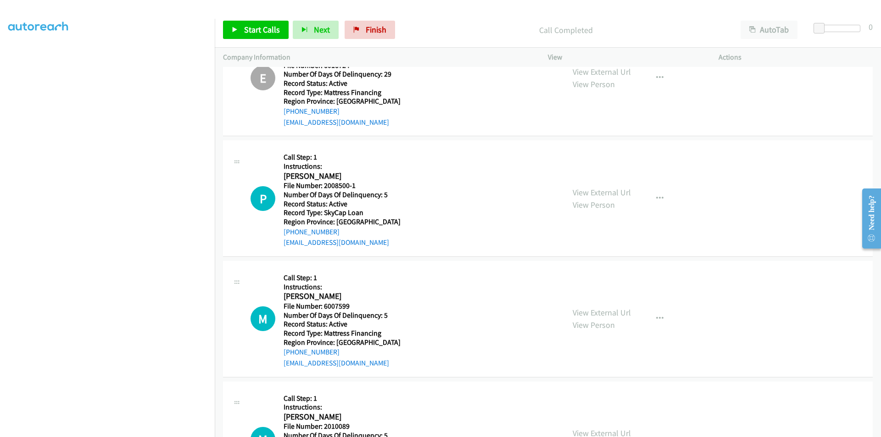
scroll to position [5284, 0]
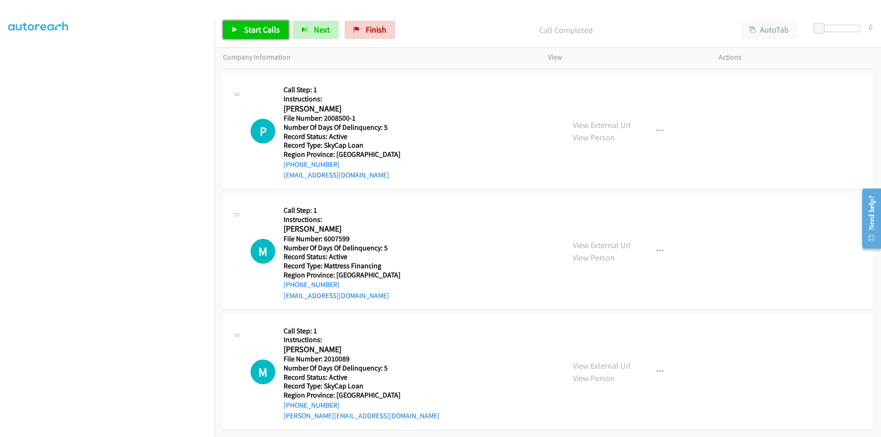
click at [263, 28] on span "Start Calls" at bounding box center [262, 29] width 36 height 11
click at [263, 28] on span "Pause" at bounding box center [254, 29] width 21 height 11
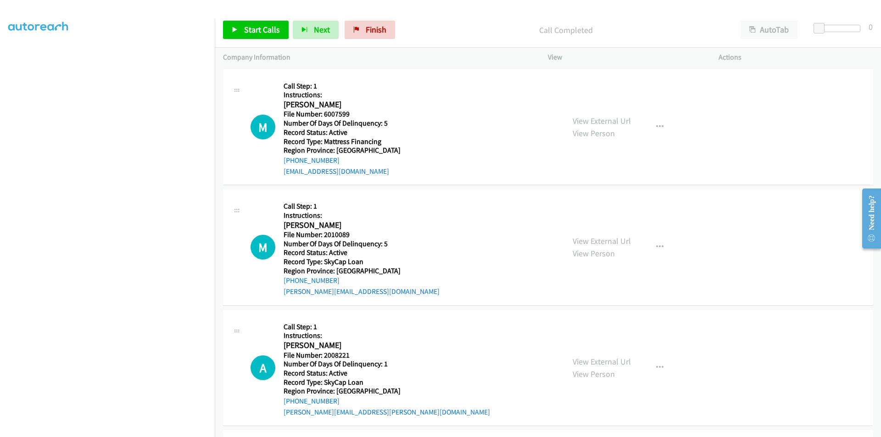
scroll to position [5422, 0]
click at [248, 31] on span "Start Calls" at bounding box center [262, 29] width 36 height 11
click at [248, 31] on span "Pause" at bounding box center [254, 29] width 21 height 11
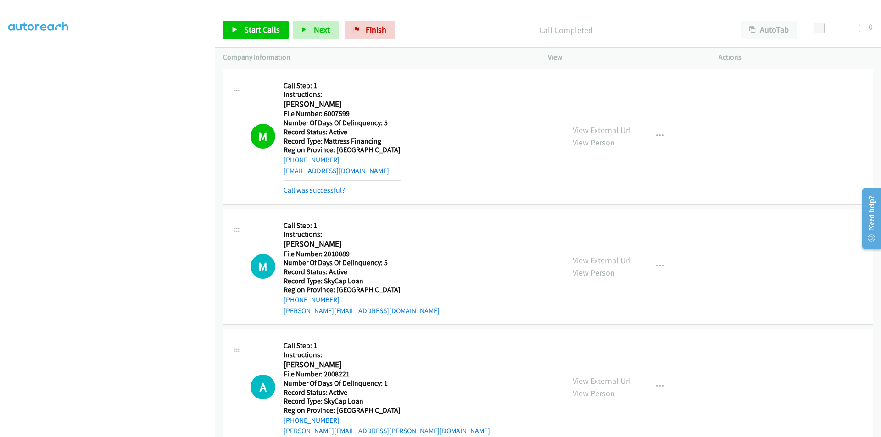
click at [455, 397] on div "A Callback Scheduled Call Step: 1 Instructions: [PERSON_NAME] America/New_York …" at bounding box center [403, 387] width 306 height 100
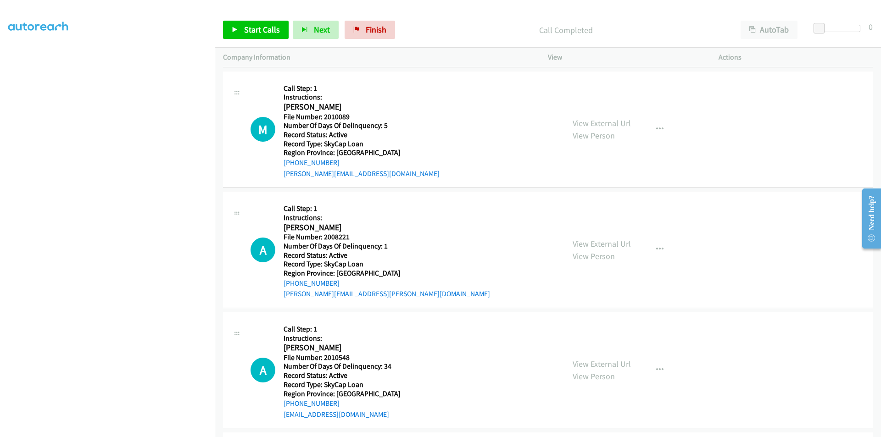
scroll to position [5560, 0]
click at [264, 34] on span "Start Calls" at bounding box center [262, 29] width 36 height 11
click at [258, 30] on span "Pause" at bounding box center [254, 29] width 21 height 11
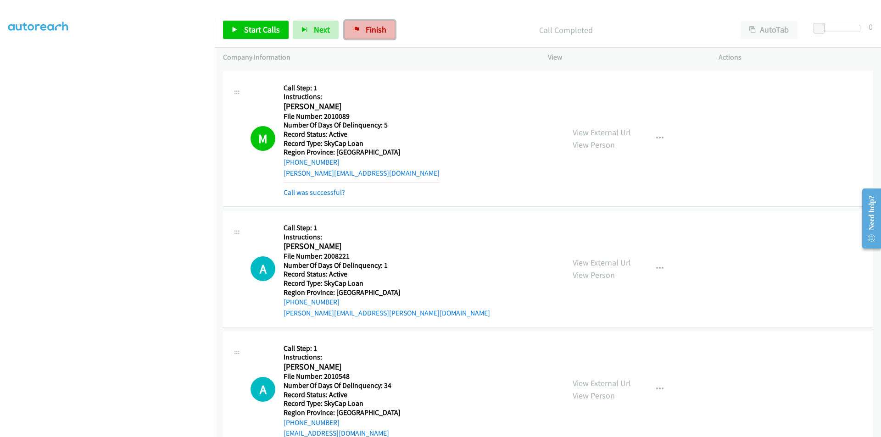
click at [382, 28] on span "Finish" at bounding box center [376, 29] width 21 height 11
